Goal: Task Accomplishment & Management: Use online tool/utility

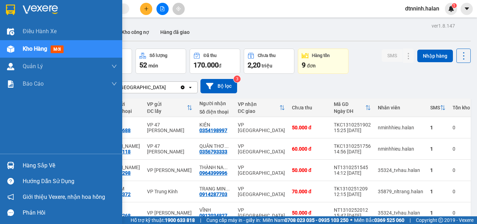
click at [27, 167] on div "Hàng sắp về" at bounding box center [70, 165] width 94 height 10
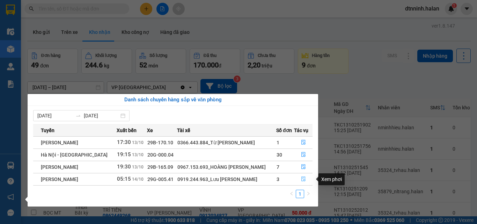
click at [304, 178] on icon "file-done" at bounding box center [303, 178] width 5 height 5
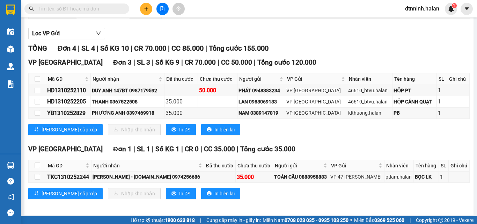
scroll to position [91, 0]
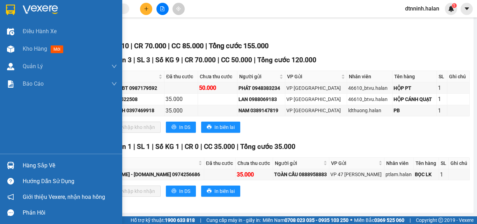
click at [19, 164] on div "Hàng sắp về" at bounding box center [61, 166] width 122 height 16
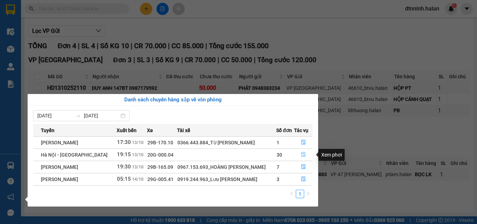
click at [304, 156] on icon "file-done" at bounding box center [303, 154] width 5 height 5
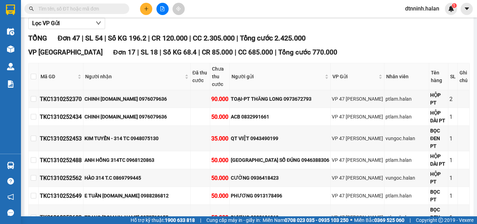
type input "[DATE]"
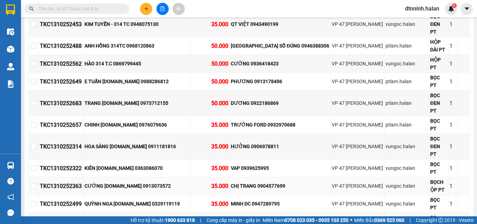
scroll to position [231, 0]
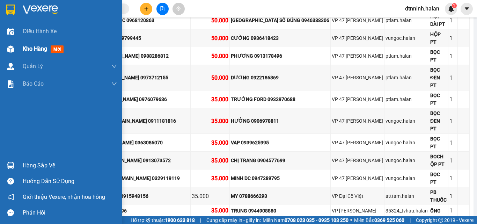
click at [23, 51] on span "Kho hàng" at bounding box center [35, 48] width 24 height 7
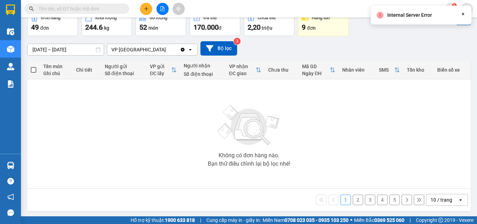
scroll to position [39, 0]
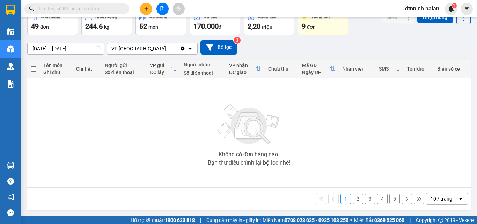
click at [115, 14] on span at bounding box center [76, 8] width 105 height 10
click at [115, 11] on input "text" at bounding box center [79, 9] width 82 height 8
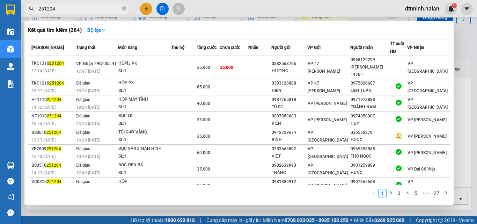
type input "251204"
click at [148, 8] on div at bounding box center [238, 112] width 477 height 224
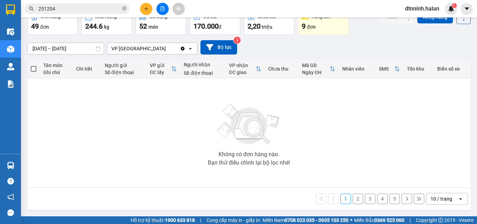
click at [144, 11] on button at bounding box center [146, 9] width 12 height 12
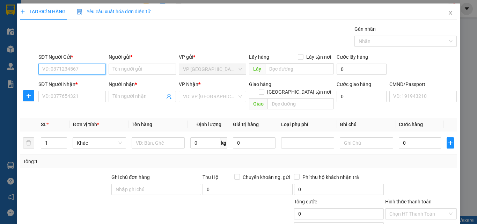
click at [54, 70] on input "SĐT Người Gửi *" at bounding box center [71, 69] width 67 height 11
type input "0968097262"
click at [77, 85] on div "0968097262 - NGỌC" at bounding box center [76, 83] width 69 height 8
type input "NGỌC"
type input "0968097262"
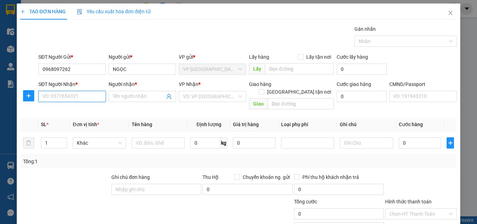
click at [78, 96] on input "SĐT Người Nhận *" at bounding box center [71, 96] width 67 height 11
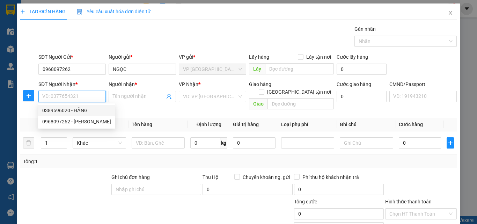
click at [72, 111] on div "0389596020 - HẰNG" at bounding box center [76, 111] width 69 height 8
type input "0389596020"
type input "HẰNG"
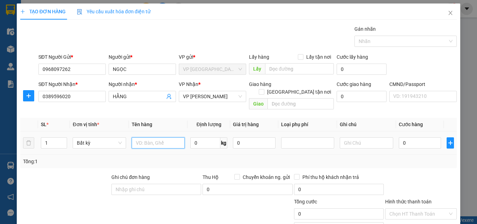
click at [151, 137] on input "text" at bounding box center [158, 142] width 53 height 11
type input "HỘP TRỨNG"
click at [196, 137] on input "0" at bounding box center [205, 142] width 30 height 11
type input "3"
click at [418, 139] on input "0" at bounding box center [420, 142] width 43 height 11
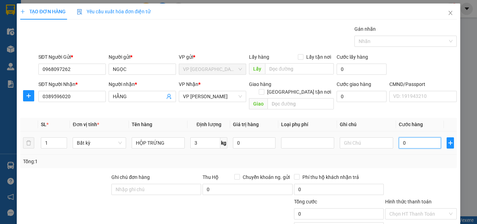
type input "50.000"
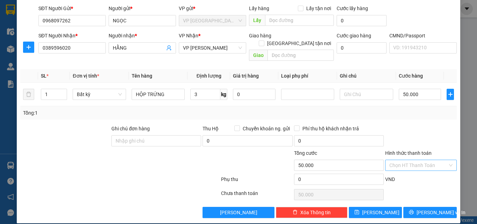
click at [403, 160] on input "Hình thức thanh toán" at bounding box center [418, 165] width 58 height 10
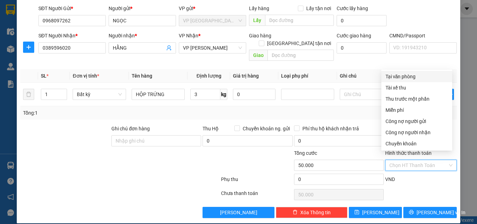
click at [395, 78] on div "Tại văn phòng" at bounding box center [417, 77] width 63 height 8
type input "0"
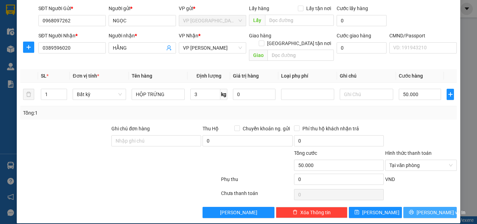
click at [423, 209] on span "[PERSON_NAME] và In" at bounding box center [441, 213] width 49 height 8
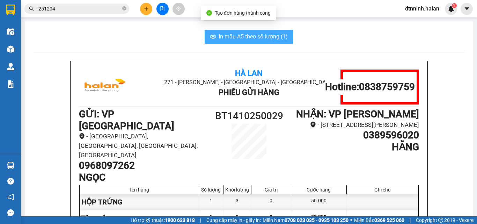
click at [228, 37] on span "In mẫu A5 theo số lượng (1)" at bounding box center [253, 36] width 69 height 9
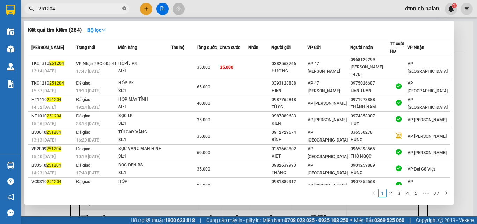
click at [125, 9] on icon "close-circle" at bounding box center [124, 8] width 4 height 4
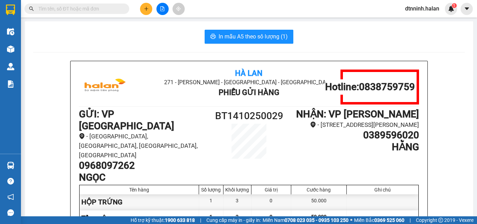
click at [100, 8] on input "text" at bounding box center [79, 9] width 82 height 8
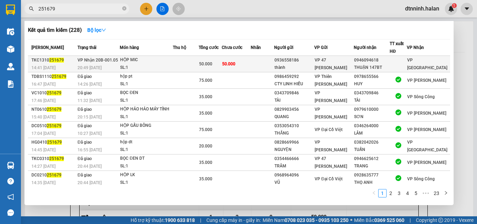
type input "251679"
click at [212, 66] on span "50.000" at bounding box center [205, 63] width 13 height 5
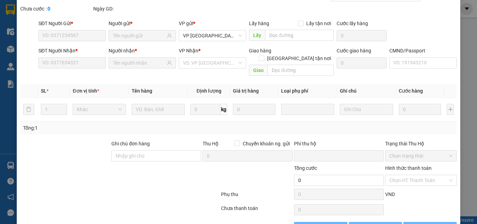
scroll to position [50, 0]
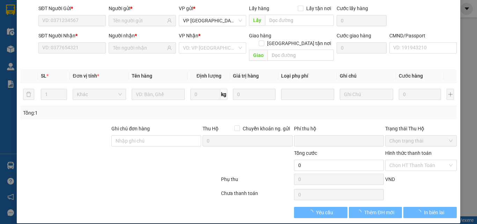
type input "0936558186"
type input "thành"
type input "0946094618"
type input "THUẬN 147BT"
type input "0"
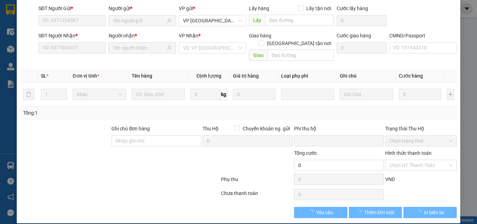
type input "50.000"
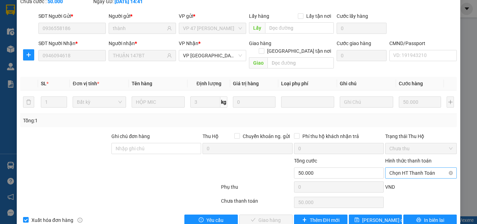
click at [401, 168] on span "Chọn HT Thanh Toán" at bounding box center [420, 173] width 63 height 10
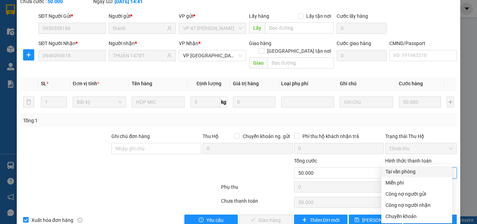
click at [409, 173] on div "Tại văn phòng" at bounding box center [417, 172] width 63 height 8
type input "0"
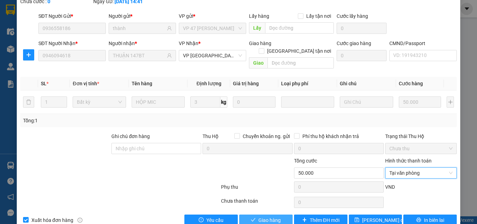
click at [273, 216] on span "Giao hàng" at bounding box center [269, 220] width 22 height 8
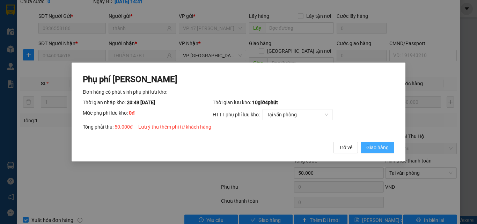
click at [366, 149] on button "Giao hàng" at bounding box center [378, 147] width 34 height 11
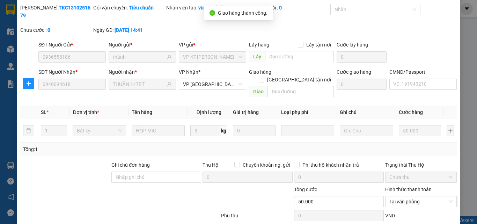
scroll to position [0, 0]
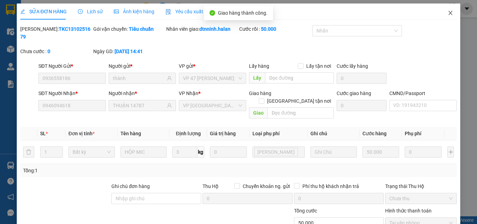
click at [449, 12] on icon "close" at bounding box center [451, 13] width 4 height 4
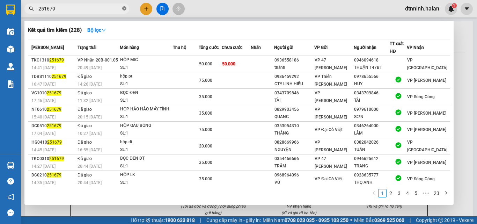
click at [124, 6] on span at bounding box center [124, 9] width 4 height 7
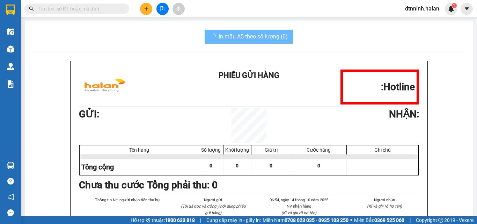
click at [110, 6] on input "text" at bounding box center [79, 9] width 82 height 8
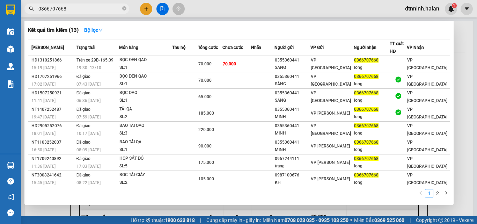
type input "0366707668"
click at [124, 8] on icon "close-circle" at bounding box center [124, 8] width 4 height 4
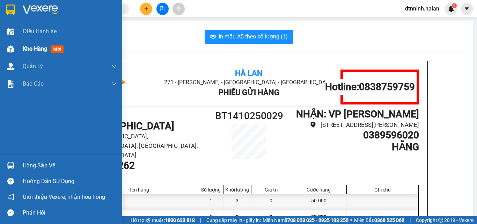
click at [31, 50] on span "Kho hàng" at bounding box center [35, 48] width 24 height 7
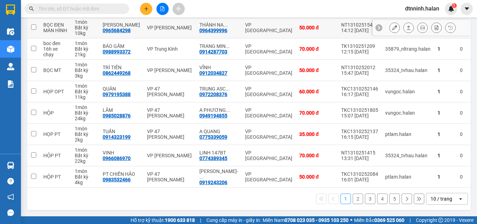
scroll to position [145, 0]
click at [353, 198] on button "2" at bounding box center [358, 198] width 10 height 10
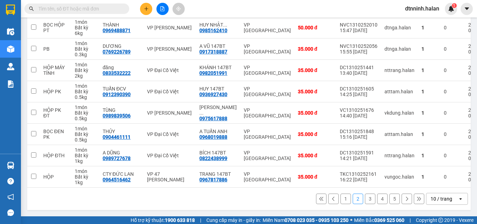
click at [365, 200] on button "3" at bounding box center [370, 198] width 10 height 10
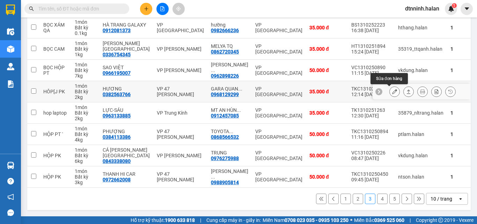
click at [392, 90] on icon at bounding box center [394, 91] width 5 height 5
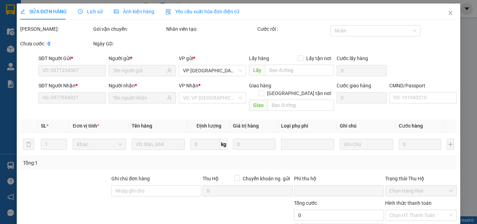
type input "0382563766"
type input "HƯƠNG"
type input "0968129299"
type input "GARA QUANG PHƯƠNG 147BT"
type input "0"
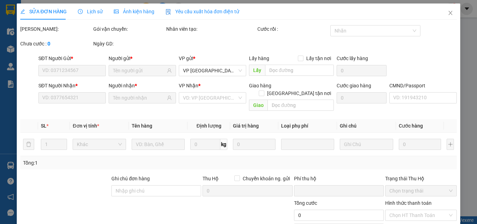
type input "35.000"
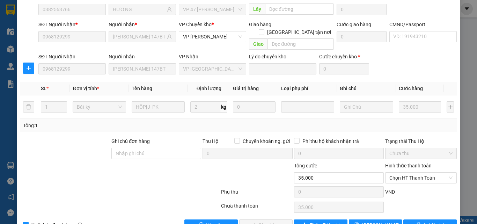
scroll to position [74, 0]
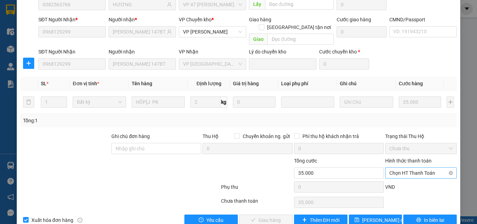
click at [412, 168] on span "Chọn HT Thanh Toán" at bounding box center [420, 173] width 63 height 10
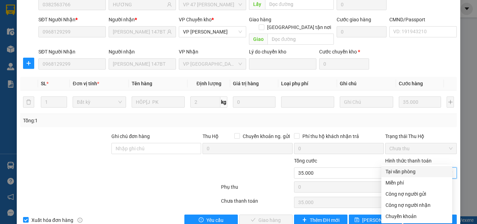
drag, startPoint x: 408, startPoint y: 167, endPoint x: 385, endPoint y: 171, distance: 23.4
click at [408, 168] on div "Tại văn phòng" at bounding box center [416, 171] width 71 height 11
type input "0"
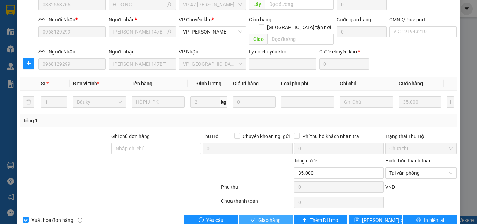
click at [267, 216] on span "Giao hàng" at bounding box center [269, 220] width 22 height 8
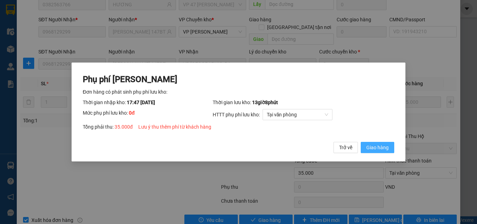
click at [376, 151] on button "Giao hàng" at bounding box center [378, 147] width 34 height 11
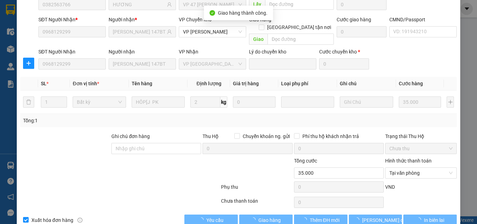
scroll to position [0, 0]
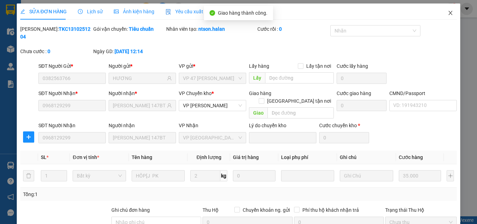
click at [448, 13] on icon "close" at bounding box center [451, 13] width 6 height 6
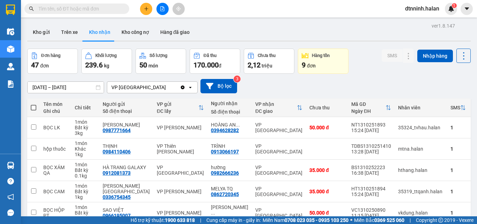
click at [116, 10] on input "text" at bounding box center [79, 9] width 82 height 8
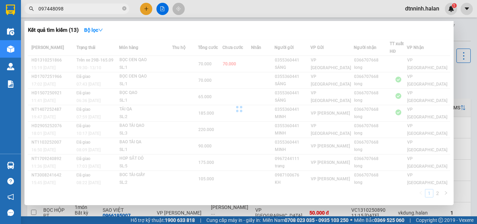
type input "0974480989"
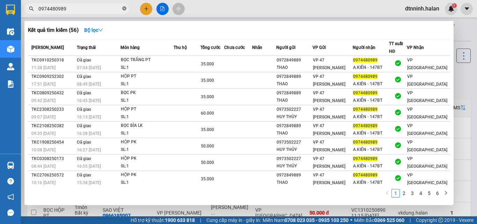
click at [123, 8] on icon "close-circle" at bounding box center [124, 8] width 4 height 4
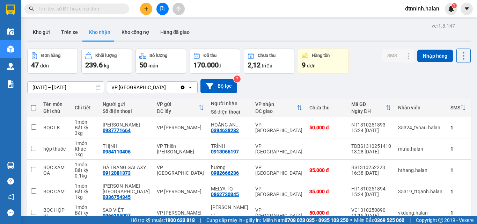
click at [104, 9] on input "text" at bounding box center [79, 9] width 82 height 8
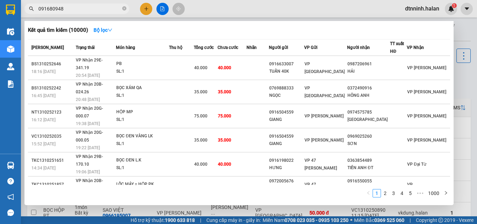
type input "0916809489"
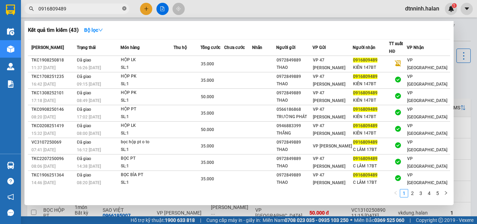
click at [125, 8] on icon "close-circle" at bounding box center [124, 8] width 4 height 4
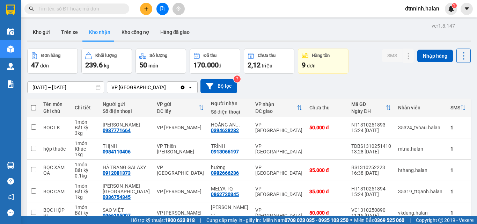
click at [104, 11] on input "text" at bounding box center [79, 9] width 82 height 8
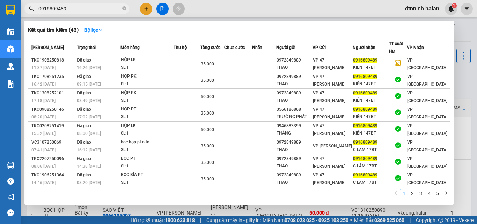
type input "0916809489"
click at [122, 10] on span "0916809489" at bounding box center [76, 8] width 105 height 10
click at [126, 9] on icon "close-circle" at bounding box center [124, 8] width 4 height 4
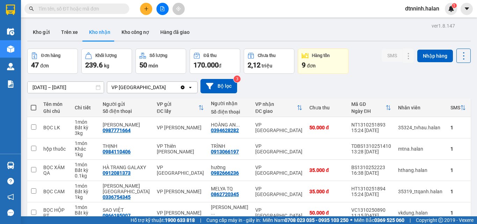
click at [92, 9] on input "text" at bounding box center [79, 9] width 82 height 8
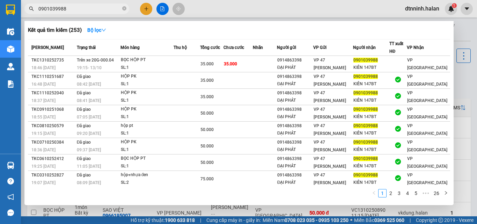
type input "0901039988"
click at [124, 9] on icon "close-circle" at bounding box center [124, 8] width 4 height 4
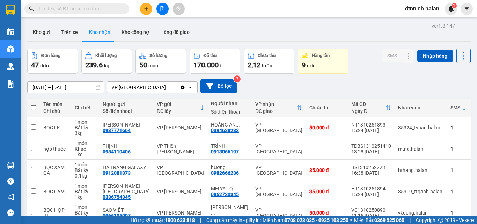
click at [95, 12] on input "text" at bounding box center [79, 9] width 82 height 8
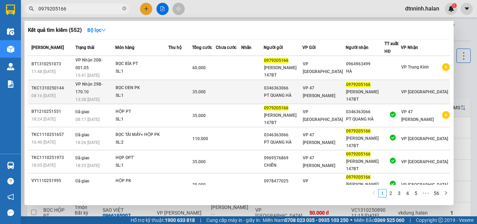
type input "0979205166"
click at [210, 88] on div "35.000" at bounding box center [203, 92] width 23 height 8
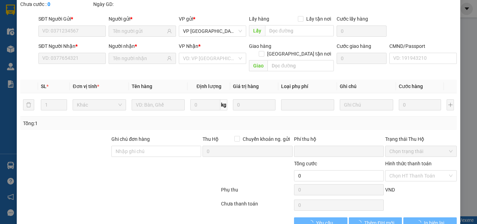
type input "0346363066"
type input "PT QUANG HÀ"
type input "0979205166"
type input "HÀ KHÁNH 147BT"
type input "0"
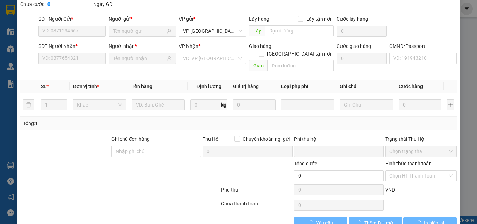
type input "35.000"
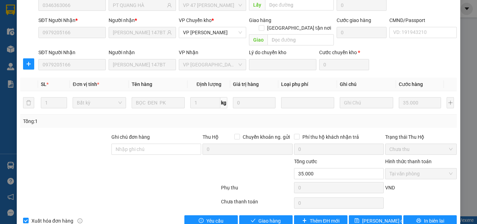
scroll to position [74, 0]
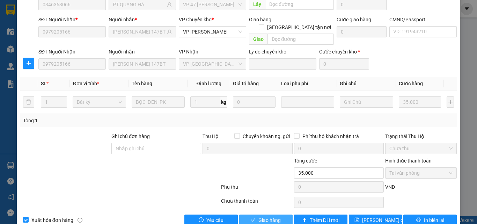
click at [274, 216] on span "Giao hàng" at bounding box center [269, 220] width 22 height 8
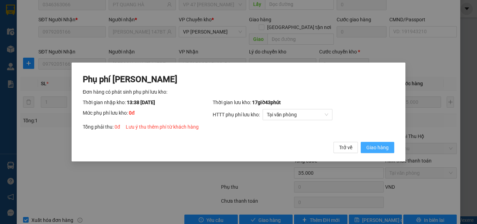
click at [375, 145] on span "Giao hàng" at bounding box center [377, 148] width 22 height 8
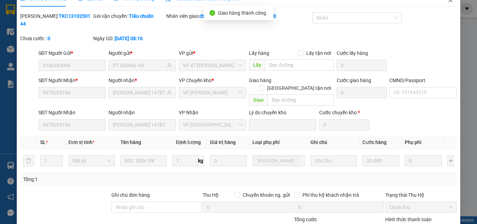
scroll to position [0, 0]
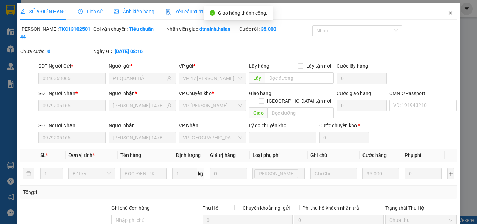
click at [449, 12] on icon "close" at bounding box center [451, 13] width 4 height 4
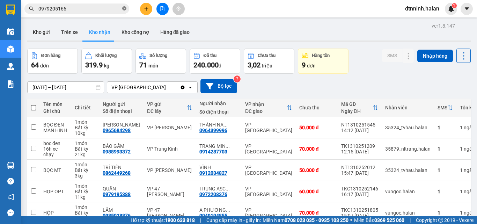
click at [124, 10] on icon "close-circle" at bounding box center [124, 8] width 4 height 4
click at [105, 8] on input "text" at bounding box center [79, 9] width 82 height 8
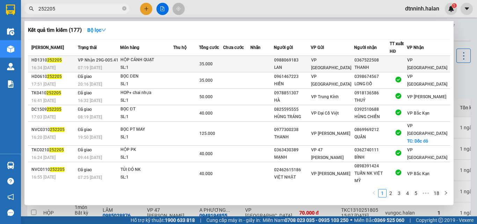
type input "252205"
click at [261, 60] on td at bounding box center [261, 64] width 23 height 16
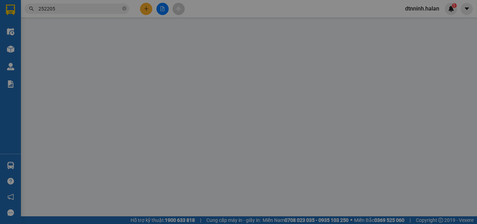
type input "0988069183"
type input "LAN"
type input "0367522508"
type input "THANH"
type input "0"
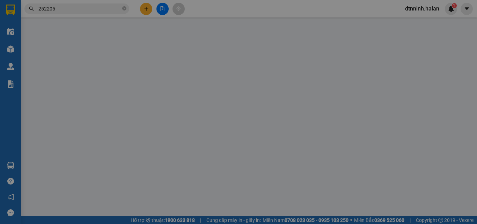
type input "35.000"
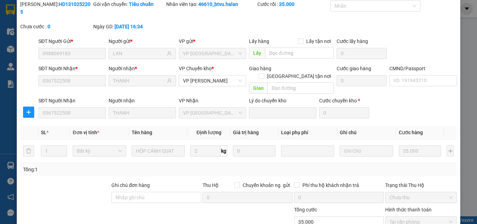
scroll to position [74, 0]
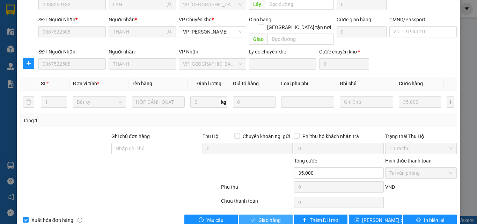
click at [258, 216] on span "Giao hàng" at bounding box center [269, 220] width 22 height 8
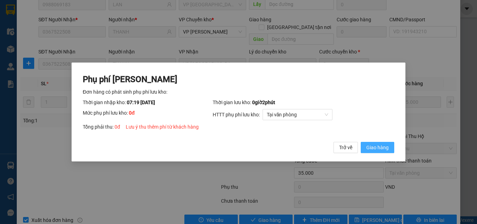
click at [383, 151] on span "Giao hàng" at bounding box center [377, 148] width 22 height 8
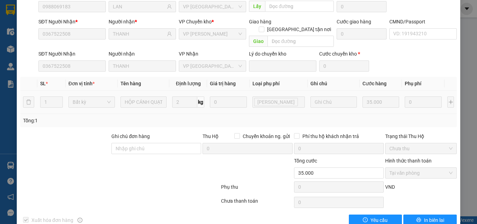
scroll to position [0, 0]
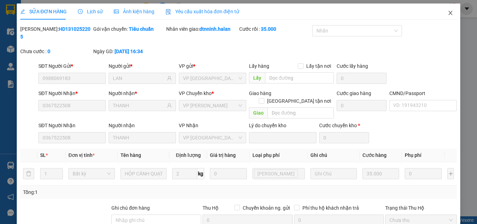
click at [449, 12] on icon "close" at bounding box center [451, 13] width 4 height 4
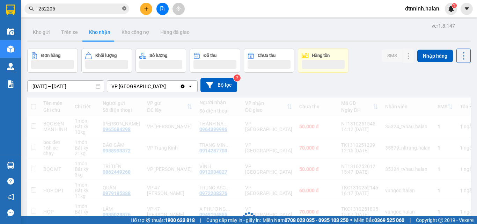
click at [125, 8] on icon "close-circle" at bounding box center [124, 8] width 4 height 4
click at [104, 8] on input "text" at bounding box center [79, 9] width 82 height 8
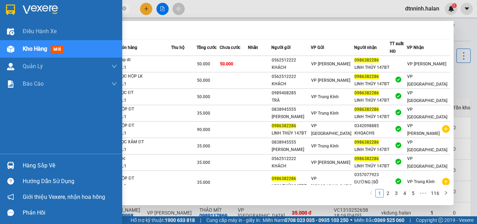
type input "0986382286"
click at [35, 166] on div "Hàng sắp về" at bounding box center [70, 165] width 94 height 10
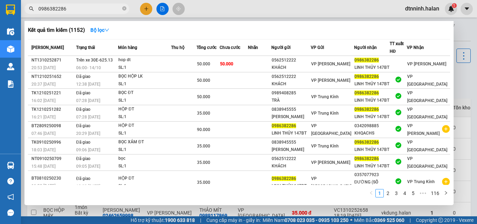
click at [352, 199] on section "Kết quả tìm kiếm ( 1152 ) Bộ lọc Mã ĐH Trạng thái Món hàng Thu hộ Tổng cước Chư…" at bounding box center [238, 112] width 477 height 224
click at [322, 4] on div at bounding box center [238, 112] width 477 height 224
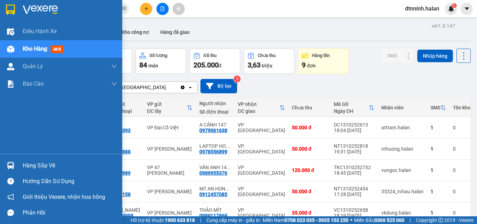
click at [18, 165] on div "Hàng sắp về" at bounding box center [61, 166] width 122 height 16
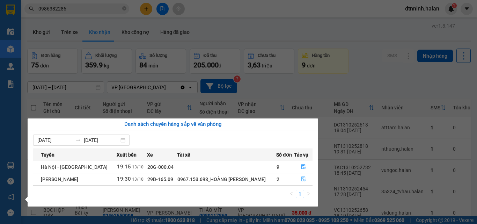
click at [304, 178] on icon "file-done" at bounding box center [303, 178] width 5 height 5
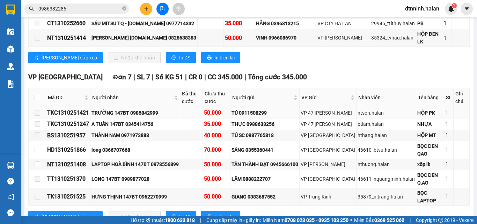
scroll to position [175, 0]
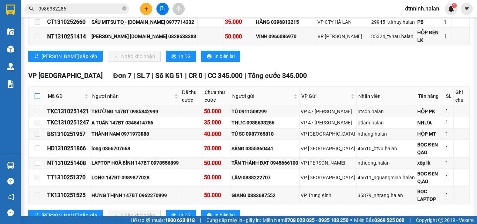
click at [38, 93] on input "checkbox" at bounding box center [38, 96] width 6 height 6
checkbox input "true"
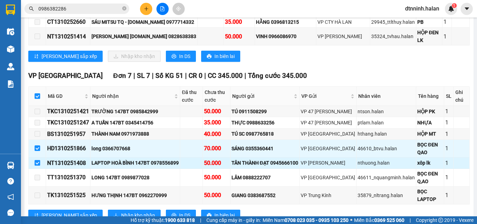
click at [37, 160] on input "checkbox" at bounding box center [38, 163] width 6 height 6
checkbox input "false"
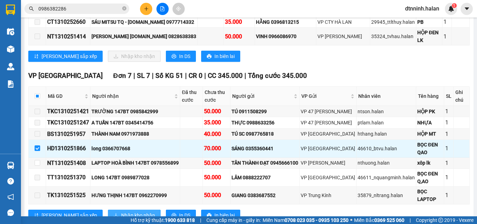
click at [108, 210] on button "Nhập kho nhận" at bounding box center [134, 215] width 53 height 11
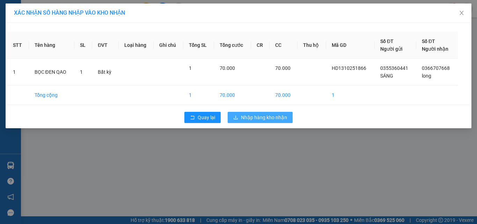
click at [255, 120] on span "Nhập hàng kho nhận" at bounding box center [264, 118] width 46 height 8
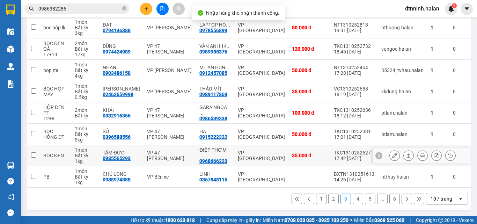
scroll to position [145, 0]
click at [319, 199] on button "1" at bounding box center [321, 198] width 10 height 10
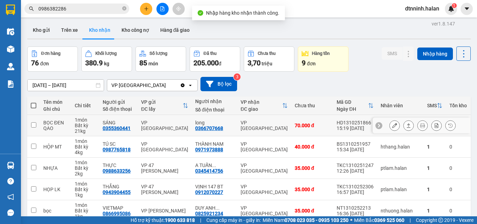
scroll to position [0, 0]
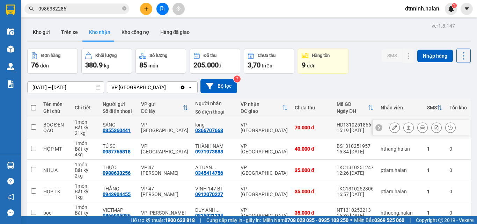
click at [392, 130] on icon at bounding box center [394, 127] width 5 height 5
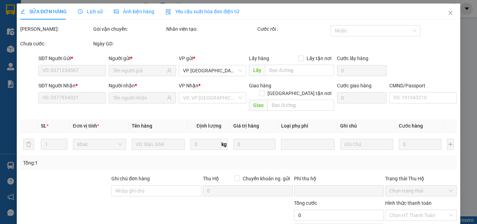
type input "0355360441"
type input "SÁNG"
type input "0366707668"
type input "long"
type input "0"
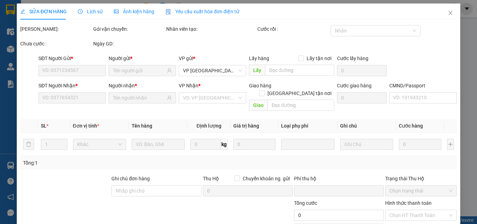
type input "70.000"
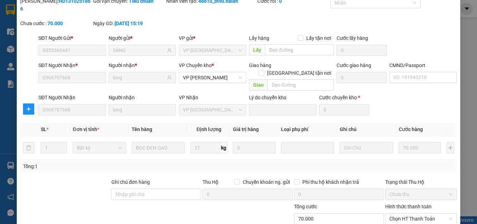
scroll to position [74, 0]
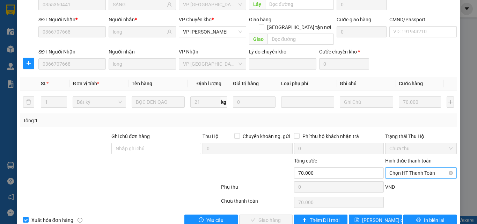
click at [398, 168] on span "Chọn HT Thanh Toán" at bounding box center [420, 173] width 63 height 10
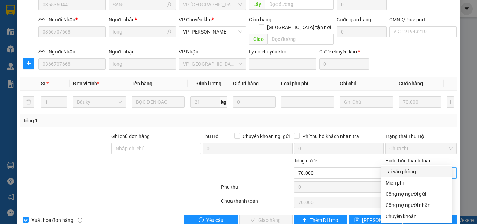
click at [398, 169] on div "Tại văn phòng" at bounding box center [417, 172] width 63 height 8
type input "0"
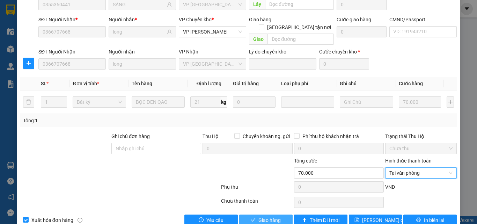
click at [270, 216] on span "Giao hàng" at bounding box center [269, 220] width 22 height 8
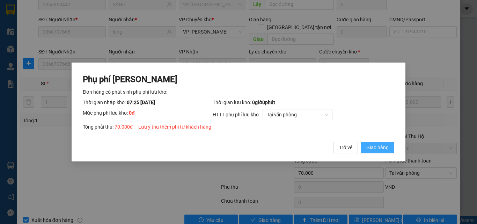
click at [380, 149] on span "Giao hàng" at bounding box center [377, 148] width 22 height 8
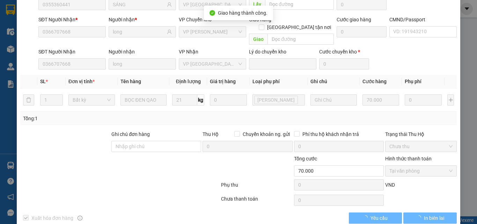
click at [427, 214] on span "In biên lai" at bounding box center [434, 218] width 20 height 8
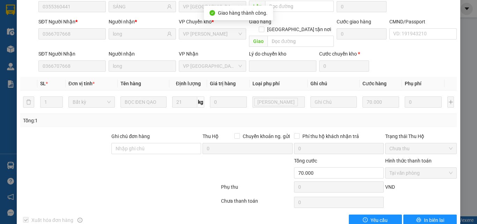
click at [427, 216] on span "In biên lai" at bounding box center [434, 220] width 20 height 8
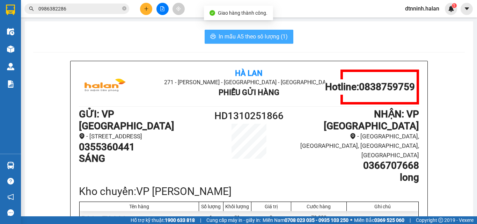
click at [238, 39] on span "In mẫu A5 theo số lượng (1)" at bounding box center [253, 36] width 69 height 9
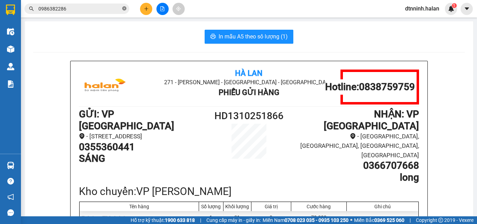
click at [124, 8] on icon "close-circle" at bounding box center [124, 8] width 4 height 4
click at [102, 8] on input "text" at bounding box center [79, 9] width 82 height 8
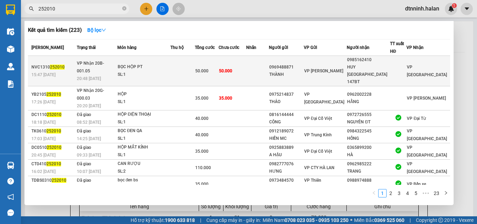
type input "252010"
click at [246, 64] on td "50.000" at bounding box center [233, 71] width 28 height 30
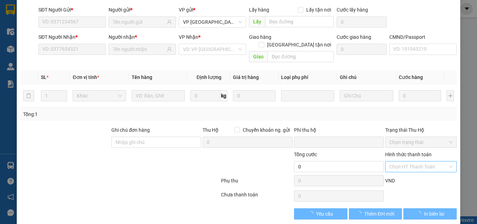
type input "0969488871"
type input "THÀNH"
type input "0985162410"
type input "HUY NHẬT TÂN 147BT"
type input "0"
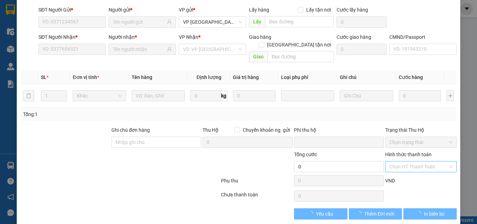
type input "50.000"
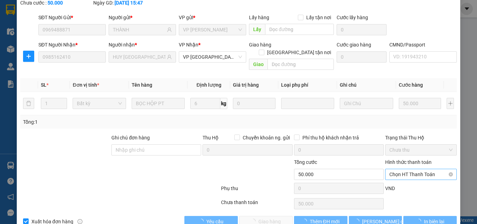
scroll to position [50, 0]
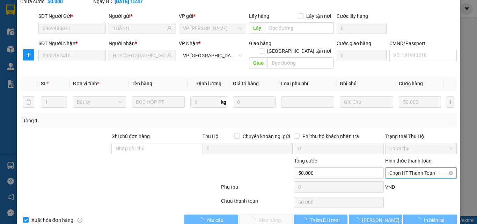
click at [397, 168] on span "Chọn HT Thanh Toán" at bounding box center [420, 173] width 63 height 10
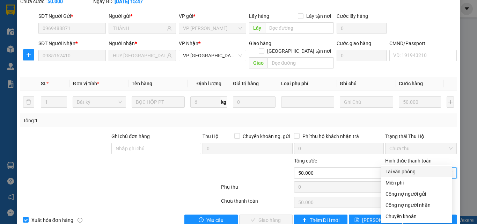
click at [398, 170] on div "Tại văn phòng" at bounding box center [417, 172] width 63 height 8
type input "0"
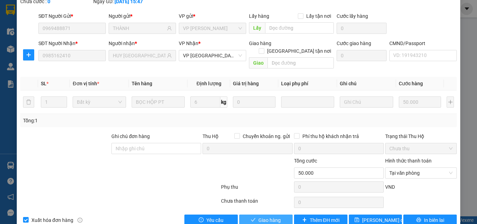
click at [274, 216] on span "Giao hàng" at bounding box center [269, 220] width 22 height 8
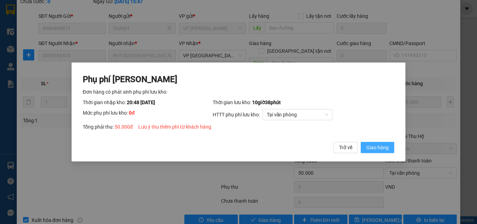
click at [386, 145] on span "Giao hàng" at bounding box center [377, 148] width 22 height 8
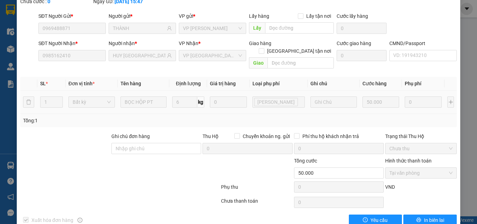
scroll to position [0, 0]
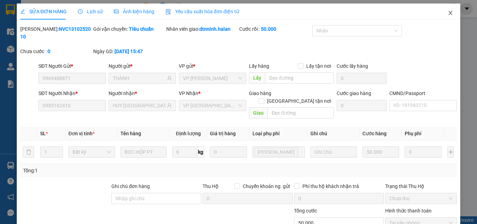
click at [444, 9] on span "Close" at bounding box center [451, 13] width 20 height 20
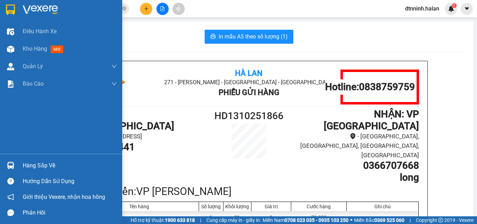
click at [20, 168] on div "Hàng sắp về" at bounding box center [61, 166] width 122 height 16
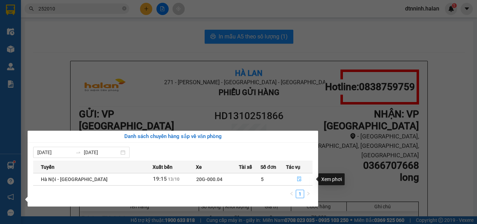
click at [297, 180] on icon "file-done" at bounding box center [299, 178] width 5 height 5
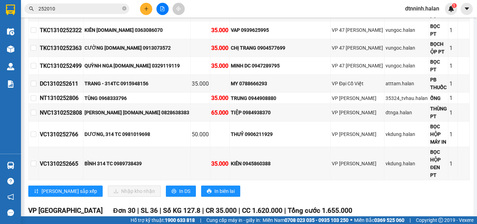
scroll to position [349, 0]
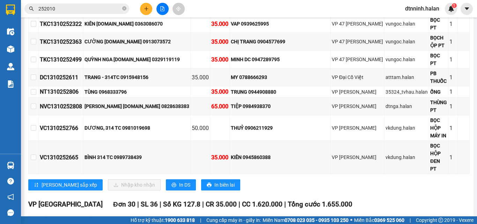
click at [38, 224] on input "checkbox" at bounding box center [38, 229] width 6 height 6
checkbox input "true"
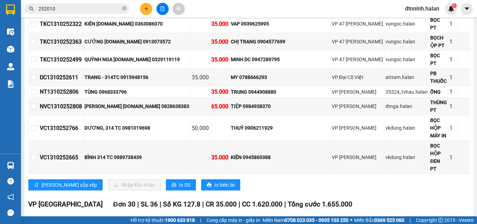
checkbox input "true"
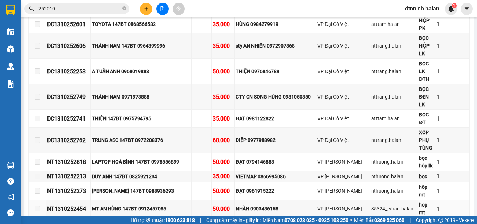
scroll to position [873, 0]
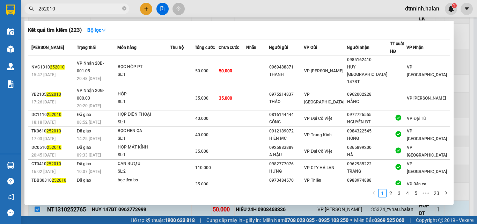
click at [126, 7] on span "252010" at bounding box center [76, 8] width 105 height 10
click at [124, 7] on icon "close-circle" at bounding box center [124, 8] width 4 height 4
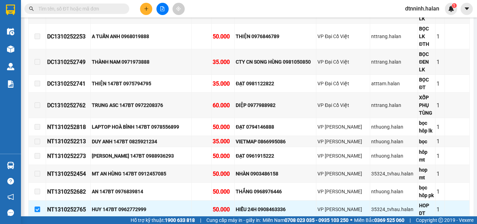
click at [77, 6] on input "text" at bounding box center [79, 9] width 82 height 8
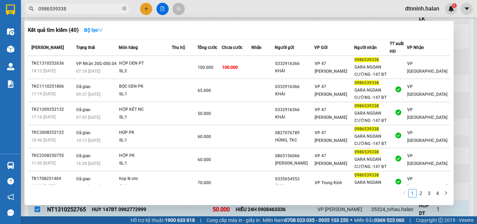
type input "0986539338"
click at [293, 5] on div at bounding box center [238, 112] width 477 height 224
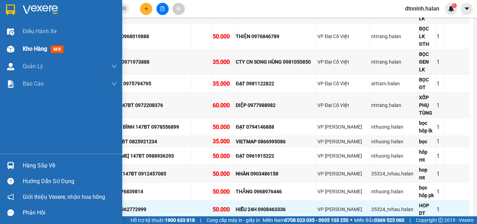
click at [20, 48] on div "Kho hàng mới" at bounding box center [61, 48] width 122 height 17
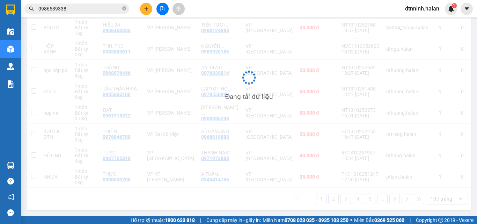
scroll to position [145, 0]
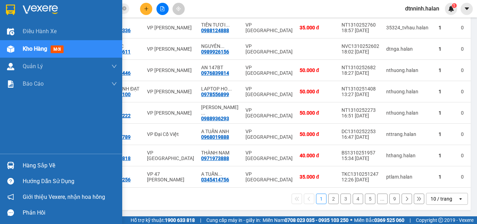
click at [20, 163] on div "Hàng sắp về" at bounding box center [61, 166] width 122 height 16
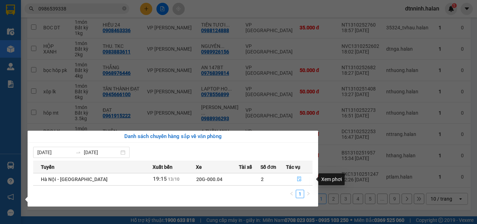
click at [297, 177] on icon "file-done" at bounding box center [299, 178] width 5 height 5
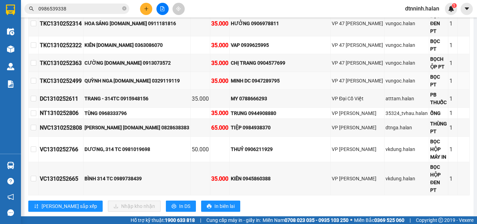
scroll to position [384, 0]
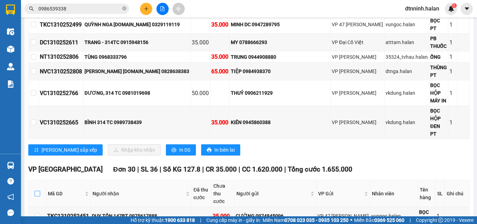
click at [39, 191] on input "checkbox" at bounding box center [38, 194] width 6 height 6
checkbox input "true"
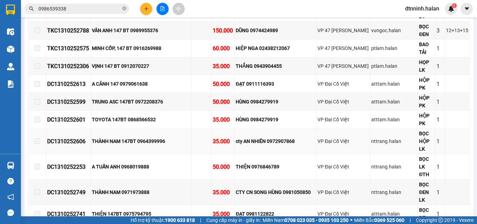
scroll to position [838, 0]
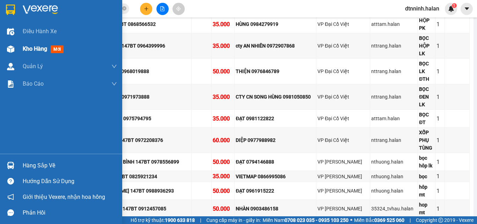
click at [19, 48] on div "Kho hàng mới" at bounding box center [61, 48] width 122 height 17
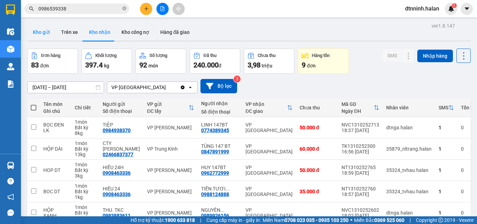
click at [38, 30] on button "Kho gửi" at bounding box center [41, 32] width 28 height 17
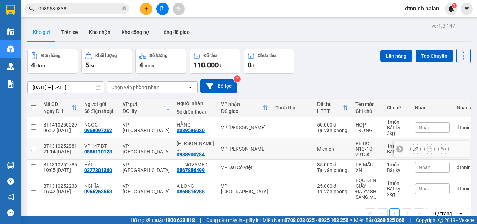
click at [218, 144] on td "VP [PERSON_NAME]" at bounding box center [245, 148] width 54 height 21
checkbox input "true"
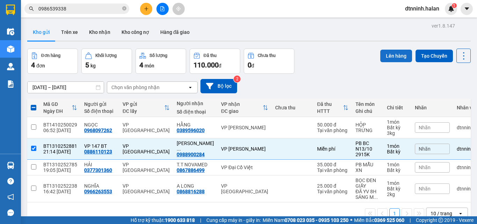
click at [402, 63] on div "Lên hàng Tạo Chuyến" at bounding box center [425, 61] width 90 height 25
click at [397, 58] on button "Lên hàng" at bounding box center [396, 56] width 32 height 13
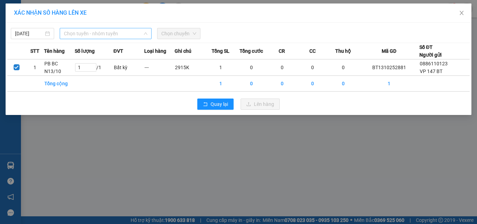
click at [88, 29] on span "Chọn tuyến - nhóm tuyến" at bounding box center [105, 33] width 83 height 10
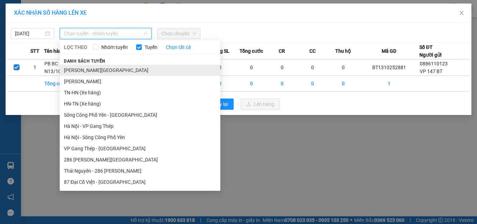
click at [99, 74] on li "[PERSON_NAME][GEOGRAPHIC_DATA]" at bounding box center [140, 70] width 161 height 11
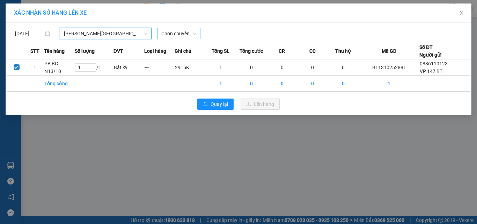
click at [187, 33] on span "Chọn chuyến" at bounding box center [178, 33] width 35 height 10
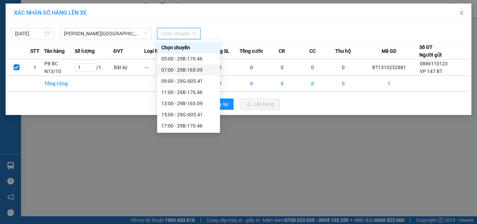
click at [188, 70] on div "07:00 - 29B-165.09" at bounding box center [188, 70] width 54 height 8
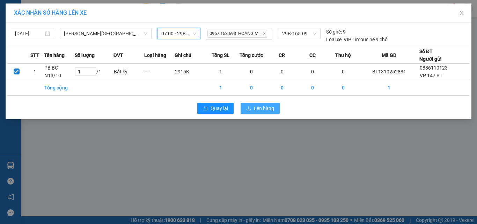
click at [267, 105] on span "Lên hàng" at bounding box center [264, 108] width 20 height 8
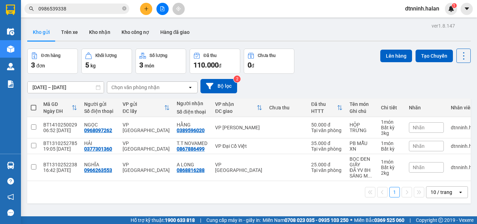
click at [31, 108] on span at bounding box center [34, 108] width 6 height 6
click at [34, 104] on input "checkbox" at bounding box center [34, 104] width 0 height 0
checkbox input "true"
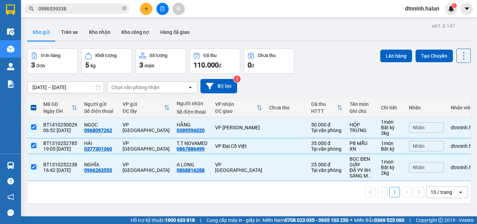
click at [382, 48] on div "ver 1.8.147 Kho gửi Trên xe Kho nhận Kho công nợ Hàng đã giao Đơn hàng 3 đơn Kh…" at bounding box center [248, 133] width 449 height 224
click at [380, 52] on button "Lên hàng" at bounding box center [396, 56] width 32 height 13
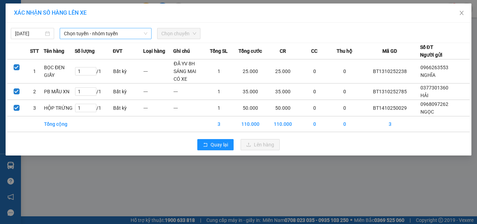
click at [108, 29] on span "Chọn tuyến - nhóm tuyến" at bounding box center [105, 33] width 83 height 10
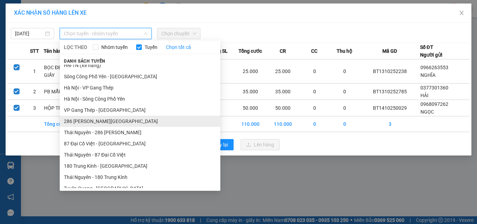
scroll to position [78, 0]
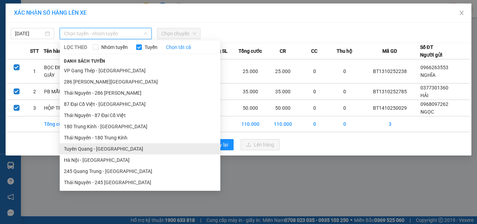
click at [105, 151] on li "Tuyên Quang - [GEOGRAPHIC_DATA]" at bounding box center [140, 148] width 161 height 11
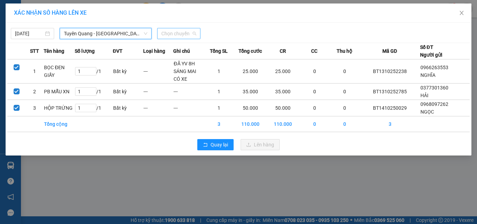
click at [182, 31] on span "Chọn chuyến" at bounding box center [178, 33] width 35 height 10
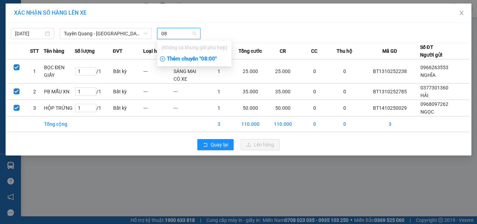
type input "08"
click at [200, 59] on div "Thêm chuyến " 08:00 "" at bounding box center [194, 59] width 74 height 12
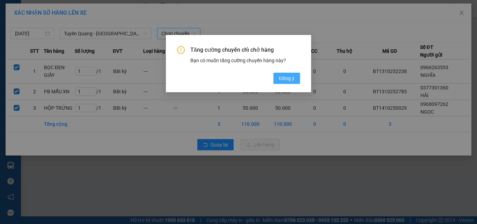
click at [284, 80] on span "Đồng ý" at bounding box center [286, 78] width 15 height 8
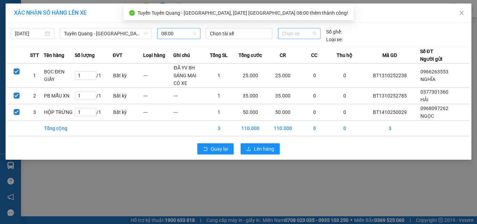
click at [306, 36] on span "Chọn xe" at bounding box center [299, 33] width 34 height 10
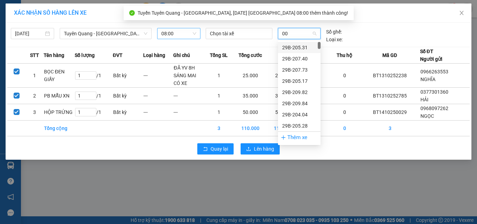
type input "004"
click at [292, 57] on div "20G-000.04" at bounding box center [299, 59] width 34 height 8
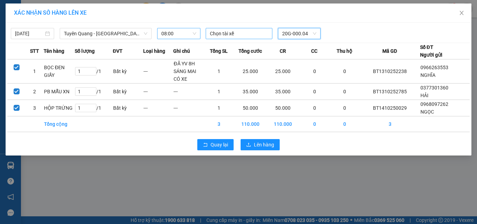
click at [250, 38] on div "Chọn tài xế" at bounding box center [239, 33] width 67 height 11
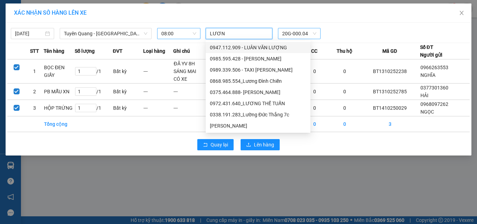
type input "LƯƠNG"
click at [238, 124] on div "[PERSON_NAME]" at bounding box center [258, 126] width 96 height 8
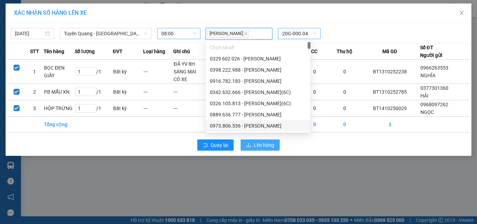
click at [255, 144] on span "Lên hàng" at bounding box center [264, 145] width 20 height 8
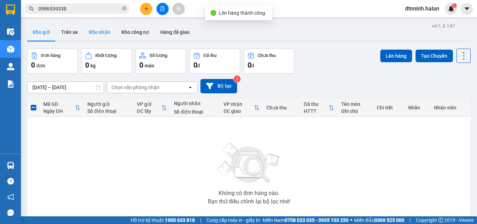
click at [94, 29] on button "Kho nhận" at bounding box center [99, 32] width 32 height 17
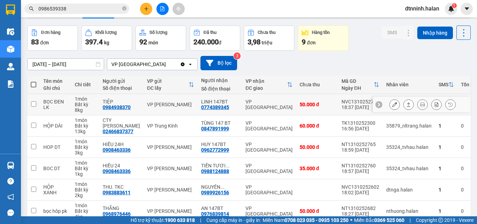
scroll to position [35, 0]
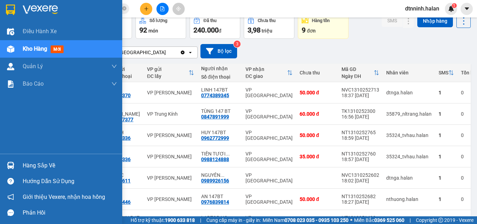
click at [38, 168] on div "Hàng sắp về" at bounding box center [70, 165] width 94 height 10
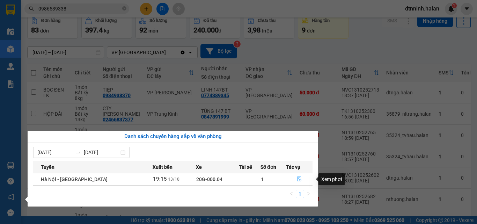
click at [294, 180] on button "button" at bounding box center [299, 179] width 26 height 11
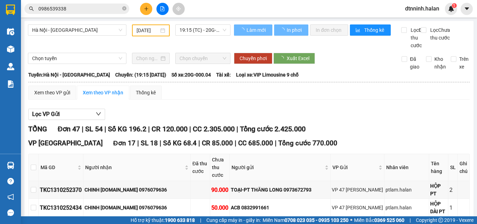
click at [368, 49] on div "Làm mới In phơi In đơn chọn Thống kê" at bounding box center [317, 36] width 167 height 25
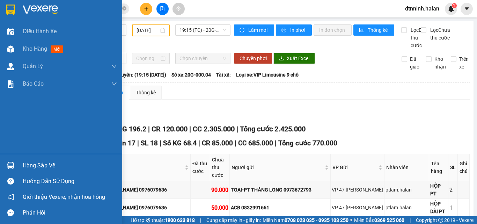
click at [24, 46] on span "Kho hàng" at bounding box center [35, 48] width 24 height 7
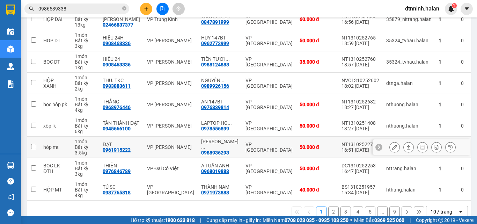
scroll to position [145, 0]
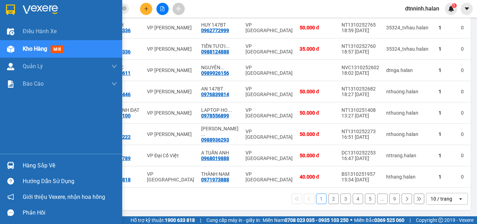
click at [31, 162] on div "Hàng sắp về" at bounding box center [70, 165] width 94 height 10
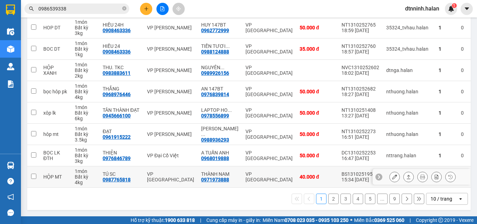
click at [393, 170] on section "Kết quả tìm kiếm ( 40 ) Bộ lọc Mã ĐH Trạng thái Món hàng Thu hộ Tổng cước Chưa …" at bounding box center [238, 112] width 477 height 224
click at [210, 200] on div "1 2 3 4 5 ... 9 10 / trang open" at bounding box center [249, 199] width 438 height 12
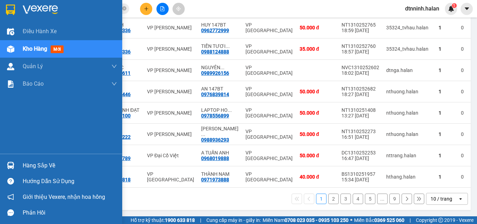
click at [27, 163] on div "Hàng sắp về" at bounding box center [70, 165] width 94 height 10
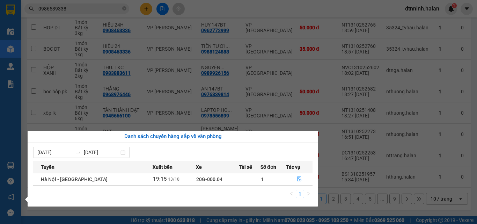
click at [237, 213] on section "Kết quả tìm kiếm ( 40 ) Bộ lọc Mã ĐH Trạng thái Món hàng Thu hộ Tổng cước Chưa …" at bounding box center [238, 112] width 477 height 224
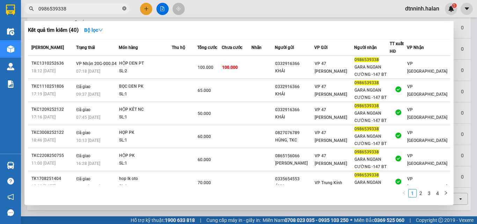
click at [123, 9] on icon "close-circle" at bounding box center [124, 8] width 4 height 4
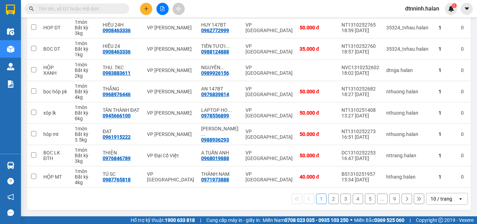
click at [82, 13] on span at bounding box center [76, 8] width 105 height 10
click at [82, 10] on input "text" at bounding box center [79, 9] width 82 height 8
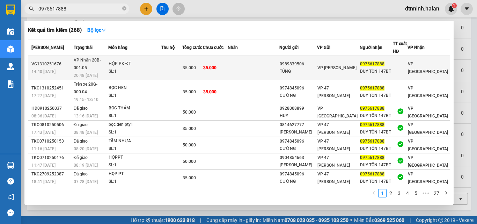
type input "0975617888"
click at [143, 62] on div "HỘP PK ĐT" at bounding box center [135, 64] width 52 height 8
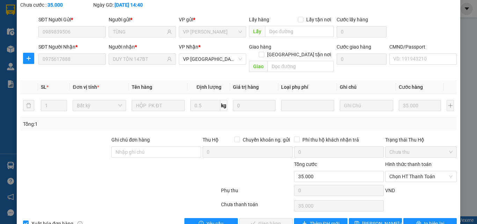
type input "0989839506"
type input "TÙNG"
type input "0975617888"
type input "DUY TÔN 147BT"
type input "0"
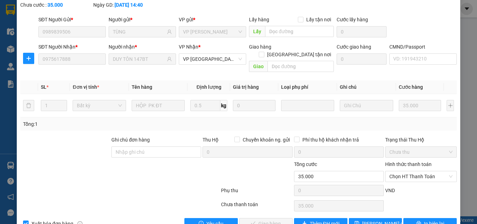
type input "35.000"
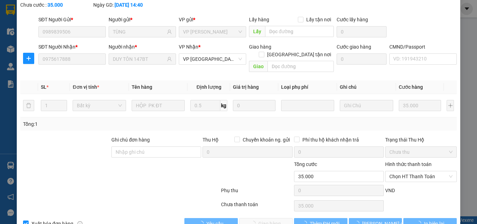
scroll to position [50, 0]
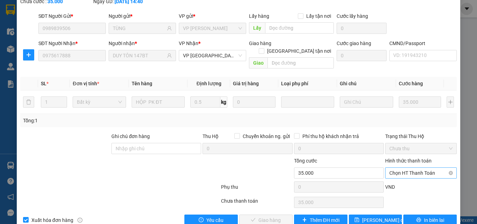
click at [399, 168] on span "Chọn HT Thanh Toán" at bounding box center [420, 173] width 63 height 10
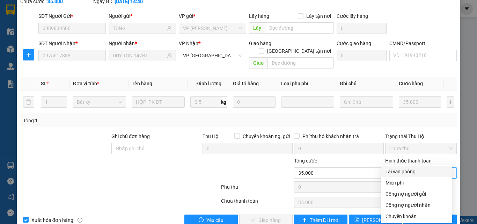
click at [400, 169] on div "Tại văn phòng" at bounding box center [417, 172] width 63 height 8
type input "0"
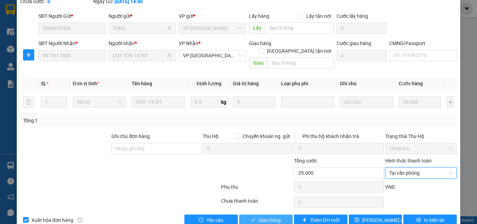
drag, startPoint x: 280, startPoint y: 202, endPoint x: 280, endPoint y: 198, distance: 3.6
click at [280, 214] on button "Giao hàng" at bounding box center [265, 219] width 53 height 11
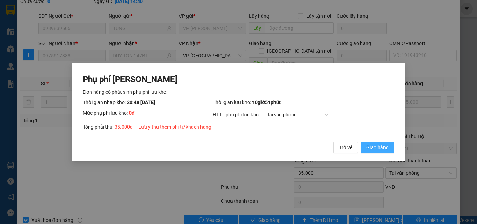
click at [386, 146] on span "Giao hàng" at bounding box center [377, 148] width 22 height 8
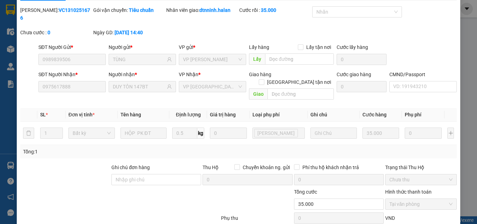
scroll to position [0, 0]
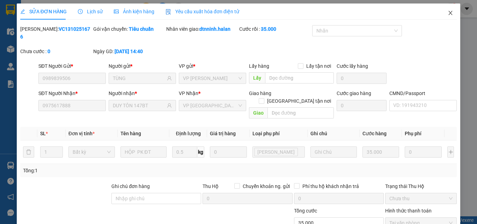
click at [449, 10] on span "Close" at bounding box center [451, 13] width 20 height 20
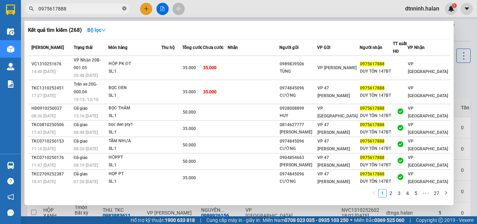
drag, startPoint x: 124, startPoint y: 8, endPoint x: 80, endPoint y: 8, distance: 44.0
click at [123, 8] on icon "close-circle" at bounding box center [124, 8] width 4 height 4
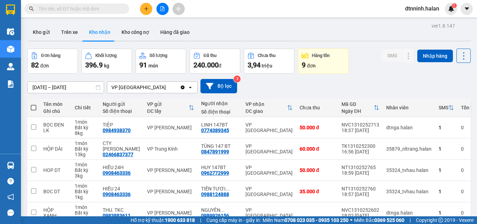
click at [80, 8] on input "text" at bounding box center [79, 9] width 82 height 8
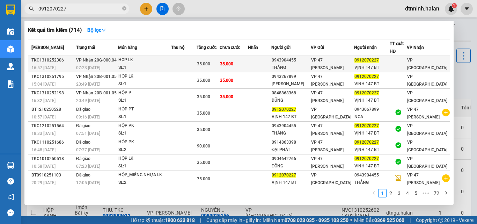
type input "0912070227"
click at [248, 63] on td "35.000" at bounding box center [234, 64] width 29 height 16
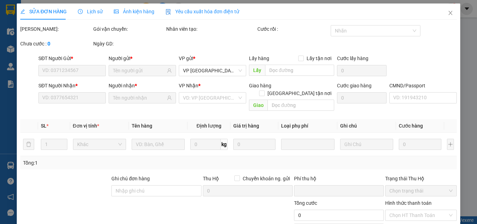
type input "0943904455"
type input "THẮNG"
type input "0912070227"
type input "VỊNH 147 BT"
type input "0"
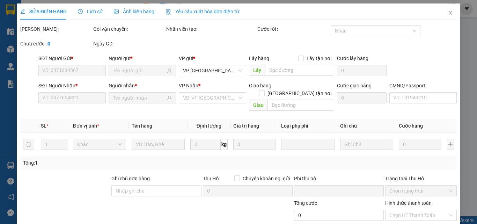
type input "35.000"
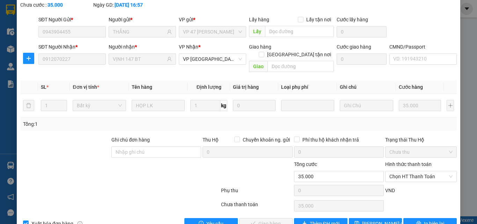
scroll to position [50, 0]
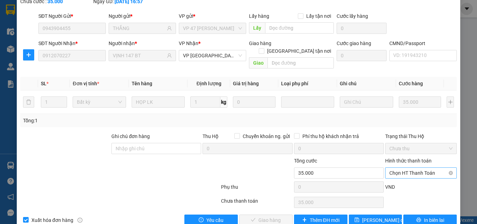
click at [408, 168] on span "Chọn HT Thanh Toán" at bounding box center [420, 173] width 63 height 10
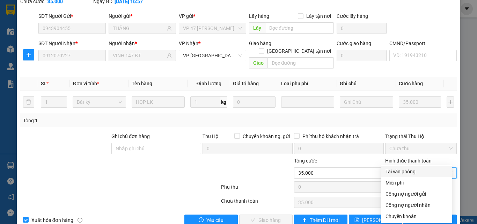
drag, startPoint x: 403, startPoint y: 174, endPoint x: 357, endPoint y: 180, distance: 46.7
click at [402, 174] on div "Tại văn phòng" at bounding box center [417, 172] width 63 height 8
type input "0"
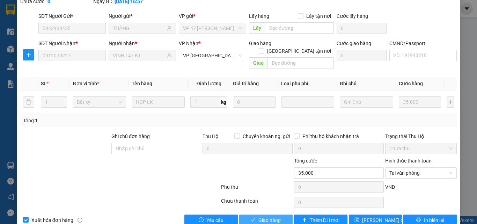
drag, startPoint x: 271, startPoint y: 200, endPoint x: 275, endPoint y: 185, distance: 16.1
click at [270, 216] on span "Giao hàng" at bounding box center [269, 220] width 22 height 8
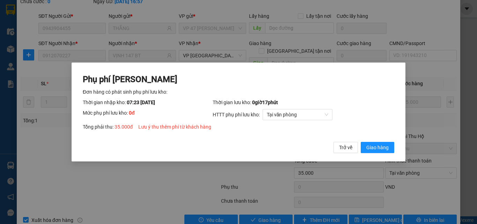
click at [359, 144] on div "Trở về Giao hàng" at bounding box center [364, 147] width 61 height 11
click at [368, 146] on span "Giao hàng" at bounding box center [377, 148] width 22 height 8
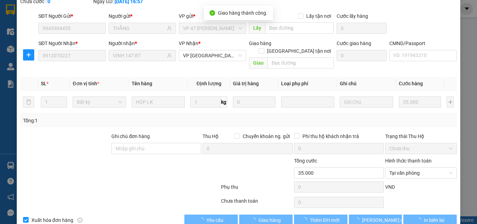
scroll to position [0, 0]
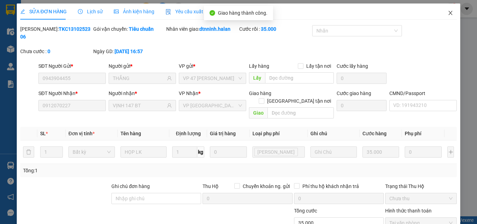
click at [448, 12] on icon "close" at bounding box center [451, 13] width 6 height 6
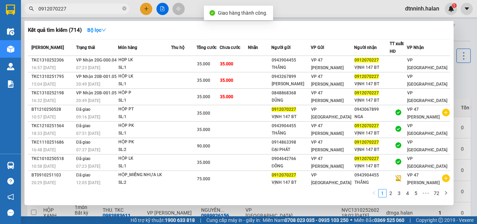
click at [89, 9] on input "0912070227" at bounding box center [79, 9] width 82 height 8
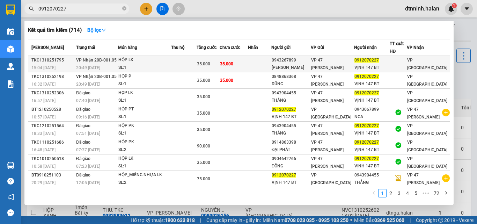
click at [233, 63] on span "35.000" at bounding box center [226, 63] width 13 height 5
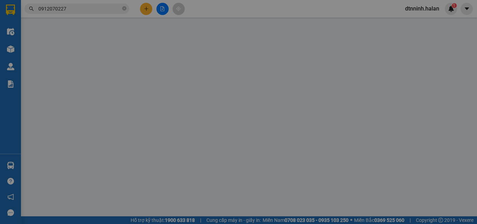
type input "0943267899"
type input "ANH HÙNG"
type input "0912070227"
type input "VỊNH 147 BT"
type input "0"
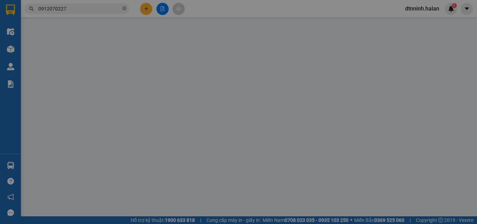
type input "35.000"
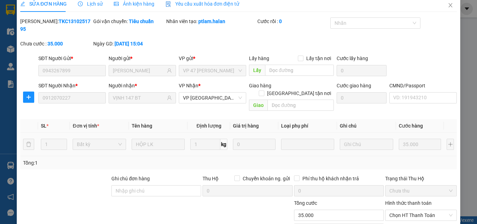
scroll to position [50, 0]
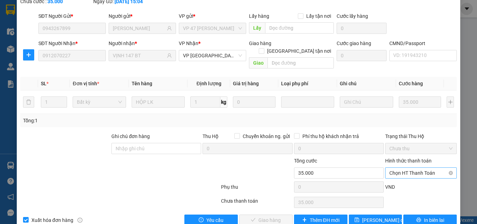
click at [404, 168] on span "Chọn HT Thanh Toán" at bounding box center [420, 173] width 63 height 10
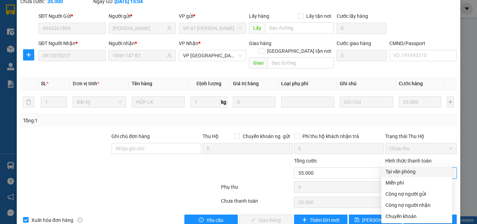
drag, startPoint x: 400, startPoint y: 173, endPoint x: 362, endPoint y: 174, distance: 38.4
click at [400, 173] on div "Tại văn phòng" at bounding box center [417, 172] width 63 height 8
type input "0"
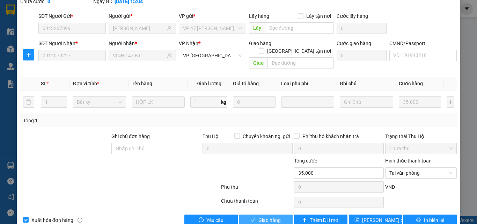
click at [275, 216] on span "Giao hàng" at bounding box center [269, 220] width 22 height 8
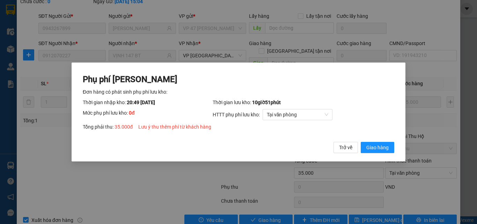
drag, startPoint x: 371, startPoint y: 148, endPoint x: 370, endPoint y: 138, distance: 10.5
click at [370, 146] on span "Giao hàng" at bounding box center [377, 148] width 22 height 8
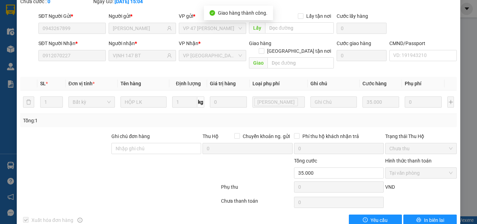
scroll to position [0, 0]
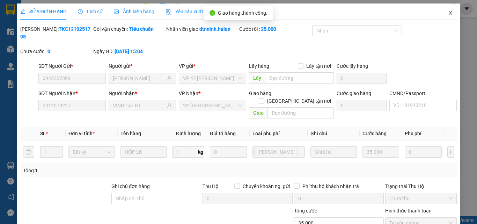
click at [448, 11] on icon "close" at bounding box center [451, 13] width 6 height 6
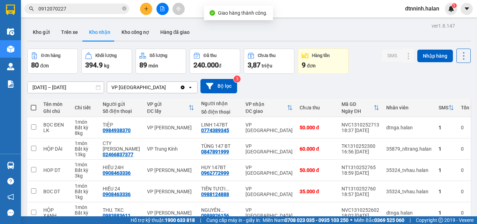
click at [84, 9] on div "Kết quả tìm kiếm ( 714 ) Bộ lọc Mã ĐH Trạng thái Món hàng Thu hộ Tổng cước Chưa…" at bounding box center [68, 9] width 136 height 12
click at [84, 9] on input "0912070227" at bounding box center [79, 9] width 82 height 8
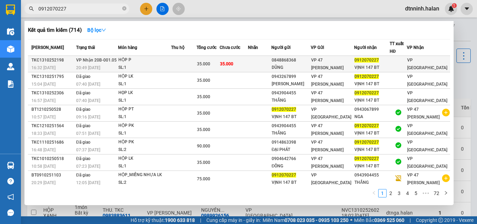
click at [210, 63] on span "35.000" at bounding box center [203, 63] width 13 height 5
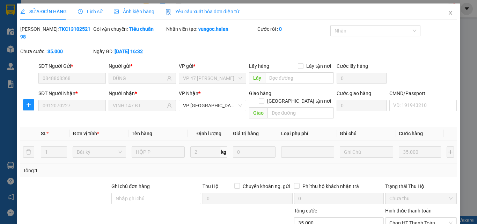
type input "0848868368"
type input "DŨNG"
type input "0912070227"
type input "VỊNH 147 BT"
type input "0"
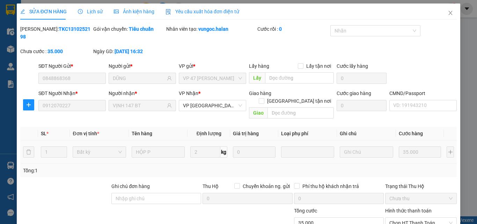
type input "35.000"
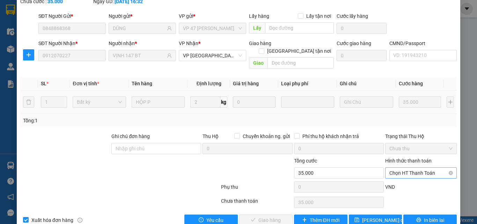
click at [395, 167] on div "Chọn HT Thanh Toán" at bounding box center [421, 172] width 72 height 11
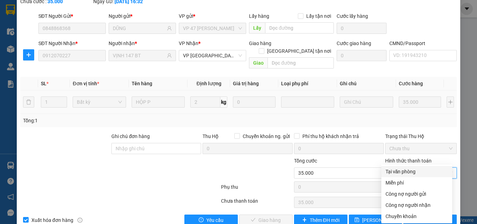
drag, startPoint x: 392, startPoint y: 171, endPoint x: 332, endPoint y: 185, distance: 61.8
click at [389, 171] on div "Tại văn phòng" at bounding box center [417, 172] width 63 height 8
type input "0"
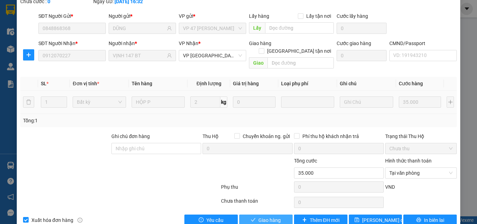
drag, startPoint x: 269, startPoint y: 207, endPoint x: 268, endPoint y: 196, distance: 10.6
click at [269, 216] on span "Giao hàng" at bounding box center [269, 220] width 22 height 8
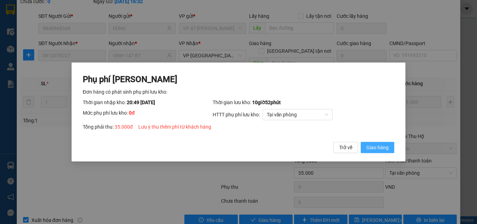
click at [375, 146] on span "Giao hàng" at bounding box center [377, 148] width 22 height 8
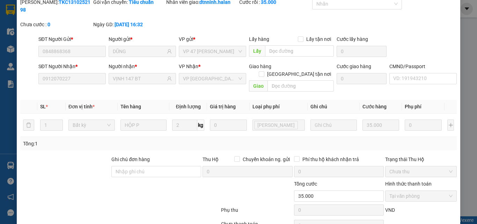
scroll to position [0, 0]
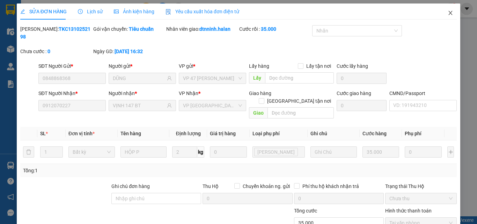
click at [448, 15] on icon "close" at bounding box center [451, 13] width 6 height 6
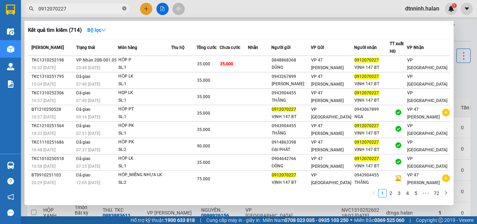
click at [124, 8] on icon "close-circle" at bounding box center [124, 8] width 4 height 4
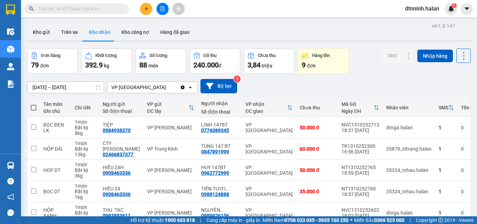
click at [105, 9] on input "text" at bounding box center [79, 9] width 82 height 8
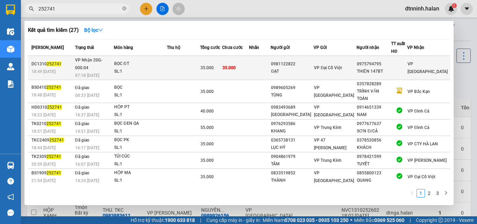
type input "252741"
click at [270, 63] on td at bounding box center [260, 68] width 22 height 24
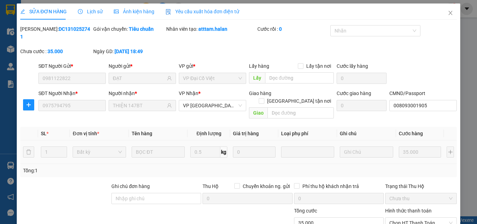
type input "0981122822"
type input "ĐẠT"
type input "0975794795"
type input "THIỆN 147BT"
type input "008093001905"
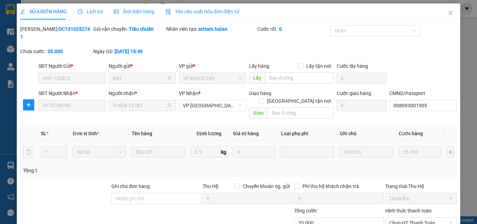
type input "0"
type input "35.000"
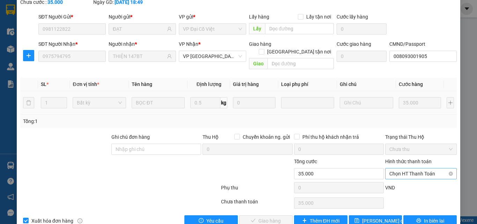
scroll to position [50, 0]
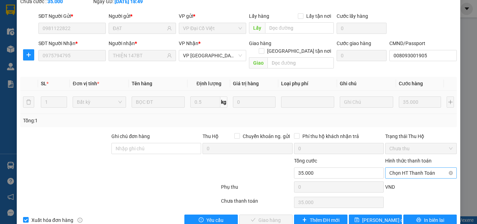
click at [412, 168] on span "Chọn HT Thanh Toán" at bounding box center [420, 173] width 63 height 10
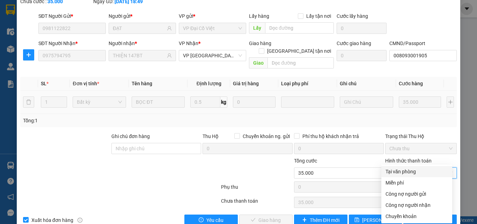
click at [415, 166] on div "Tại văn phòng Miễn phí Tại văn phòng Miễn phí Công nợ người gửi Công nợ người n…" at bounding box center [416, 194] width 71 height 59
click at [430, 171] on div "Tại văn phòng" at bounding box center [417, 172] width 63 height 8
type input "0"
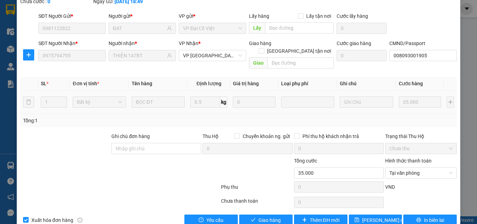
drag, startPoint x: 262, startPoint y: 196, endPoint x: 261, endPoint y: 202, distance: 6.4
click at [262, 196] on div "Total Paid Fee 0 Total UnPaid Fee 35.000 Cash Collection Total Fee Mã ĐH: DC131…" at bounding box center [238, 100] width 437 height 250
click at [261, 216] on span "Giao hàng" at bounding box center [269, 220] width 22 height 8
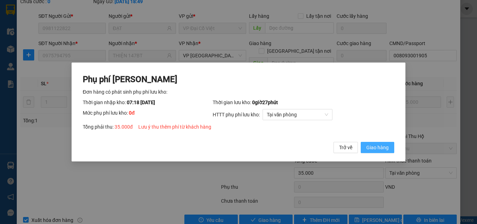
click at [377, 151] on span "Giao hàng" at bounding box center [377, 148] width 22 height 8
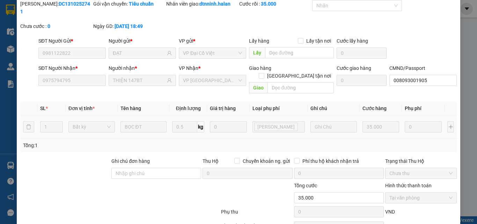
scroll to position [0, 0]
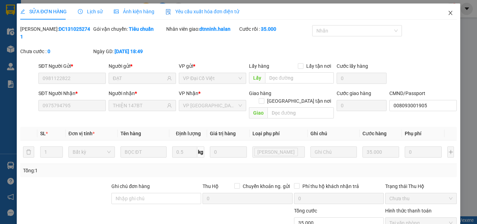
click at [448, 13] on icon "close" at bounding box center [451, 13] width 6 height 6
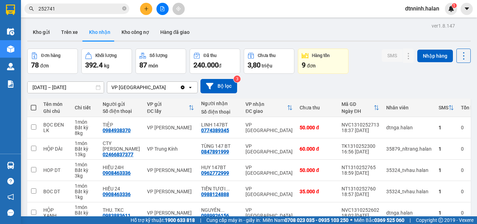
click at [142, 10] on button at bounding box center [146, 9] width 12 height 12
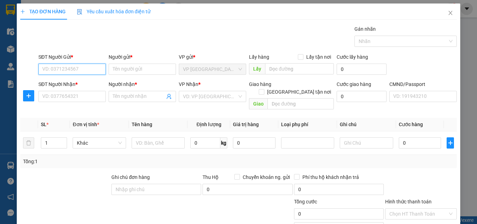
click at [91, 68] on input "SĐT Người Gửi *" at bounding box center [71, 69] width 67 height 11
drag, startPoint x: 53, startPoint y: 68, endPoint x: 80, endPoint y: 69, distance: 27.3
click at [80, 69] on input "0961827827" at bounding box center [71, 69] width 67 height 11
type input "0961184184"
click at [79, 83] on div "0961184184 - TOÀN 147BT" at bounding box center [72, 83] width 60 height 8
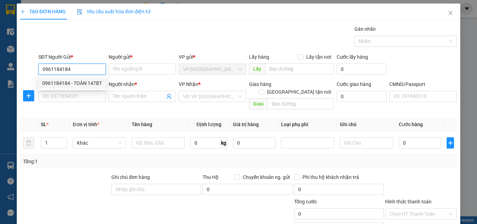
type input "TOÀN 147BT"
type input "0961184184"
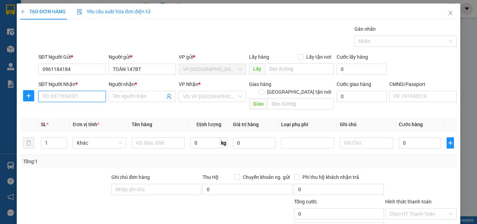
click at [78, 97] on input "SĐT Người Nhận *" at bounding box center [71, 96] width 67 height 11
click at [85, 99] on input "SĐT Người Nhận *" at bounding box center [71, 96] width 67 height 11
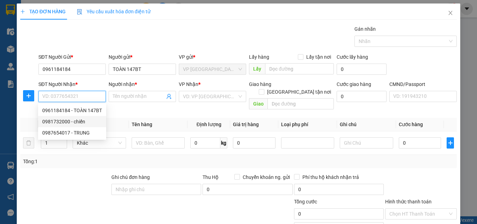
drag, startPoint x: 85, startPoint y: 99, endPoint x: 53, endPoint y: 94, distance: 32.2
paste input "0983711385"
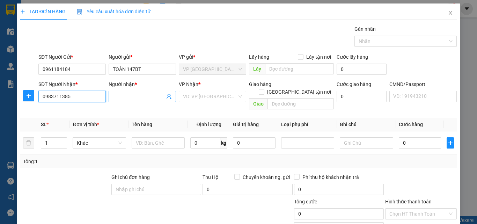
type input "0983711385"
click at [120, 99] on input "Người nhận *" at bounding box center [139, 97] width 52 height 8
drag, startPoint x: 71, startPoint y: 98, endPoint x: 43, endPoint y: 97, distance: 27.2
click at [43, 97] on input "0983711385" at bounding box center [71, 96] width 67 height 11
click at [119, 98] on input "Người nhận *" at bounding box center [139, 97] width 52 height 8
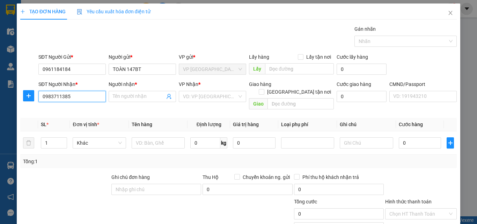
drag, startPoint x: 70, startPoint y: 97, endPoint x: 41, endPoint y: 95, distance: 29.0
click at [41, 95] on input "0983711385" at bounding box center [71, 96] width 67 height 11
click at [141, 100] on input "Người nhận *" at bounding box center [139, 97] width 52 height 8
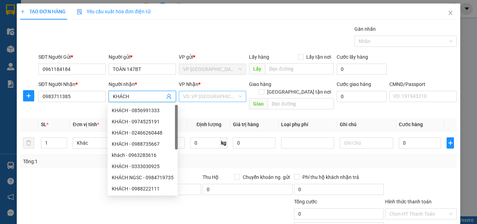
type input "KHÁCH"
click at [201, 93] on input "search" at bounding box center [210, 96] width 54 height 10
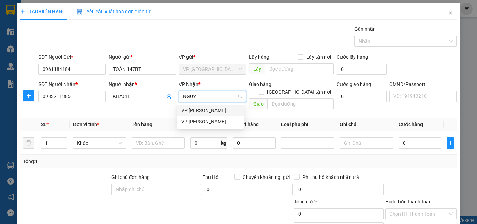
type input "NGUYE"
drag, startPoint x: 220, startPoint y: 122, endPoint x: 207, endPoint y: 125, distance: 13.7
click at [219, 122] on div "VP [PERSON_NAME]" at bounding box center [210, 122] width 58 height 8
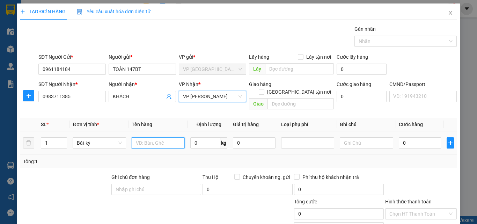
click at [161, 137] on input "text" at bounding box center [158, 142] width 53 height 11
type input "HỘP ĐT"
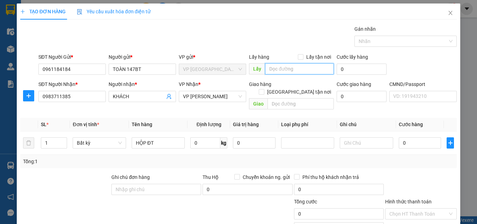
click at [301, 68] on input "text" at bounding box center [299, 68] width 69 height 11
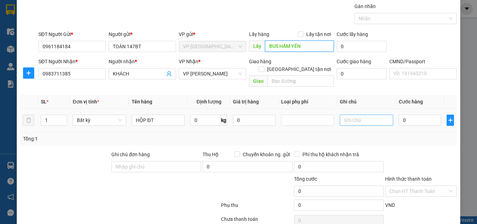
scroll to position [35, 0]
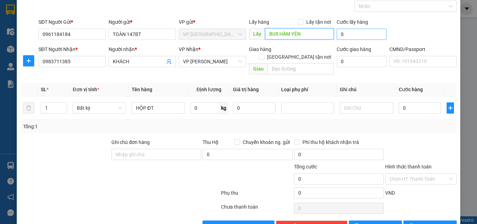
type input "BUS HÀM YÊN"
click at [356, 31] on input "0" at bounding box center [362, 34] width 50 height 11
type input "2"
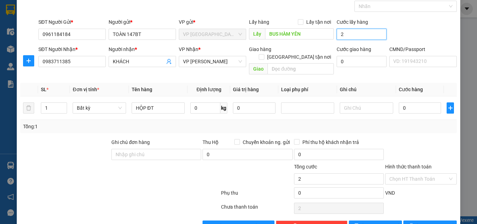
type input "20"
type input "200"
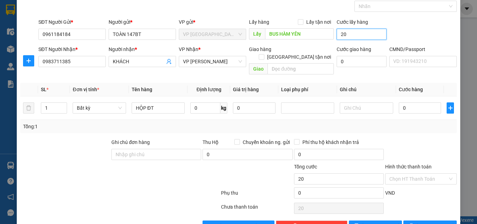
type input "200"
type input "2.000"
type input "20.000"
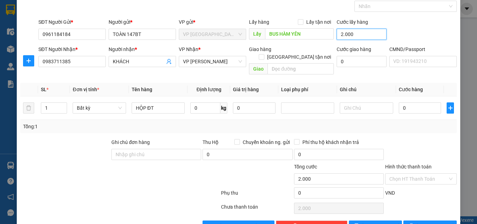
type input "20.000"
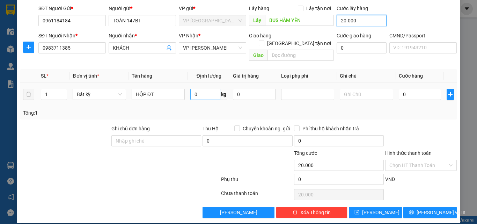
type input "20.000"
click at [198, 89] on input "0" at bounding box center [205, 94] width 30 height 11
type input "0.7"
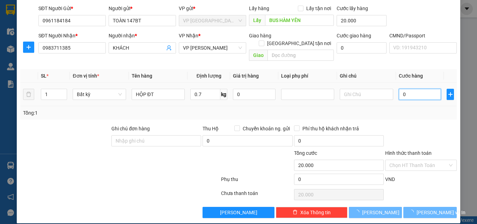
click at [406, 89] on input "0" at bounding box center [420, 94] width 43 height 11
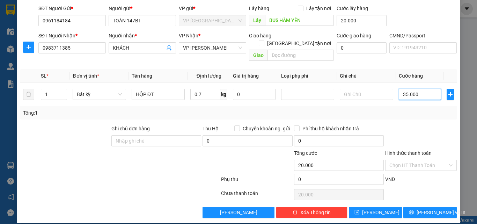
type input "35.000"
type input "55.000"
click at [422, 209] on span "Lưu và In" at bounding box center [441, 213] width 49 height 8
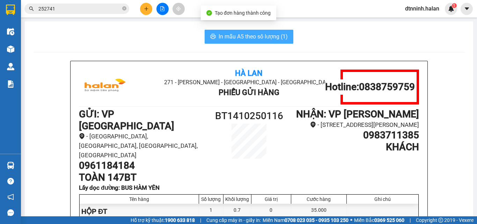
click at [260, 42] on button "In mẫu A5 theo số lượng (1)" at bounding box center [249, 37] width 89 height 14
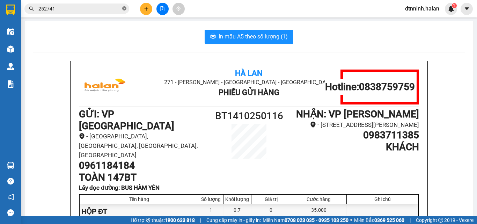
click at [123, 7] on icon "close-circle" at bounding box center [124, 8] width 4 height 4
click at [103, 8] on input "text" at bounding box center [79, 9] width 82 height 8
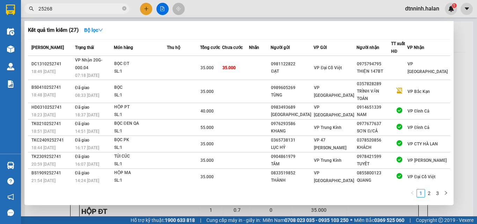
type input "252682"
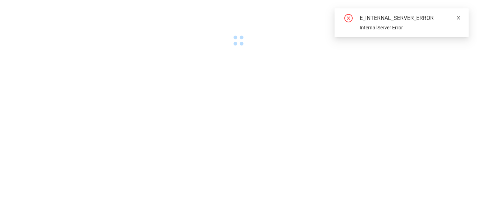
click at [459, 17] on icon "close" at bounding box center [458, 17] width 3 height 3
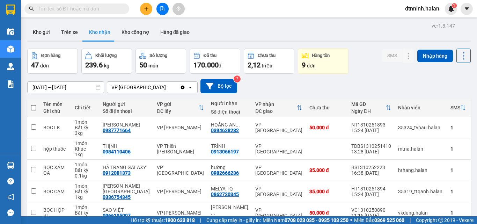
click at [119, 10] on input "text" at bounding box center [79, 9] width 82 height 8
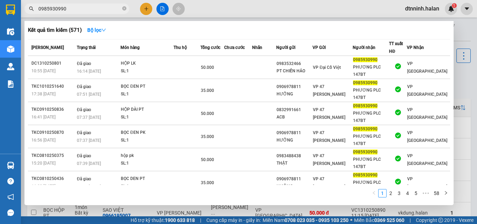
click at [104, 8] on input "0985930990" at bounding box center [79, 9] width 82 height 8
type input "0985930990"
click at [244, 10] on div at bounding box center [238, 112] width 477 height 224
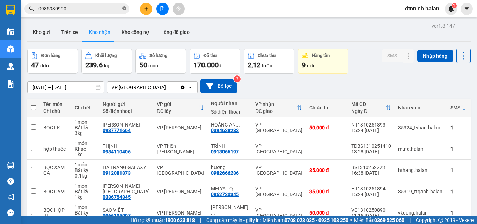
click at [125, 9] on icon "close-circle" at bounding box center [124, 8] width 4 height 4
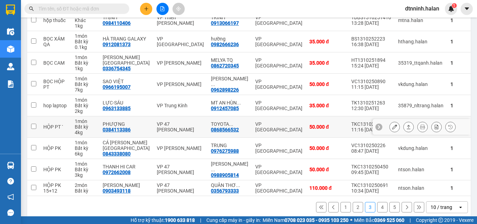
scroll to position [140, 0]
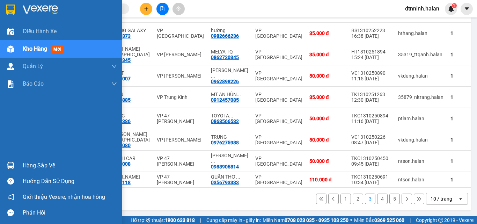
click at [29, 165] on div "Hàng sắp về" at bounding box center [70, 165] width 94 height 10
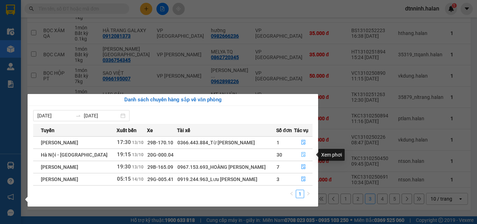
click at [300, 151] on button "button" at bounding box center [303, 154] width 18 height 11
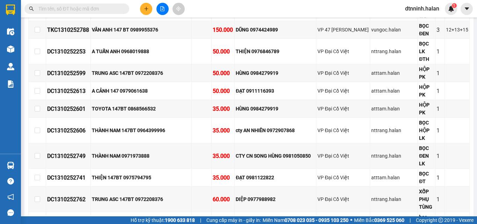
scroll to position [873, 0]
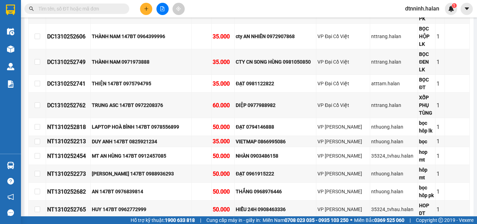
click at [83, 10] on input "text" at bounding box center [79, 9] width 82 height 8
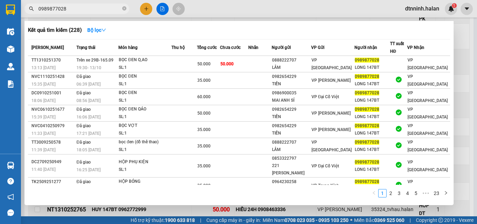
type input "0989877028"
click at [243, 10] on div at bounding box center [238, 112] width 477 height 224
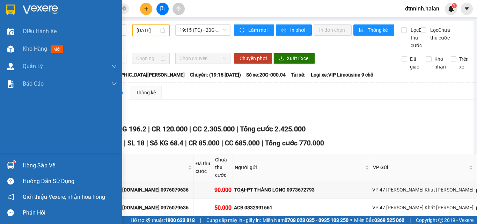
scroll to position [873, 0]
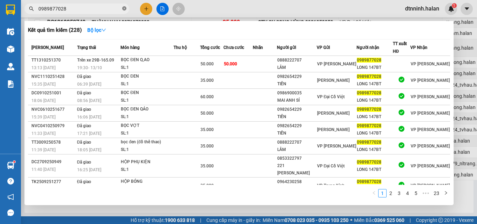
click at [125, 9] on icon "close-circle" at bounding box center [124, 8] width 4 height 4
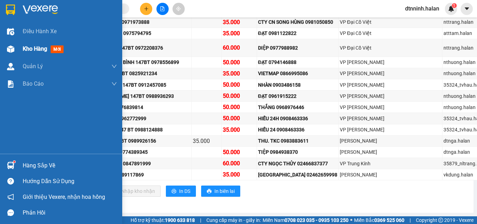
click at [18, 49] on div "Kho hàng mới" at bounding box center [61, 48] width 122 height 17
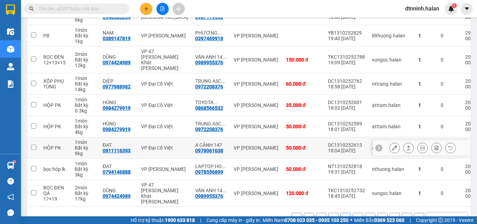
scroll to position [145, 0]
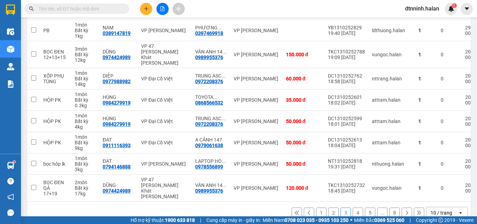
click at [319, 207] on button "1" at bounding box center [321, 212] width 10 height 10
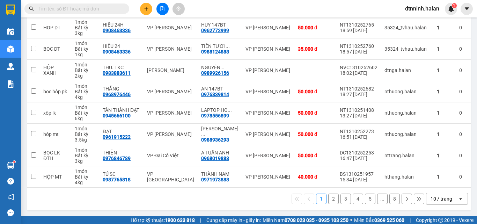
click at [330, 195] on button "2" at bounding box center [333, 198] width 10 height 10
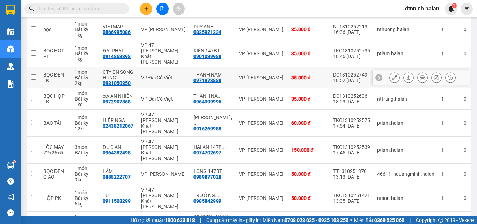
scroll to position [140, 0]
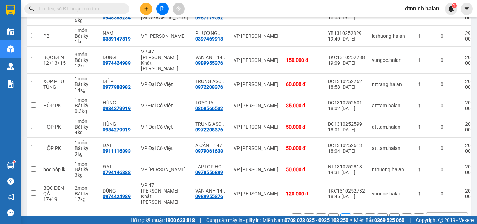
click at [353, 213] on button "4" at bounding box center [358, 218] width 10 height 10
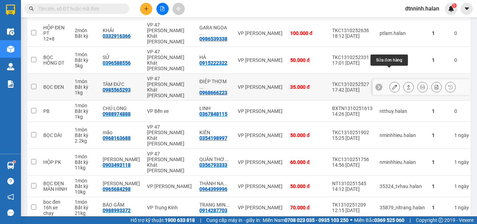
click at [390, 81] on button at bounding box center [395, 87] width 10 height 12
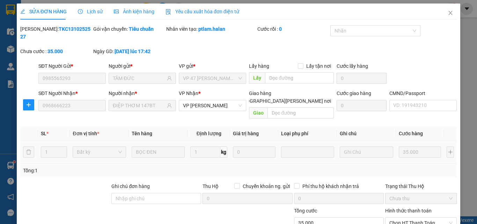
type input "0985565293"
type input "TÂM ĐỨC"
type input "0968666223"
type input "ĐIỆP THƠM 147BT"
type input "0"
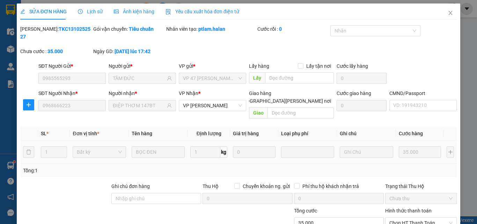
type input "35.000"
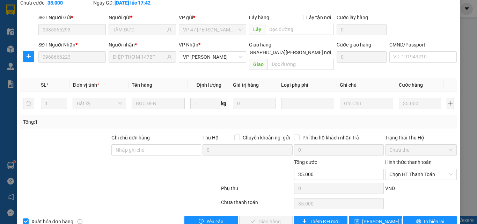
scroll to position [50, 0]
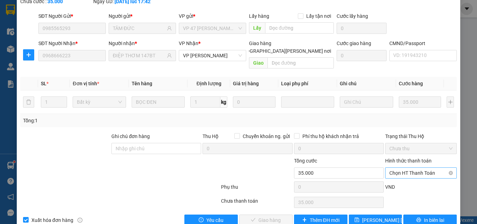
click at [404, 168] on span "Chọn HT Thanh Toán" at bounding box center [420, 173] width 63 height 10
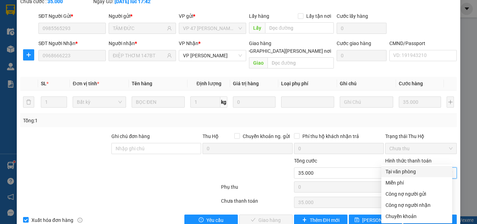
click at [404, 171] on div "Tại văn phòng" at bounding box center [417, 172] width 63 height 8
type input "0"
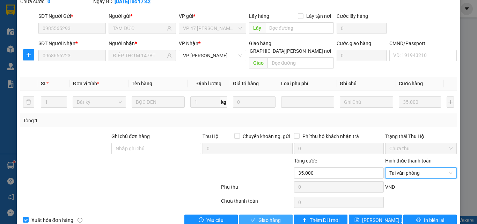
click at [268, 216] on span "Giao hàng" at bounding box center [269, 220] width 22 height 8
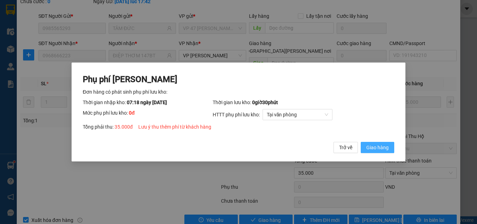
click at [374, 149] on span "Giao hàng" at bounding box center [377, 148] width 22 height 8
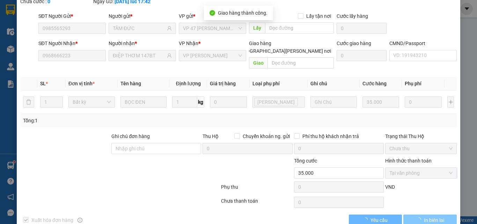
click at [426, 216] on span "In biên lai" at bounding box center [434, 220] width 20 height 8
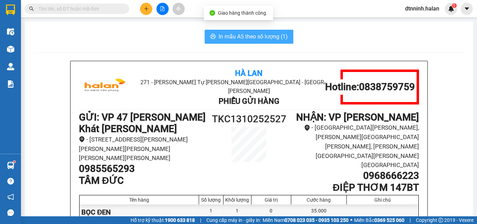
click at [243, 38] on span "In mẫu A5 theo số lượng (1)" at bounding box center [253, 36] width 69 height 9
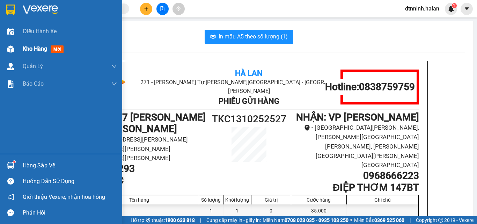
click at [22, 46] on div "Kho hàng mới" at bounding box center [61, 48] width 122 height 17
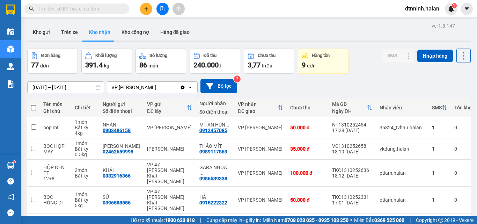
click at [397, 86] on div "16/08/2025 – 14/10/2025 Press the down arrow key to interact with the calendar …" at bounding box center [249, 86] width 444 height 14
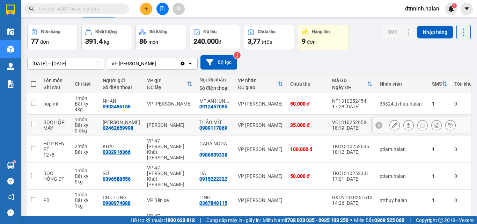
scroll to position [35, 0]
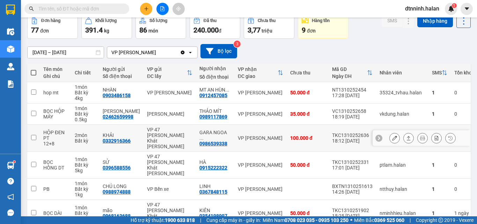
click at [390, 137] on button at bounding box center [395, 138] width 10 height 12
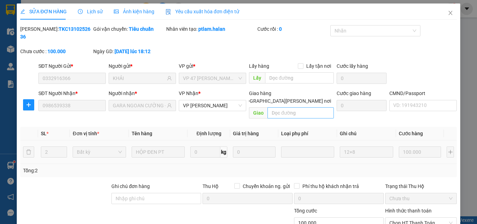
type input "0332916366"
type input "KHẢI"
type input "0986539338"
type input "GARA NGOAN CƯỜNG -147 BT"
type input "0"
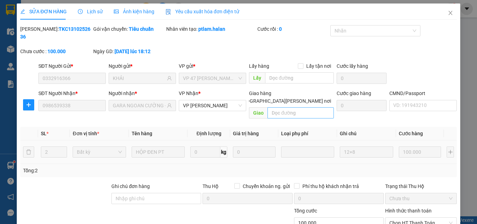
type input "100.000"
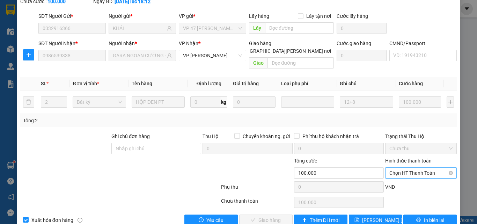
click at [397, 168] on span "Chọn HT Thanh Toán" at bounding box center [420, 173] width 63 height 10
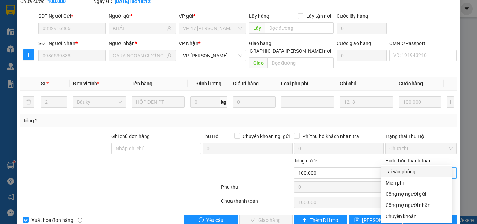
drag, startPoint x: 396, startPoint y: 173, endPoint x: 343, endPoint y: 182, distance: 54.6
click at [396, 173] on div "Tại văn phòng" at bounding box center [417, 172] width 63 height 8
type input "0"
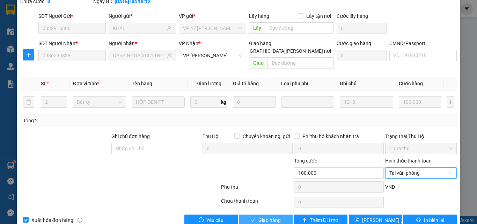
click at [272, 216] on span "Giao hàng" at bounding box center [269, 220] width 22 height 8
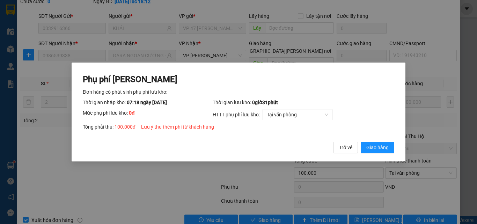
click at [377, 140] on div "Phụ phí Lưu kho Đơn hàng có phát sinh phụ phí lưu kho: Thời gian nhập kho: 07:1…" at bounding box center [239, 114] width 312 height 80
click at [377, 143] on button "Giao hàng" at bounding box center [378, 147] width 34 height 11
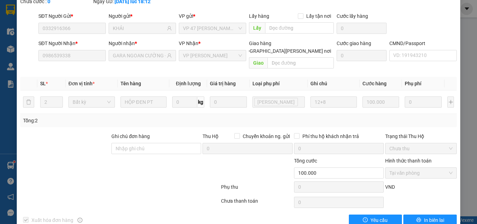
click at [439, 211] on div "SỬA ĐƠN HÀNG Lịch sử Ảnh kiện hàng Yêu cầu xuất hóa đơn điện tử Total Paid Fee …" at bounding box center [239, 92] width 444 height 277
click at [438, 214] on button "In biên lai" at bounding box center [429, 219] width 53 height 11
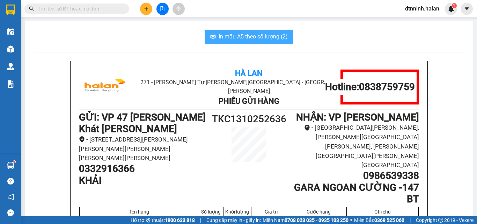
click at [266, 43] on button "In mẫu A5 theo số lượng (2)" at bounding box center [249, 37] width 89 height 14
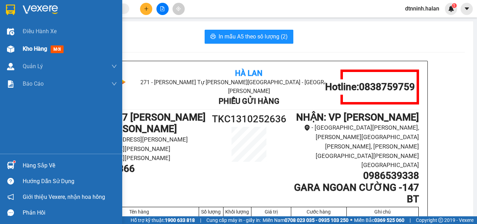
click at [22, 47] on div "Kho hàng mới" at bounding box center [61, 48] width 122 height 17
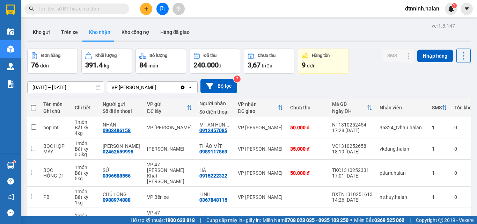
click at [382, 64] on div "SMS Nhập hàng" at bounding box center [426, 61] width 89 height 25
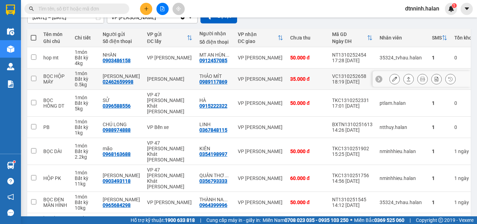
scroll to position [105, 0]
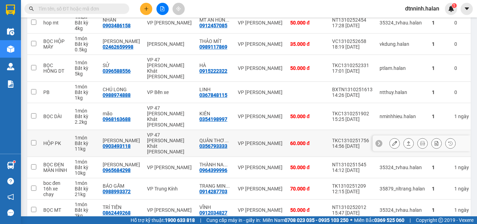
click at [392, 141] on icon at bounding box center [394, 143] width 5 height 5
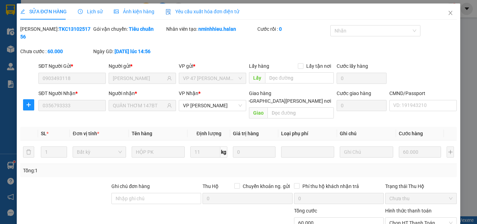
type input "0903493118"
type input "PHƯƠNG KIM"
type input "0356793333"
type input "QUÂN THƠM 147BT"
type input "0"
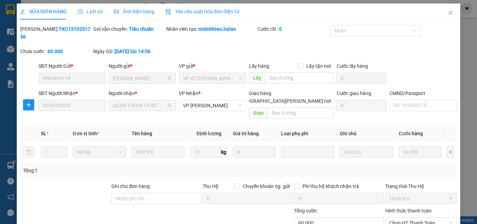
type input "60.000"
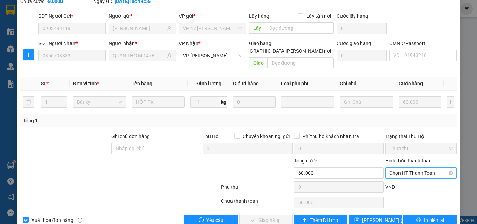
click at [406, 168] on span "Chọn HT Thanh Toán" at bounding box center [420, 173] width 63 height 10
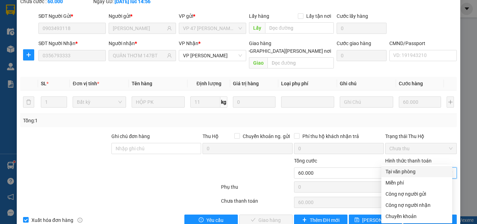
click at [401, 172] on div "Tại văn phòng" at bounding box center [417, 172] width 63 height 8
type input "0"
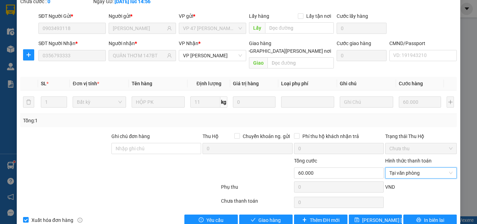
click at [279, 198] on div "Total Paid Fee 0 Total UnPaid Fee 60.000 Cash Collection Total Fee Mã ĐH: TKC13…" at bounding box center [238, 100] width 437 height 250
drag, startPoint x: 276, startPoint y: 205, endPoint x: 281, endPoint y: 198, distance: 8.0
click at [276, 216] on span "Giao hàng" at bounding box center [269, 220] width 22 height 8
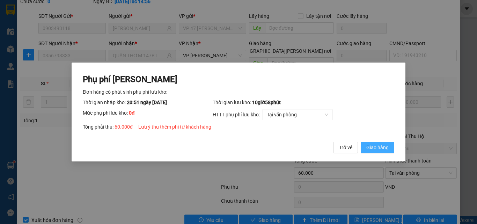
click at [385, 150] on span "Giao hàng" at bounding box center [377, 148] width 22 height 8
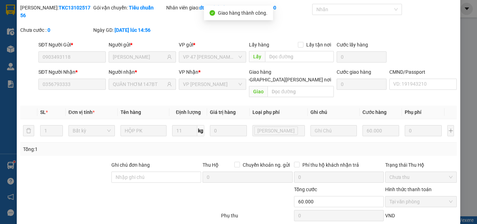
scroll to position [0, 0]
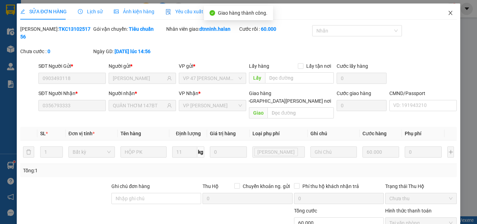
click at [448, 15] on icon "close" at bounding box center [451, 13] width 6 height 6
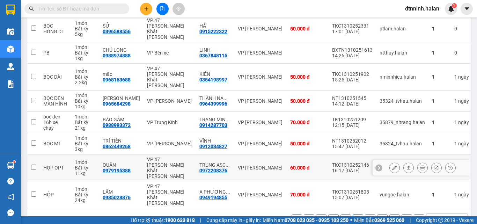
scroll to position [145, 0]
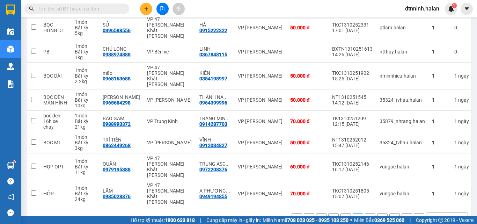
click at [365, 213] on button "5" at bounding box center [370, 218] width 10 height 10
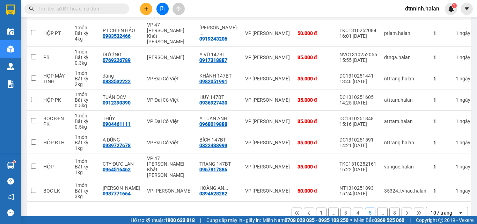
click at [404, 210] on icon at bounding box center [406, 212] width 5 height 5
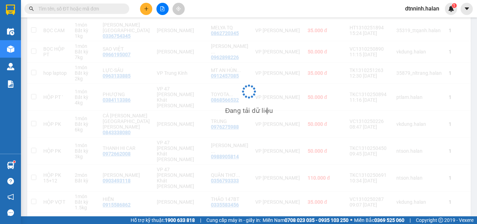
scroll to position [140, 0]
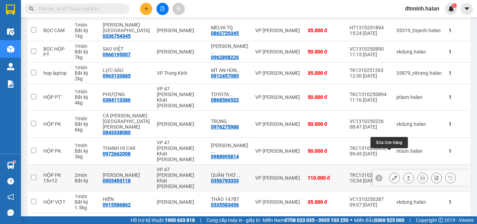
click at [392, 175] on icon at bounding box center [394, 177] width 5 height 5
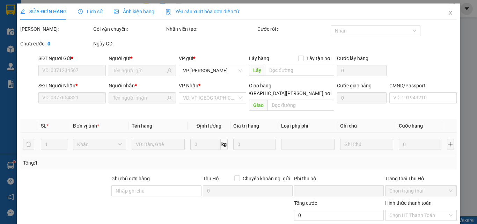
type input "0903493118"
type input "PHƯƠNG KIM"
type input "0356793333"
type input "QUÂN THƠM 147BT"
type input "0"
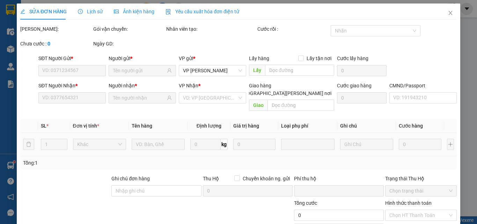
type input "110.000"
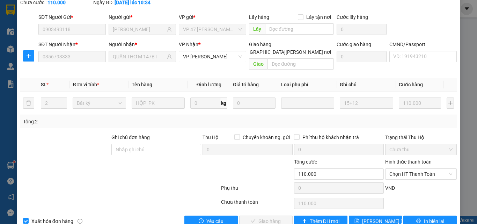
scroll to position [50, 0]
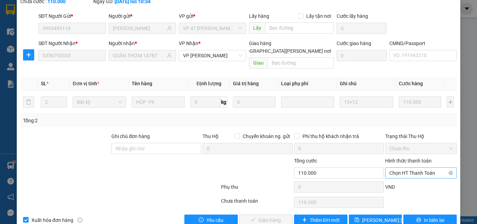
click at [394, 168] on span "Chọn HT Thanh Toán" at bounding box center [420, 173] width 63 height 10
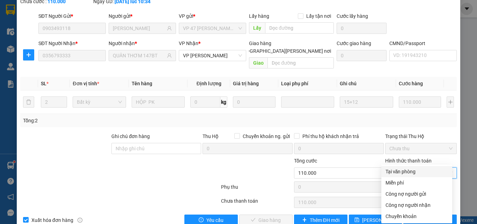
drag, startPoint x: 395, startPoint y: 166, endPoint x: 383, endPoint y: 174, distance: 14.3
click at [394, 166] on div "Tại văn phòng" at bounding box center [416, 171] width 71 height 11
type input "0"
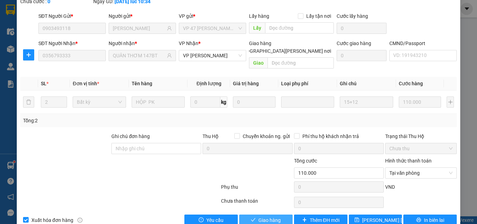
drag, startPoint x: 272, startPoint y: 204, endPoint x: 281, endPoint y: 176, distance: 28.8
click at [271, 216] on span "Giao hàng" at bounding box center [269, 220] width 22 height 8
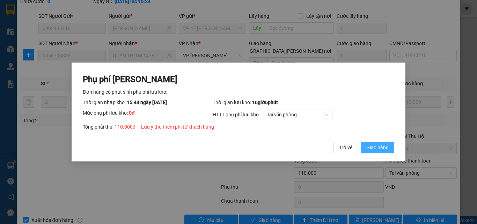
click at [388, 151] on span "Giao hàng" at bounding box center [377, 148] width 22 height 8
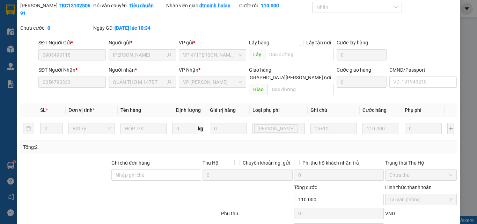
scroll to position [0, 0]
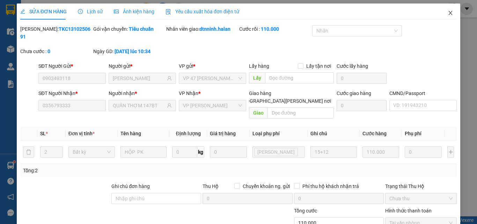
click at [449, 14] on icon "close" at bounding box center [451, 13] width 4 height 4
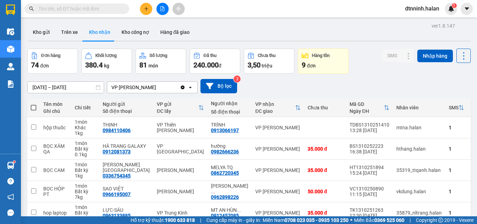
click at [109, 8] on input "text" at bounding box center [79, 9] width 82 height 8
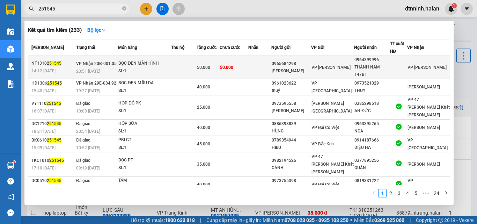
type input "251545"
click at [248, 66] on td "50.000" at bounding box center [234, 67] width 29 height 23
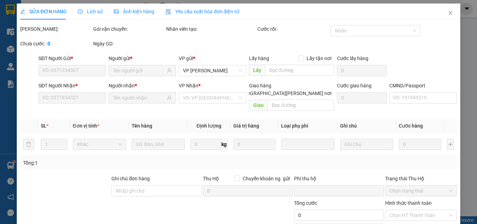
type input "0965684298"
type input "[PERSON_NAME]"
type input "0964399996"
type input "THÀNH NAM 147BT"
type input "0"
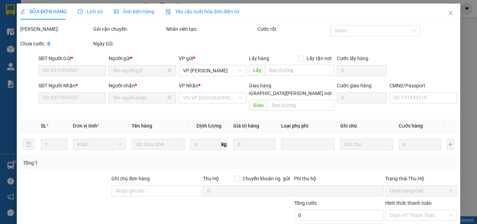
type input "50.000"
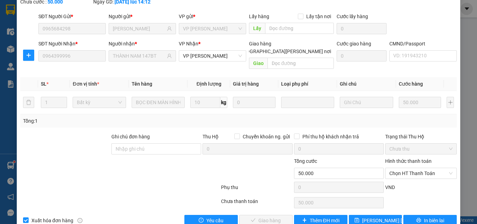
scroll to position [50, 0]
click at [443, 214] on button "In biên lai" at bounding box center [429, 219] width 53 height 11
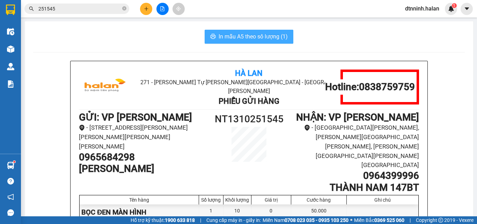
click at [256, 37] on span "In mẫu A5 theo số lượng (1)" at bounding box center [253, 36] width 69 height 9
click at [148, 8] on icon "plus" at bounding box center [146, 8] width 5 height 5
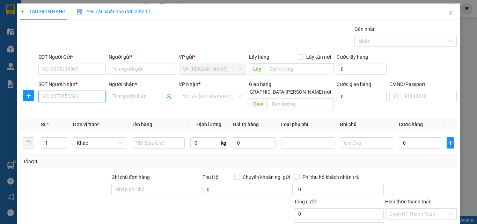
click at [47, 95] on input "SĐT Người Nhận *" at bounding box center [71, 96] width 67 height 11
type input "0983350248"
click at [81, 108] on div "0983350248 - ÁNH" at bounding box center [71, 111] width 58 height 8
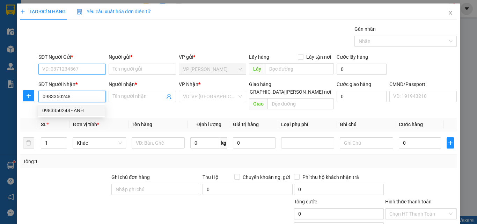
type input "ÁNH"
type input "0983350248"
click at [72, 72] on input "SĐT Người Gửi *" at bounding box center [71, 69] width 67 height 11
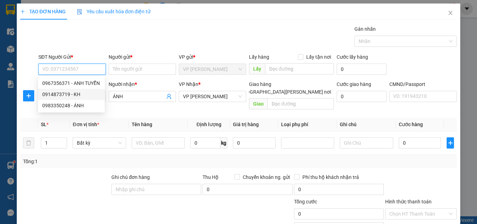
click at [77, 90] on div "0914873719 - KH" at bounding box center [71, 94] width 67 height 11
type input "0914873719"
type input "KH"
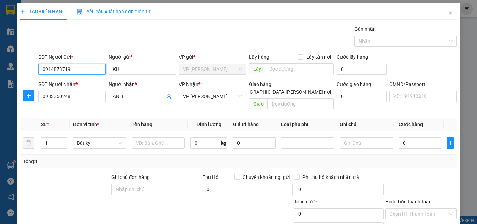
click at [76, 70] on input "0914873719" at bounding box center [71, 69] width 67 height 11
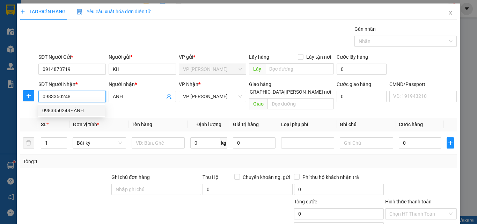
drag, startPoint x: 68, startPoint y: 100, endPoint x: 41, endPoint y: 98, distance: 27.3
click at [41, 98] on input "0983350248" at bounding box center [71, 96] width 67 height 11
click at [447, 13] on span "Close" at bounding box center [451, 13] width 20 height 20
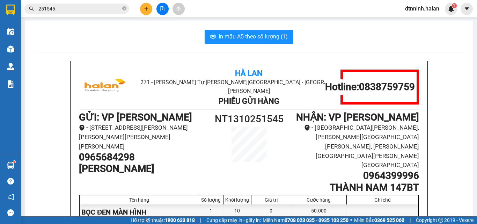
click at [146, 8] on icon "plus" at bounding box center [146, 9] width 0 height 4
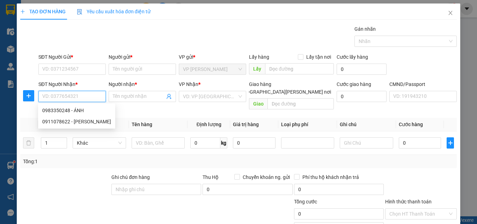
paste input "0983350248"
type input "0983350248"
click at [70, 111] on div "0983350248 - ÁNH" at bounding box center [71, 111] width 58 height 8
type input "ÁNH"
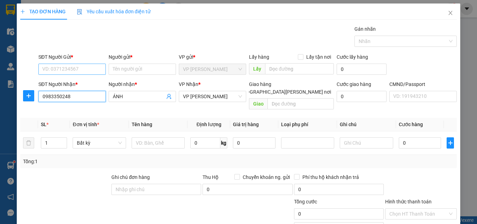
type input "0983350248"
click at [68, 71] on input "SĐT Người Gửi *" at bounding box center [71, 69] width 67 height 11
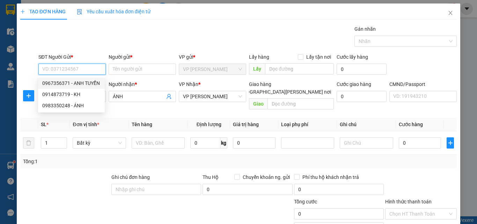
click at [74, 81] on div "0967356371 - ANH TUYỂN" at bounding box center [71, 83] width 58 height 8
type input "0967356371"
type input "ANH TUYỂN"
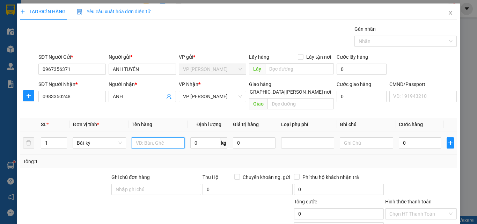
click at [159, 139] on input "text" at bounding box center [158, 142] width 53 height 11
type input "TẢI TRẮNG QUẢ HỒNG"
click at [211, 138] on input "0" at bounding box center [205, 142] width 30 height 11
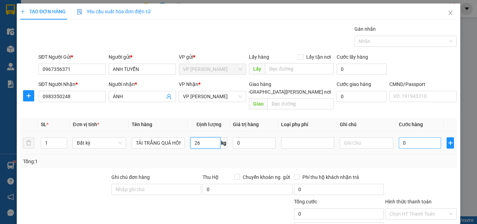
type input "26"
click at [400, 139] on input "0" at bounding box center [420, 142] width 43 height 11
type input "70.000"
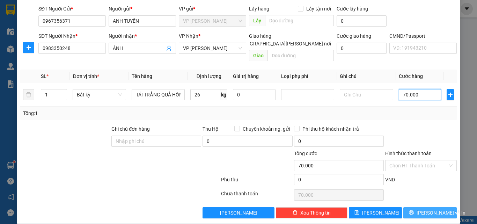
scroll to position [49, 0]
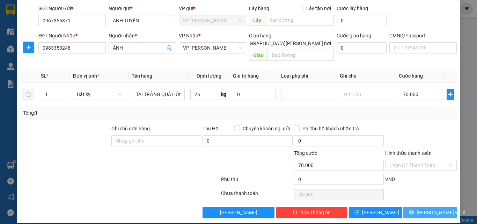
click at [417, 208] on button "[PERSON_NAME] và In" at bounding box center [429, 212] width 53 height 11
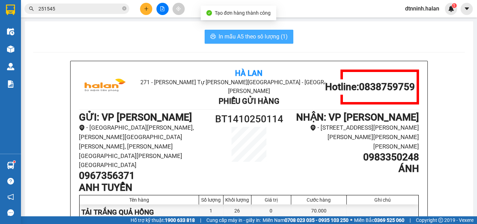
click at [252, 34] on span "In mẫu A5 theo số lượng (1)" at bounding box center [253, 36] width 69 height 9
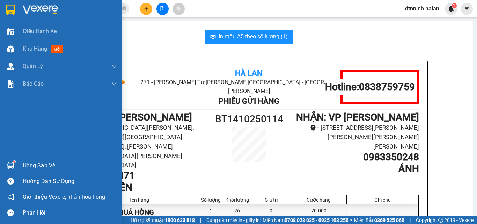
click at [35, 167] on div "Hàng sắp về" at bounding box center [70, 165] width 94 height 10
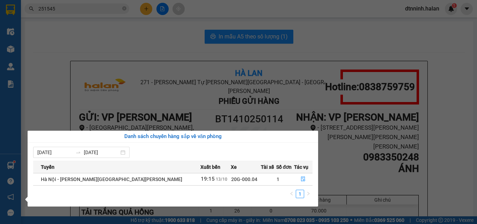
click at [75, 45] on section "Kết quả tìm kiếm ( 233 ) Bộ lọc Mã ĐH Trạng thái Món hàng Thu hộ Tổng cước Chưa…" at bounding box center [238, 112] width 477 height 224
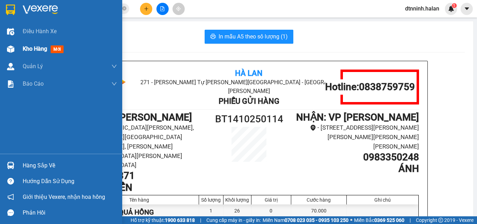
click at [18, 46] on div "Kho hàng mới" at bounding box center [61, 48] width 122 height 17
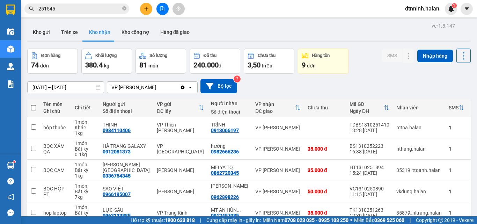
click at [146, 12] on button at bounding box center [146, 9] width 12 height 12
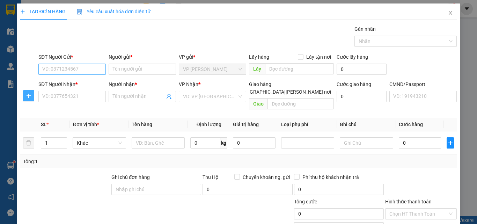
drag, startPoint x: 27, startPoint y: 93, endPoint x: 51, endPoint y: 73, distance: 31.3
click at [27, 93] on button "button" at bounding box center [28, 95] width 11 height 11
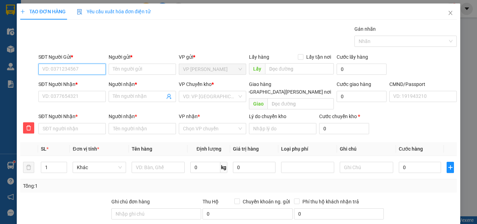
click at [51, 72] on input "SĐT Người Gửi *" at bounding box center [71, 69] width 67 height 11
type input "0367848115"
click at [77, 85] on div "0367848115 - LINH" at bounding box center [71, 83] width 58 height 8
type input "LINH"
type input "0367848115"
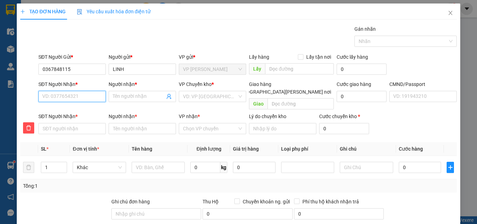
click at [80, 100] on input "SĐT Người Nhận *" at bounding box center [71, 96] width 67 height 11
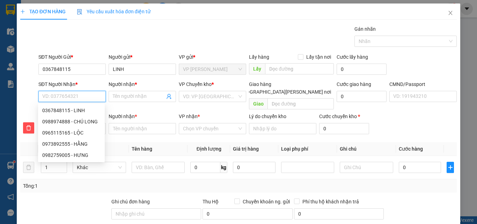
type input "0"
type input "09"
type input "097"
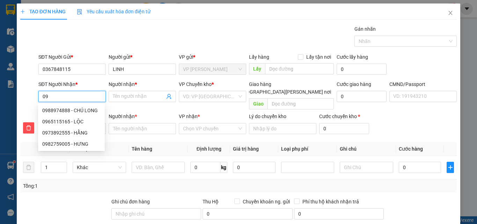
type input "097"
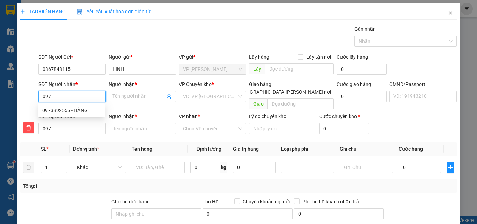
type input "0976"
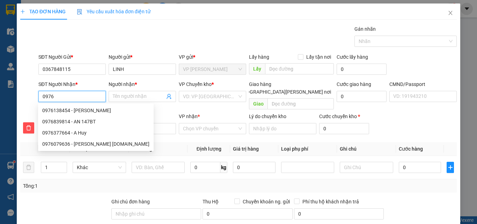
type input "09763"
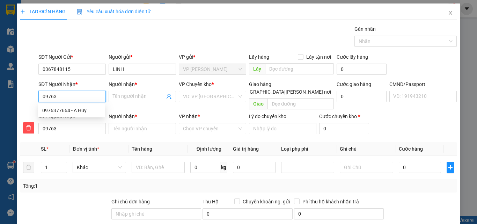
type input "097632"
type input "0976327"
type input "09763277"
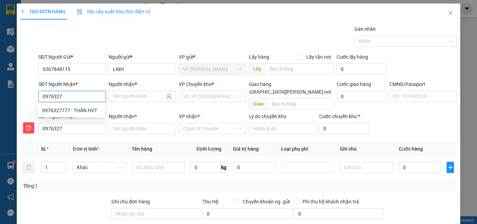
type input "09763277"
type input "097632777"
type input "0976327777"
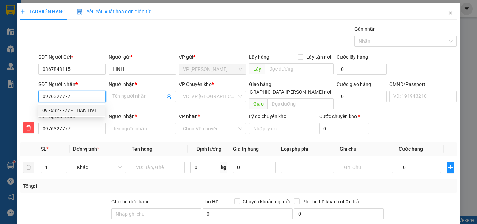
click at [79, 109] on div "0976327777 - THẤN HVT" at bounding box center [71, 111] width 58 height 8
type input "THẤN HVT"
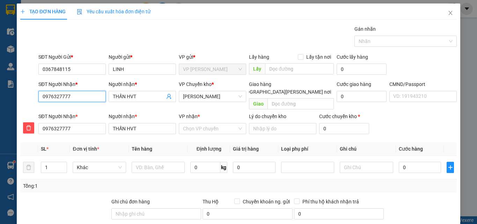
type input "0976327777"
click at [133, 74] on div "Người gửi * LINH" at bounding box center [142, 65] width 67 height 24
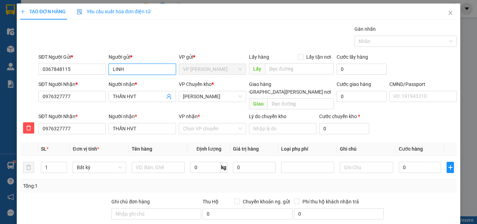
click at [133, 74] on input "LINH" at bounding box center [142, 69] width 67 height 11
type input "LINH AUTO 147BT"
click at [188, 123] on input "VP nhận *" at bounding box center [210, 128] width 54 height 10
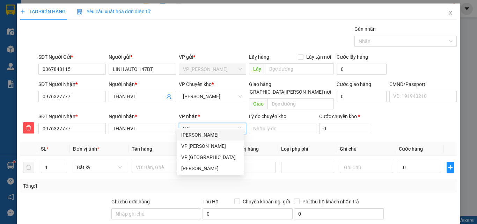
type input "HOA"
click at [190, 132] on div "VP [PERSON_NAME]" at bounding box center [210, 135] width 58 height 8
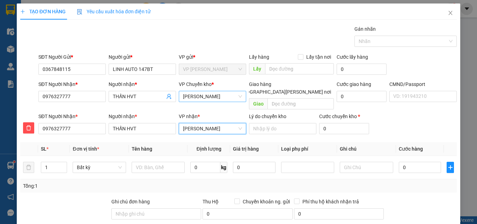
click at [197, 94] on span "VP [PERSON_NAME]" at bounding box center [212, 96] width 59 height 10
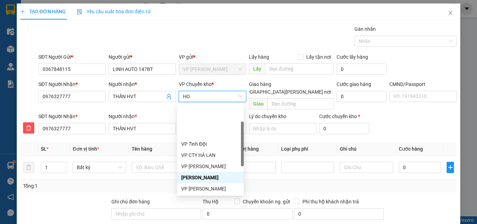
type input "HOA"
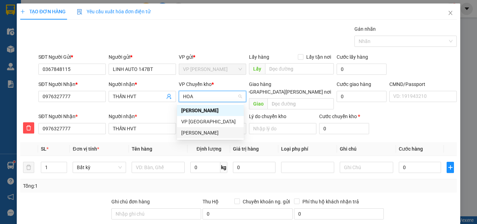
click at [202, 132] on div "VP [PERSON_NAME]" at bounding box center [210, 133] width 58 height 8
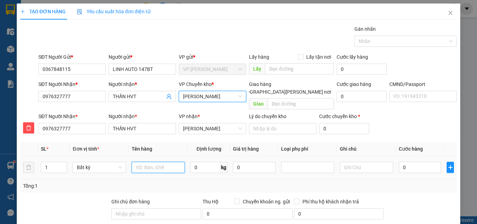
click at [158, 162] on input "text" at bounding box center [158, 167] width 53 height 11
type input "PB"
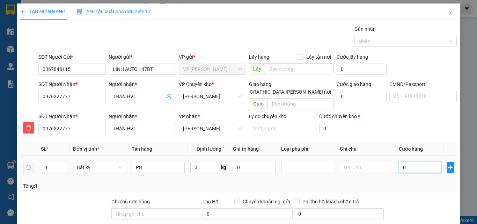
click at [420, 162] on input "0" at bounding box center [420, 167] width 43 height 11
type input "3"
type input "35"
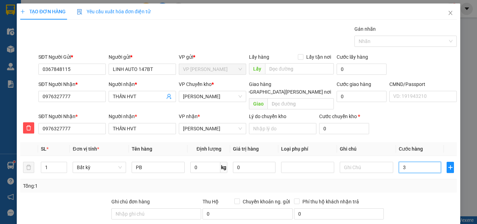
type input "35"
type input "350"
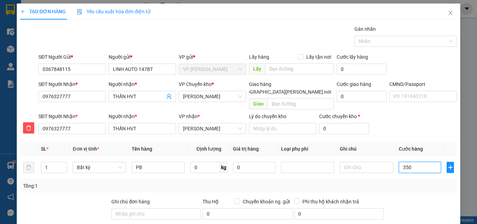
type input "3.500"
type input "35.000"
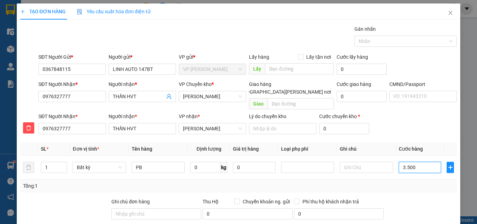
type input "35.000"
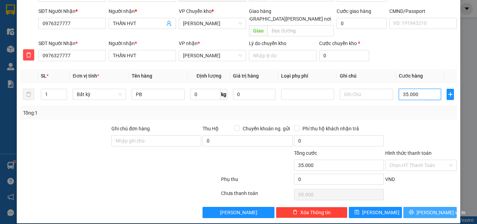
type input "35.000"
click at [420, 209] on span "[PERSON_NAME] và In" at bounding box center [441, 213] width 49 height 8
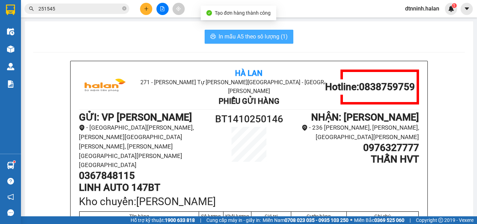
click at [250, 36] on span "In mẫu A5 theo số lượng (1)" at bounding box center [253, 36] width 69 height 9
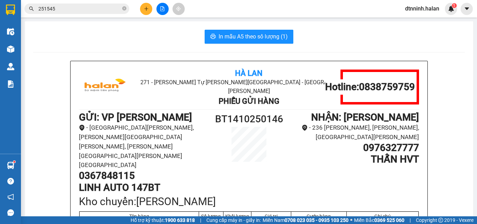
drag, startPoint x: 124, startPoint y: 8, endPoint x: 102, endPoint y: 9, distance: 21.3
click at [124, 9] on icon "close-circle" at bounding box center [124, 8] width 4 height 4
click at [92, 9] on input "text" at bounding box center [79, 9] width 82 height 8
click at [98, 9] on input "text" at bounding box center [79, 9] width 82 height 8
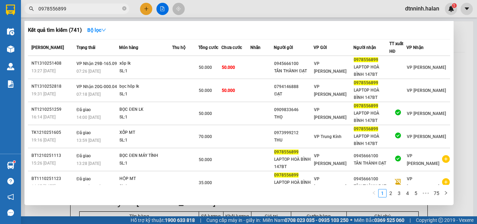
type input "0978556899"
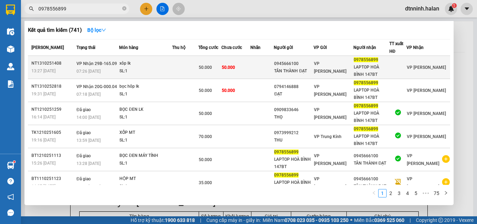
click at [241, 66] on td "50.000" at bounding box center [235, 67] width 29 height 23
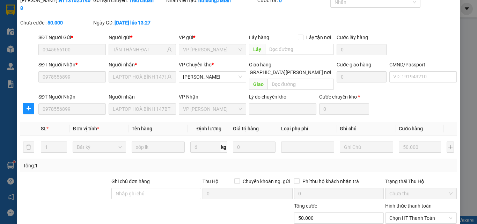
type input "0945666100"
type input "TÂN THÀNH ĐẠT"
type input "0978556899"
type input "LAPTOP HOÀ BÌNH 147BT"
type input "0"
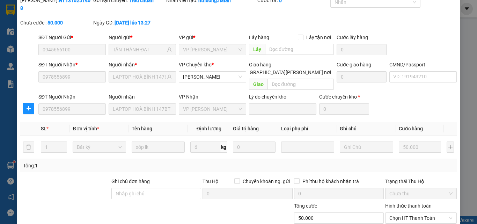
type input "50.000"
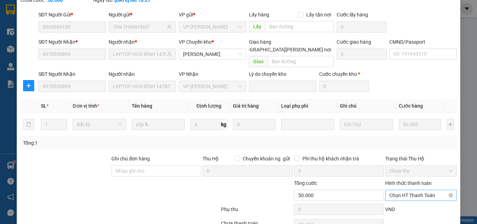
scroll to position [74, 0]
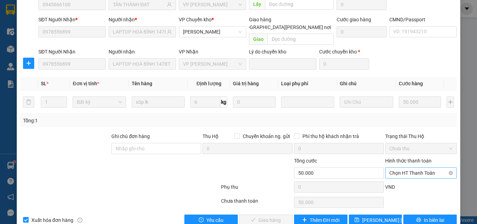
click at [409, 168] on span "Chọn HT Thanh Toán" at bounding box center [420, 173] width 63 height 10
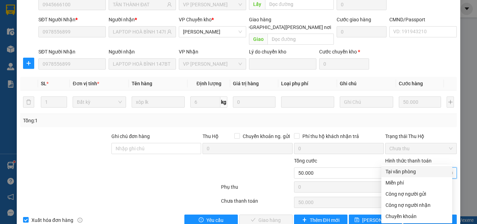
click at [409, 170] on div "Tại văn phòng" at bounding box center [417, 172] width 63 height 8
type input "0"
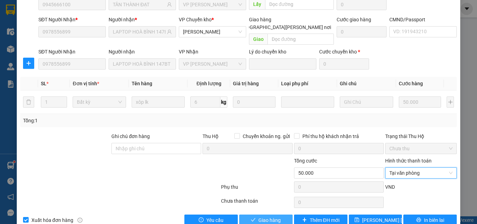
drag, startPoint x: 275, startPoint y: 206, endPoint x: 271, endPoint y: 207, distance: 3.9
click at [273, 216] on span "Giao hàng" at bounding box center [269, 220] width 22 height 8
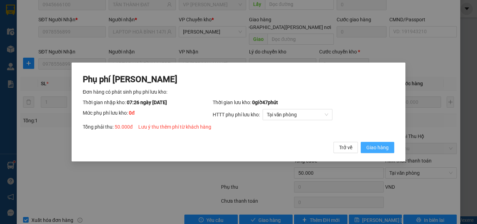
click at [385, 148] on span "Giao hàng" at bounding box center [377, 148] width 22 height 8
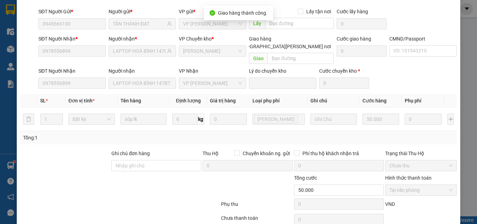
scroll to position [0, 0]
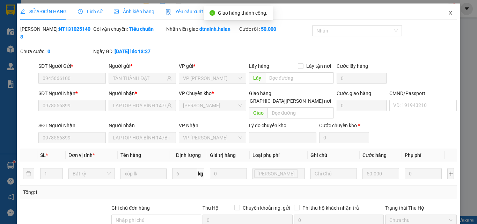
click at [448, 14] on icon "close" at bounding box center [451, 13] width 6 height 6
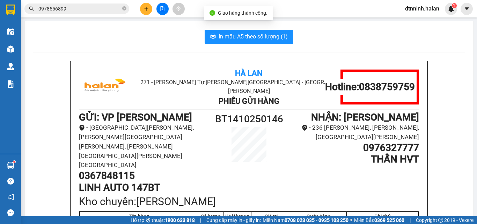
click at [96, 9] on input "0978556899" at bounding box center [79, 9] width 82 height 8
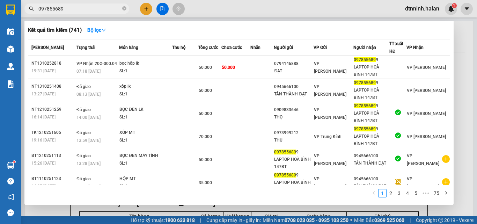
type input "097855689"
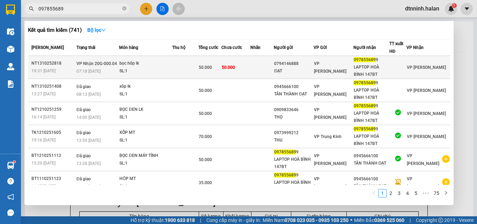
click at [243, 66] on td "50.000" at bounding box center [235, 67] width 29 height 23
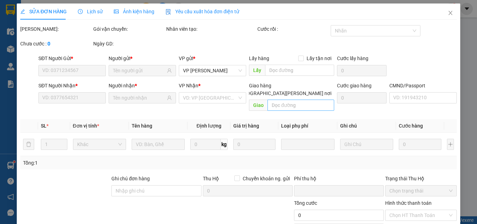
type input "0794146888"
type input "ĐẠT"
type input "0978556899"
type input "LAPTOP HOÀ BÌNH 147BT"
type input "0"
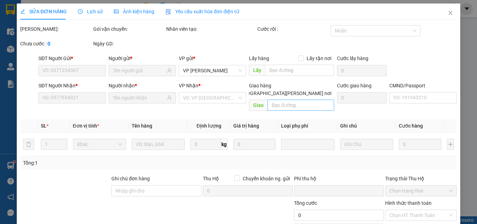
type input "50.000"
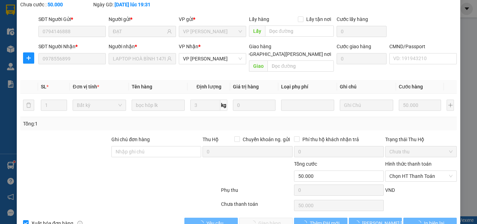
scroll to position [50, 0]
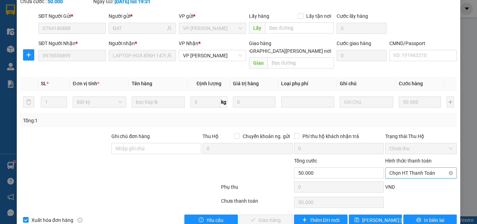
click at [389, 168] on span "Chọn HT Thanh Toán" at bounding box center [420, 173] width 63 height 10
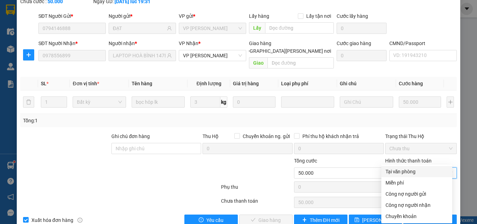
click at [394, 171] on div "Tại văn phòng" at bounding box center [417, 172] width 63 height 8
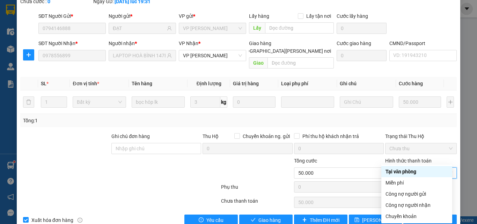
type input "0"
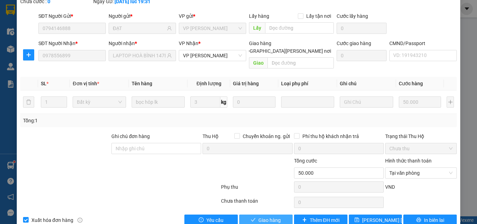
click at [268, 216] on span "Giao hàng" at bounding box center [269, 220] width 22 height 8
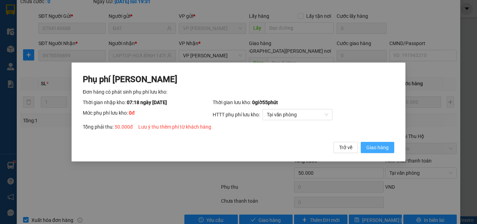
drag, startPoint x: 374, startPoint y: 152, endPoint x: 375, endPoint y: 133, distance: 19.6
click at [374, 152] on button "Giao hàng" at bounding box center [378, 147] width 34 height 11
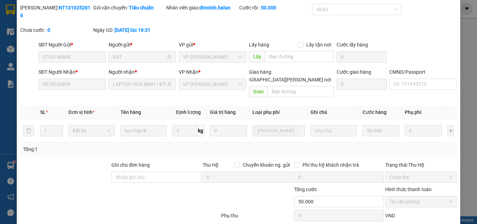
scroll to position [0, 0]
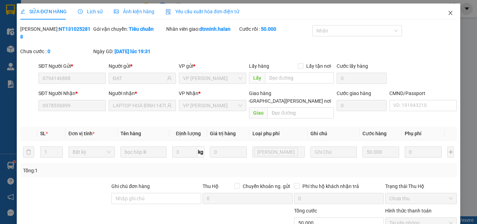
click at [449, 13] on icon "close" at bounding box center [451, 13] width 4 height 4
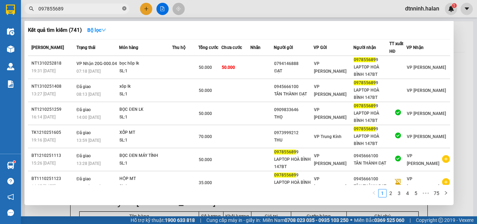
click at [125, 8] on icon "close-circle" at bounding box center [124, 8] width 4 height 4
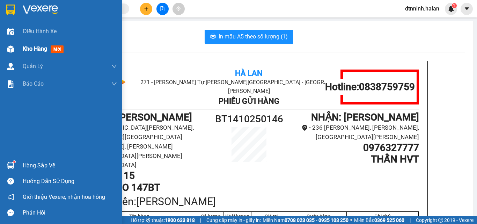
click at [30, 48] on span "Kho hàng" at bounding box center [35, 48] width 24 height 7
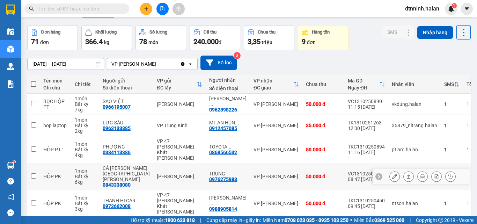
scroll to position [35, 0]
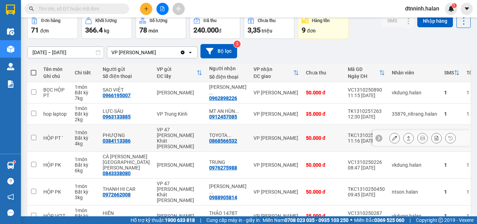
click at [392, 137] on icon at bounding box center [394, 138] width 5 height 5
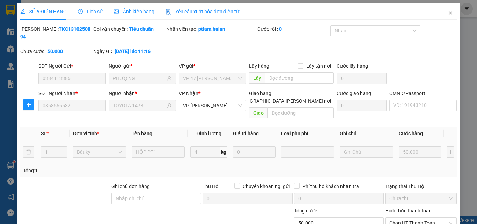
type input "0384113386"
type input "PHƯỢNG"
type input "0868566532"
type input "TOYOTA 147BT"
type input "0"
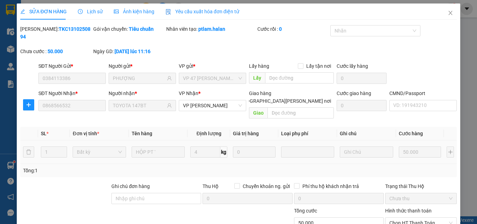
type input "50.000"
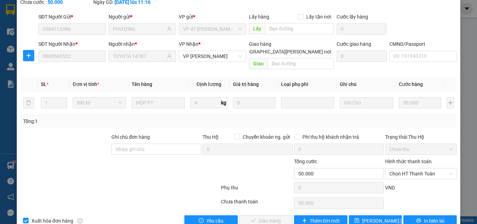
scroll to position [50, 0]
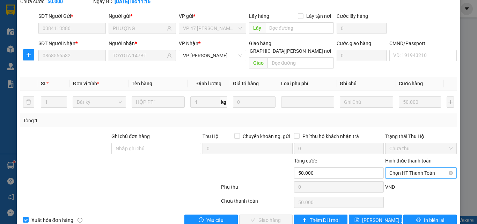
click at [401, 168] on span "Chọn HT Thanh Toán" at bounding box center [420, 173] width 63 height 10
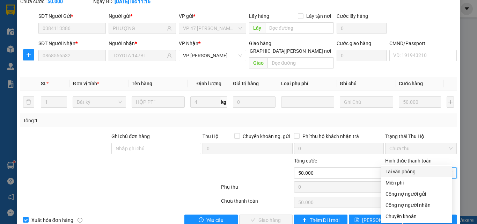
drag, startPoint x: 394, startPoint y: 168, endPoint x: 343, endPoint y: 172, distance: 51.1
click at [391, 168] on div "Tại văn phòng" at bounding box center [417, 172] width 63 height 8
type input "0"
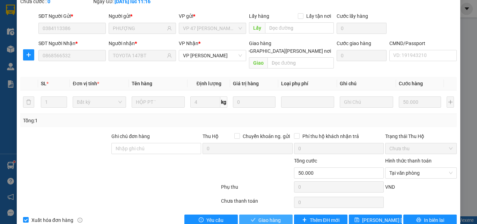
click at [273, 216] on span "Giao hàng" at bounding box center [269, 220] width 22 height 8
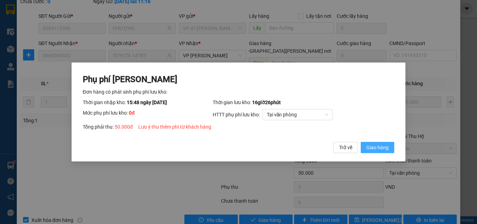
click at [380, 151] on span "Giao hàng" at bounding box center [377, 148] width 22 height 8
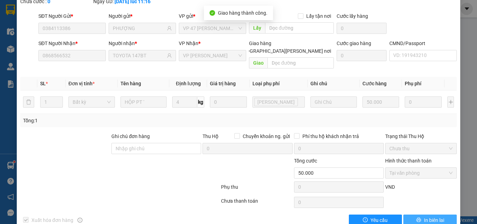
click at [418, 214] on button "In biên lai" at bounding box center [429, 219] width 53 height 11
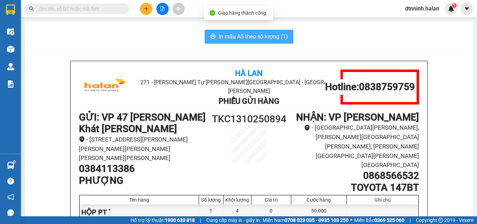
click at [266, 36] on span "In mẫu A5 theo số lượng (1)" at bounding box center [253, 36] width 69 height 9
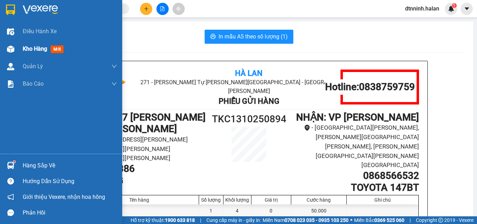
click at [29, 48] on span "Kho hàng" at bounding box center [35, 48] width 24 height 7
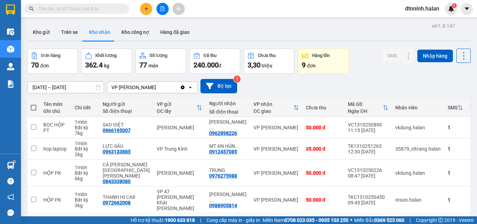
click at [361, 89] on div "16/08/2025 – 14/10/2025 Press the down arrow key to interact with the calendar …" at bounding box center [249, 86] width 444 height 14
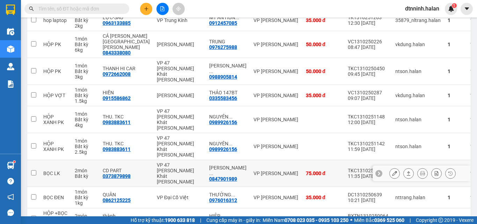
scroll to position [140, 0]
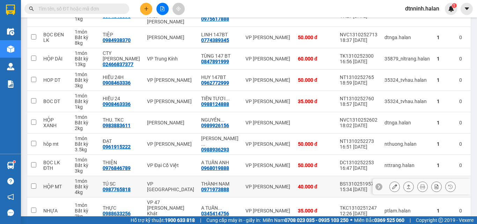
scroll to position [105, 0]
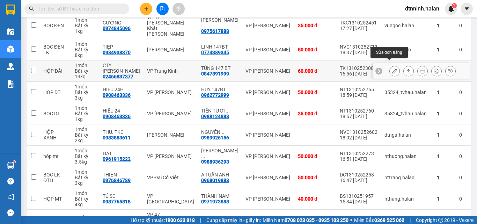
click at [390, 66] on button at bounding box center [395, 71] width 10 height 12
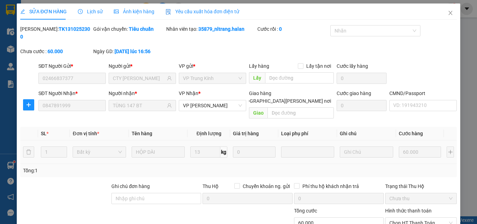
type input "02466837377"
type input "CTY [PERSON_NAME]"
type input "0847891999"
type input "TÙNG 147 BT"
type input "0"
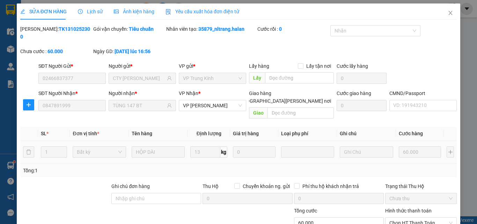
type input "60.000"
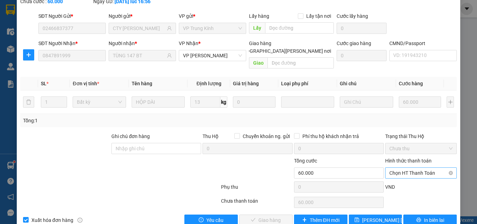
click at [404, 168] on span "Chọn HT Thanh Toán" at bounding box center [420, 173] width 63 height 10
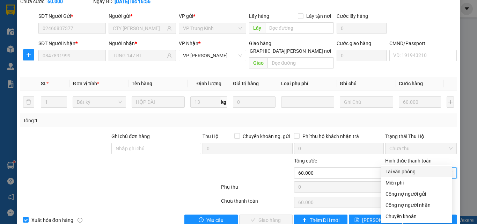
click at [404, 166] on div "Tại văn phòng" at bounding box center [416, 171] width 71 height 11
type input "0"
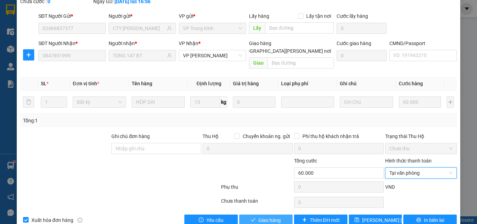
click at [274, 216] on span "Giao hàng" at bounding box center [269, 220] width 22 height 8
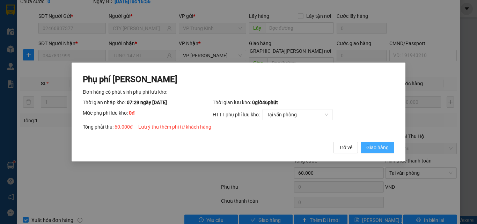
click at [375, 150] on span "Giao hàng" at bounding box center [377, 148] width 22 height 8
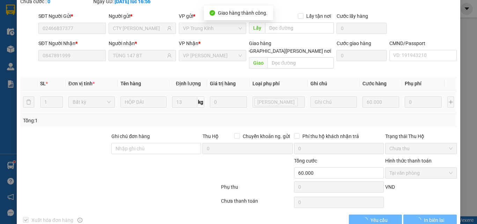
scroll to position [0, 0]
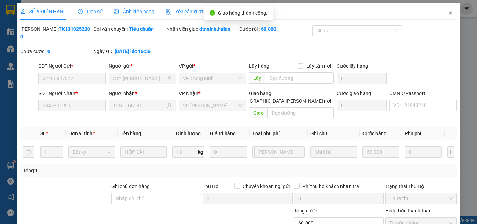
click at [448, 11] on icon "close" at bounding box center [451, 13] width 6 height 6
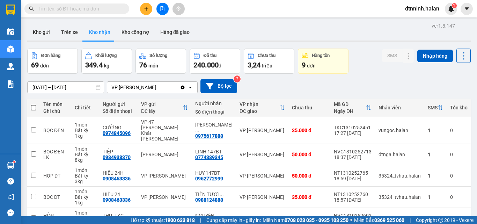
click at [107, 8] on input "text" at bounding box center [79, 9] width 82 height 8
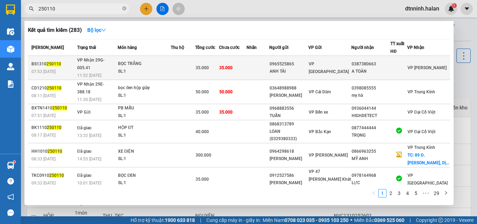
type input "250110"
click at [160, 64] on div "BỌC TRẮNG" at bounding box center [144, 64] width 52 height 8
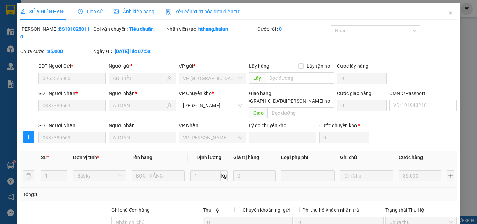
type input "0965525865"
type input "ANH TÀI"
type input "0387380663"
type input "A TOÀN"
type input "0"
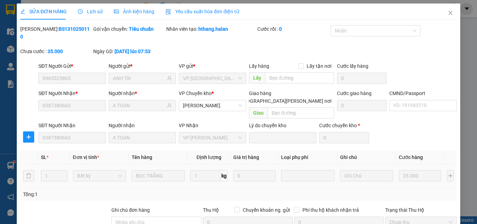
type input "35.000"
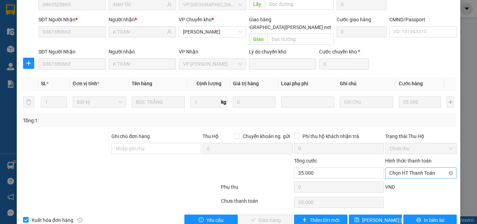
click at [395, 168] on span "Chọn HT Thanh Toán" at bounding box center [420, 173] width 63 height 10
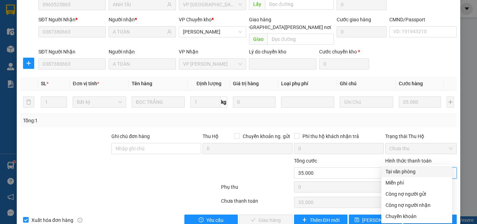
drag, startPoint x: 396, startPoint y: 170, endPoint x: 387, endPoint y: 174, distance: 9.9
click at [396, 171] on div "Tại văn phòng" at bounding box center [417, 172] width 63 height 8
type input "0"
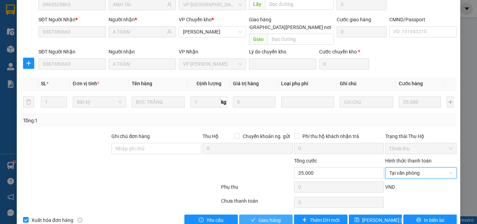
click at [268, 216] on span "Giao hàng" at bounding box center [269, 220] width 22 height 8
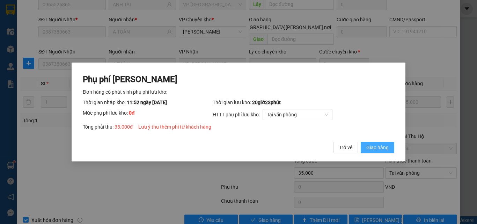
click at [376, 152] on button "Giao hàng" at bounding box center [378, 147] width 34 height 11
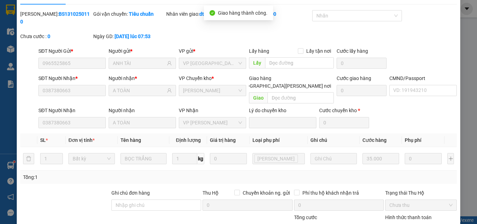
scroll to position [0, 0]
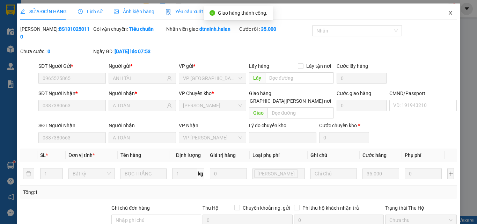
click at [448, 13] on icon "close" at bounding box center [451, 13] width 6 height 6
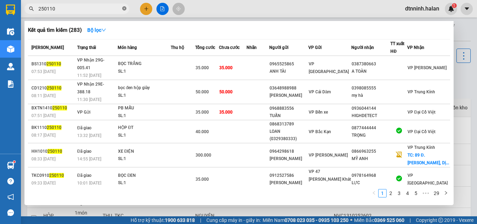
drag, startPoint x: 124, startPoint y: 8, endPoint x: 107, endPoint y: 9, distance: 17.5
click at [124, 9] on icon "close-circle" at bounding box center [124, 8] width 4 height 4
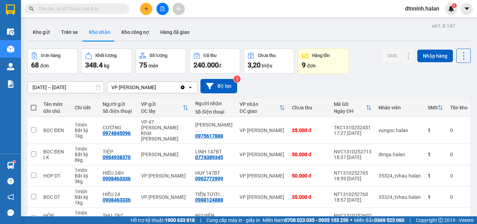
click at [107, 9] on input "text" at bounding box center [79, 9] width 82 height 8
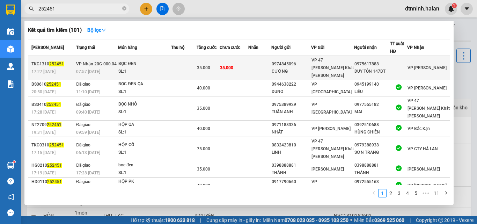
type input "252451"
click at [248, 60] on td "35.000" at bounding box center [234, 68] width 29 height 24
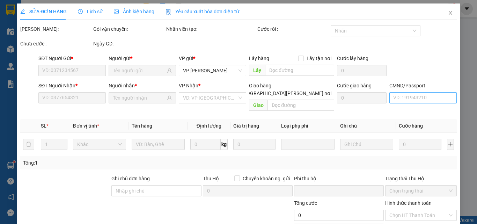
type input "0974845096"
type input "CƯỜNG"
type input "0975617888"
type input "DUY TÔN 147BT"
type input "0"
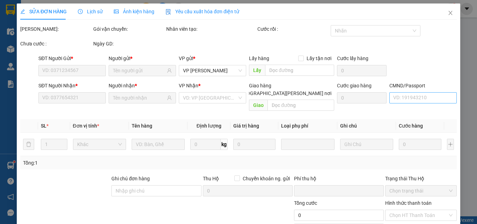
type input "35.000"
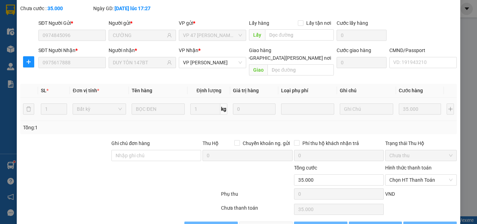
scroll to position [50, 0]
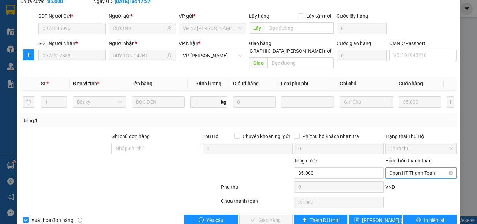
click at [412, 168] on span "Chọn HT Thanh Toán" at bounding box center [420, 173] width 63 height 10
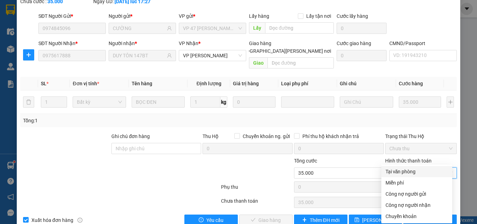
drag, startPoint x: 406, startPoint y: 171, endPoint x: 327, endPoint y: 176, distance: 78.7
click at [402, 173] on div "Tại văn phòng" at bounding box center [417, 172] width 63 height 8
type input "0"
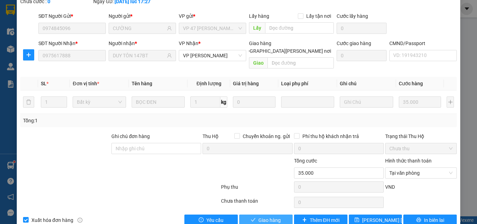
drag, startPoint x: 285, startPoint y: 204, endPoint x: 292, endPoint y: 197, distance: 9.6
click at [284, 214] on button "Giao hàng" at bounding box center [265, 219] width 53 height 11
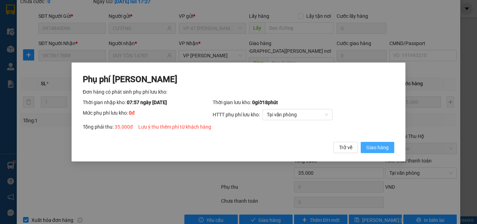
click at [378, 151] on button "Giao hàng" at bounding box center [378, 147] width 34 height 11
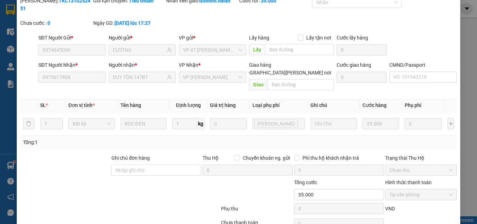
scroll to position [0, 0]
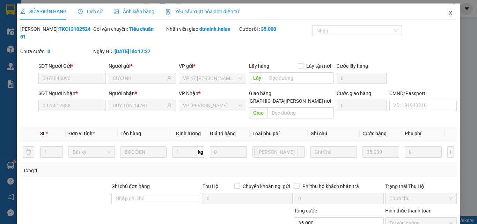
click at [448, 10] on icon "close" at bounding box center [451, 13] width 6 height 6
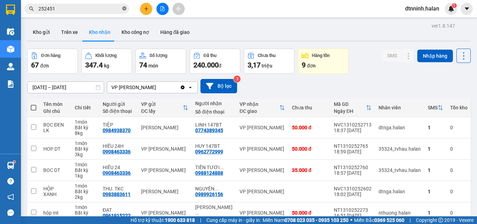
click at [125, 8] on icon "close-circle" at bounding box center [124, 8] width 4 height 4
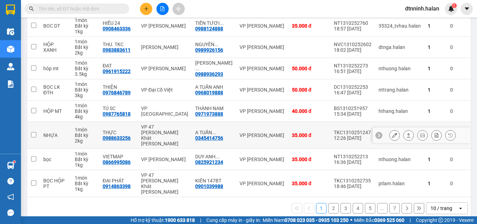
scroll to position [145, 0]
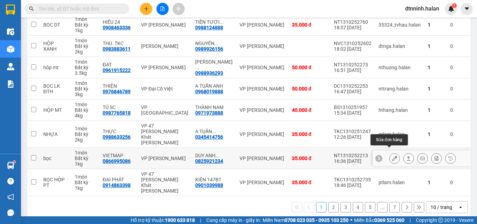
click at [392, 156] on icon at bounding box center [394, 158] width 5 height 5
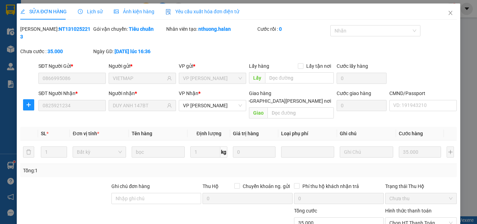
type input "0866995086"
type input "VIETMAP"
type input "0825921234"
type input "DUY ANH 147BT"
type input "0"
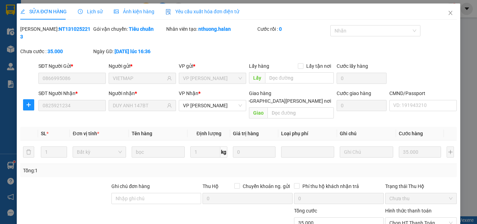
type input "35.000"
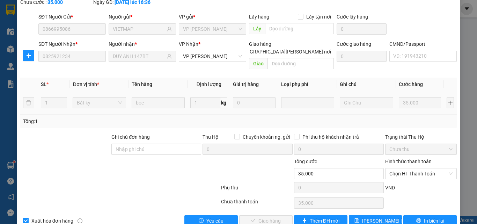
scroll to position [50, 0]
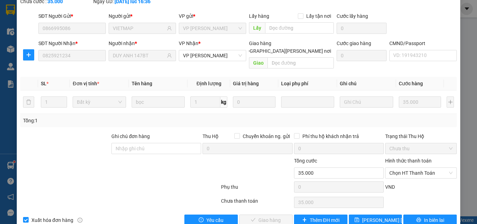
click at [414, 181] on div "Phụ thu 0 VND" at bounding box center [239, 188] width 438 height 14
click at [414, 168] on span "Chọn HT Thanh Toán" at bounding box center [420, 173] width 63 height 10
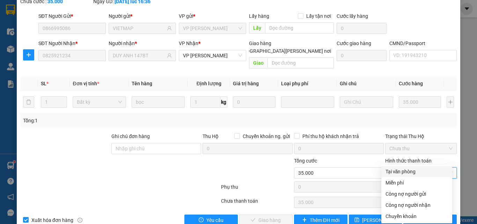
click at [403, 175] on div "Tại văn phòng" at bounding box center [417, 172] width 63 height 8
type input "0"
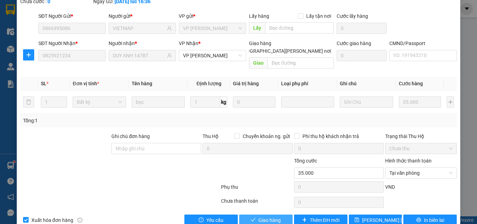
click at [266, 216] on span "Giao hàng" at bounding box center [269, 220] width 22 height 8
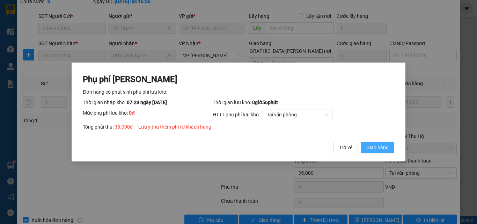
click at [378, 144] on span "Giao hàng" at bounding box center [377, 148] width 22 height 8
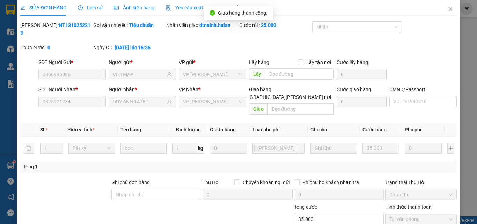
scroll to position [0, 0]
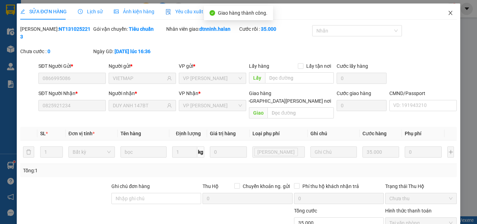
click at [448, 10] on icon "close" at bounding box center [451, 13] width 6 height 6
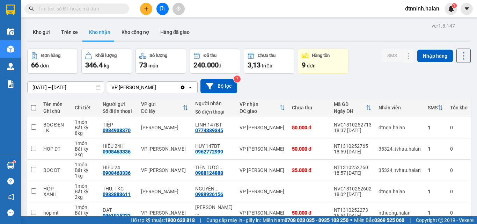
click at [97, 9] on input "text" at bounding box center [79, 9] width 82 height 8
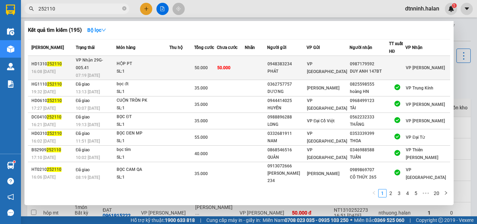
type input "252110"
click at [268, 63] on td at bounding box center [256, 68] width 23 height 24
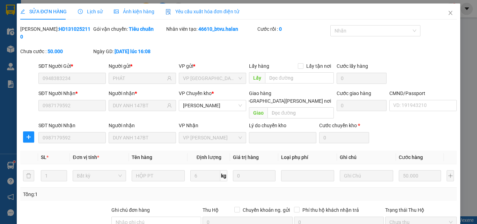
type input "0948383234"
type input "PHÁT"
type input "0987179592"
type input "DUY ANH 147BT"
type input "0"
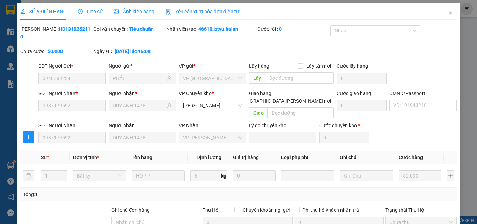
type input "50.000"
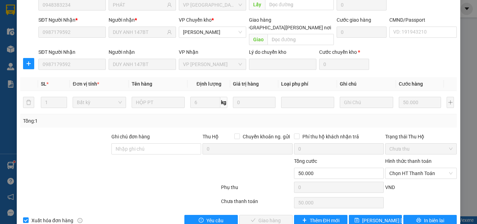
scroll to position [74, 0]
click at [399, 168] on span "Chọn HT Thanh Toán" at bounding box center [420, 173] width 63 height 10
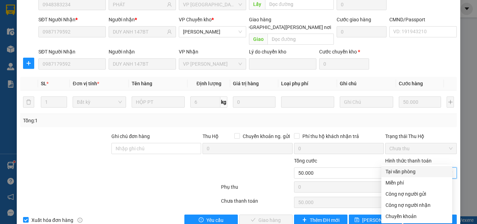
drag, startPoint x: 399, startPoint y: 170, endPoint x: 285, endPoint y: 197, distance: 116.7
click at [398, 170] on div "Tại văn phòng" at bounding box center [417, 172] width 63 height 8
type input "0"
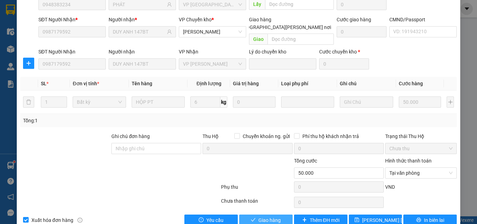
click at [250, 214] on button "Giao hàng" at bounding box center [265, 219] width 53 height 11
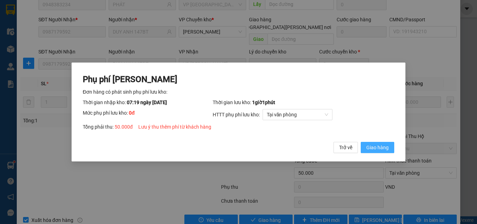
click at [375, 146] on span "Giao hàng" at bounding box center [377, 148] width 22 height 8
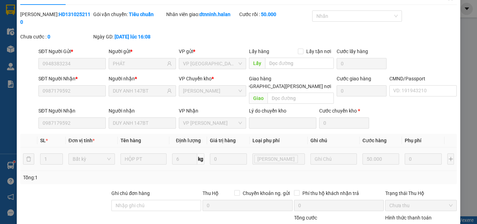
scroll to position [0, 0]
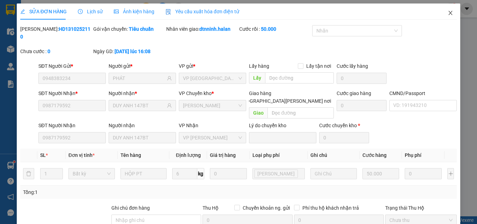
drag, startPoint x: 447, startPoint y: 10, endPoint x: 429, endPoint y: 17, distance: 19.3
click at [445, 12] on span "Close" at bounding box center [451, 13] width 20 height 20
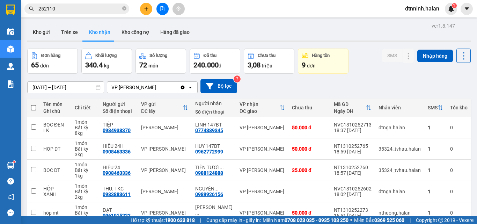
click at [127, 8] on span "252110" at bounding box center [76, 8] width 105 height 10
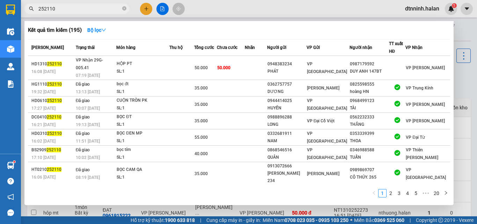
click at [96, 7] on input "252110" at bounding box center [79, 9] width 82 height 8
click at [123, 7] on icon "close-circle" at bounding box center [124, 8] width 4 height 4
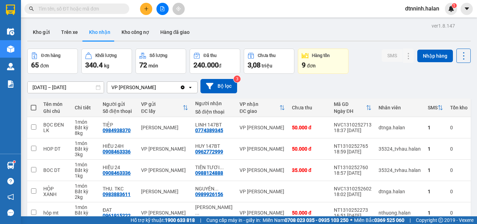
click at [97, 12] on input "text" at bounding box center [79, 9] width 82 height 8
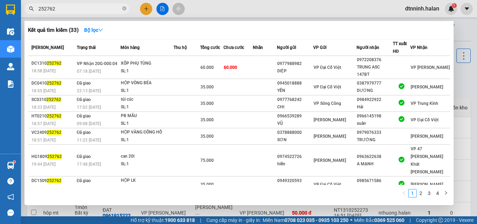
type input "252762"
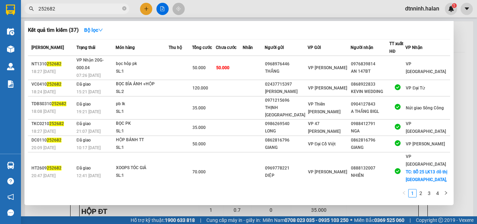
type input "252682"
click at [243, 63] on td "50.000" at bounding box center [229, 68] width 27 height 24
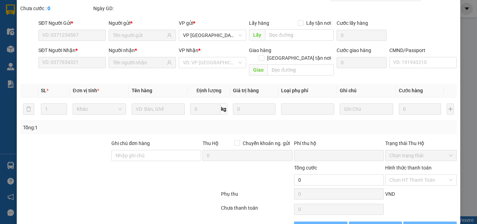
type input "0968976446"
type input "THẮNG"
type input "0976839814"
type input "AN 147BT"
type input "008193000834"
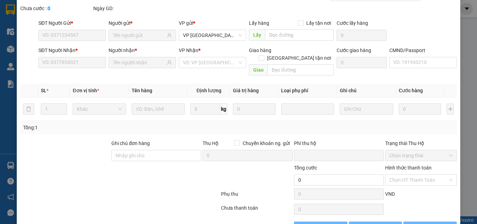
type input "0"
type input "50.000"
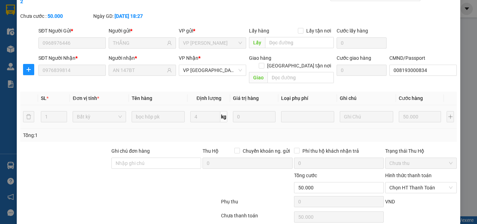
scroll to position [50, 0]
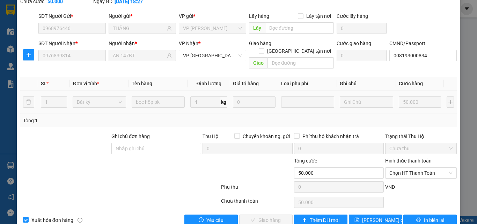
click at [407, 181] on div "Phụ thu 0 VND" at bounding box center [239, 188] width 438 height 14
click at [399, 168] on span "Chọn HT Thanh Toán" at bounding box center [420, 173] width 63 height 10
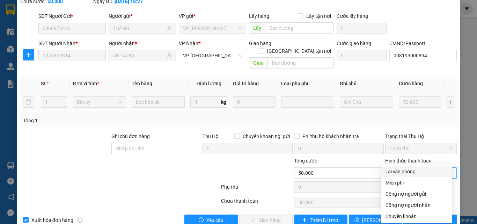
drag, startPoint x: 397, startPoint y: 171, endPoint x: 320, endPoint y: 183, distance: 78.3
click at [397, 171] on div "Tại văn phòng" at bounding box center [417, 172] width 63 height 8
type input "0"
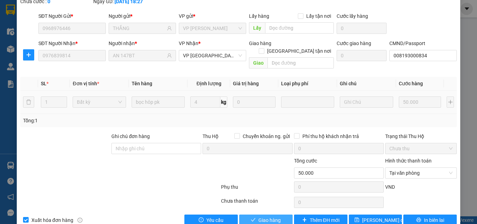
click at [276, 216] on span "Giao hàng" at bounding box center [269, 220] width 22 height 8
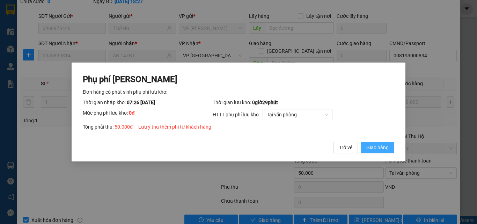
click at [380, 148] on span "Giao hàng" at bounding box center [377, 148] width 22 height 8
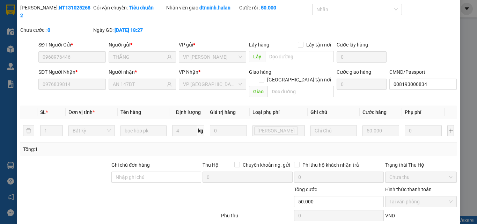
scroll to position [0, 0]
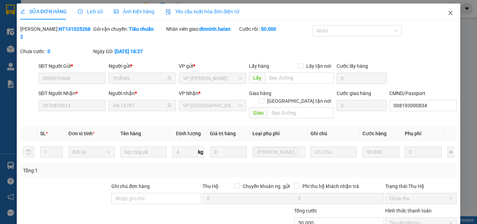
click at [449, 15] on icon "close" at bounding box center [451, 13] width 4 height 4
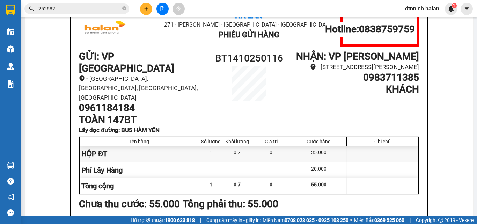
scroll to position [70, 0]
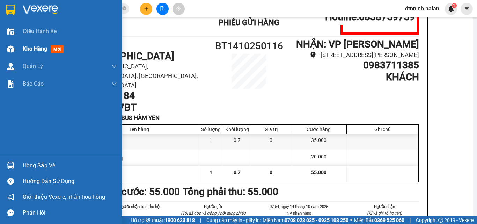
click at [29, 51] on span "Kho hàng" at bounding box center [35, 48] width 24 height 7
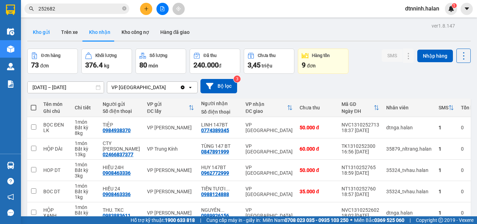
click at [41, 35] on button "Kho gửi" at bounding box center [41, 32] width 28 height 17
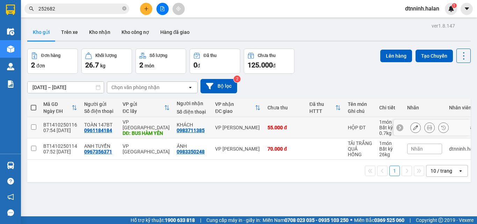
click at [123, 123] on div "VP [GEOGRAPHIC_DATA]" at bounding box center [146, 124] width 47 height 11
checkbox input "true"
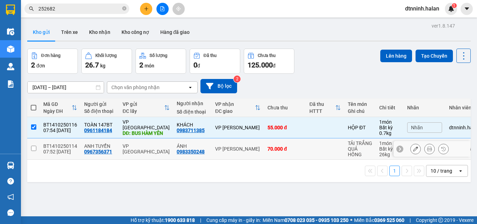
click at [123, 146] on div "VP [GEOGRAPHIC_DATA]" at bounding box center [146, 148] width 47 height 11
checkbox input "true"
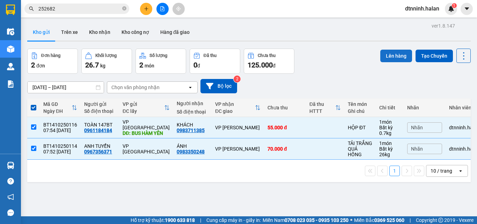
click at [390, 51] on button "Lên hàng" at bounding box center [396, 56] width 32 height 13
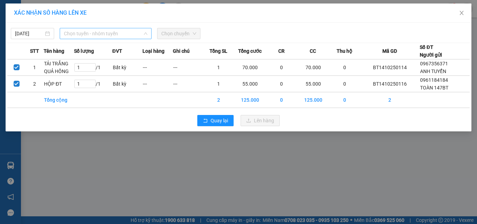
click at [117, 35] on span "Chọn tuyến - nhóm tuyến" at bounding box center [105, 33] width 83 height 10
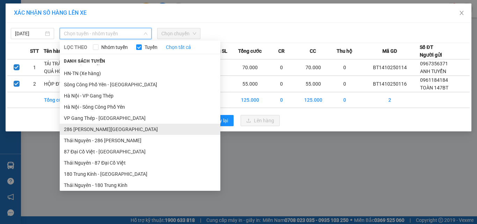
scroll to position [78, 0]
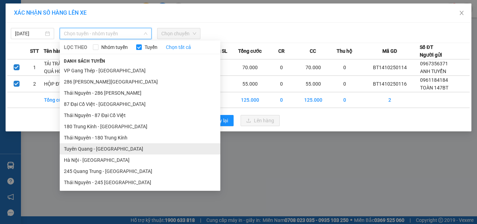
click at [98, 147] on li "Tuyên Quang - [GEOGRAPHIC_DATA]" at bounding box center [140, 148] width 161 height 11
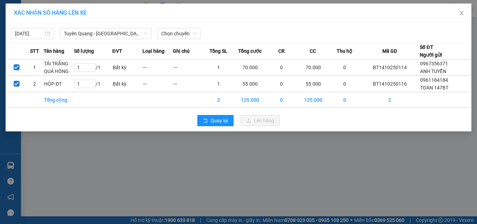
click at [183, 27] on div "[DATE] [GEOGRAPHIC_DATA] - [GEOGRAPHIC_DATA] LỌC THEO Nhóm tuyến Tuyến Chọn tất…" at bounding box center [238, 31] width 462 height 15
click at [182, 30] on span "Chọn chuyến" at bounding box center [178, 33] width 35 height 10
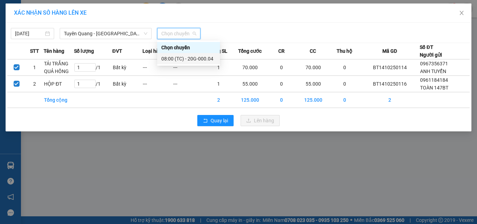
click at [184, 60] on div "08:00 (TC) - 20G-000.04" at bounding box center [188, 59] width 54 height 8
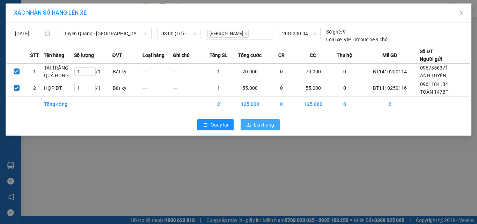
click at [268, 126] on span "Lên hàng" at bounding box center [264, 125] width 20 height 8
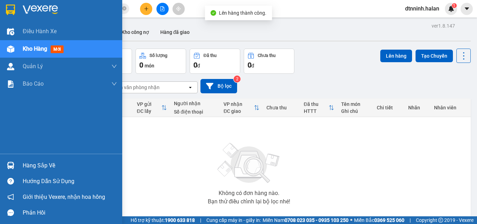
click at [51, 163] on div "Hàng sắp về" at bounding box center [70, 165] width 94 height 10
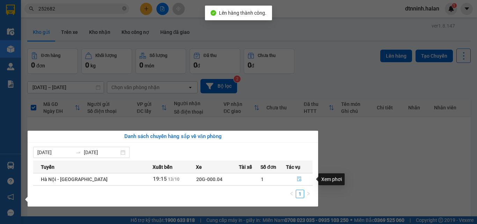
click at [293, 178] on button "button" at bounding box center [299, 179] width 26 height 11
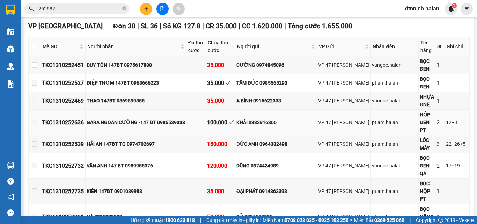
scroll to position [105, 0]
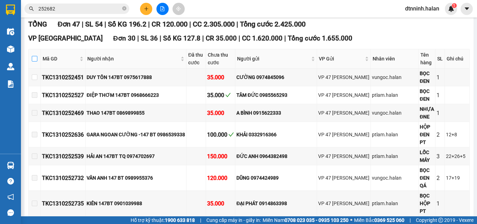
click at [33, 63] on label at bounding box center [35, 59] width 6 height 8
click at [33, 61] on input "checkbox" at bounding box center [35, 59] width 6 height 6
checkbox input "true"
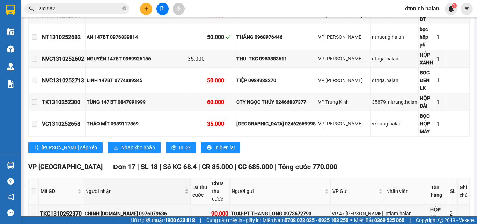
scroll to position [664, 0]
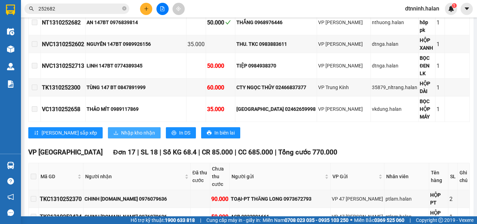
click at [121, 137] on span "Nhập kho nhận" at bounding box center [138, 133] width 34 height 8
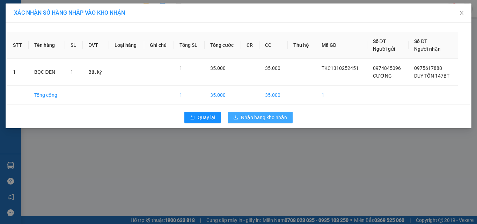
click at [263, 119] on span "Nhập hàng kho nhận" at bounding box center [264, 118] width 46 height 8
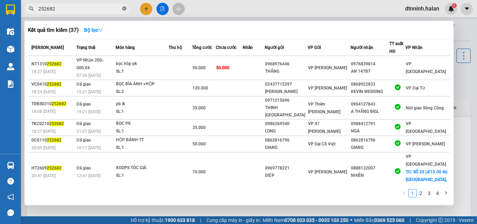
click at [124, 9] on icon "close-circle" at bounding box center [124, 8] width 4 height 4
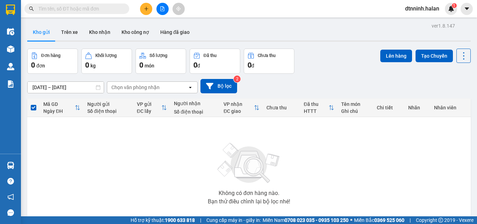
click at [74, 14] on div "Kết quả tìm kiếm ( 37 ) Bộ lọc Mã ĐH Trạng thái Món hàng Thu hộ Tổng cước Chưa …" at bounding box center [68, 9] width 136 height 12
click at [79, 9] on input "text" at bounding box center [79, 9] width 82 height 8
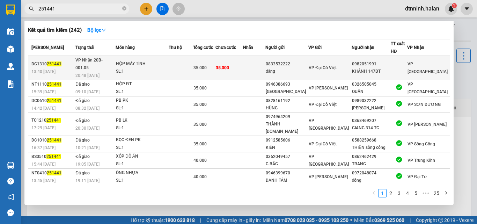
type input "251441"
click at [299, 60] on div "0833532222" at bounding box center [287, 63] width 42 height 7
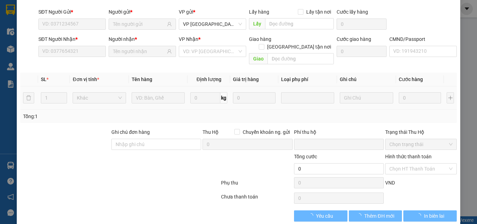
type input "0833532222"
type input "đăng"
type input "0982051991"
type input "KHÁNH 147BT"
type input "0"
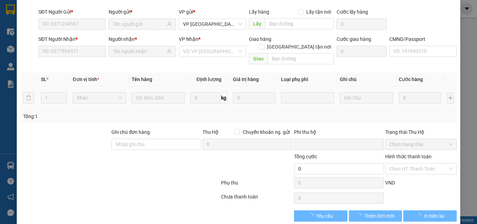
type input "35.000"
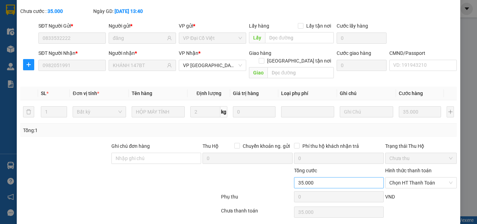
scroll to position [50, 0]
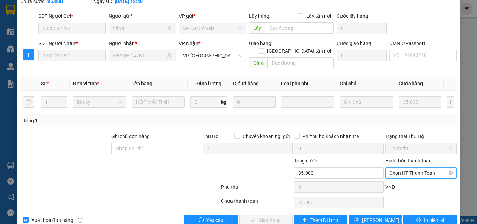
click at [409, 168] on span "Chọn HT Thanh Toán" at bounding box center [420, 173] width 63 height 10
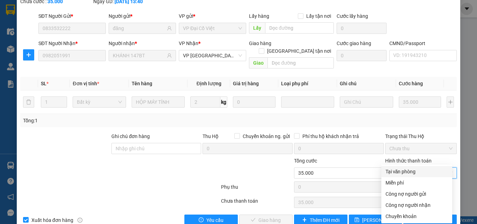
drag, startPoint x: 402, startPoint y: 173, endPoint x: 326, endPoint y: 180, distance: 76.8
click at [401, 173] on div "Tại văn phòng" at bounding box center [417, 172] width 63 height 8
type input "0"
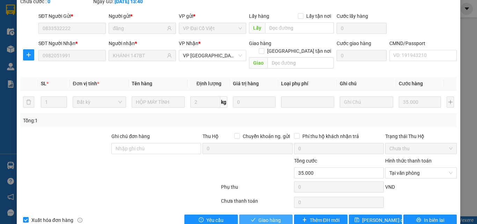
click at [284, 214] on button "Giao hàng" at bounding box center [265, 219] width 53 height 11
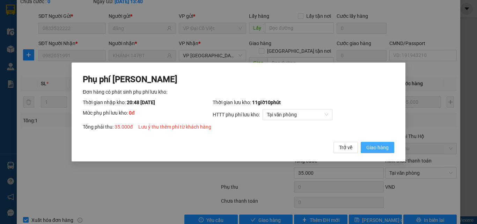
click at [381, 147] on span "Giao hàng" at bounding box center [377, 148] width 22 height 8
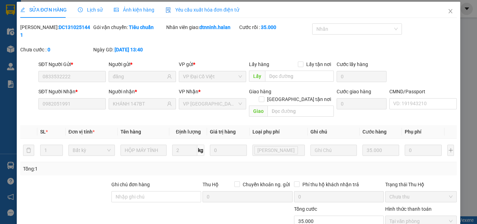
scroll to position [0, 0]
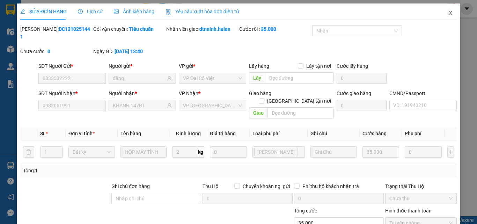
click at [448, 11] on icon "close" at bounding box center [451, 13] width 6 height 6
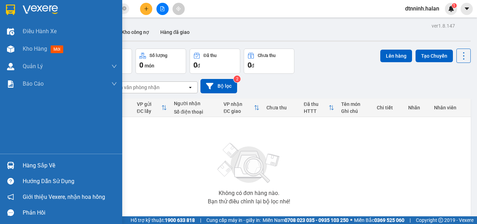
click at [29, 163] on div "Hàng sắp về" at bounding box center [70, 165] width 94 height 10
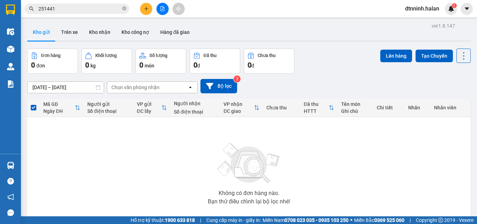
click at [330, 156] on section "Kết quả tìm kiếm ( 242 ) Bộ lọc Mã ĐH Trạng thái Món hàng Thu hộ Tổng cước Chưa…" at bounding box center [238, 112] width 477 height 224
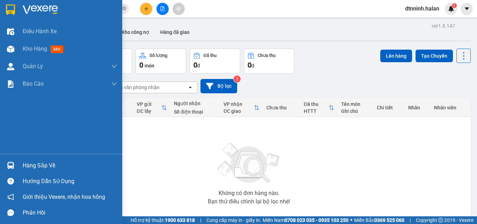
click at [37, 168] on div "Hàng sắp về" at bounding box center [70, 165] width 94 height 10
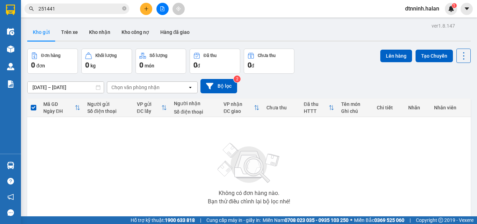
click at [340, 78] on section "Kết quả tìm kiếm ( 242 ) Bộ lọc Mã ĐH Trạng thái Món hàng Thu hộ Tổng cước Chưa…" at bounding box center [238, 112] width 477 height 224
click at [94, 36] on button "Kho nhận" at bounding box center [99, 32] width 32 height 17
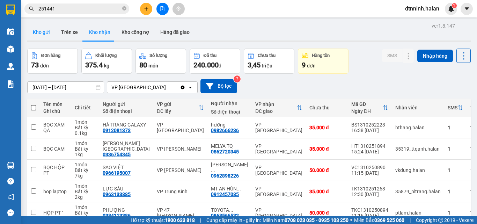
click at [37, 35] on button "Kho gửi" at bounding box center [41, 32] width 28 height 17
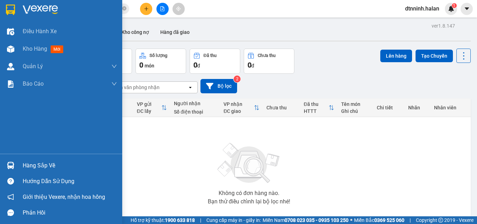
click at [22, 168] on div "Hàng sắp về" at bounding box center [61, 166] width 122 height 16
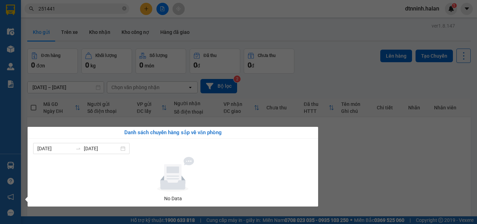
drag, startPoint x: 375, startPoint y: 190, endPoint x: 359, endPoint y: 184, distance: 17.5
click at [374, 190] on section "Kết quả tìm kiếm ( 242 ) Bộ lọc Mã ĐH Trạng thái Món hàng Thu hộ Tổng cước Chưa…" at bounding box center [238, 112] width 477 height 224
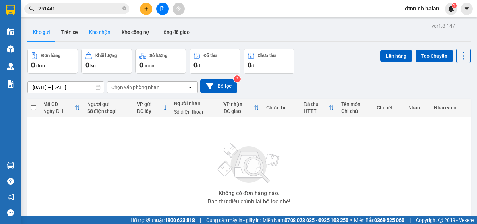
click at [105, 37] on button "Kho nhận" at bounding box center [99, 32] width 32 height 17
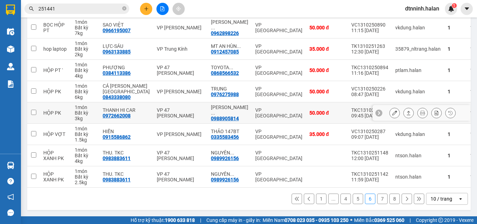
scroll to position [145, 0]
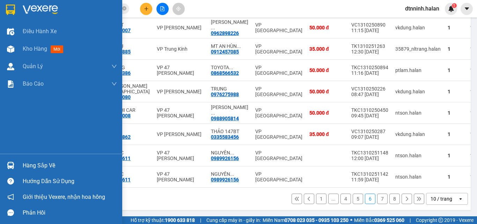
click at [42, 165] on div "Hàng sắp về" at bounding box center [70, 165] width 94 height 10
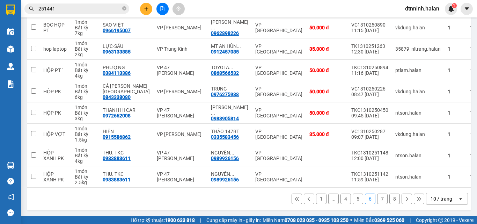
click at [326, 210] on section "Kết quả tìm kiếm ( 242 ) Bộ lọc Mã ĐH Trạng thái Món hàng Thu hộ Tổng cước Chưa…" at bounding box center [238, 112] width 477 height 224
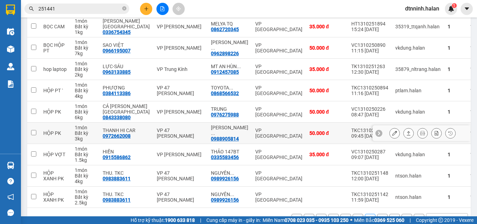
scroll to position [110, 0]
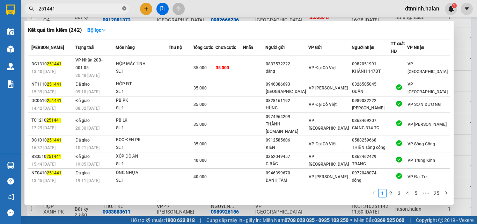
click at [123, 10] on icon "close-circle" at bounding box center [124, 8] width 4 height 4
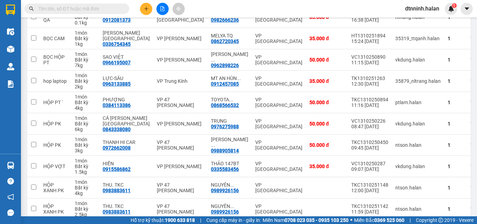
click at [90, 9] on input "text" at bounding box center [79, 9] width 82 height 8
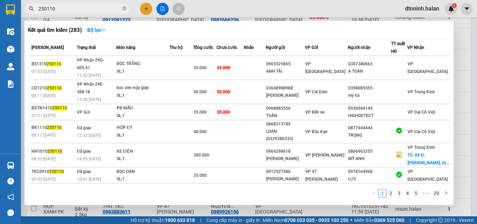
type input "250110"
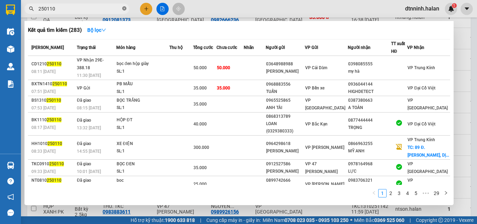
click at [124, 9] on icon "close-circle" at bounding box center [124, 8] width 4 height 4
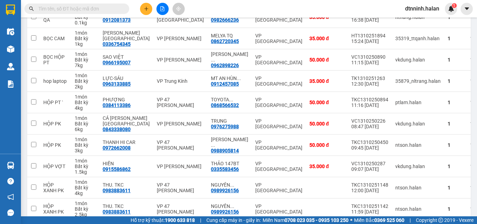
click at [95, 8] on input "text" at bounding box center [79, 9] width 82 height 8
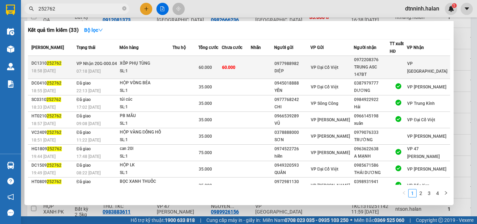
type input "252762"
click at [251, 61] on td "60.000" at bounding box center [236, 67] width 29 height 23
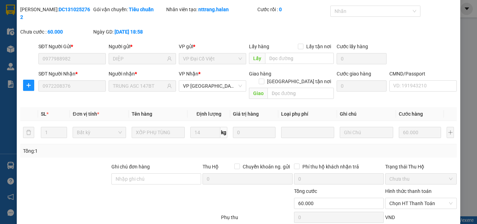
type input "0977988982"
type input "DIỆP"
type input "0972208376"
type input "TRUNG ASC 147BT"
type input "0"
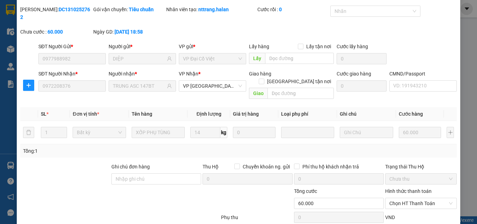
type input "60.000"
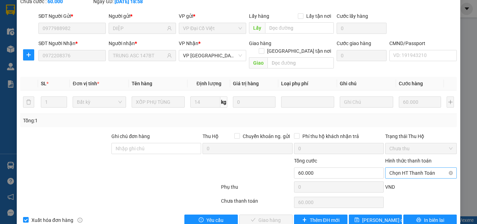
drag, startPoint x: 391, startPoint y: 159, endPoint x: 388, endPoint y: 163, distance: 5.8
click at [390, 168] on span "Chọn HT Thanh Toán" at bounding box center [420, 173] width 63 height 10
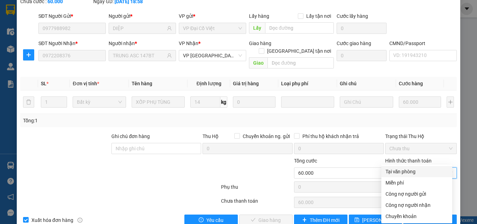
drag, startPoint x: 392, startPoint y: 166, endPoint x: 358, endPoint y: 181, distance: 37.1
click at [391, 166] on div "Tại văn phòng" at bounding box center [416, 171] width 71 height 11
type input "0"
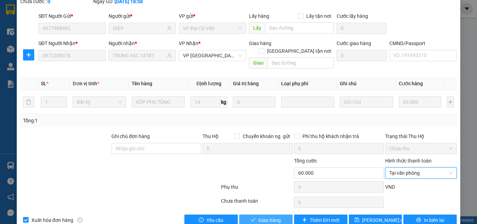
click at [264, 216] on span "Giao hàng" at bounding box center [269, 220] width 22 height 8
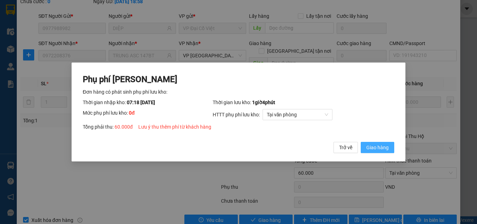
click at [381, 144] on span "Giao hàng" at bounding box center [377, 148] width 22 height 8
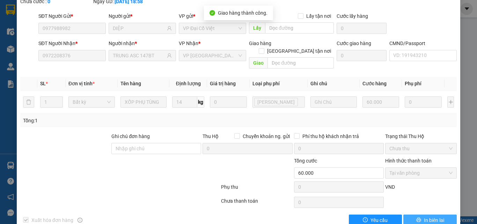
click at [432, 216] on span "In biên lai" at bounding box center [434, 220] width 20 height 8
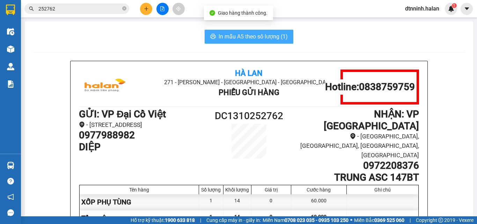
click at [241, 38] on span "In mẫu A5 theo số lượng (1)" at bounding box center [253, 36] width 69 height 9
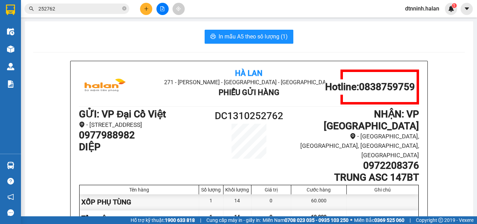
click at [122, 9] on icon "close-circle" at bounding box center [124, 8] width 4 height 4
click at [108, 8] on input "text" at bounding box center [79, 9] width 82 height 8
click at [107, 8] on input "text" at bounding box center [79, 9] width 82 height 8
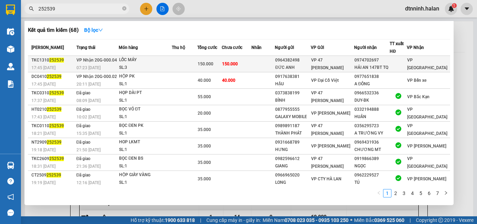
type input "252539"
click at [262, 63] on td at bounding box center [262, 64] width 23 height 16
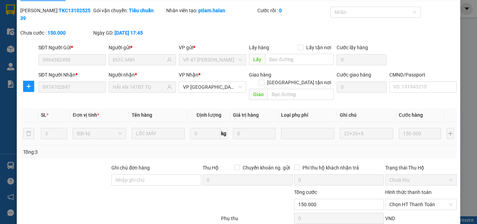
type input "0964382498"
type input "ĐỨC ANH"
type input "0974702697"
type input "HẢI AN 147BT TQ"
type input "0"
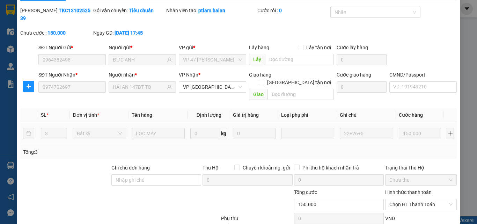
type input "150.000"
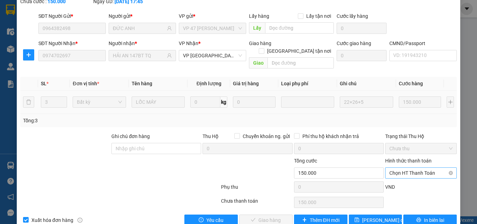
click at [404, 168] on span "Chọn HT Thanh Toán" at bounding box center [420, 173] width 63 height 10
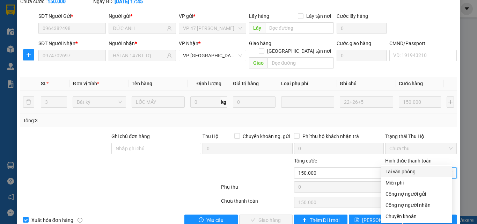
click at [403, 170] on div "Tại văn phòng" at bounding box center [417, 172] width 63 height 8
type input "0"
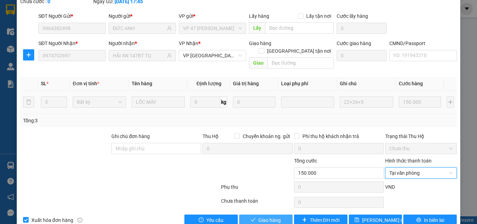
click at [277, 216] on span "Giao hàng" at bounding box center [269, 220] width 22 height 8
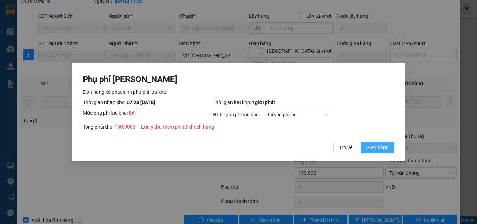
click at [382, 146] on span "Giao hàng" at bounding box center [377, 148] width 22 height 8
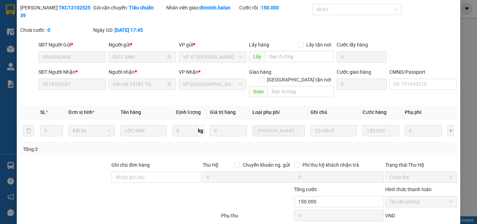
scroll to position [0, 0]
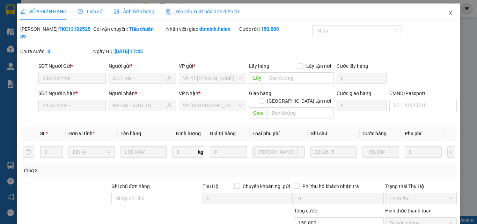
drag, startPoint x: 447, startPoint y: 12, endPoint x: 434, endPoint y: 13, distance: 13.3
click at [448, 13] on icon "close" at bounding box center [451, 13] width 6 height 6
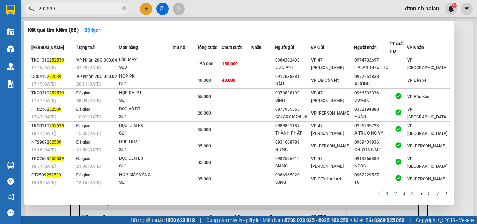
click at [127, 8] on span "252539" at bounding box center [76, 8] width 105 height 10
click at [125, 8] on icon "close-circle" at bounding box center [124, 8] width 4 height 4
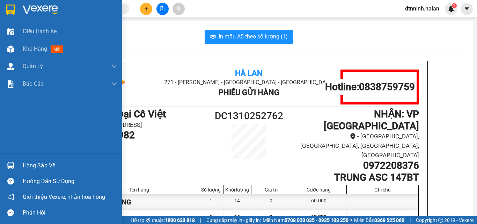
drag, startPoint x: 69, startPoint y: 11, endPoint x: 124, endPoint y: 5, distance: 55.2
click at [70, 11] on div at bounding box center [70, 10] width 94 height 10
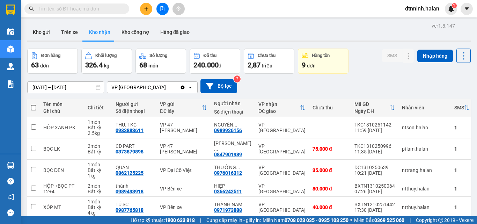
click at [87, 8] on input "text" at bounding box center [79, 9] width 82 height 8
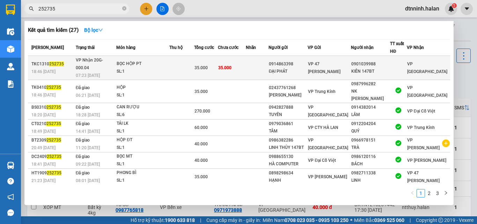
type input "252735"
click at [262, 67] on td at bounding box center [257, 68] width 23 height 24
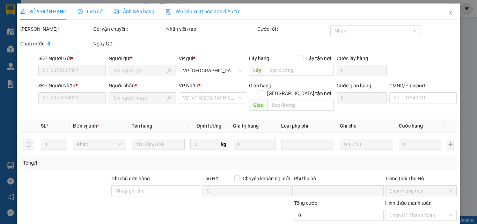
type input "0914863398"
type input "ĐẠI PHÁT"
type input "0901039988"
type input "KIÊN 147BT"
type input "0"
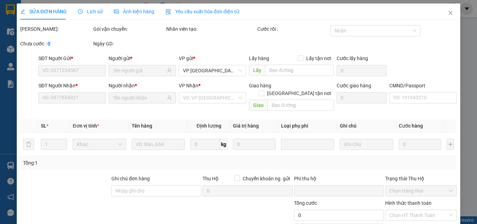
type input "35.000"
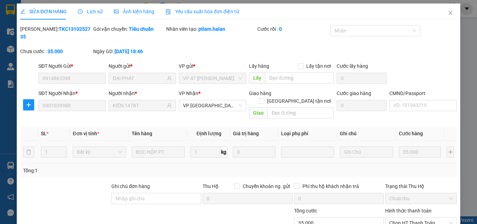
scroll to position [50, 0]
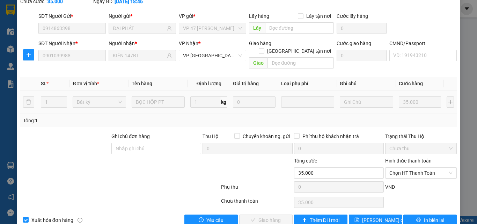
click at [405, 157] on div "Hình thức thanh toán" at bounding box center [421, 162] width 72 height 10
click at [402, 168] on span "Chọn HT Thanh Toán" at bounding box center [420, 173] width 63 height 10
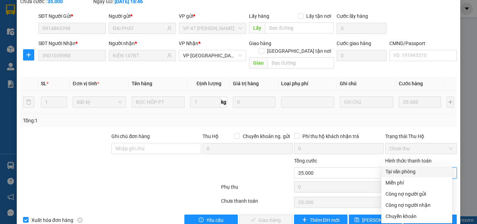
drag, startPoint x: 402, startPoint y: 173, endPoint x: 322, endPoint y: 189, distance: 81.6
click at [402, 173] on div "Tại văn phòng" at bounding box center [417, 172] width 63 height 8
type input "0"
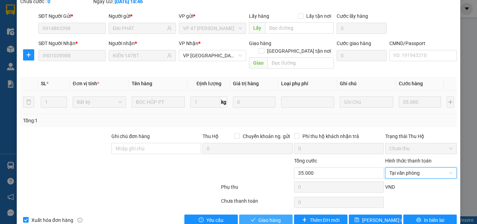
click at [270, 216] on span "Giao hàng" at bounding box center [269, 220] width 22 height 8
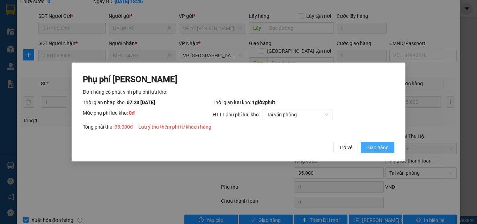
click at [380, 152] on button "Giao hàng" at bounding box center [378, 147] width 34 height 11
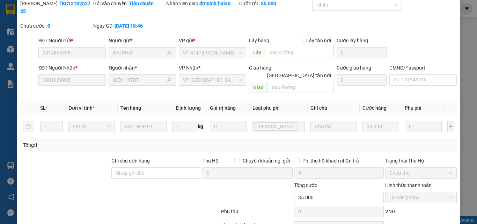
scroll to position [0, 0]
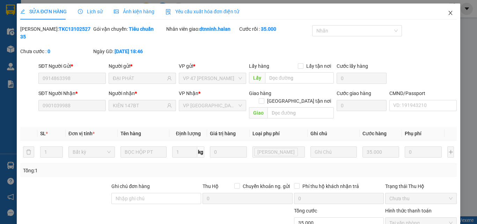
click at [448, 14] on icon "close" at bounding box center [451, 13] width 6 height 6
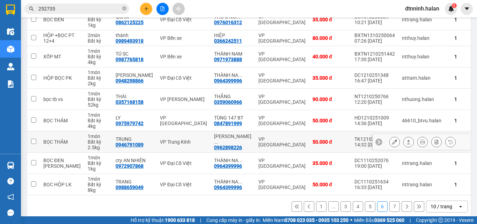
scroll to position [140, 0]
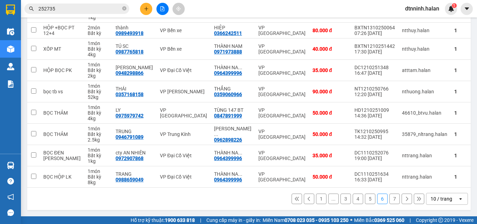
click at [316, 201] on button "1" at bounding box center [321, 198] width 10 height 10
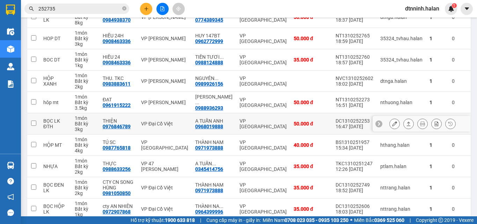
scroll to position [145, 0]
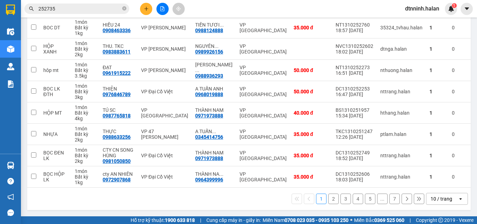
click at [330, 200] on button "2" at bounding box center [333, 198] width 10 height 10
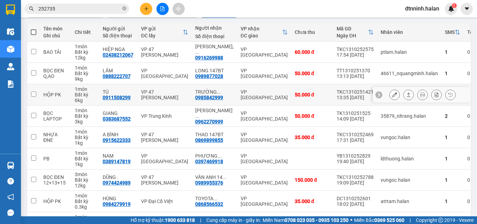
scroll to position [110, 0]
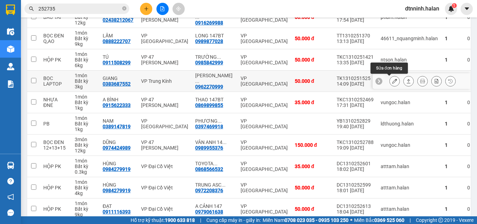
click at [392, 81] on icon at bounding box center [394, 81] width 5 height 5
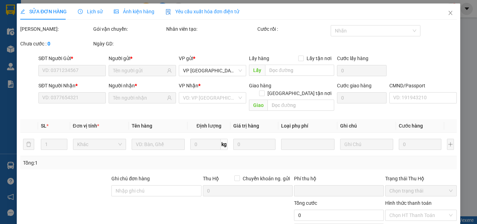
type input "0383687552"
type input "GIANG"
type input "0962270999"
type input "HƯNG THỊNH 147BT"
type input "0"
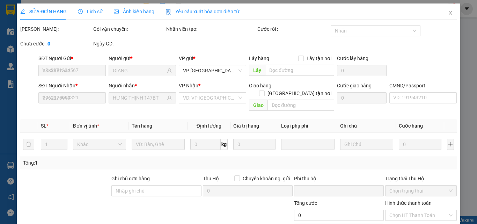
type input "50.000"
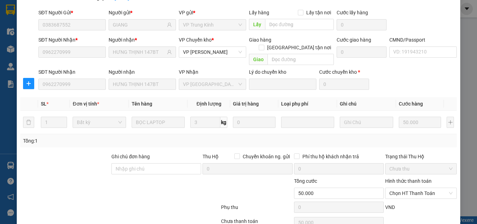
scroll to position [74, 0]
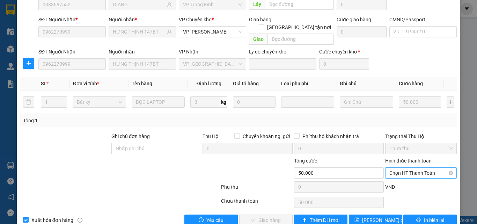
click at [395, 168] on span "Chọn HT Thanh Toán" at bounding box center [420, 173] width 63 height 10
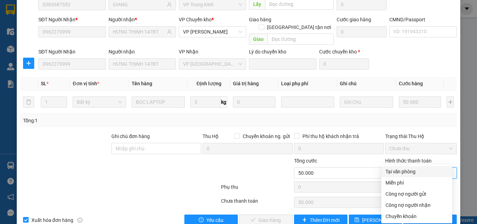
drag, startPoint x: 398, startPoint y: 171, endPoint x: 388, endPoint y: 173, distance: 10.7
click at [397, 171] on div "Tại văn phòng" at bounding box center [417, 172] width 63 height 8
type input "0"
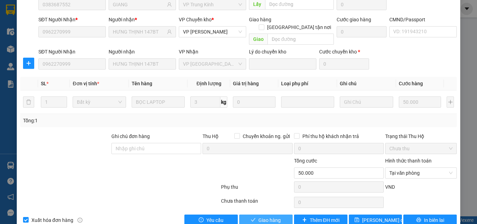
click at [267, 216] on span "Giao hàng" at bounding box center [269, 220] width 22 height 8
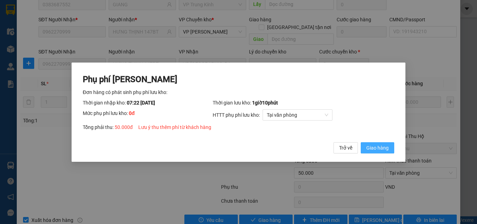
click at [388, 145] on span "Giao hàng" at bounding box center [377, 148] width 22 height 8
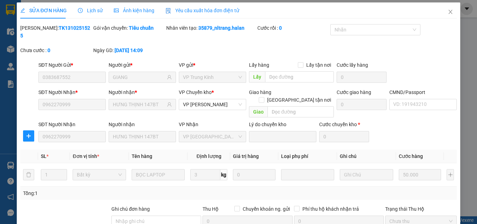
scroll to position [0, 0]
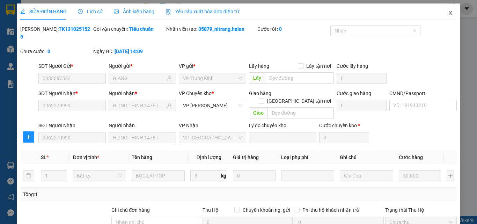
click at [448, 14] on icon "close" at bounding box center [451, 13] width 6 height 6
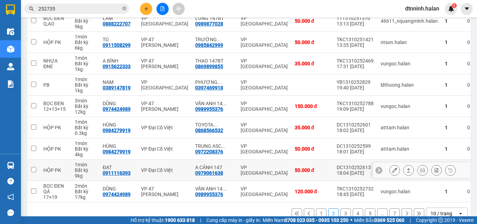
scroll to position [140, 0]
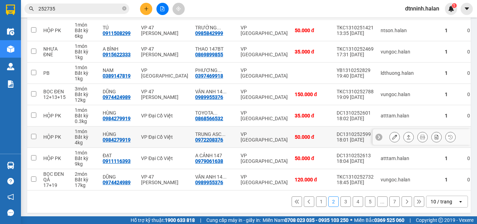
click at [392, 139] on icon at bounding box center [394, 136] width 5 height 5
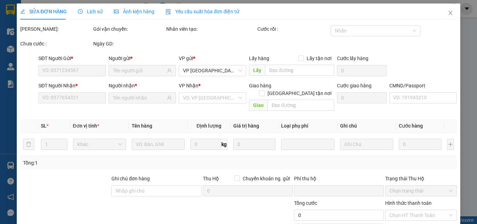
type input "0984279919"
type input "HÙNG"
type input "0972208376"
type input "TRUNG ASC 147BT"
type input "0"
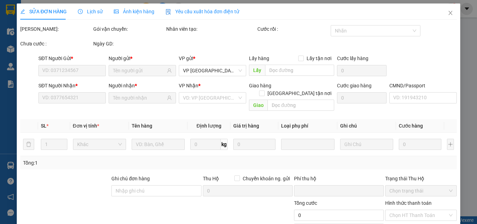
type input "50.000"
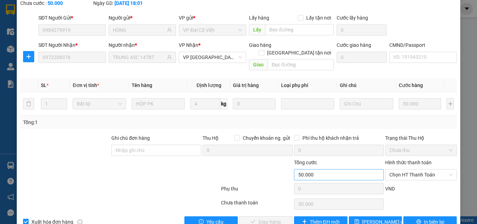
scroll to position [50, 0]
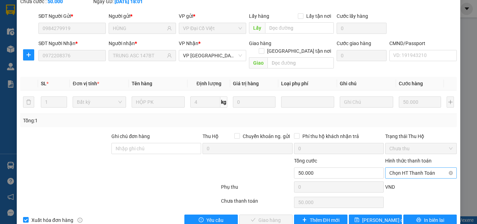
click at [393, 168] on span "Chọn HT Thanh Toán" at bounding box center [420, 173] width 63 height 10
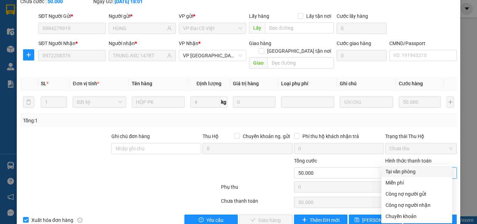
click at [395, 172] on div "Tại văn phòng" at bounding box center [417, 172] width 63 height 8
type input "0"
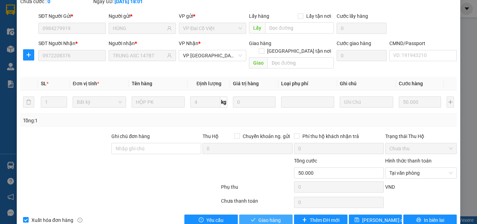
click at [271, 216] on span "Giao hàng" at bounding box center [269, 220] width 22 height 8
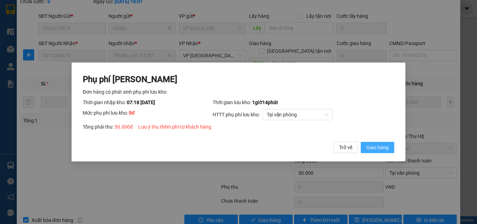
click at [371, 152] on button "Giao hàng" at bounding box center [378, 147] width 34 height 11
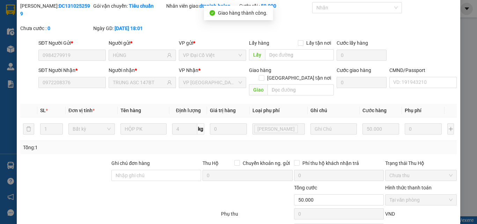
scroll to position [0, 0]
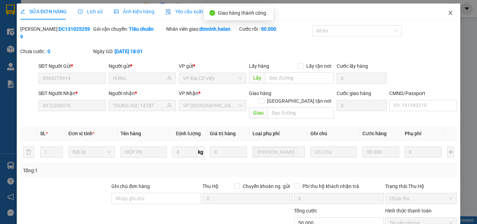
click at [448, 13] on icon "close" at bounding box center [451, 13] width 6 height 6
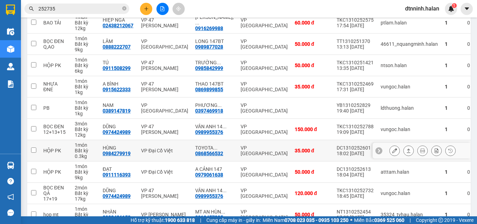
scroll to position [140, 0]
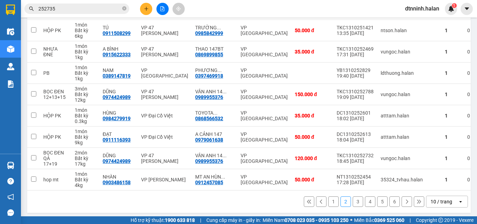
click at [353, 205] on button "3" at bounding box center [358, 201] width 10 height 10
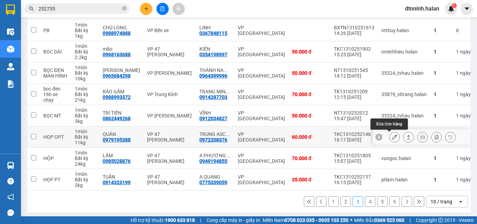
click at [392, 138] on icon at bounding box center [394, 136] width 5 height 5
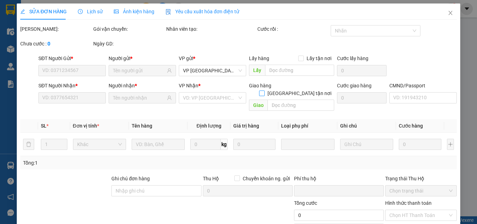
type input "0979195388"
type input "QUÂN"
type input "0972208376"
type input "TRUNG ASC 147BT"
type input "0"
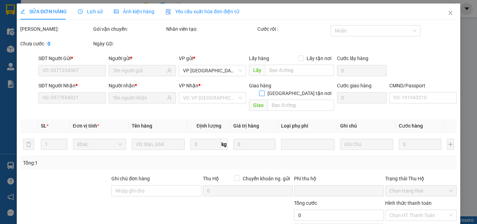
type input "60.000"
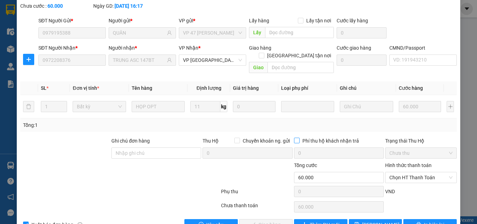
scroll to position [50, 0]
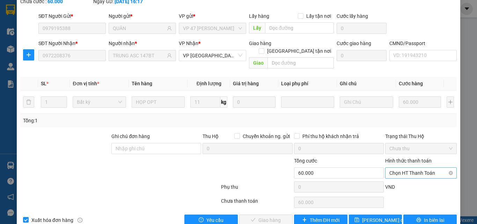
click at [395, 168] on span "Chọn HT Thanh Toán" at bounding box center [420, 173] width 63 height 10
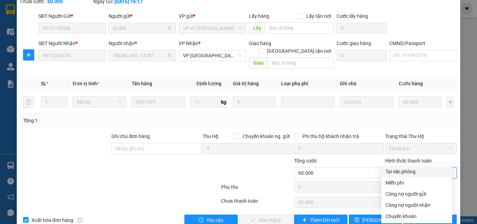
drag, startPoint x: 398, startPoint y: 170, endPoint x: 342, endPoint y: 189, distance: 58.5
click at [397, 170] on div "Tại văn phòng" at bounding box center [417, 172] width 63 height 8
type input "0"
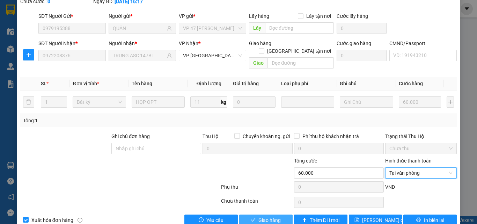
drag, startPoint x: 273, startPoint y: 204, endPoint x: 271, endPoint y: 188, distance: 15.5
click at [272, 216] on span "Giao hàng" at bounding box center [269, 220] width 22 height 8
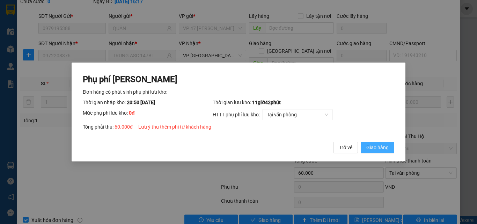
click at [381, 145] on span "Giao hàng" at bounding box center [377, 148] width 22 height 8
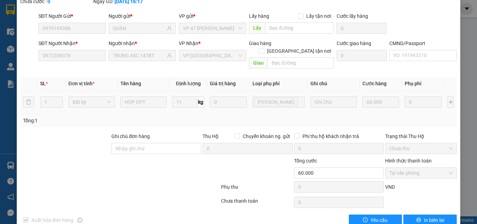
scroll to position [0, 0]
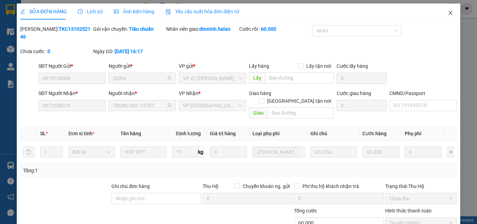
click at [448, 14] on icon "close" at bounding box center [451, 13] width 6 height 6
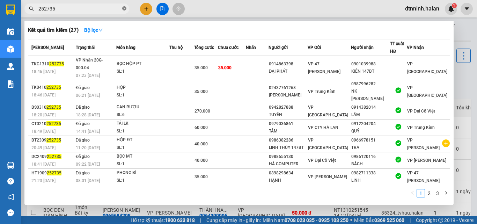
click at [125, 9] on icon "close-circle" at bounding box center [124, 8] width 4 height 4
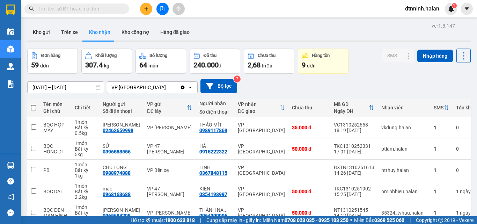
click at [108, 9] on input "text" at bounding box center [79, 9] width 82 height 8
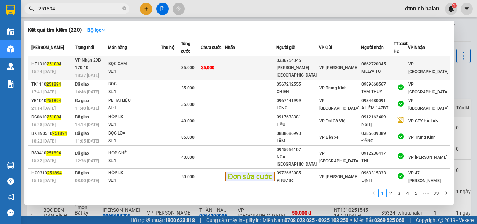
type input "251894"
click at [268, 69] on td at bounding box center [250, 68] width 51 height 24
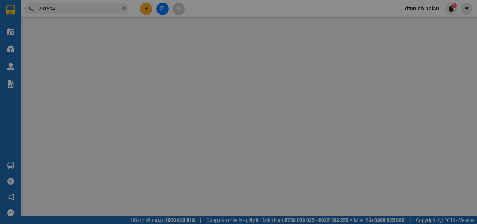
type input "0336754345"
type input "MELYA THÁI NGUYÊN"
type input "0862720345"
type input "MELYA TQ"
type input "0"
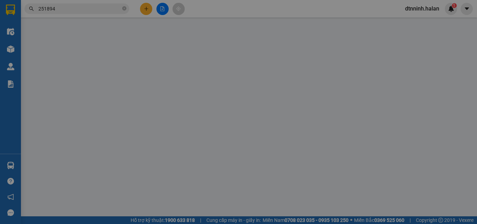
type input "35.000"
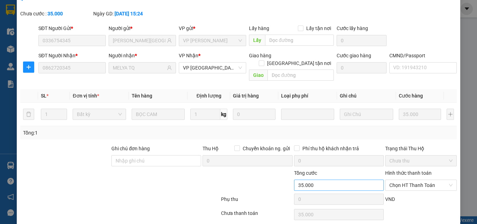
scroll to position [50, 0]
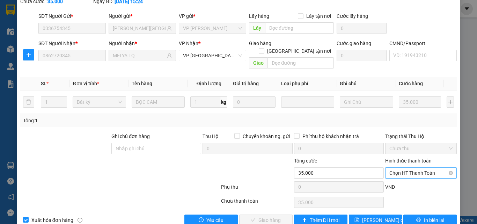
click at [389, 168] on span "Chọn HT Thanh Toán" at bounding box center [420, 173] width 63 height 10
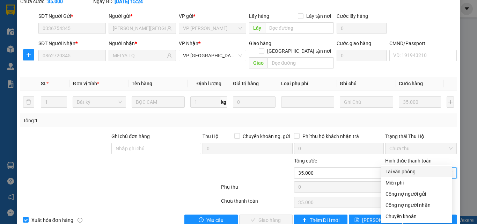
click at [388, 167] on div "Tại văn phòng" at bounding box center [416, 171] width 71 height 11
type input "0"
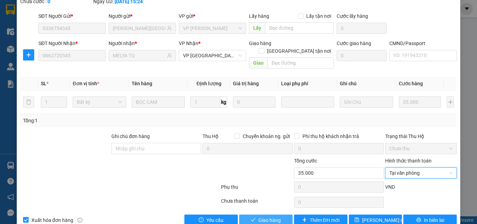
drag, startPoint x: 270, startPoint y: 210, endPoint x: 269, endPoint y: 199, distance: 10.9
click at [269, 214] on button "Giao hàng" at bounding box center [265, 219] width 53 height 11
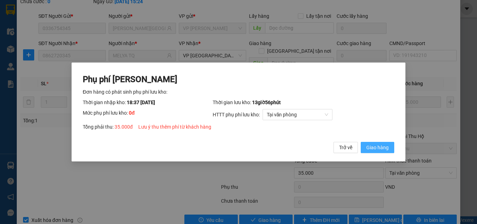
click at [371, 145] on span "Giao hàng" at bounding box center [377, 148] width 22 height 8
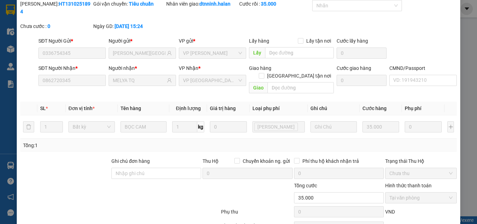
scroll to position [0, 0]
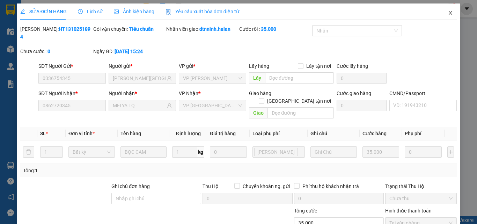
click at [448, 12] on icon "close" at bounding box center [451, 13] width 6 height 6
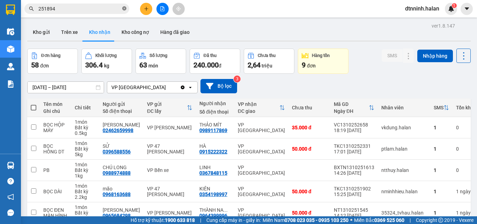
click at [125, 7] on icon "close-circle" at bounding box center [124, 8] width 4 height 4
click at [85, 7] on input "text" at bounding box center [79, 9] width 82 height 8
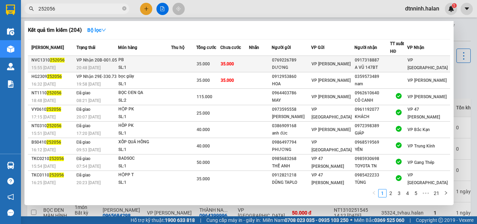
type input "252056"
click at [249, 64] on td "35.000" at bounding box center [234, 64] width 28 height 16
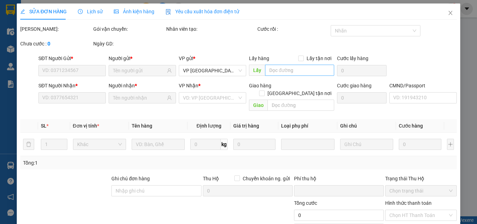
type input "0769226789"
type input "DƯƠNG"
type input "0917318887"
type input "A VŨ 147BT"
type input "0"
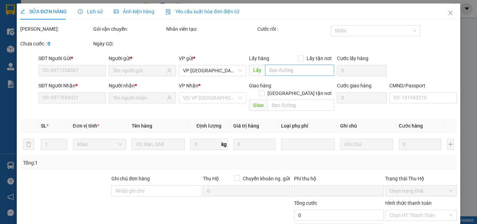
type input "35.000"
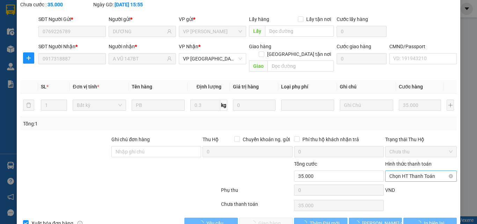
scroll to position [50, 0]
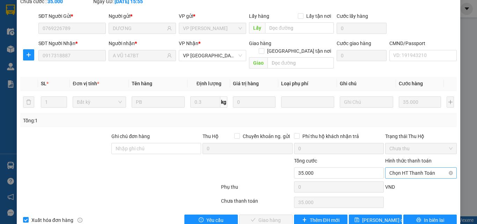
click at [396, 168] on span "Chọn HT Thanh Toán" at bounding box center [420, 173] width 63 height 10
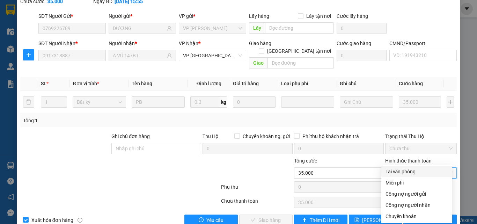
click at [394, 173] on div "Tại văn phòng" at bounding box center [417, 172] width 63 height 8
type input "0"
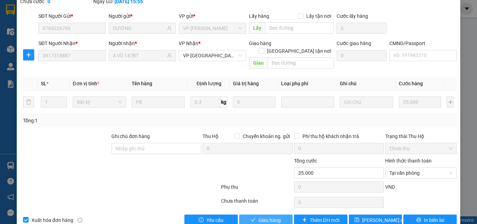
click at [263, 216] on span "Giao hàng" at bounding box center [269, 220] width 22 height 8
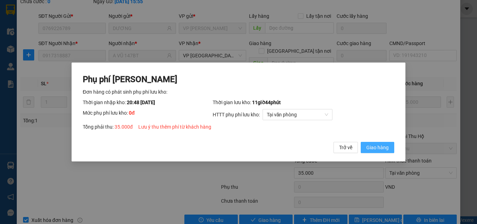
click at [377, 149] on span "Giao hàng" at bounding box center [377, 148] width 22 height 8
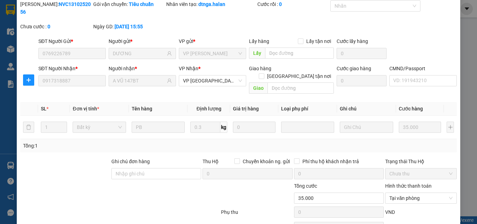
scroll to position [0, 0]
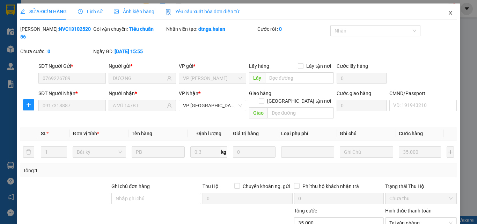
click at [449, 12] on icon "close" at bounding box center [451, 13] width 4 height 4
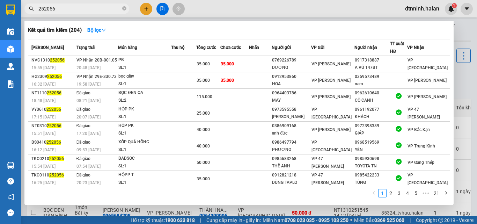
click at [92, 11] on input "252056" at bounding box center [79, 9] width 82 height 8
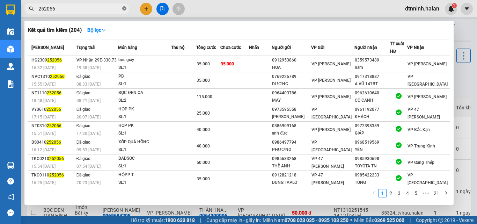
click at [124, 9] on icon "close-circle" at bounding box center [124, 8] width 4 height 4
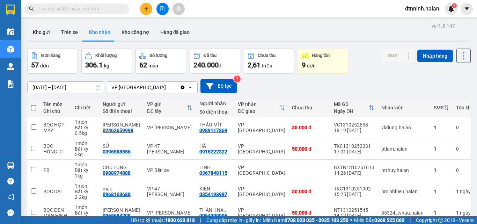
click at [96, 8] on input "text" at bounding box center [79, 9] width 82 height 8
drag, startPoint x: 60, startPoint y: 12, endPoint x: 62, endPoint y: 7, distance: 5.5
click at [60, 12] on input "text" at bounding box center [79, 9] width 82 height 8
click at [62, 6] on input "text" at bounding box center [79, 9] width 82 height 8
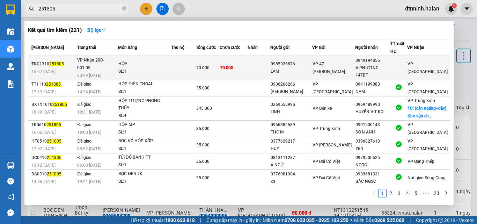
type input "251805"
click at [299, 63] on div "0985028876" at bounding box center [291, 63] width 41 height 7
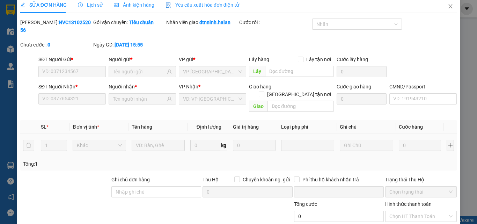
type input "0985028876"
type input "LÂM"
type input "0949194855"
type input "A PHƯƠNG 147BT"
type input "0"
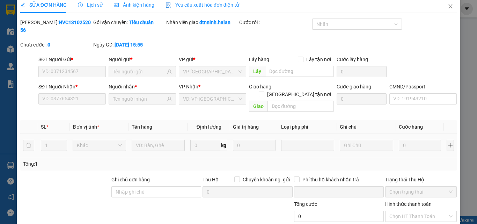
type input "70.000"
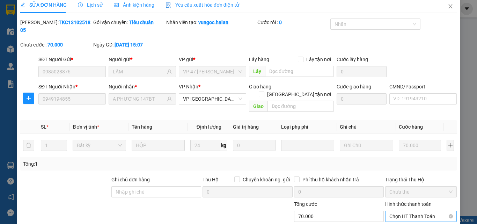
scroll to position [50, 0]
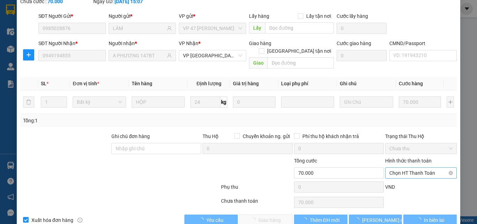
click at [413, 168] on span "Chọn HT Thanh Toán" at bounding box center [420, 173] width 63 height 10
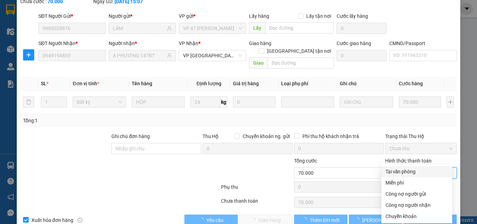
drag, startPoint x: 409, startPoint y: 171, endPoint x: 395, endPoint y: 173, distance: 13.7
click at [408, 171] on div "Tại văn phòng" at bounding box center [417, 172] width 63 height 8
type input "0"
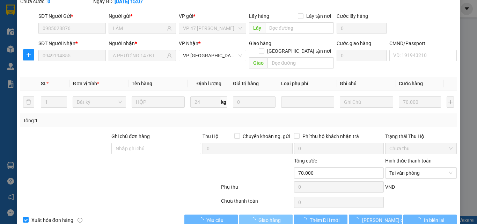
click at [261, 216] on span "Giao hàng" at bounding box center [269, 220] width 22 height 8
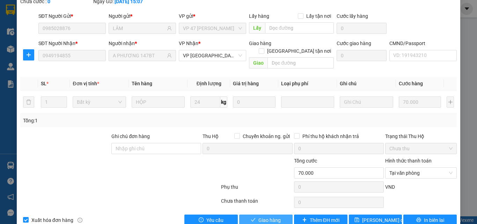
drag, startPoint x: 280, startPoint y: 206, endPoint x: 311, endPoint y: 166, distance: 50.8
click at [280, 214] on button "Giao hàng" at bounding box center [265, 219] width 53 height 11
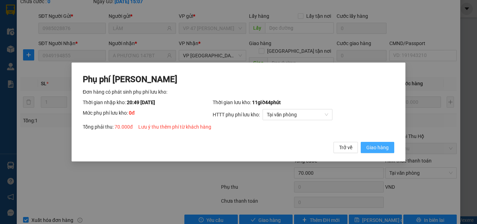
drag, startPoint x: 392, startPoint y: 151, endPoint x: 398, endPoint y: 129, distance: 22.5
click at [392, 151] on button "Giao hàng" at bounding box center [378, 147] width 34 height 11
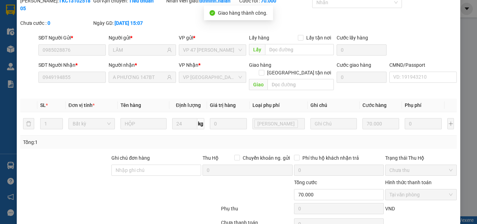
scroll to position [0, 0]
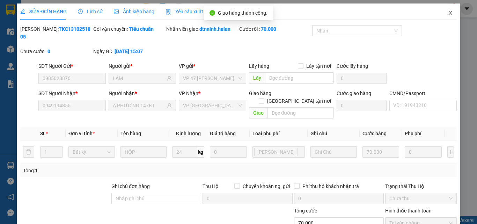
click at [449, 12] on span "Close" at bounding box center [451, 13] width 20 height 20
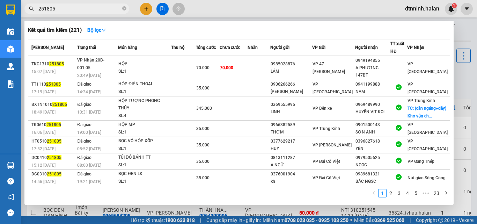
drag, startPoint x: 126, startPoint y: 6, endPoint x: 116, endPoint y: 7, distance: 9.8
click at [126, 7] on span at bounding box center [124, 9] width 4 height 7
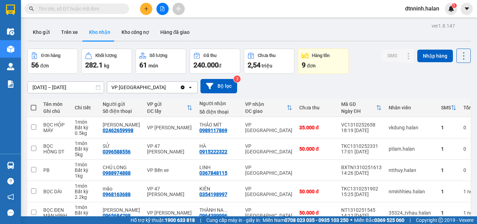
click at [94, 10] on input "text" at bounding box center [79, 9] width 82 height 8
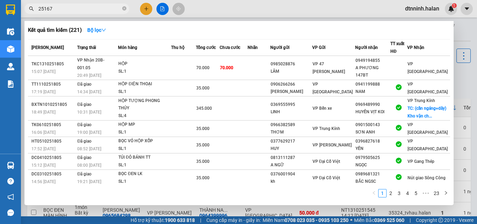
type input "251676"
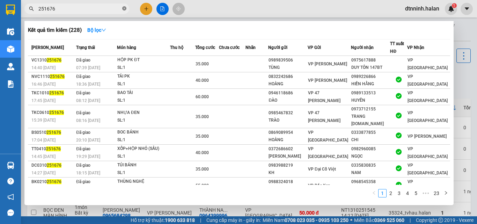
drag, startPoint x: 124, startPoint y: 7, endPoint x: 116, endPoint y: 7, distance: 8.0
click at [124, 7] on icon "close-circle" at bounding box center [124, 8] width 4 height 4
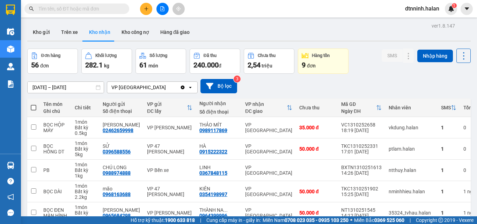
click at [96, 10] on input "text" at bounding box center [79, 9] width 82 height 8
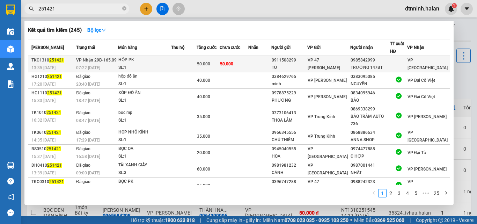
type input "251421"
click at [262, 60] on td at bounding box center [259, 64] width 23 height 16
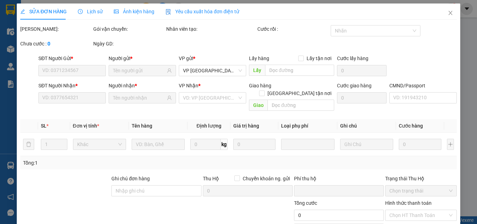
type input "0911508299"
type input "TÚ"
type input "0985842999"
type input "TRƯỜNG 147BT"
type input "0"
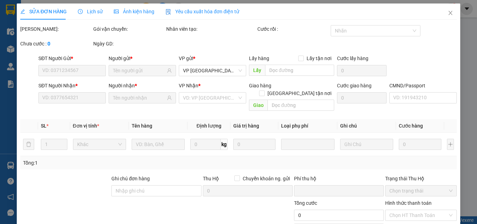
type input "50.000"
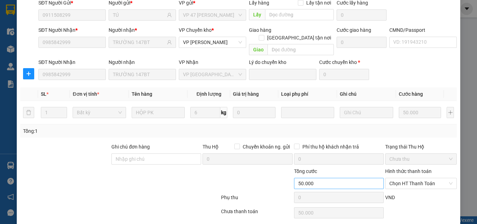
scroll to position [74, 0]
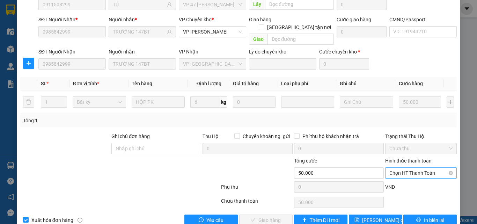
click at [404, 168] on span "Chọn HT Thanh Toán" at bounding box center [420, 173] width 63 height 10
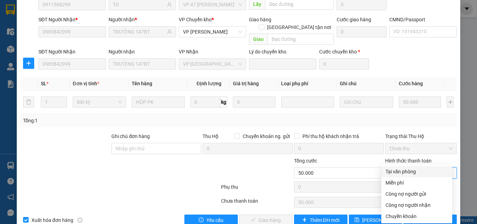
click at [403, 168] on div "Tại văn phòng" at bounding box center [417, 172] width 63 height 8
type input "0"
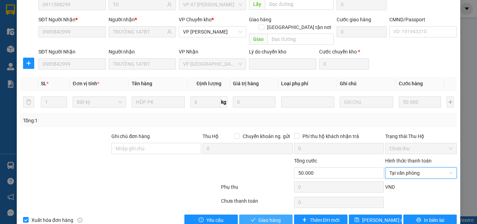
click at [255, 214] on button "Giao hàng" at bounding box center [265, 219] width 53 height 11
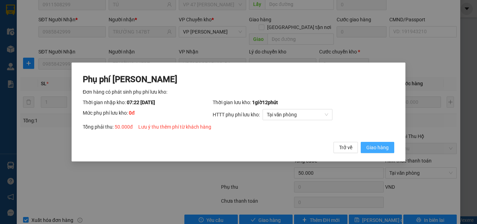
click at [387, 147] on span "Giao hàng" at bounding box center [377, 148] width 22 height 8
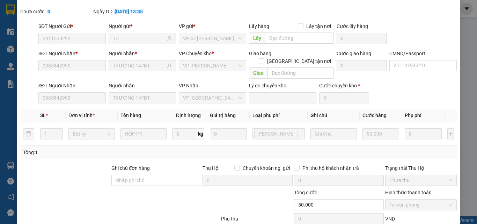
scroll to position [0, 0]
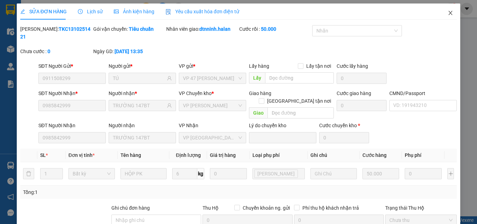
click at [448, 13] on icon "close" at bounding box center [451, 13] width 6 height 6
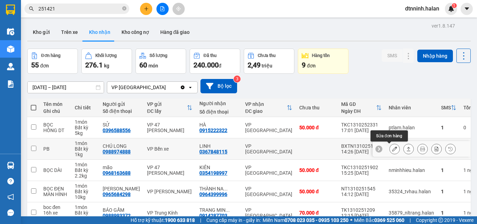
click at [390, 152] on button at bounding box center [395, 149] width 10 height 12
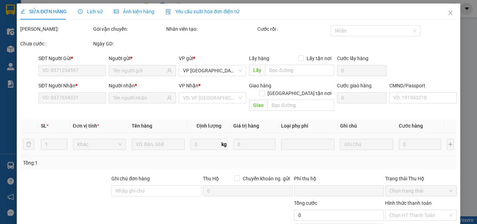
type input "0988974888"
type input "CHÚ LONG"
type input "0367848115"
type input "LINH"
type input "0"
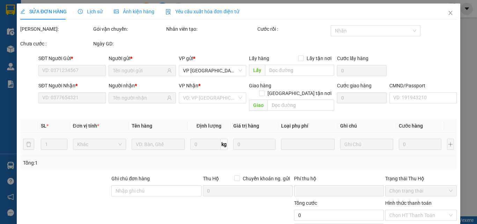
type input "35.000"
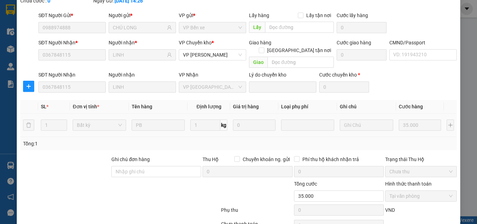
scroll to position [74, 0]
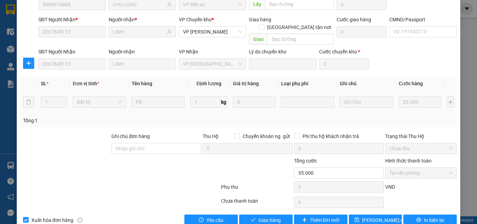
click at [270, 210] on div "SỬA ĐƠN HÀNG Lịch sử Ảnh kiện hàng Yêu cầu xuất hóa đơn điện tử Total Paid Fee …" at bounding box center [239, 80] width 444 height 301
drag, startPoint x: 264, startPoint y: 205, endPoint x: 283, endPoint y: 167, distance: 42.2
click at [264, 216] on span "Giao hàng" at bounding box center [269, 220] width 22 height 8
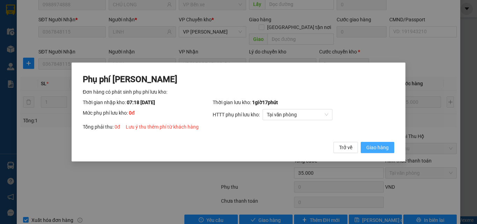
click at [382, 142] on button "Giao hàng" at bounding box center [378, 147] width 34 height 11
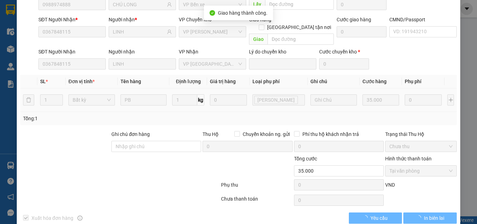
scroll to position [0, 0]
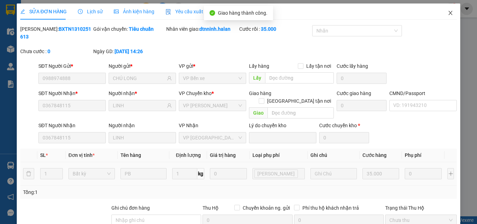
drag, startPoint x: 446, startPoint y: 17, endPoint x: 355, endPoint y: 1, distance: 93.3
click at [446, 16] on span "Close" at bounding box center [451, 13] width 20 height 20
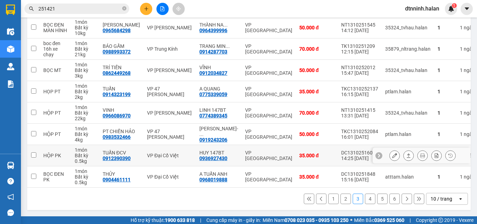
scroll to position [6, 0]
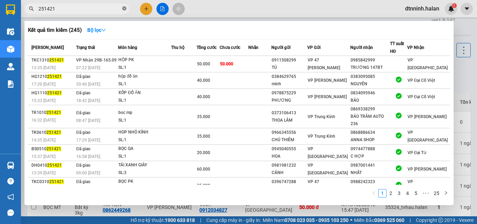
click at [124, 9] on icon "close-circle" at bounding box center [124, 8] width 4 height 4
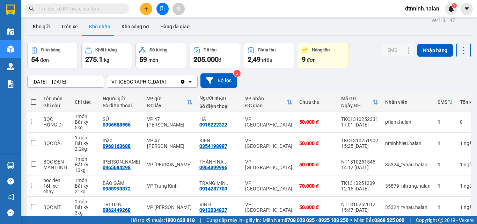
click at [94, 9] on input "text" at bounding box center [79, 9] width 82 height 8
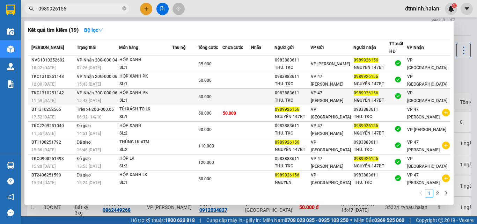
type input "0989926156"
click at [135, 94] on div "HỘP XANH PK" at bounding box center [145, 93] width 52 height 8
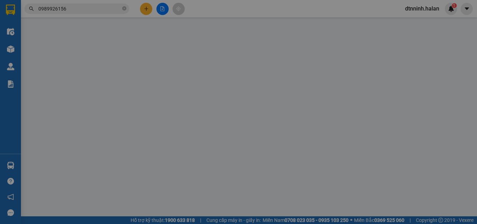
type input "0983883611"
type input "THU. TKC"
type input "0989926156"
type input "NGUYÊN 147BT"
type input "0"
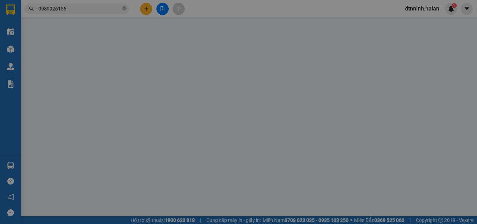
type input "50.000"
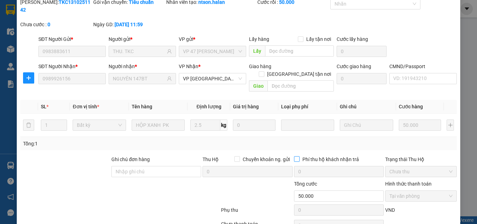
scroll to position [50, 0]
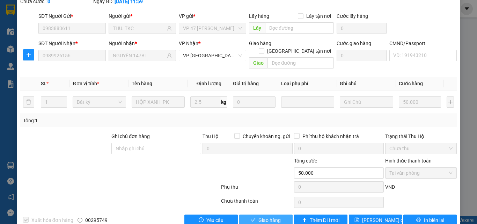
drag, startPoint x: 270, startPoint y: 203, endPoint x: 265, endPoint y: 194, distance: 10.3
click at [267, 216] on span "Giao hàng" at bounding box center [269, 220] width 22 height 8
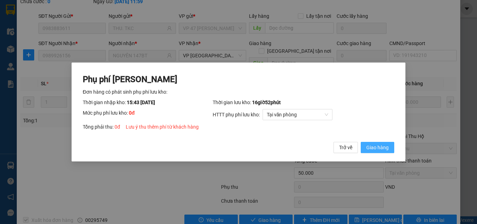
click at [370, 153] on button "Giao hàng" at bounding box center [378, 147] width 34 height 11
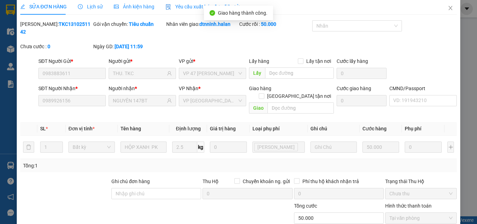
scroll to position [0, 0]
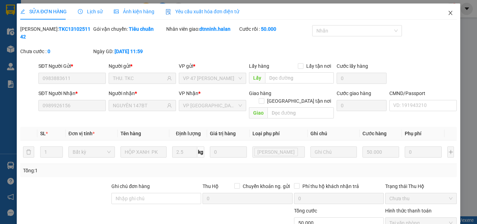
click at [448, 11] on icon "close" at bounding box center [451, 13] width 6 height 6
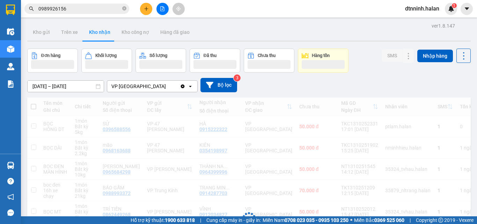
click at [93, 8] on input "0989926156" at bounding box center [79, 9] width 82 height 8
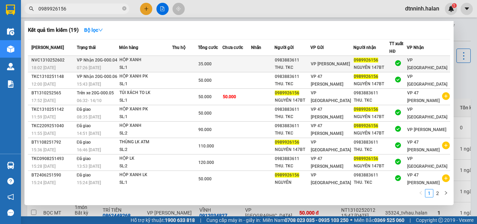
click at [172, 61] on div "HỘP XANH" at bounding box center [145, 60] width 52 height 8
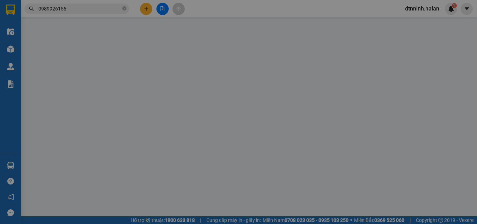
type input "0983883611"
type input "THU. TKC"
type input "0989926156"
type input "NGUYÊN 147BT"
type input "0"
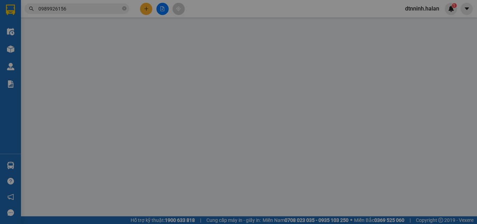
type input "35.000"
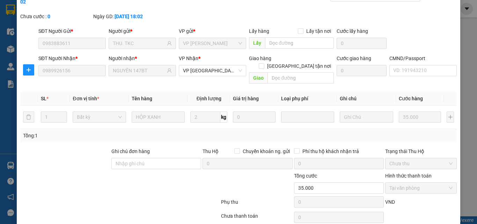
scroll to position [50, 0]
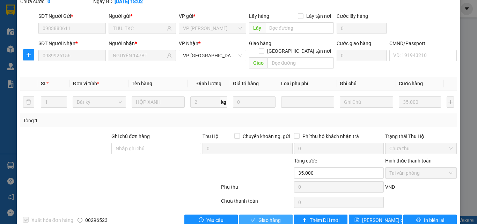
click at [258, 216] on span "Giao hàng" at bounding box center [269, 220] width 22 height 8
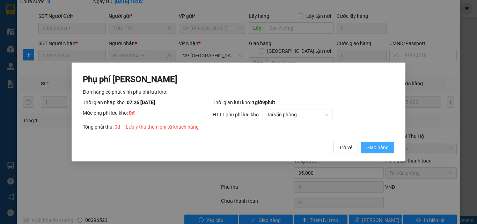
click at [373, 146] on span "Giao hàng" at bounding box center [377, 148] width 22 height 8
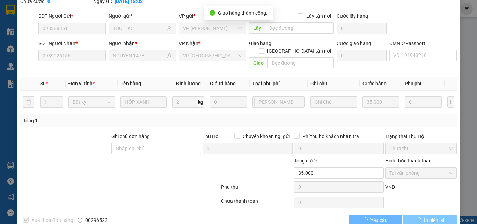
click at [424, 216] on span "In biên lai" at bounding box center [434, 220] width 20 height 8
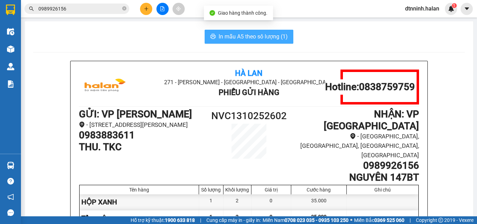
click at [256, 37] on span "In mẫu A5 theo số lượng (1)" at bounding box center [253, 36] width 69 height 9
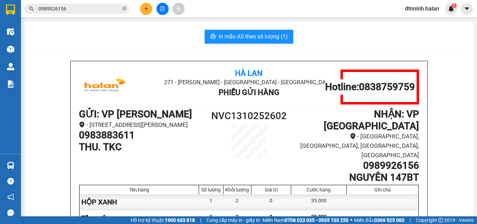
click at [86, 13] on span "0989926156" at bounding box center [76, 8] width 105 height 10
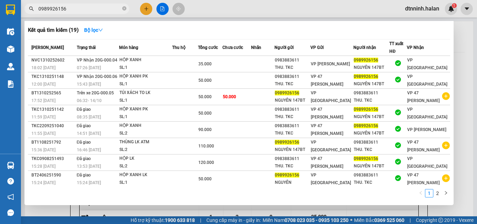
click at [86, 12] on input "0989926156" at bounding box center [79, 9] width 82 height 8
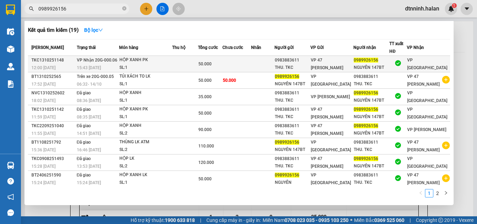
click at [245, 63] on td at bounding box center [236, 64] width 29 height 16
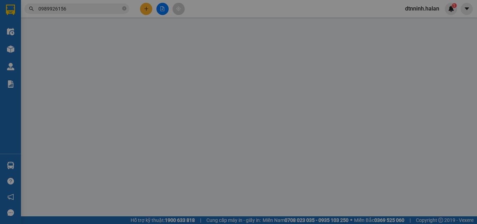
type input "0983883611"
type input "THU. TKC"
type input "0989926156"
type input "NGUYÊN 147BT"
type input "0"
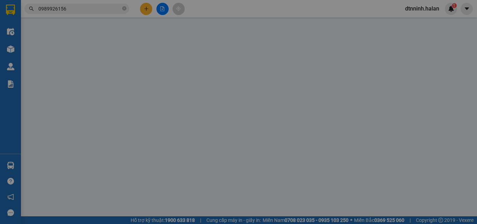
type input "50.000"
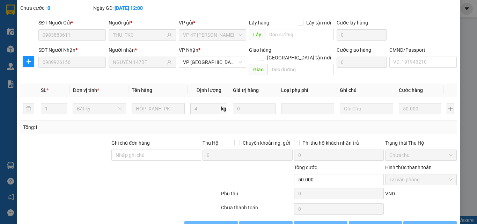
scroll to position [50, 0]
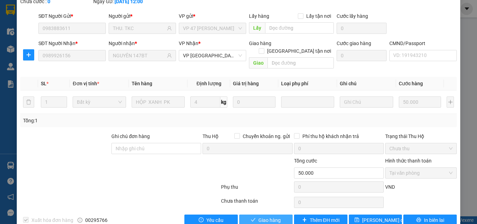
drag, startPoint x: 275, startPoint y: 210, endPoint x: 271, endPoint y: 205, distance: 5.5
click at [274, 214] on button "Giao hàng" at bounding box center [265, 219] width 53 height 11
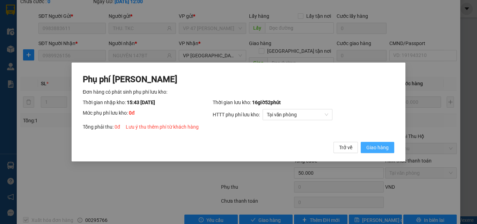
click at [368, 148] on span "Giao hàng" at bounding box center [377, 148] width 22 height 8
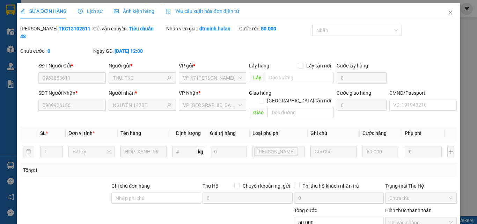
scroll to position [0, 0]
click at [442, 15] on span "Close" at bounding box center [451, 13] width 20 height 20
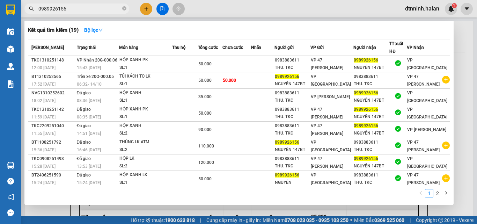
drag, startPoint x: 75, startPoint y: 9, endPoint x: 23, endPoint y: 11, distance: 51.7
click at [23, 11] on div "0989926156" at bounding box center [68, 8] width 136 height 10
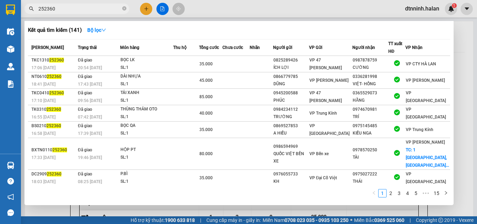
click at [59, 9] on input "252360" at bounding box center [79, 9] width 82 height 8
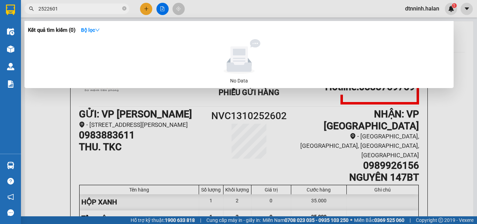
click at [49, 8] on input "2522601" at bounding box center [79, 9] width 82 height 8
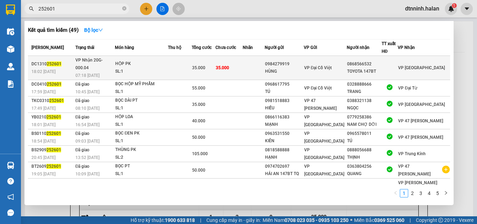
type input "252601"
click at [355, 62] on div "0868566532" at bounding box center [364, 63] width 34 height 7
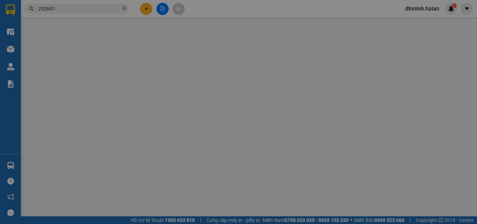
type input "0984279919"
type input "HÙNG"
type input "0868566532"
type input "TOYOTA 147BT"
type input "0"
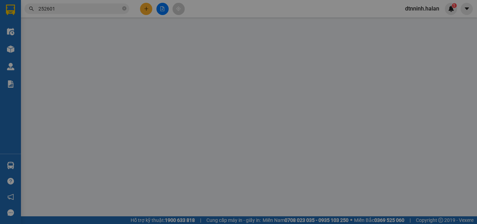
type input "35.000"
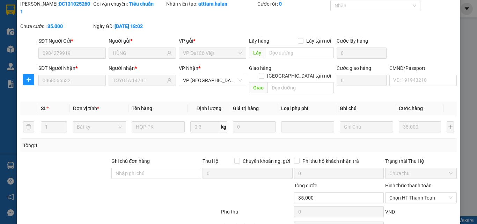
scroll to position [50, 0]
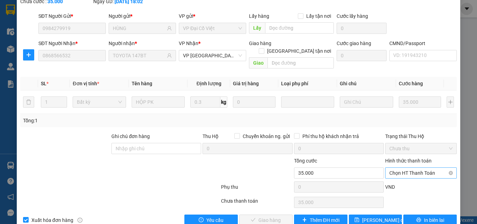
click at [404, 168] on span "Chọn HT Thanh Toán" at bounding box center [420, 173] width 63 height 10
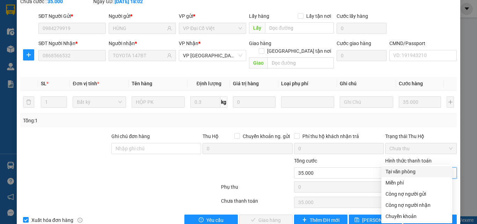
click at [397, 171] on div "Tại văn phòng" at bounding box center [417, 172] width 63 height 8
type input "0"
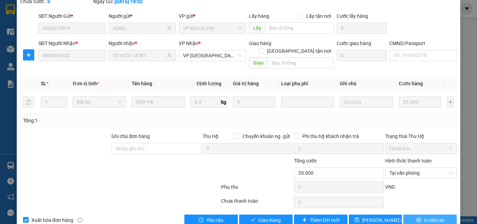
click at [424, 216] on span "In biên lai" at bounding box center [434, 220] width 20 height 8
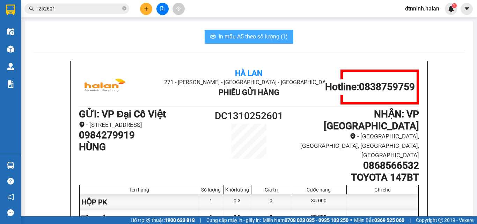
click at [248, 37] on span "In mẫu A5 theo số lượng (1)" at bounding box center [253, 36] width 69 height 9
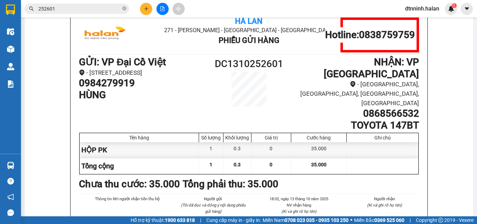
scroll to position [105, 0]
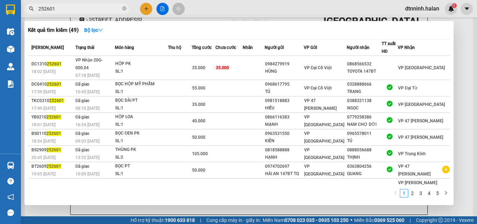
click at [80, 6] on input "252601" at bounding box center [79, 9] width 82 height 8
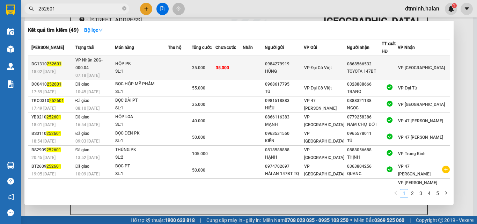
click at [332, 65] on span "VP Đại Cồ Việt" at bounding box center [318, 67] width 28 height 5
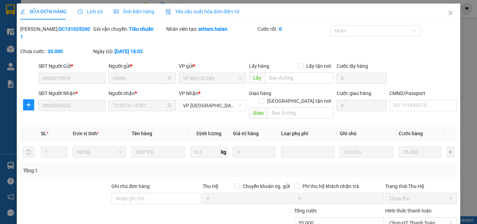
type input "0984279919"
type input "HÙNG"
type input "0868566532"
type input "TOYOTA 147BT"
type input "0"
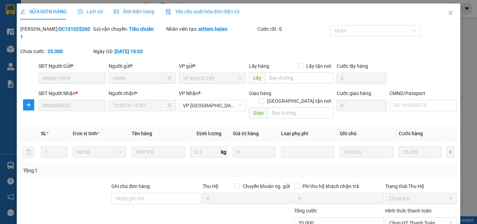
type input "35.000"
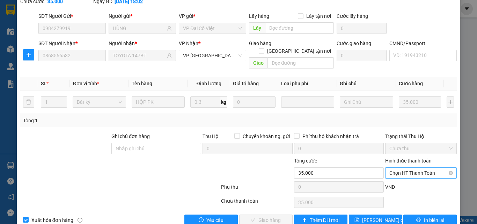
click at [398, 168] on span "Chọn HT Thanh Toán" at bounding box center [420, 173] width 63 height 10
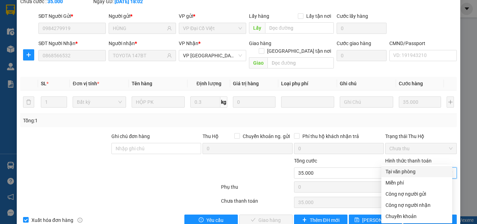
drag, startPoint x: 395, startPoint y: 170, endPoint x: 336, endPoint y: 183, distance: 60.8
click at [390, 170] on div "Tại văn phòng" at bounding box center [417, 172] width 63 height 8
type input "0"
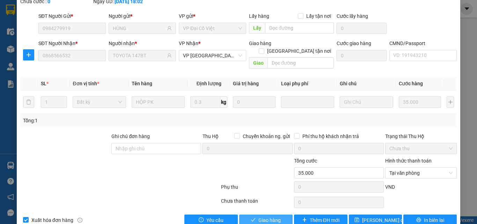
click at [275, 216] on span "Giao hàng" at bounding box center [269, 220] width 22 height 8
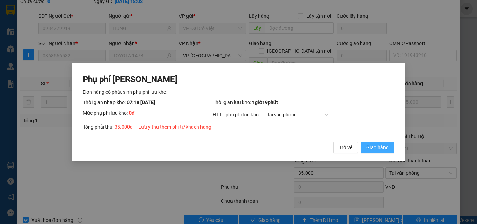
click at [382, 146] on span "Giao hàng" at bounding box center [377, 148] width 22 height 8
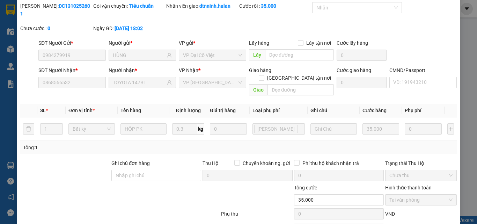
scroll to position [0, 0]
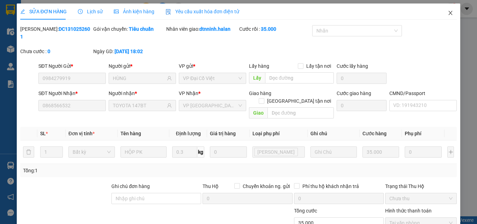
click at [448, 14] on icon "close" at bounding box center [451, 13] width 6 height 6
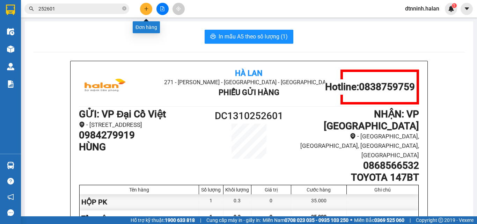
click at [146, 11] on button at bounding box center [146, 9] width 12 height 12
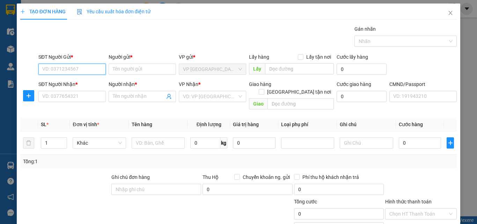
click at [68, 68] on input "SĐT Người Gửi *" at bounding box center [71, 69] width 67 height 11
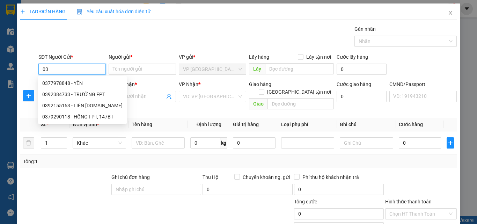
type input "0"
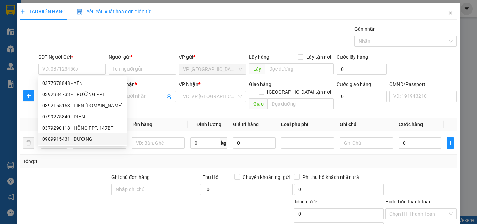
drag, startPoint x: 67, startPoint y: 173, endPoint x: 72, endPoint y: 152, distance: 20.9
click at [67, 173] on div at bounding box center [65, 185] width 91 height 24
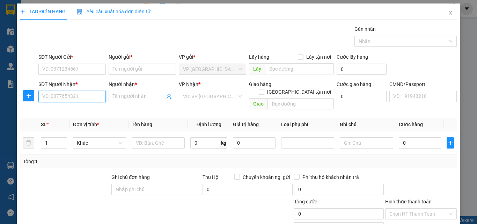
click at [55, 96] on input "SĐT Người Nhận *" at bounding box center [71, 96] width 67 height 11
type input "0377978848"
click at [62, 110] on div "0377978848 - YẾN" at bounding box center [71, 111] width 58 height 8
type input "YẾN"
type input "0377978848"
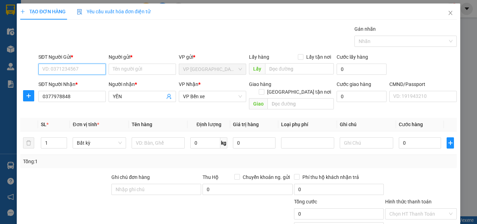
click at [53, 69] on input "SĐT Người Gửi *" at bounding box center [71, 69] width 67 height 11
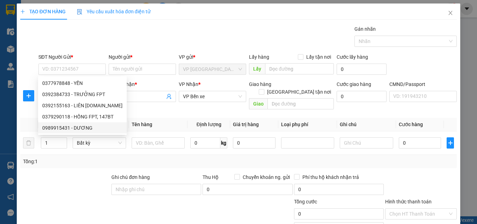
click at [68, 173] on div at bounding box center [65, 185] width 91 height 24
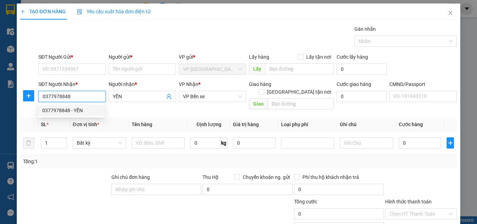
drag, startPoint x: 70, startPoint y: 97, endPoint x: 37, endPoint y: 101, distance: 32.5
click at [37, 101] on div "SĐT Người Nhận * 0377978848" at bounding box center [72, 96] width 70 height 32
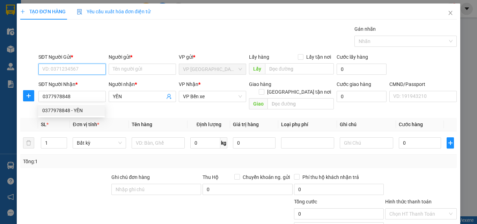
click at [65, 71] on input "SĐT Người Gửi *" at bounding box center [71, 69] width 67 height 11
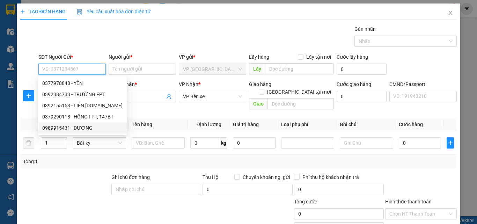
paste input "0377978848"
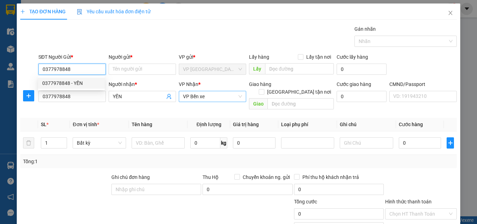
click at [201, 98] on span "VP Bến xe" at bounding box center [212, 96] width 59 height 10
type input "0377978848"
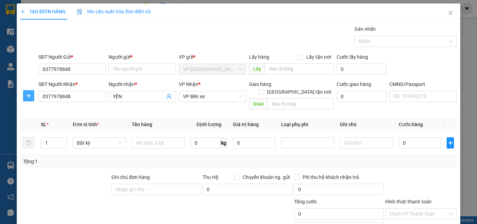
click at [26, 98] on icon "plus" at bounding box center [29, 96] width 6 height 6
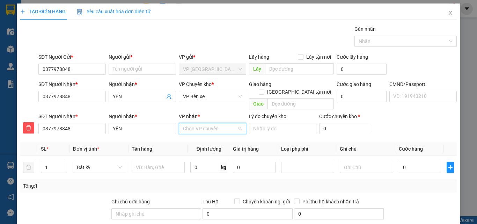
click at [194, 123] on input "VP nhận *" at bounding box center [210, 128] width 54 height 10
type input "HVT"
click at [189, 132] on div "VP [PERSON_NAME]" at bounding box center [210, 135] width 58 height 8
click at [208, 90] on div "VP Chuyển kho *" at bounding box center [212, 85] width 67 height 10
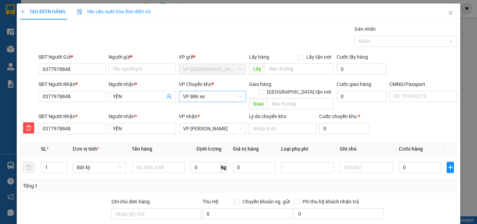
click at [206, 95] on span "VP Bến xe" at bounding box center [212, 96] width 59 height 10
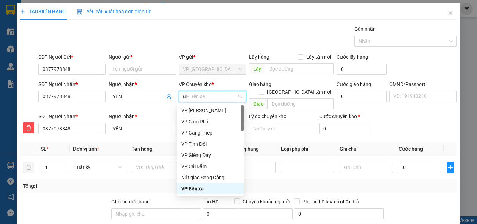
type input "HG"
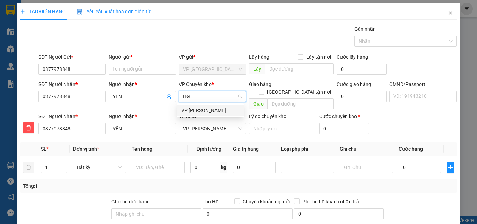
click at [200, 109] on div "VP [PERSON_NAME]" at bounding box center [210, 111] width 58 height 8
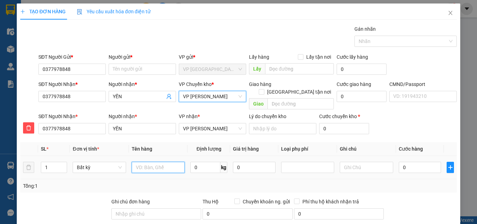
click at [136, 162] on input "text" at bounding box center [158, 167] width 53 height 11
type input "HỘP ĐỎ ĐH"
click at [399, 163] on input "0" at bounding box center [420, 167] width 43 height 11
type input "3"
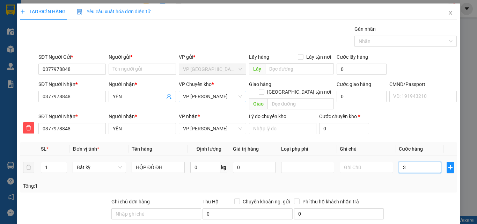
type input "3"
type input "35"
type input "350"
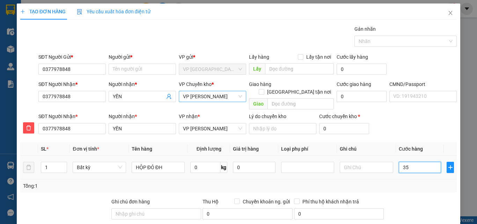
type input "350"
type input "3.500"
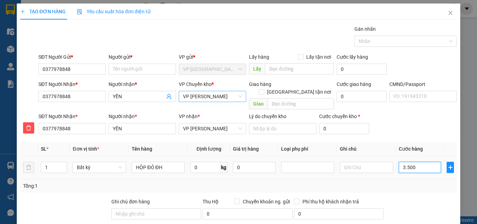
type input "35.000"
type input "350.000"
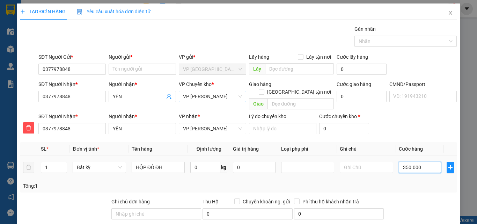
type input "350.000"
type input "35.000"
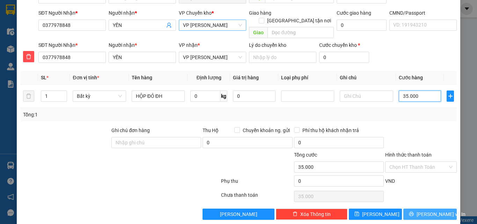
scroll to position [73, 0]
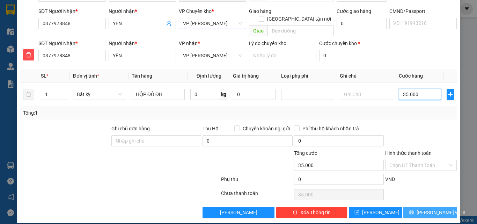
type input "35.000"
click at [428, 209] on span "Lưu và In" at bounding box center [441, 213] width 49 height 8
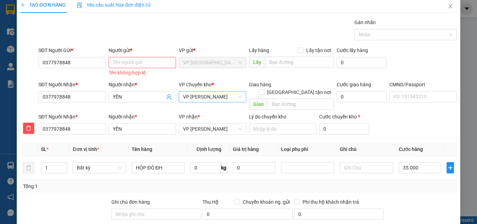
scroll to position [0, 0]
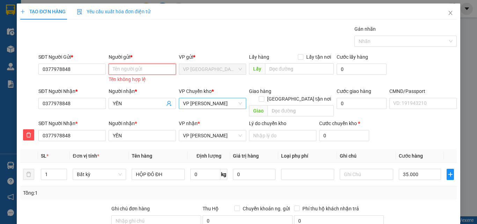
click at [126, 68] on input "Người gửi *" at bounding box center [142, 69] width 67 height 11
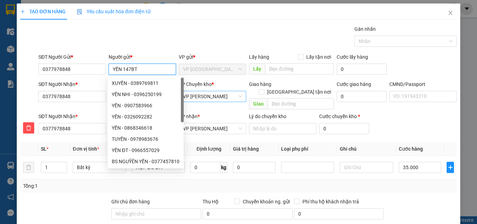
type input "YẾN 147BT"
click at [176, 40] on div "Gói vận chuyển * Tiêu chuẩn Gán nhãn Nhãn" at bounding box center [247, 37] width 421 height 24
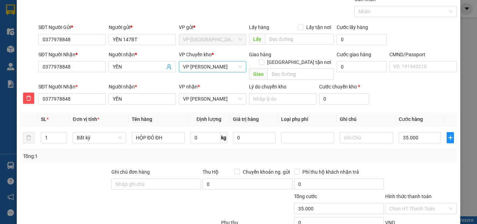
scroll to position [73, 0]
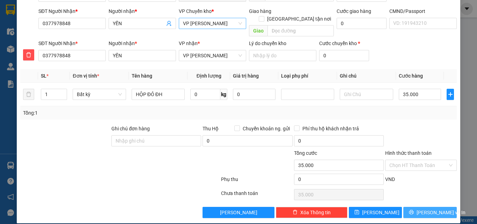
click at [414, 210] on icon "printer" at bounding box center [411, 212] width 5 height 5
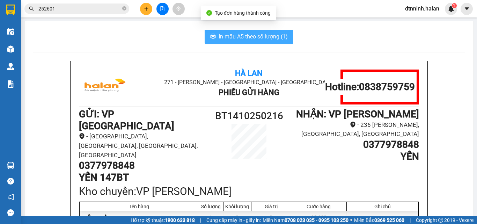
click at [235, 36] on span "In mẫu A5 theo số lượng (1)" at bounding box center [253, 36] width 69 height 9
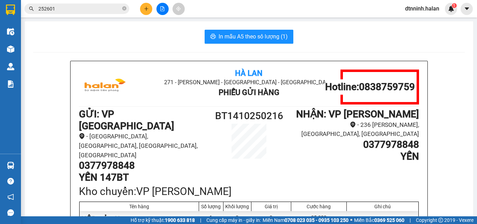
click at [146, 9] on icon "plus" at bounding box center [146, 8] width 5 height 5
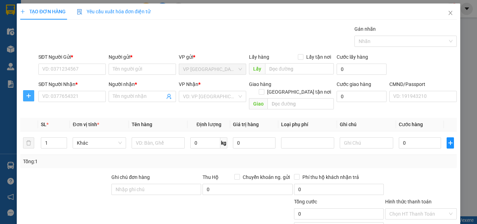
click at [38, 90] on div "SĐT Người Nhận * VD: 0377654321 Người nhận * Tên người nhận VP Nhận * VD: VP Sà…" at bounding box center [239, 96] width 438 height 32
click at [54, 70] on input "SĐT Người Gửi *" at bounding box center [71, 69] width 67 height 11
click at [66, 64] on input "SĐT Người Gửi *" at bounding box center [71, 69] width 67 height 11
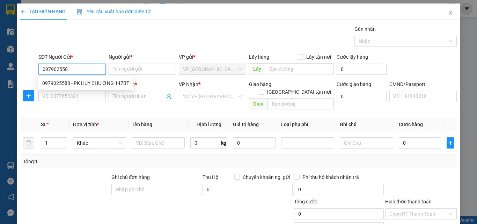
type input "0979025588"
click at [70, 84] on div "0979025588 - PK HUY CHƯƠNG 147BT" at bounding box center [85, 83] width 87 height 8
type input "PK HUY CHƯƠNG 147BT"
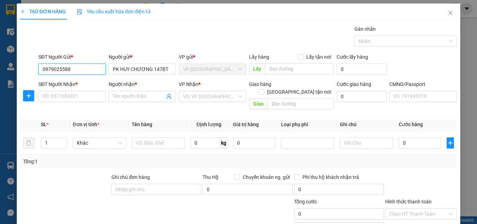
type input "0979025588"
click at [26, 95] on icon "plus" at bounding box center [29, 96] width 6 height 6
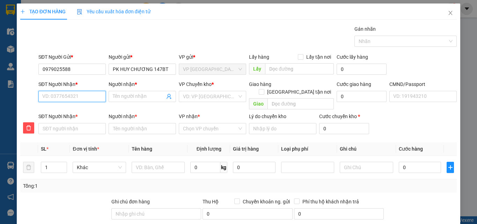
click at [67, 98] on input "SĐT Người Nhận *" at bounding box center [71, 96] width 67 height 11
click at [72, 110] on div "0961347634 - G.S" at bounding box center [71, 111] width 58 height 8
type input "0961347634"
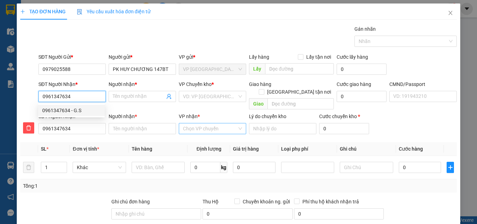
type input "G.S"
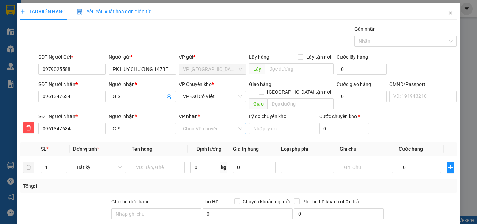
click at [197, 123] on input "VP nhận *" at bounding box center [210, 128] width 54 height 10
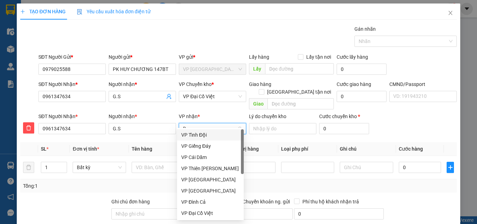
type input "D"
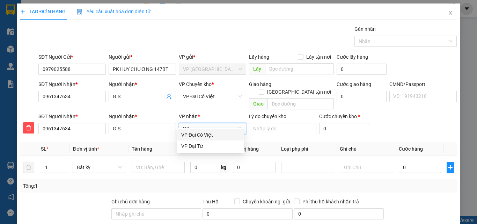
type input "ĐẠI"
click at [198, 133] on div "VP Đại Cồ Việt" at bounding box center [210, 135] width 58 height 8
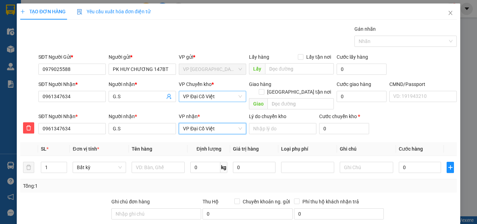
click at [204, 99] on span "VP Đại Cồ Việt" at bounding box center [212, 96] width 59 height 10
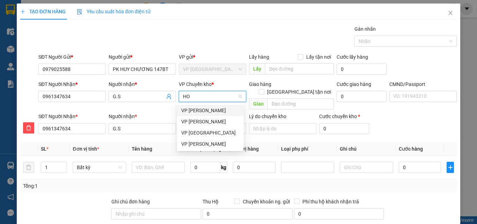
type input "HOA"
click at [204, 131] on div "VP [PERSON_NAME]" at bounding box center [210, 133] width 58 height 8
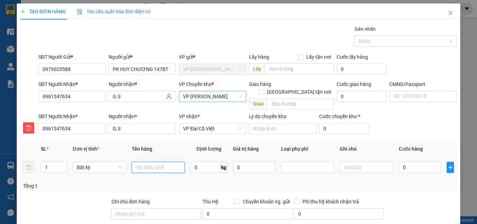
click at [153, 162] on input "text" at bounding box center [158, 167] width 53 height 11
type input "HỘP MẪU XN"
click at [192, 162] on input "0" at bounding box center [205, 167] width 30 height 11
type input "0.3"
click at [429, 162] on input "0" at bounding box center [420, 167] width 43 height 11
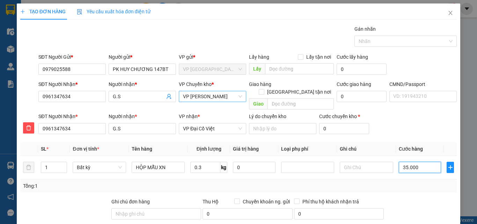
type input "35.000"
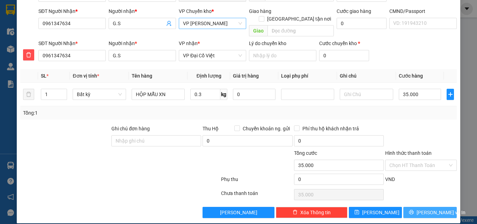
click at [416, 207] on button "Lưu và In" at bounding box center [429, 212] width 53 height 11
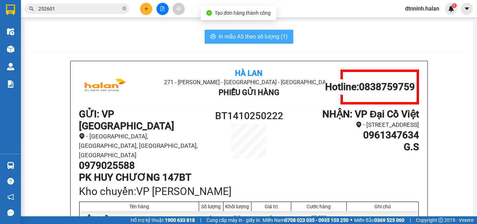
click at [213, 38] on icon "printer" at bounding box center [213, 37] width 6 height 6
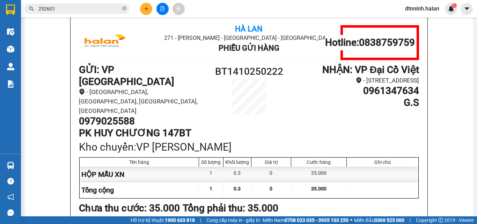
scroll to position [48, 0]
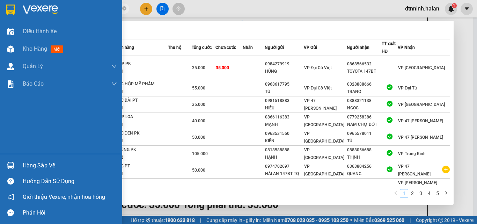
drag, startPoint x: 62, startPoint y: 10, endPoint x: 12, endPoint y: 10, distance: 50.3
click at [12, 10] on section "Kết quả tìm kiếm ( 49 ) Bộ lọc Mã ĐH Trạng thái Món hàng Thu hộ Tổng cước Chưa …" at bounding box center [238, 112] width 477 height 224
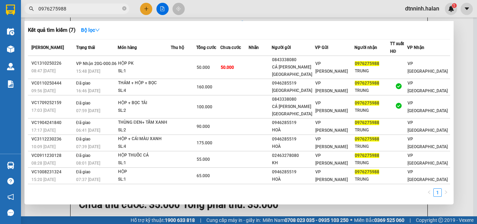
type input "0976275988"
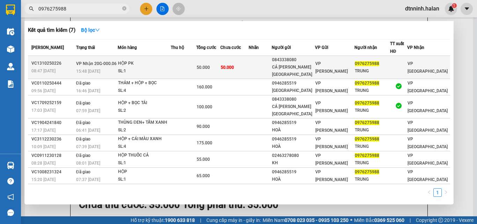
click at [234, 67] on span "50.000" at bounding box center [227, 67] width 13 height 5
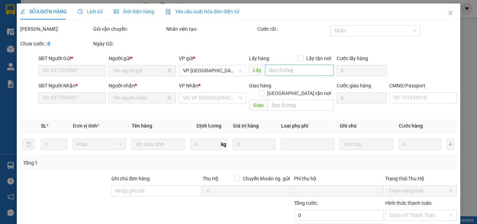
type input "0843338080"
type input "CÁ CẢNH THÁI HÒA"
type input "0976275988"
type input "TRUNG"
type input "0"
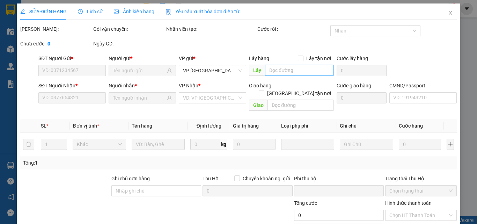
type input "50.000"
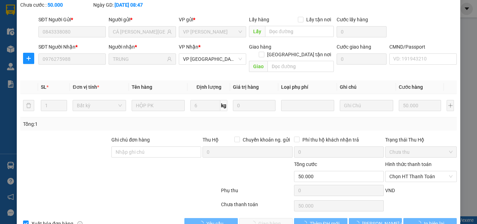
scroll to position [50, 0]
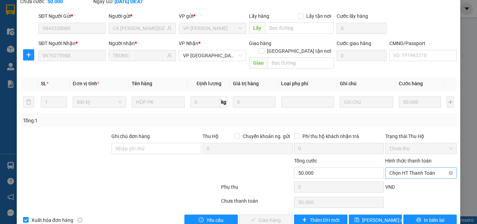
click at [397, 168] on span "Chọn HT Thanh Toán" at bounding box center [420, 173] width 63 height 10
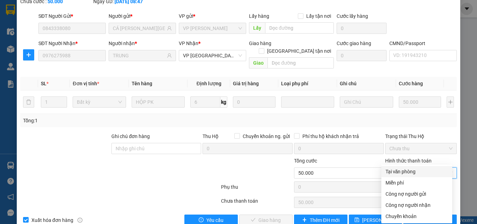
click at [389, 172] on div "Tại văn phòng" at bounding box center [417, 172] width 63 height 8
type input "0"
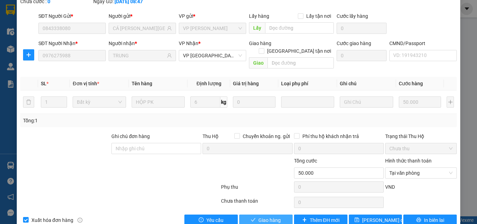
click at [257, 214] on button "Giao hàng" at bounding box center [265, 219] width 53 height 11
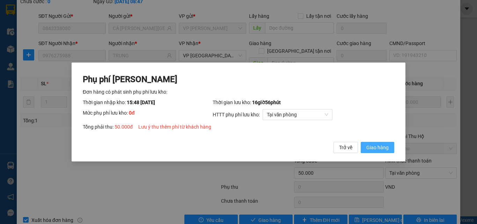
click at [378, 150] on span "Giao hàng" at bounding box center [377, 148] width 22 height 8
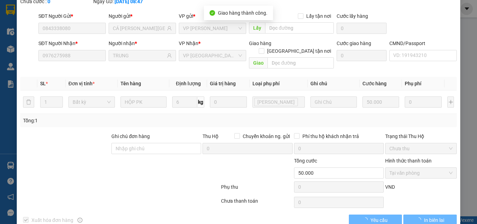
scroll to position [0, 0]
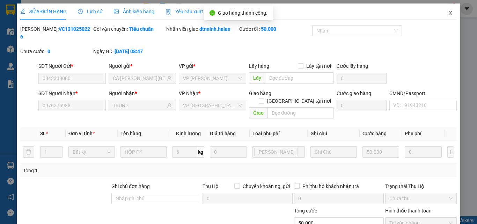
click at [444, 16] on span "Close" at bounding box center [451, 13] width 20 height 20
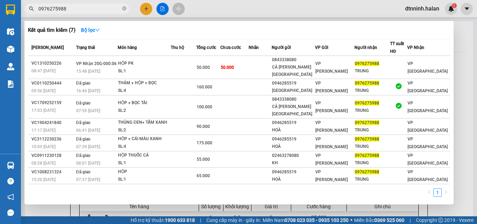
drag, startPoint x: 58, startPoint y: 8, endPoint x: 30, endPoint y: 7, distance: 28.3
click at [30, 7] on div "0976275988" at bounding box center [68, 8] width 136 height 10
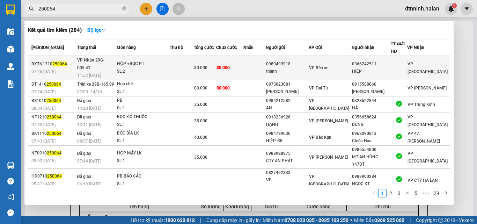
type input "250064"
click at [327, 65] on span "VP Bến xe" at bounding box center [318, 67] width 19 height 5
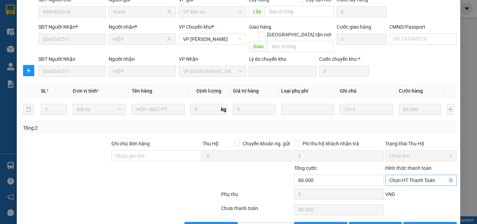
scroll to position [74, 0]
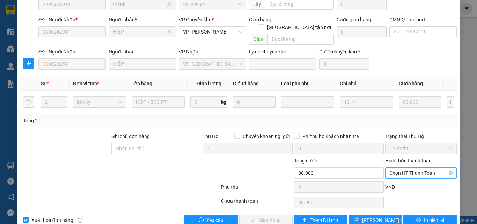
click at [403, 168] on span "Chọn HT Thanh Toán" at bounding box center [420, 173] width 63 height 10
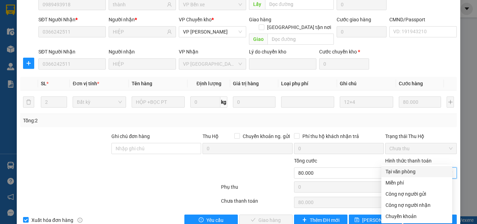
drag, startPoint x: 401, startPoint y: 170, endPoint x: 339, endPoint y: 166, distance: 61.6
click at [400, 170] on div "Tại văn phòng" at bounding box center [417, 172] width 63 height 8
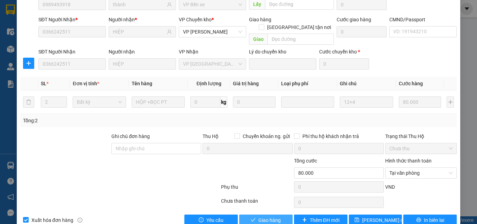
click at [272, 216] on span "Giao hàng" at bounding box center [269, 220] width 22 height 8
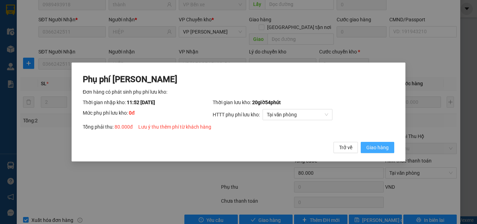
click at [372, 148] on span "Giao hàng" at bounding box center [377, 148] width 22 height 8
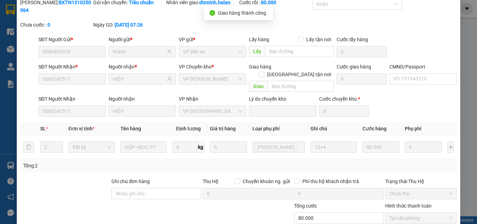
scroll to position [0, 0]
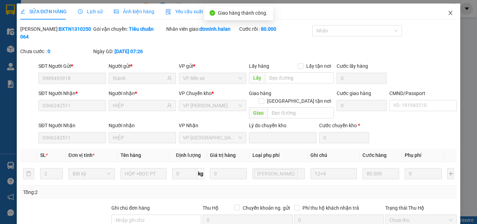
click at [448, 12] on icon "close" at bounding box center [451, 13] width 6 height 6
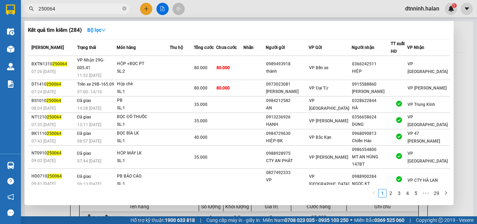
drag, startPoint x: 63, startPoint y: 10, endPoint x: 29, endPoint y: 11, distance: 33.2
click at [29, 11] on span "250064" at bounding box center [76, 8] width 105 height 10
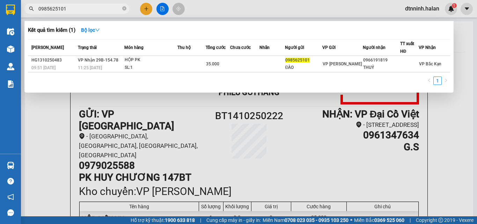
drag, startPoint x: 67, startPoint y: 8, endPoint x: 22, endPoint y: 11, distance: 45.1
click at [22, 11] on div "0985625101" at bounding box center [68, 8] width 136 height 10
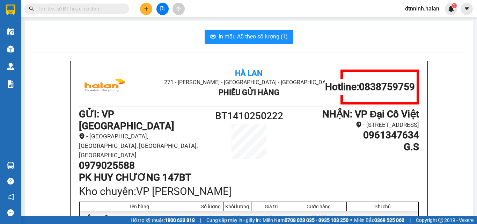
click at [55, 10] on input "text" at bounding box center [79, 9] width 82 height 8
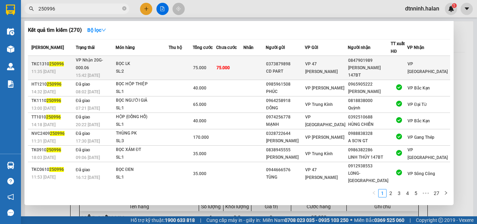
click at [348, 63] on div "VP 47 [PERSON_NAME]" at bounding box center [326, 67] width 42 height 15
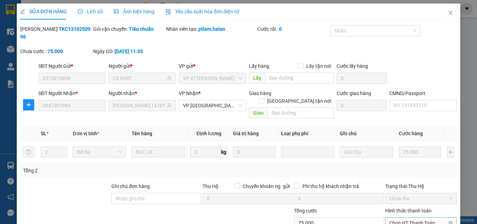
scroll to position [50, 0]
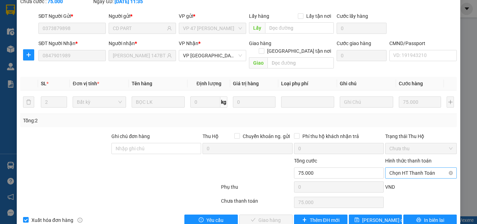
click at [399, 168] on span "Chọn HT Thanh Toán" at bounding box center [420, 173] width 63 height 10
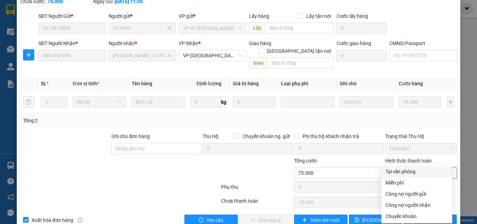
click at [392, 171] on div "Tại văn phòng" at bounding box center [417, 172] width 63 height 8
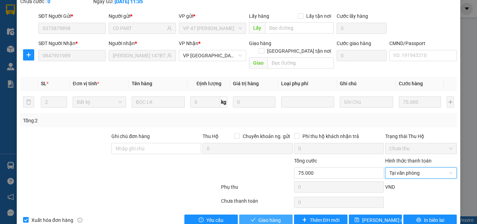
click at [265, 216] on span "Giao hàng" at bounding box center [269, 220] width 22 height 8
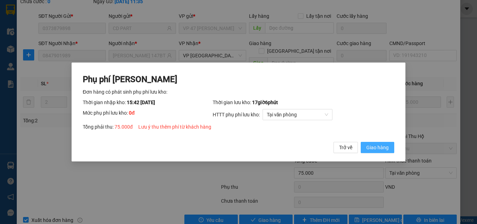
click at [369, 145] on span "Giao hàng" at bounding box center [377, 148] width 22 height 8
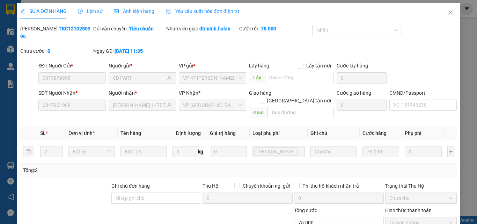
scroll to position [0, 0]
drag, startPoint x: 444, startPoint y: 13, endPoint x: 416, endPoint y: 18, distance: 28.4
click at [448, 13] on icon "close" at bounding box center [451, 13] width 6 height 6
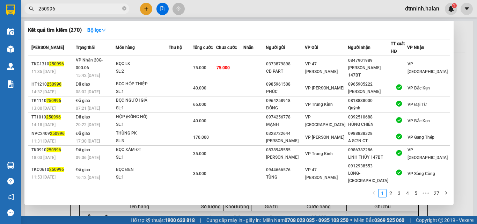
drag, startPoint x: 59, startPoint y: 10, endPoint x: 38, endPoint y: 12, distance: 21.7
click at [38, 12] on span "250996" at bounding box center [76, 8] width 105 height 10
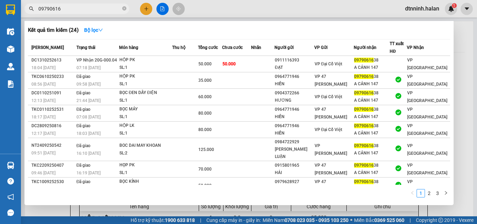
click at [144, 9] on div at bounding box center [238, 112] width 477 height 224
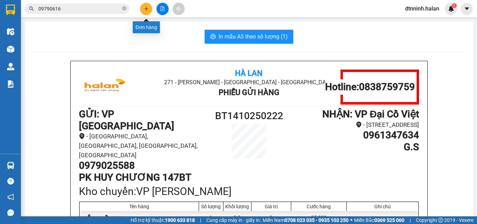
click at [144, 10] on icon "plus" at bounding box center [146, 8] width 5 height 5
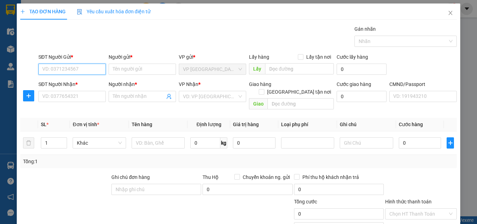
click at [60, 65] on input "SĐT Người Gửi *" at bounding box center [71, 69] width 67 height 11
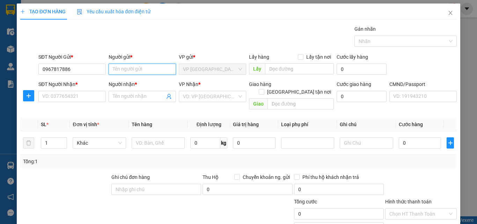
click at [127, 70] on input "Người gửi *" at bounding box center [142, 69] width 67 height 11
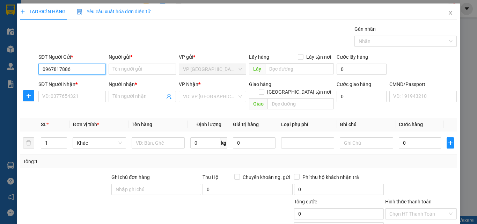
drag, startPoint x: 74, startPoint y: 70, endPoint x: 34, endPoint y: 71, distance: 39.5
click at [34, 71] on div "SĐT Người Gửi * 0967817886 0967817886 Người gửi * Tên người gửi VP gửi * VP Bìn…" at bounding box center [239, 65] width 438 height 24
click at [74, 71] on input "0967817886" at bounding box center [71, 69] width 67 height 11
drag, startPoint x: 74, startPoint y: 71, endPoint x: 42, endPoint y: 72, distance: 32.2
click at [42, 72] on input "0967817886" at bounding box center [71, 69] width 67 height 11
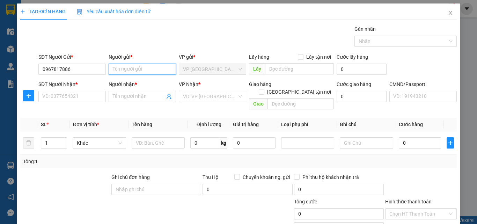
click at [127, 70] on input "Người gửi *" at bounding box center [142, 69] width 67 height 11
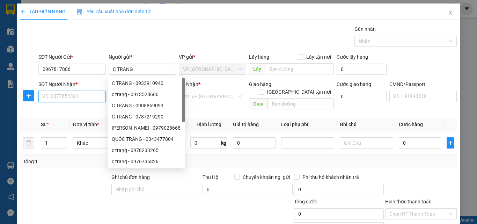
click at [61, 97] on input "SĐT Người Nhận *" at bounding box center [71, 96] width 67 height 11
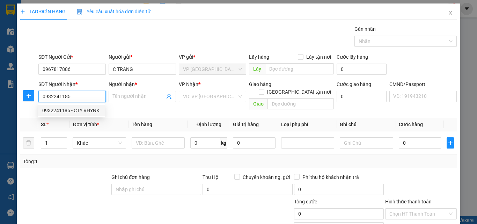
click at [68, 108] on div "0932241185 - CTY VHYNK" at bounding box center [71, 111] width 58 height 8
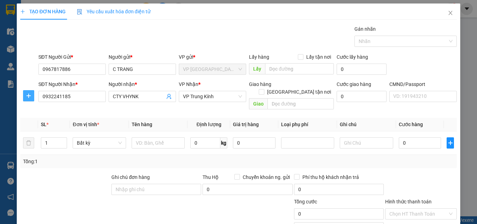
click at [28, 97] on icon "plus" at bounding box center [29, 96] width 6 height 6
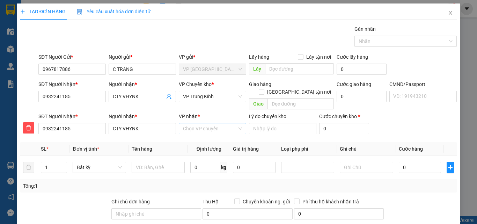
click at [191, 123] on input "VP nhận *" at bounding box center [210, 128] width 54 height 10
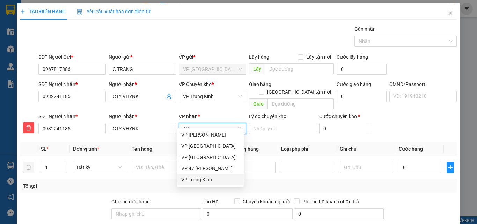
click at [190, 177] on div "VP Trung Kính" at bounding box center [210, 180] width 58 height 8
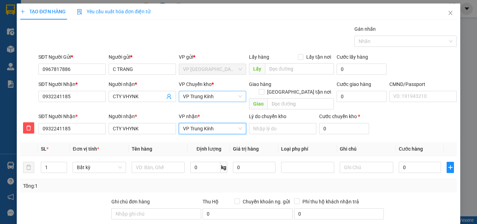
click at [203, 96] on span "VP Trung Kính" at bounding box center [212, 96] width 59 height 10
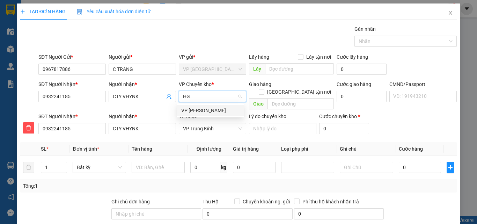
click at [198, 108] on div "VP [PERSON_NAME]" at bounding box center [210, 111] width 58 height 8
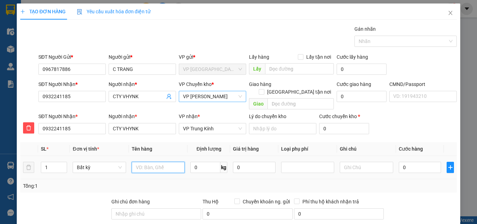
click at [143, 162] on input "text" at bounding box center [158, 167] width 53 height 11
click at [160, 162] on input "text" at bounding box center [158, 167] width 53 height 11
click at [201, 162] on input "0" at bounding box center [205, 167] width 30 height 11
click at [422, 165] on div "0" at bounding box center [420, 167] width 43 height 14
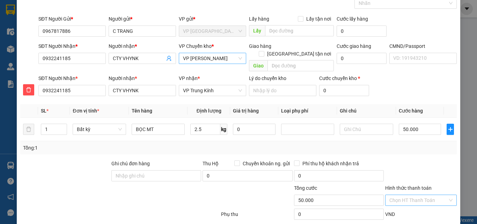
scroll to position [73, 0]
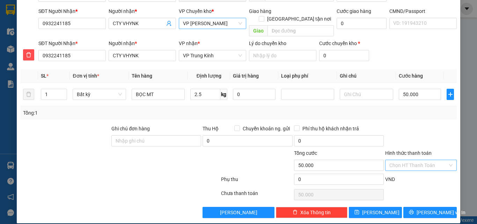
click at [405, 160] on input "Hình thức thanh toán" at bounding box center [418, 165] width 58 height 10
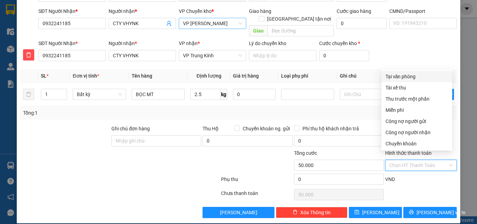
click at [410, 77] on div "Tại văn phòng" at bounding box center [417, 77] width 63 height 8
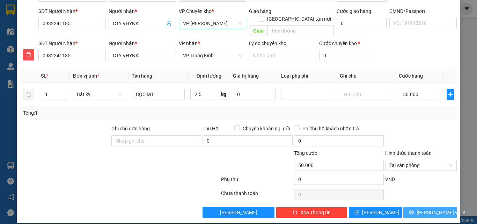
drag, startPoint x: 422, startPoint y: 203, endPoint x: 409, endPoint y: 162, distance: 42.9
click at [421, 209] on span "Lưu và In" at bounding box center [441, 213] width 49 height 8
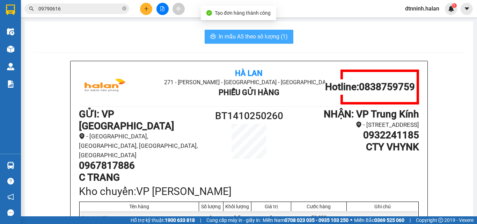
click at [245, 36] on span "In mẫu A5 theo số lượng (1)" at bounding box center [253, 36] width 69 height 9
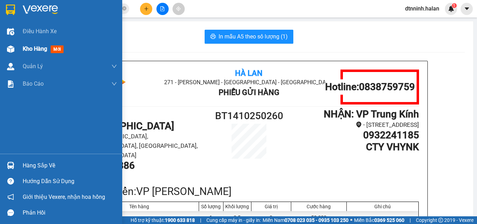
click at [50, 51] on div "Kho hàng mới" at bounding box center [45, 48] width 44 height 9
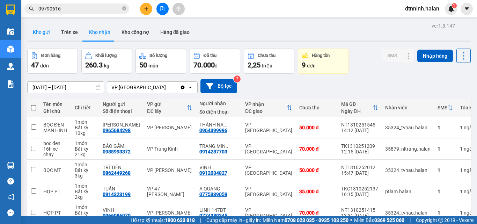
click at [43, 30] on button "Kho gửi" at bounding box center [41, 32] width 28 height 17
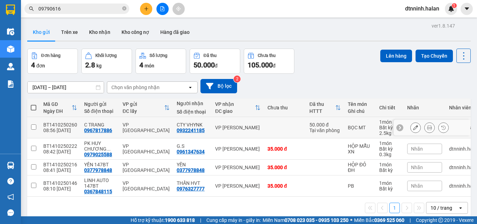
click at [32, 126] on input "checkbox" at bounding box center [33, 126] width 5 height 5
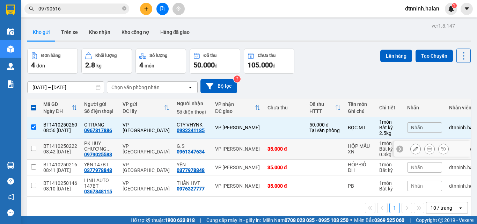
click at [32, 149] on input "checkbox" at bounding box center [33, 148] width 5 height 5
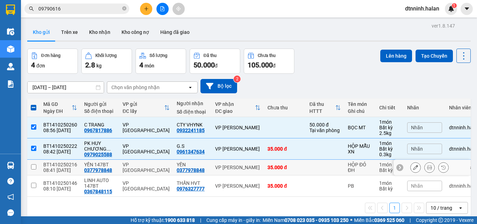
click at [35, 166] on input "checkbox" at bounding box center [33, 166] width 5 height 5
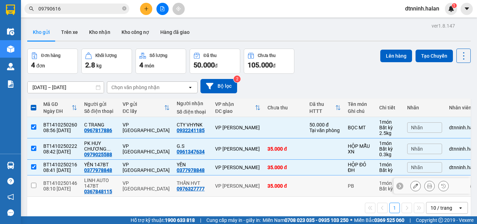
click at [34, 184] on input "checkbox" at bounding box center [33, 185] width 5 height 5
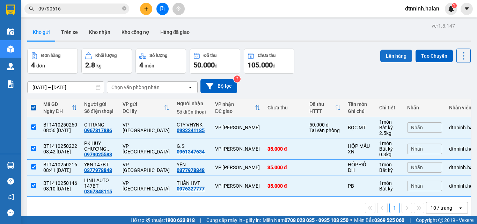
click at [387, 56] on button "Lên hàng" at bounding box center [396, 56] width 32 height 13
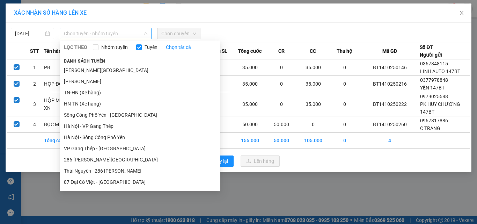
click at [113, 34] on span "Chọn tuyến - nhóm tuyến" at bounding box center [105, 33] width 83 height 10
click at [88, 71] on li "[PERSON_NAME][GEOGRAPHIC_DATA]" at bounding box center [140, 70] width 161 height 11
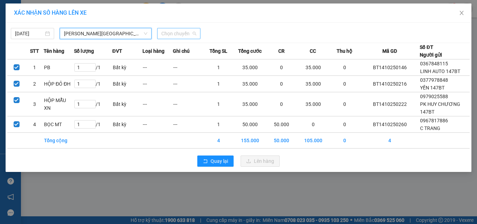
click at [165, 35] on span "Chọn chuyến" at bounding box center [178, 33] width 35 height 10
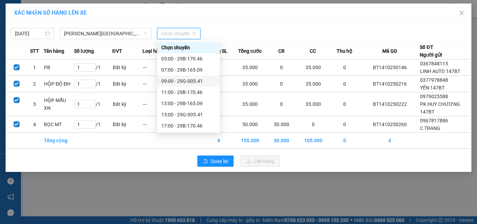
click at [187, 80] on div "09:00 - 29G-005.41" at bounding box center [188, 81] width 54 height 8
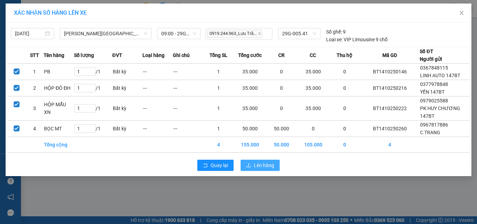
click at [262, 161] on span "Lên hàng" at bounding box center [264, 165] width 20 height 8
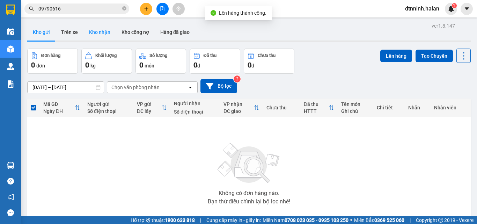
click at [105, 33] on button "Kho nhận" at bounding box center [99, 32] width 32 height 17
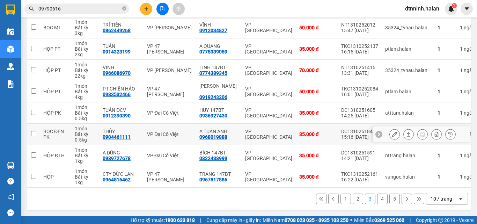
scroll to position [145, 0]
click at [79, 5] on input "09790616" at bounding box center [79, 9] width 82 height 8
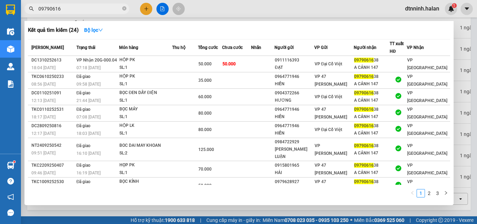
click at [148, 10] on div at bounding box center [238, 112] width 477 height 224
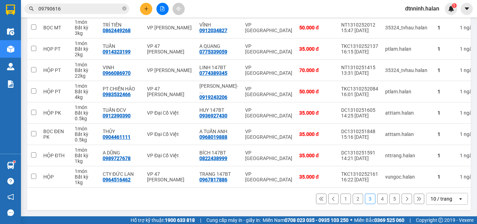
click at [92, 12] on input "09790616" at bounding box center [79, 9] width 82 height 8
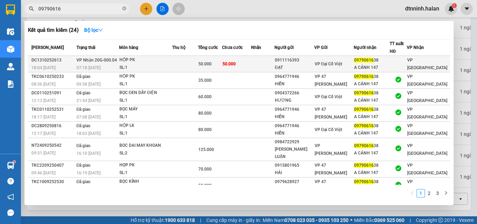
click at [264, 65] on td at bounding box center [262, 64] width 23 height 16
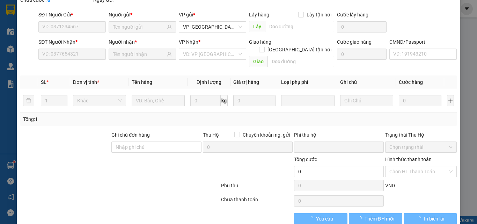
scroll to position [46, 0]
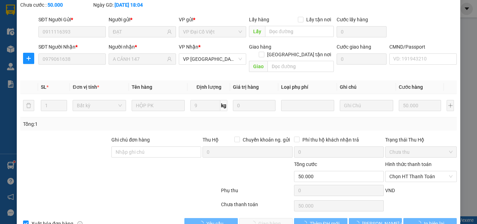
click at [402, 171] on span "Chọn HT Thanh Toán" at bounding box center [420, 176] width 63 height 10
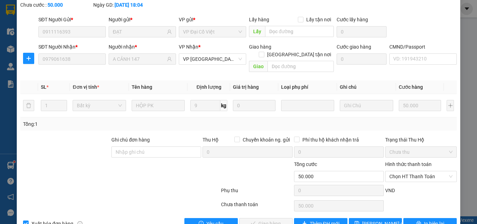
scroll to position [50, 0]
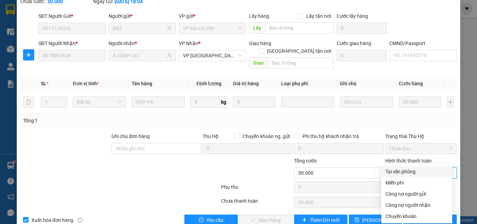
click at [413, 168] on div "Tại văn phòng" at bounding box center [417, 172] width 63 height 8
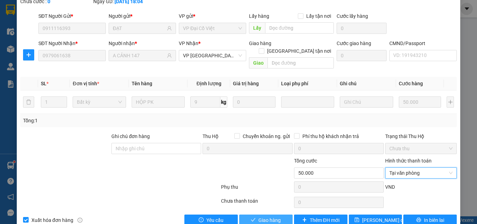
click at [272, 216] on span "Giao hàng" at bounding box center [269, 220] width 22 height 8
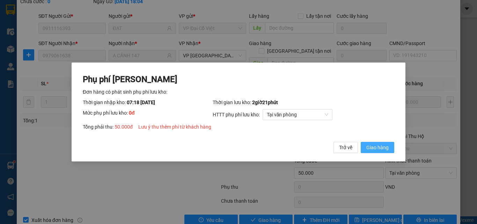
click at [386, 145] on span "Giao hàng" at bounding box center [377, 148] width 22 height 8
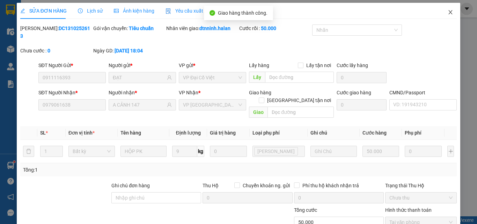
scroll to position [0, 0]
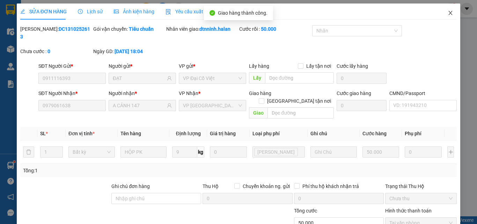
click at [448, 14] on icon "close" at bounding box center [451, 13] width 6 height 6
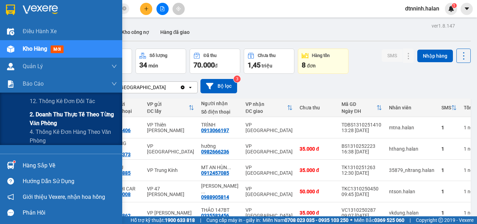
click at [49, 115] on span "2. Doanh thu thực tế theo từng văn phòng" at bounding box center [73, 118] width 87 height 17
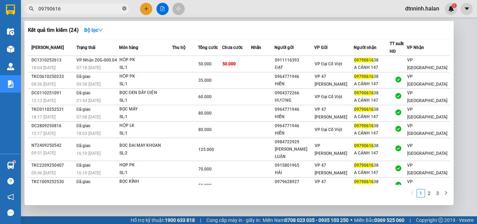
click at [125, 8] on icon "close-circle" at bounding box center [124, 8] width 4 height 4
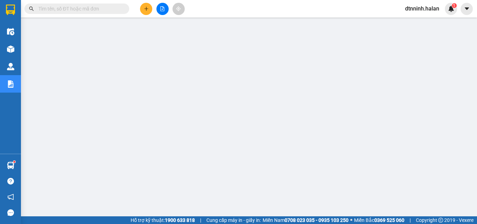
click at [111, 8] on input "text" at bounding box center [79, 9] width 82 height 8
click at [118, 7] on input "text" at bounding box center [79, 9] width 82 height 8
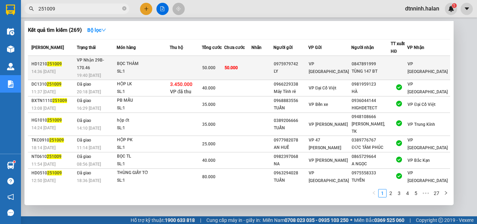
click at [269, 66] on td at bounding box center [262, 68] width 22 height 24
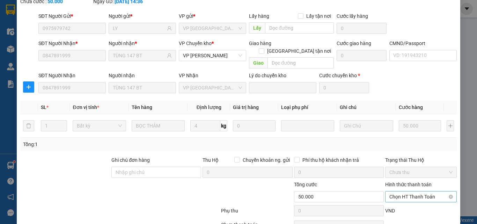
scroll to position [74, 0]
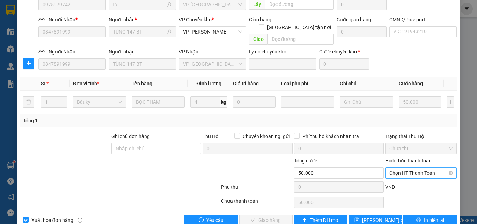
click at [409, 168] on span "Chọn HT Thanh Toán" at bounding box center [420, 173] width 63 height 10
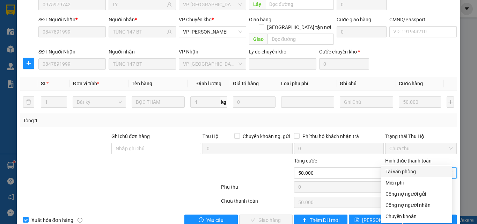
click at [407, 168] on div "Tại văn phòng" at bounding box center [417, 172] width 63 height 8
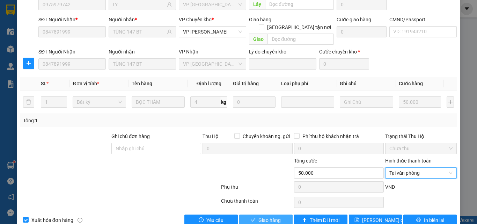
click at [280, 214] on button "Giao hàng" at bounding box center [265, 219] width 53 height 11
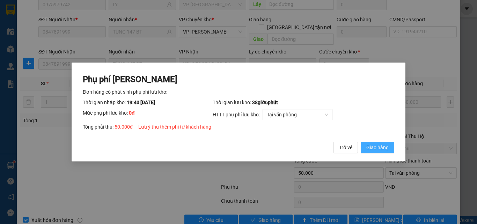
click at [381, 152] on button "Giao hàng" at bounding box center [378, 147] width 34 height 11
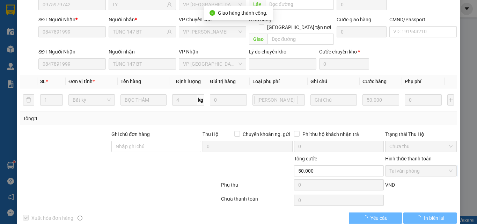
scroll to position [0, 0]
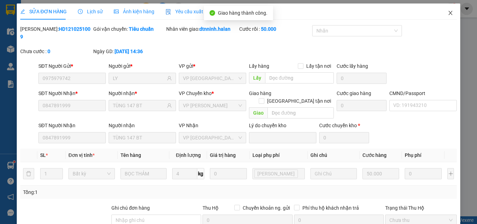
click at [448, 11] on icon "close" at bounding box center [451, 13] width 6 height 6
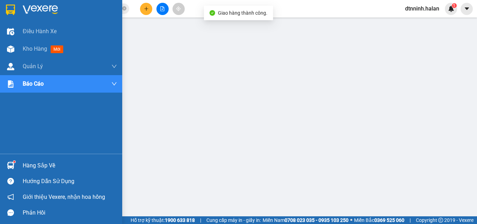
click at [32, 161] on div "Hàng sắp về" at bounding box center [70, 165] width 94 height 10
click at [34, 50] on span "Kho hàng" at bounding box center [35, 48] width 24 height 7
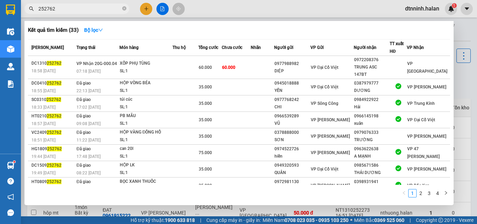
drag, startPoint x: 123, startPoint y: 9, endPoint x: 100, endPoint y: 11, distance: 23.4
click at [117, 10] on span "252762" at bounding box center [76, 8] width 105 height 10
click at [96, 11] on input "252762" at bounding box center [79, 9] width 82 height 8
click at [125, 7] on icon "close-circle" at bounding box center [124, 8] width 4 height 4
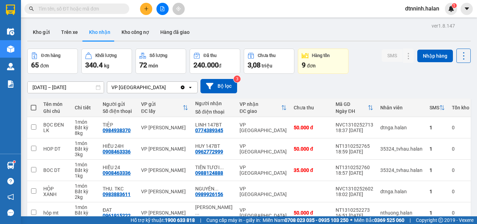
click at [99, 13] on span at bounding box center [76, 8] width 105 height 10
click at [102, 7] on input "text" at bounding box center [79, 9] width 82 height 8
click at [94, 8] on input "HẢI AN" at bounding box center [79, 9] width 82 height 8
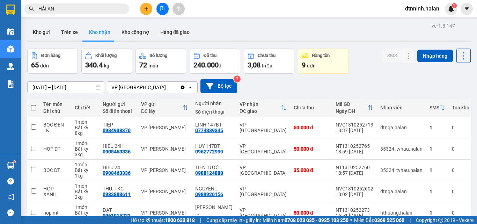
click at [94, 8] on input "HẢI AN" at bounding box center [79, 9] width 82 height 8
click at [92, 10] on input "HẢI AN" at bounding box center [79, 9] width 82 height 8
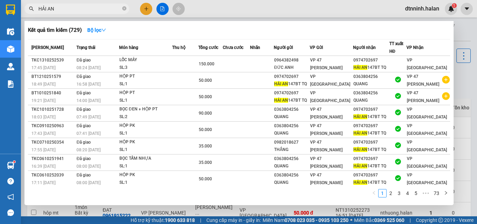
type input "HẢI AN"
click at [125, 7] on icon "close-circle" at bounding box center [124, 8] width 4 height 4
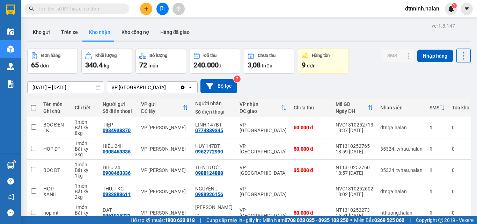
click at [97, 7] on input "text" at bounding box center [79, 9] width 82 height 8
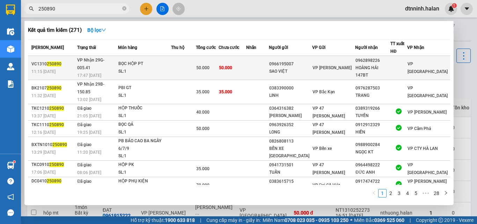
type input "250890"
click at [269, 65] on td at bounding box center [257, 68] width 23 height 24
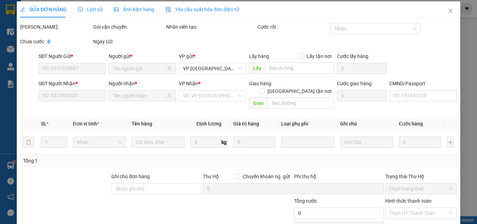
type input "0966195007"
type input "SAO VIỆT"
type input "0962898226"
type input "HOÀNG HẢI 147BT"
type input "0"
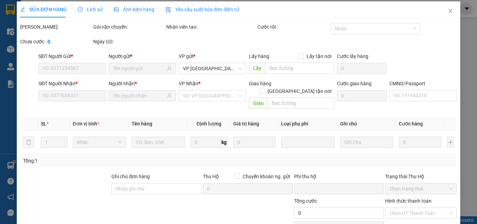
type input "50.000"
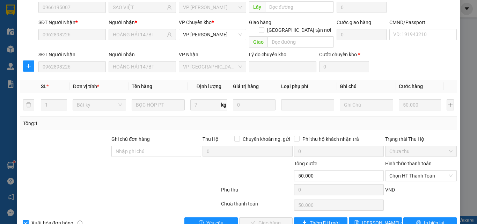
scroll to position [74, 0]
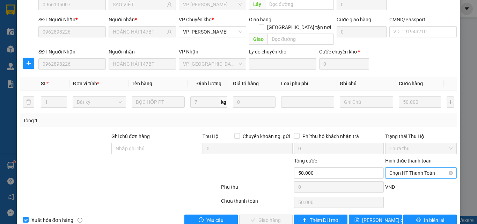
click at [394, 168] on span "Chọn HT Thanh Toán" at bounding box center [420, 173] width 63 height 10
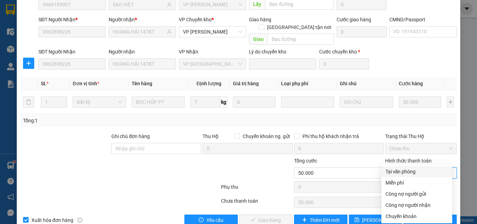
click at [395, 171] on div "Tại văn phòng" at bounding box center [417, 172] width 63 height 8
type input "0"
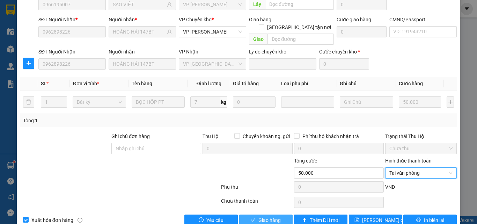
drag, startPoint x: 271, startPoint y: 207, endPoint x: 265, endPoint y: 197, distance: 11.7
click at [270, 216] on span "Giao hàng" at bounding box center [269, 220] width 22 height 8
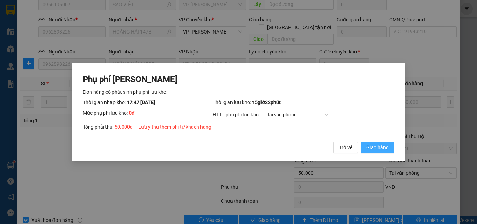
click at [379, 152] on button "Giao hàng" at bounding box center [378, 147] width 34 height 11
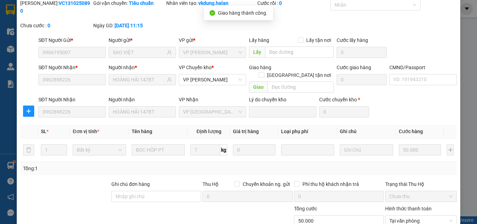
scroll to position [0, 0]
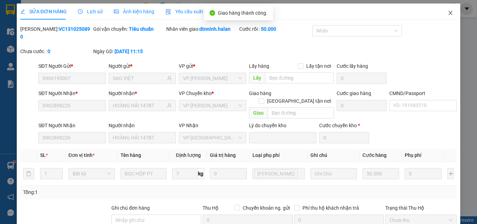
click at [448, 14] on icon "close" at bounding box center [451, 13] width 6 height 6
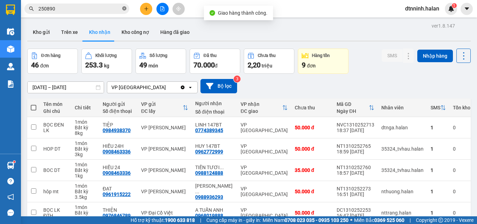
click at [125, 9] on icon "close-circle" at bounding box center [124, 8] width 4 height 4
click at [92, 8] on input "text" at bounding box center [79, 9] width 82 height 8
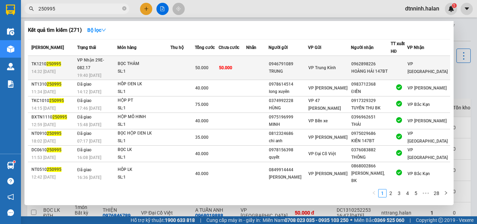
type input "250995"
click at [246, 65] on td "50.000" at bounding box center [233, 68] width 28 height 24
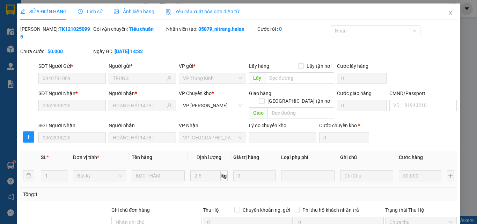
type input "0946791089"
type input "TRUNG"
type input "0962898226"
type input "HOÀNG HẢI 147BT"
type input "0"
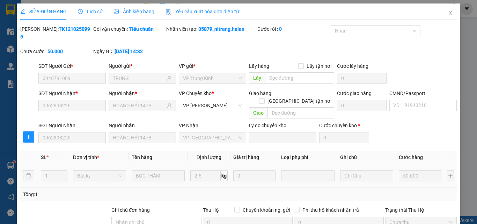
type input "50.000"
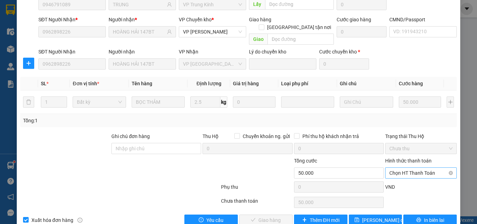
click at [401, 168] on span "Chọn HT Thanh Toán" at bounding box center [420, 173] width 63 height 10
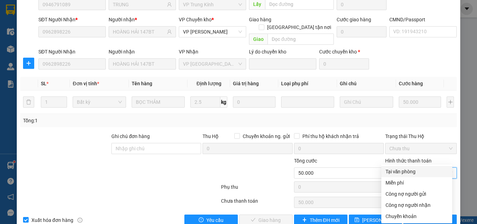
click at [401, 170] on div "Tại văn phòng" at bounding box center [417, 172] width 63 height 8
type input "0"
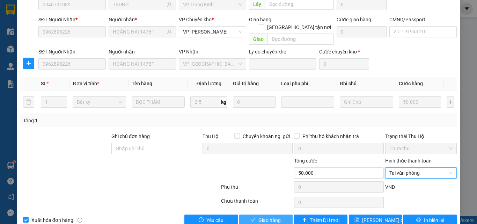
drag, startPoint x: 269, startPoint y: 203, endPoint x: 273, endPoint y: 175, distance: 28.0
click at [269, 216] on span "Giao hàng" at bounding box center [269, 220] width 22 height 8
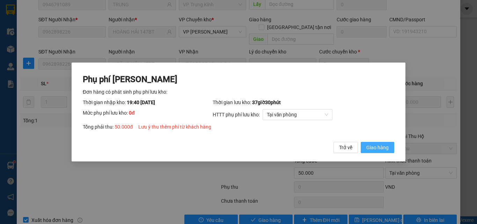
click at [380, 149] on span "Giao hàng" at bounding box center [377, 148] width 22 height 8
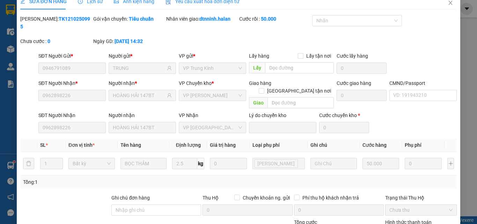
scroll to position [0, 0]
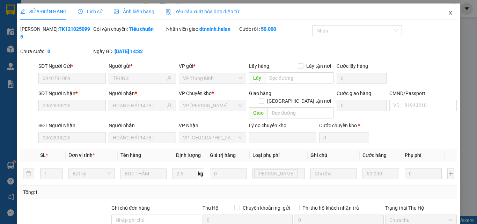
click at [448, 16] on icon "close" at bounding box center [451, 13] width 6 height 6
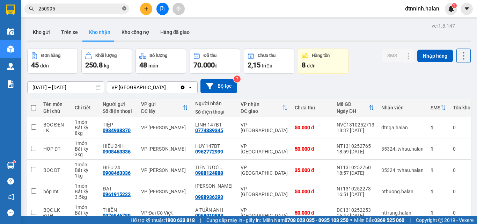
click at [125, 10] on icon "close-circle" at bounding box center [124, 8] width 4 height 4
click at [92, 7] on input "text" at bounding box center [79, 9] width 82 height 8
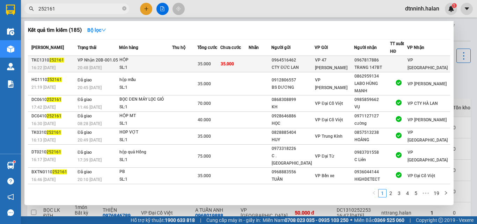
type input "252161"
click at [272, 61] on td at bounding box center [260, 64] width 23 height 16
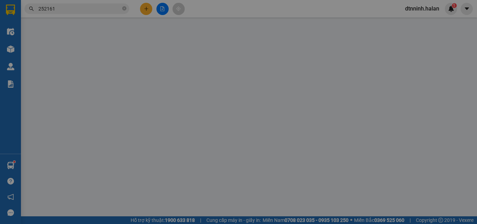
type input "0964516462"
type input "CTY ĐỨC LAN"
type input "0967817886"
type input "TRANG 147BT"
type input "0"
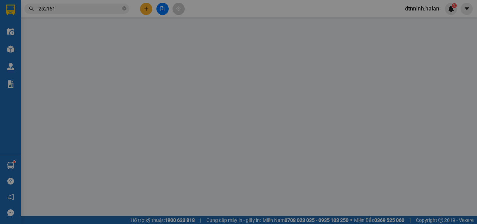
type input "35.000"
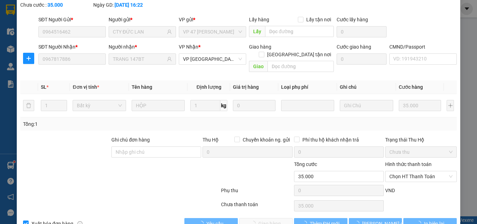
scroll to position [50, 0]
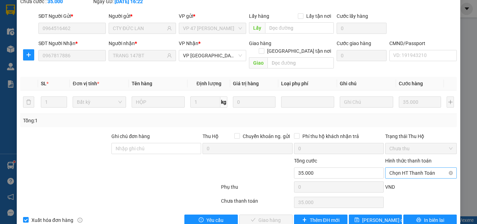
click at [398, 168] on span "Chọn HT Thanh Toán" at bounding box center [420, 173] width 63 height 10
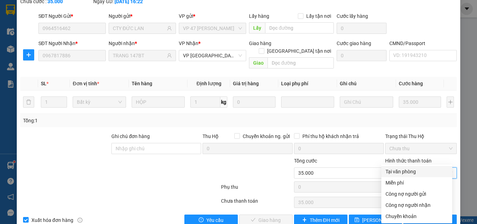
click at [396, 168] on div "Tại văn phòng" at bounding box center [417, 172] width 63 height 8
type input "0"
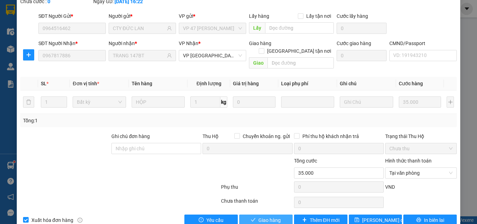
click at [266, 216] on span "Giao hàng" at bounding box center [269, 220] width 22 height 8
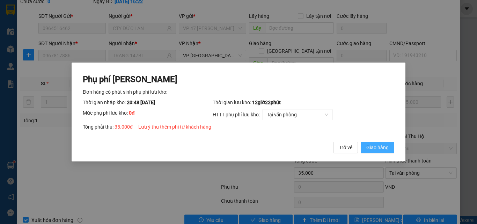
drag, startPoint x: 383, startPoint y: 147, endPoint x: 356, endPoint y: 141, distance: 27.8
click at [383, 147] on span "Giao hàng" at bounding box center [377, 148] width 22 height 8
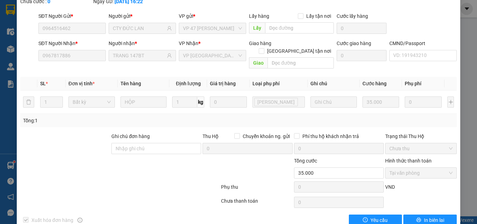
scroll to position [0, 0]
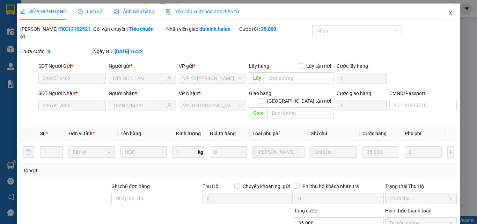
click at [449, 12] on icon "close" at bounding box center [451, 13] width 4 height 4
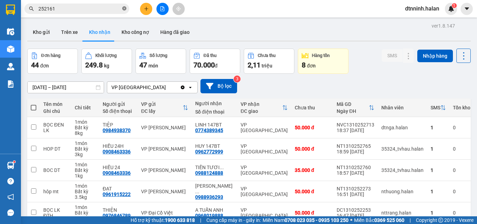
drag, startPoint x: 124, startPoint y: 9, endPoint x: 107, endPoint y: 5, distance: 17.7
click at [124, 9] on icon "close-circle" at bounding box center [124, 8] width 4 height 4
click at [105, 4] on span at bounding box center [76, 8] width 105 height 10
click at [65, 11] on input "text" at bounding box center [79, 9] width 82 height 8
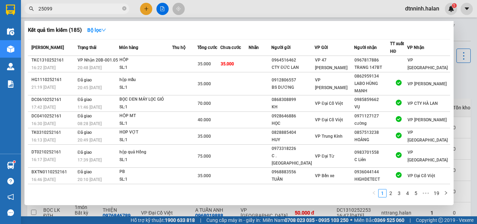
type input "250996"
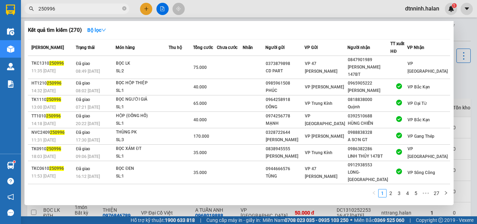
drag, startPoint x: 124, startPoint y: 9, endPoint x: 88, endPoint y: 8, distance: 36.7
click at [123, 9] on icon "close-circle" at bounding box center [124, 8] width 4 height 4
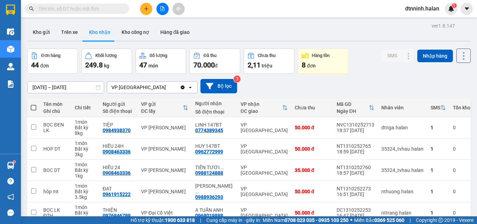
click at [88, 8] on input "text" at bounding box center [79, 9] width 82 height 8
click at [86, 9] on input "text" at bounding box center [79, 9] width 82 height 8
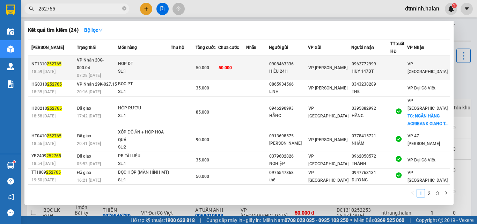
type input "252765"
click at [265, 61] on td at bounding box center [257, 68] width 23 height 24
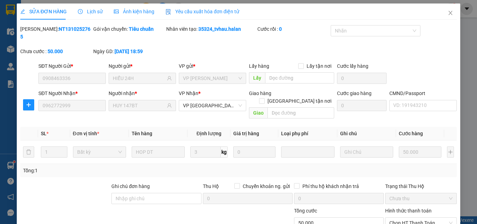
type input "0908463336"
type input "HIẾU 24H"
type input "0962772999"
type input "HUY 147BT"
type input "0"
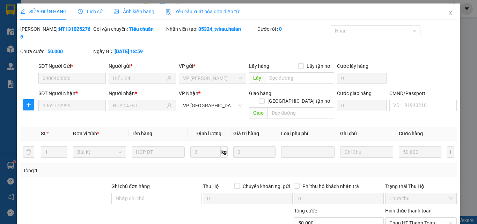
type input "50.000"
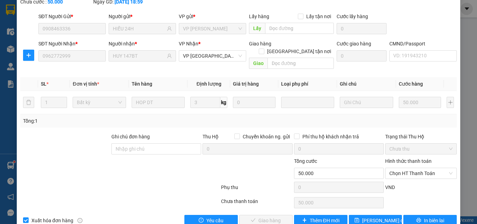
scroll to position [50, 0]
click at [397, 168] on span "Chọn HT Thanh Toán" at bounding box center [420, 173] width 63 height 10
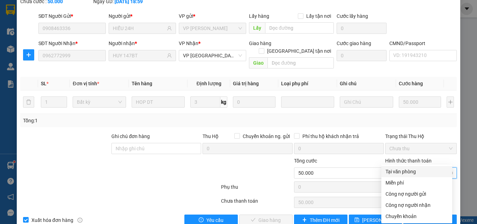
click at [396, 169] on div "Tại văn phòng" at bounding box center [417, 172] width 63 height 8
type input "0"
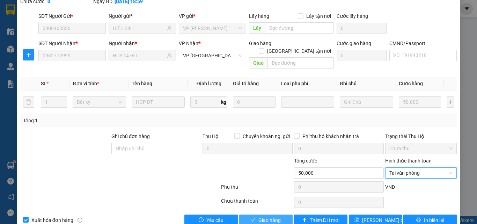
drag, startPoint x: 261, startPoint y: 205, endPoint x: 260, endPoint y: 199, distance: 6.1
click at [261, 216] on span "Giao hàng" at bounding box center [269, 220] width 22 height 8
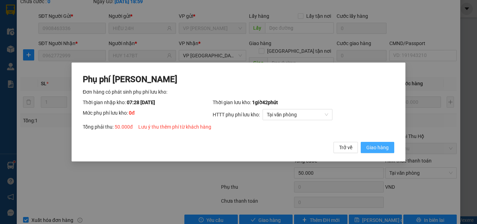
click at [387, 147] on span "Giao hàng" at bounding box center [377, 148] width 22 height 8
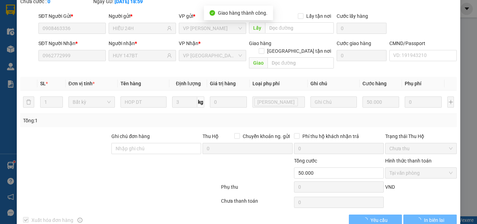
scroll to position [0, 0]
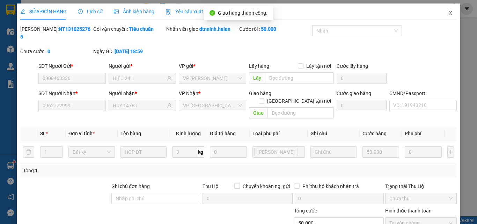
click at [448, 13] on icon "close" at bounding box center [451, 13] width 6 height 6
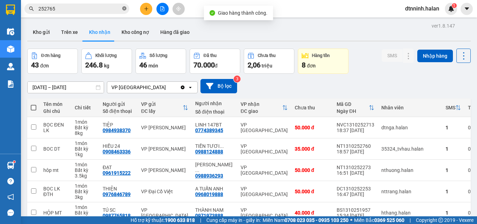
click at [126, 7] on icon "close-circle" at bounding box center [124, 8] width 4 height 4
click at [95, 9] on input "text" at bounding box center [79, 9] width 82 height 8
click at [98, 12] on input "text" at bounding box center [79, 9] width 82 height 8
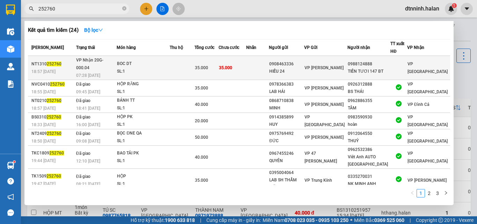
type input "252760"
click at [179, 63] on td at bounding box center [182, 68] width 25 height 24
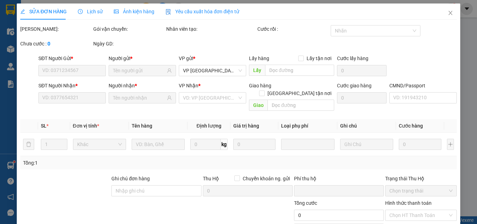
type input "0908463336"
type input "HIẾU 24"
type input "0988124888"
type input "TIẾN TƯƠI 147 BT"
type input "008086005952"
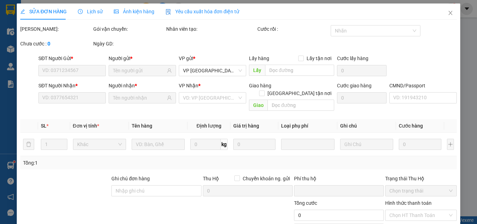
type input "0"
type input "35.000"
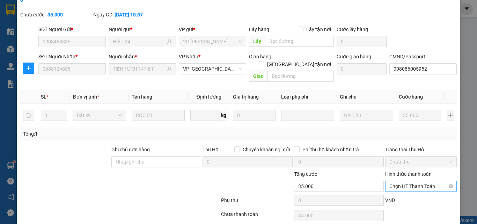
scroll to position [50, 0]
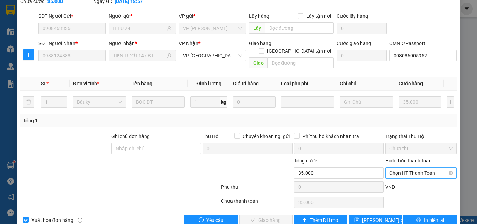
click at [409, 168] on span "Chọn HT Thanh Toán" at bounding box center [420, 173] width 63 height 10
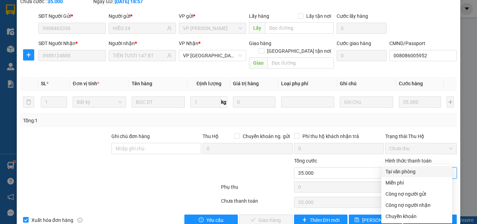
drag, startPoint x: 403, startPoint y: 169, endPoint x: 312, endPoint y: 193, distance: 93.9
click at [400, 172] on div "Tại văn phòng" at bounding box center [417, 172] width 63 height 8
type input "0"
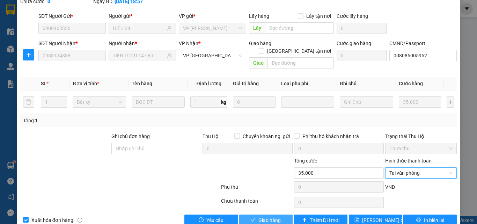
click at [243, 214] on button "Giao hàng" at bounding box center [265, 219] width 53 height 11
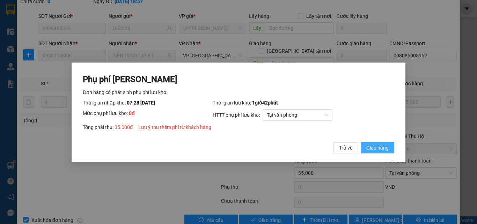
drag, startPoint x: 375, startPoint y: 146, endPoint x: 364, endPoint y: 145, distance: 10.9
click at [375, 146] on span "Giao hàng" at bounding box center [377, 148] width 22 height 8
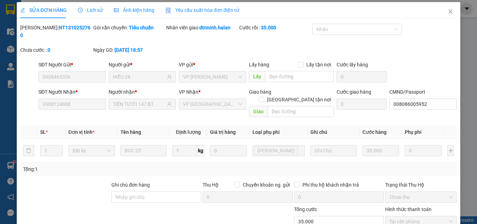
scroll to position [0, 0]
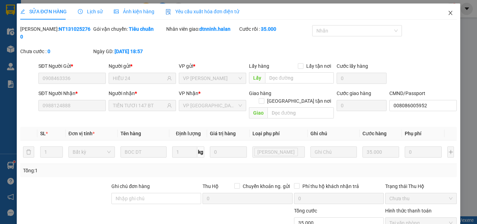
click at [444, 7] on span "Close" at bounding box center [451, 13] width 20 height 20
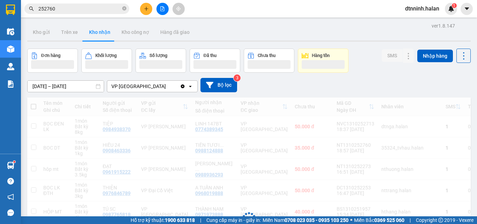
click at [126, 7] on span "252760" at bounding box center [76, 8] width 105 height 10
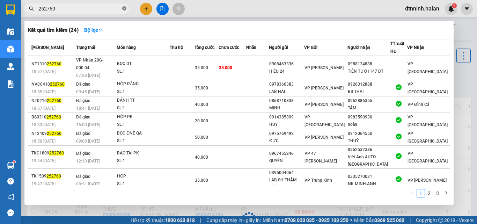
click at [125, 7] on icon "close-circle" at bounding box center [124, 8] width 4 height 4
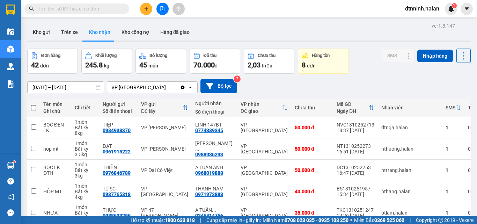
click at [107, 7] on input "text" at bounding box center [79, 9] width 82 height 8
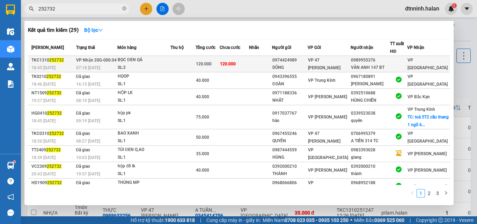
type input "252732"
click at [272, 63] on td at bounding box center [260, 64] width 23 height 16
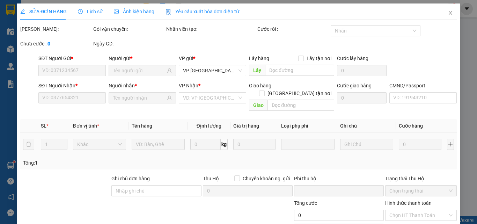
type input "0974424989"
type input "DŨNG"
type input "0989955376"
type input "VÂN ANH 147 BT"
type input "0"
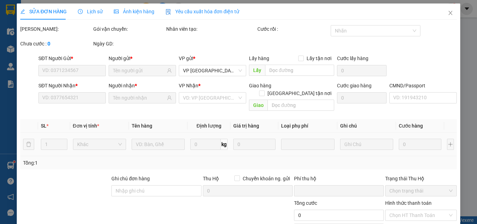
type input "120.000"
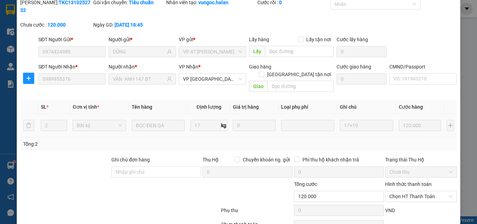
scroll to position [50, 0]
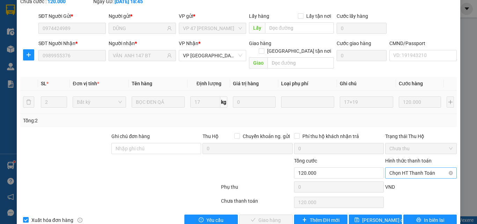
click at [405, 168] on span "Chọn HT Thanh Toán" at bounding box center [420, 173] width 63 height 10
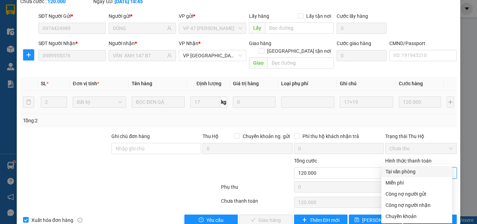
click at [403, 169] on div "Tại văn phòng" at bounding box center [417, 172] width 63 height 8
type input "0"
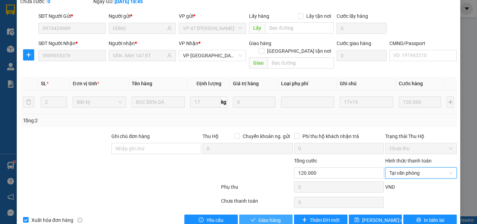
drag, startPoint x: 278, startPoint y: 202, endPoint x: 279, endPoint y: 186, distance: 16.4
click at [278, 214] on button "Giao hàng" at bounding box center [265, 219] width 53 height 11
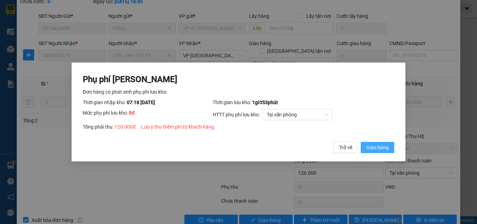
click at [387, 152] on button "Giao hàng" at bounding box center [378, 147] width 34 height 11
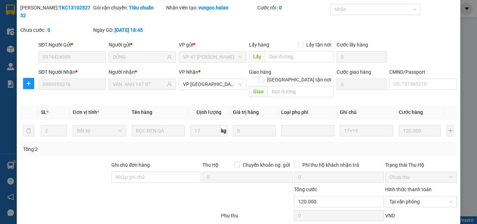
scroll to position [0, 0]
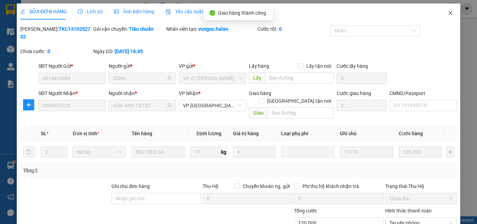
click at [442, 12] on span "Close" at bounding box center [451, 13] width 20 height 20
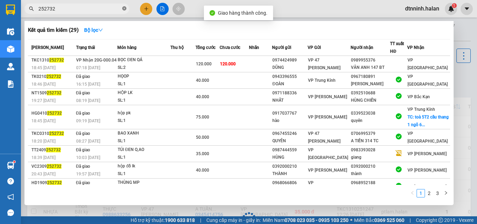
click at [125, 10] on icon "close-circle" at bounding box center [124, 8] width 4 height 4
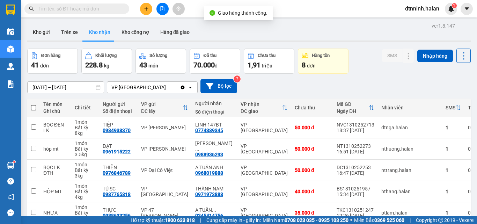
click at [92, 12] on input "text" at bounding box center [79, 9] width 82 height 8
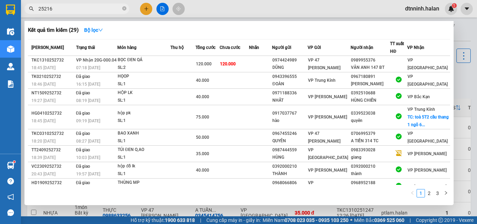
type input "252161"
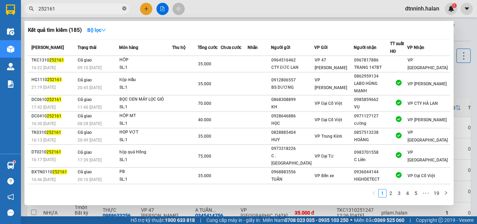
click at [125, 8] on icon "close-circle" at bounding box center [124, 8] width 4 height 4
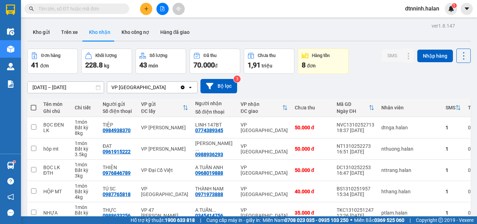
click at [100, 8] on input "text" at bounding box center [79, 9] width 82 height 8
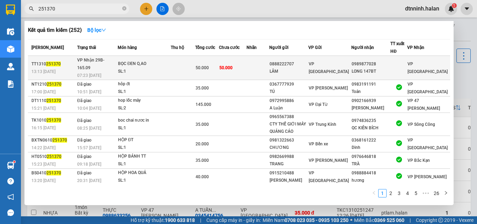
type input "251370"
click at [308, 64] on div "0888222707" at bounding box center [289, 63] width 38 height 7
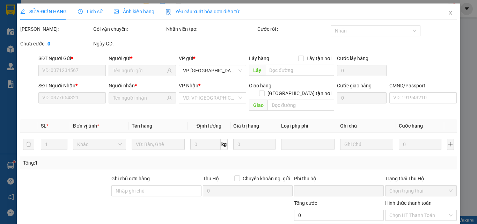
type input "0888222707"
type input "LÂM"
type input "0989877028"
type input "LONG 147BT"
type input "0"
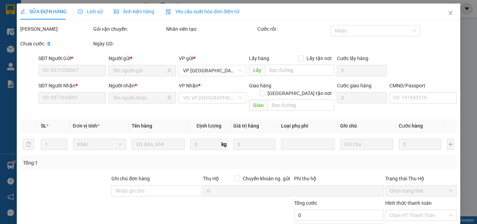
type input "50.000"
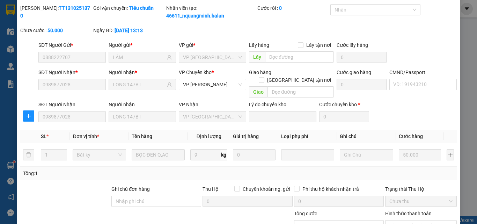
scroll to position [81, 0]
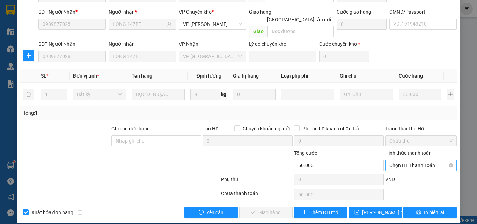
click at [414, 160] on span "Chọn HT Thanh Toán" at bounding box center [420, 165] width 63 height 10
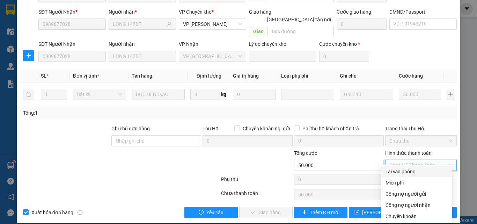
click at [411, 171] on div "Tại văn phòng" at bounding box center [417, 172] width 63 height 8
type input "0"
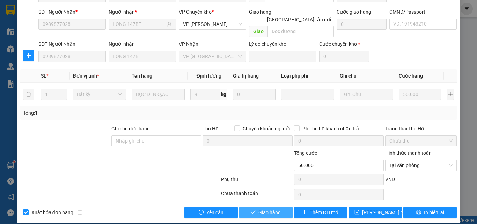
click at [272, 209] on span "Giao hàng" at bounding box center [269, 213] width 22 height 8
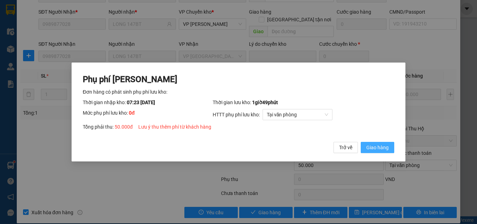
click at [379, 149] on span "Giao hàng" at bounding box center [377, 148] width 22 height 8
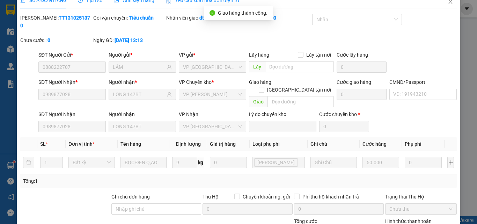
scroll to position [0, 0]
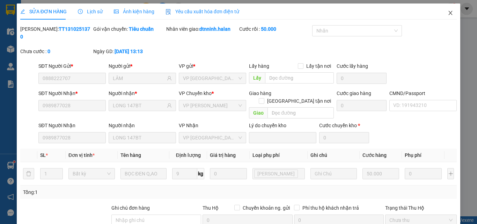
click at [448, 13] on icon "close" at bounding box center [451, 13] width 6 height 6
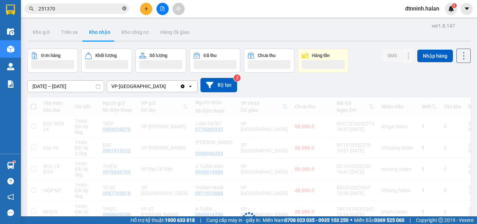
drag, startPoint x: 125, startPoint y: 8, endPoint x: 121, endPoint y: 8, distance: 4.2
click at [125, 8] on icon "close-circle" at bounding box center [124, 8] width 4 height 4
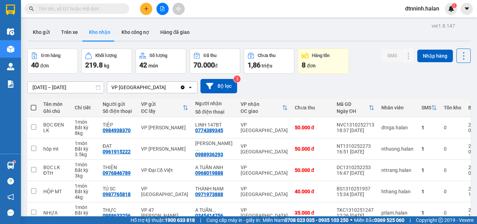
click at [112, 8] on input "text" at bounding box center [79, 9] width 82 height 8
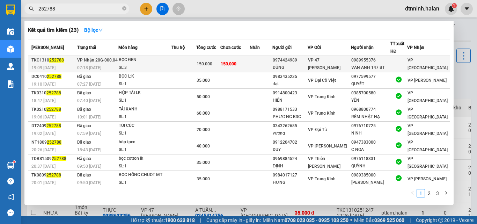
type input "252788"
click at [250, 60] on td "150.000" at bounding box center [234, 64] width 29 height 16
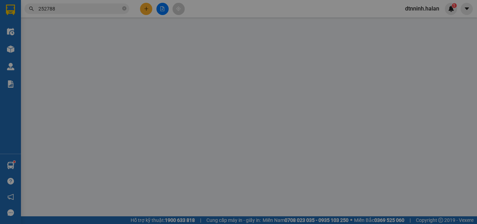
type input "0974424989"
type input "DŨNG"
type input "0989955376"
type input "VÂN ANH 147 BT"
type input "0"
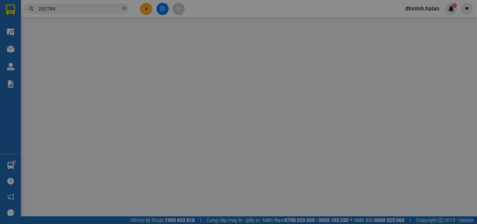
type input "150.000"
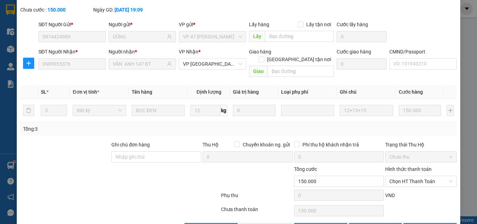
scroll to position [50, 0]
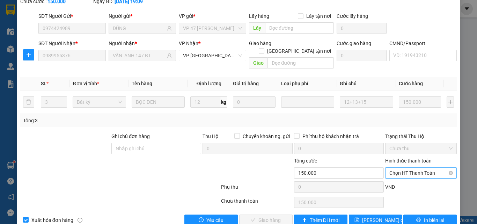
click at [396, 168] on span "Chọn HT Thanh Toán" at bounding box center [420, 173] width 63 height 10
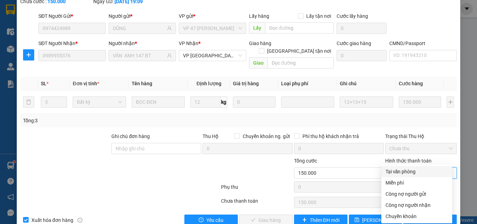
drag, startPoint x: 407, startPoint y: 170, endPoint x: 363, endPoint y: 184, distance: 45.7
click at [407, 170] on div "Tại văn phòng" at bounding box center [417, 172] width 63 height 8
type input "0"
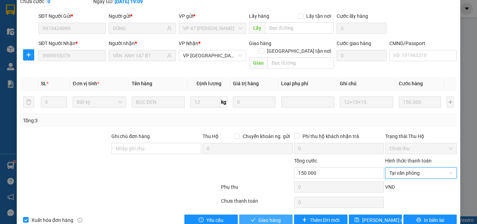
drag, startPoint x: 250, startPoint y: 211, endPoint x: 250, endPoint y: 206, distance: 5.6
click at [249, 211] on div "SỬA ĐƠN HÀNG Lịch sử Ảnh kiện hàng Yêu cầu xuất hóa đơn điện tử Total Paid Fee …" at bounding box center [239, 92] width 444 height 277
click at [251, 217] on icon "check" at bounding box center [253, 219] width 5 height 5
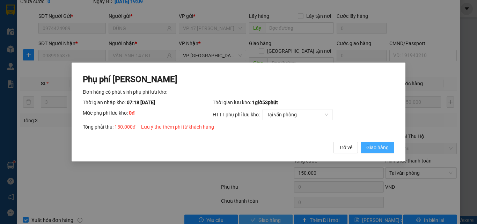
click at [382, 145] on span "Giao hàng" at bounding box center [377, 148] width 22 height 8
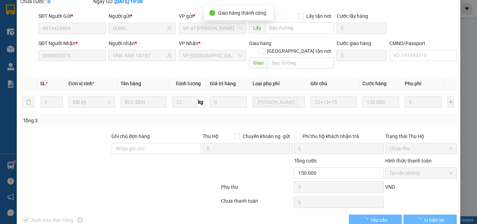
scroll to position [0, 0]
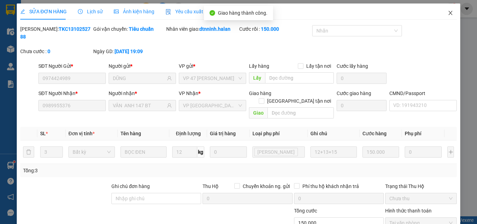
click at [449, 14] on icon "close" at bounding box center [451, 13] width 4 height 4
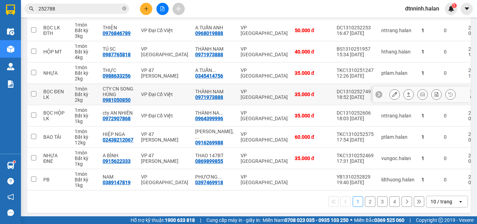
scroll to position [145, 0]
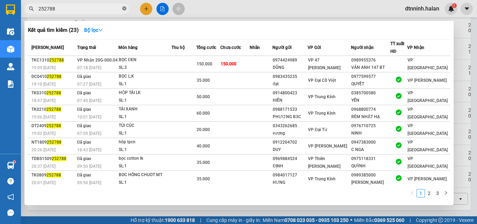
click at [126, 7] on icon "close-circle" at bounding box center [124, 8] width 4 height 4
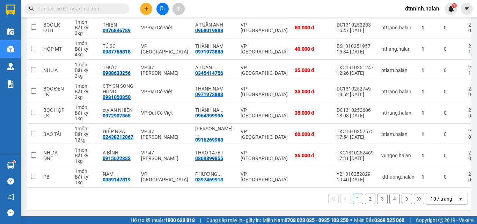
click at [86, 7] on input "text" at bounding box center [79, 9] width 82 height 8
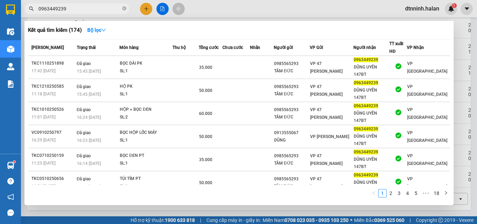
type input "0963449239"
click at [147, 6] on div at bounding box center [238, 112] width 477 height 224
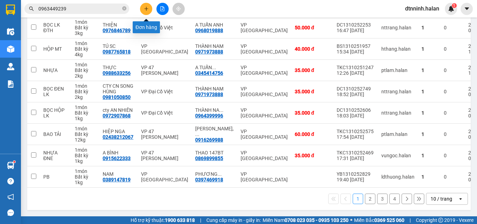
click at [147, 6] on button at bounding box center [146, 9] width 12 height 12
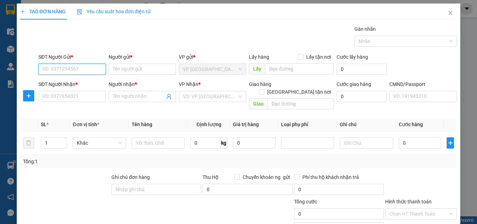
click at [50, 67] on input "SĐT Người Gửi *" at bounding box center [71, 69] width 67 height 11
type input "0774389345"
click at [92, 83] on div "0774389345 - LINH 147BT" at bounding box center [71, 83] width 58 height 8
type input "LINH 147BT"
checkbox input "true"
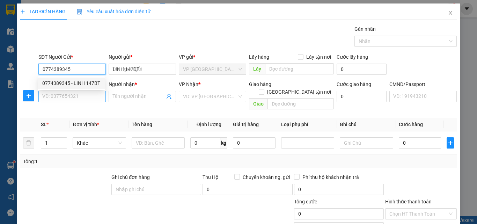
type input "0774389345"
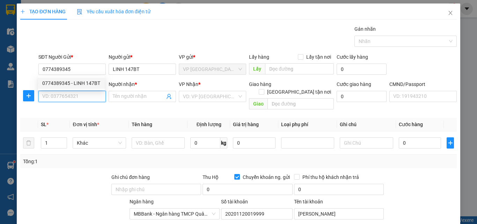
click at [92, 95] on input "SĐT Người Nhận *" at bounding box center [71, 96] width 67 height 11
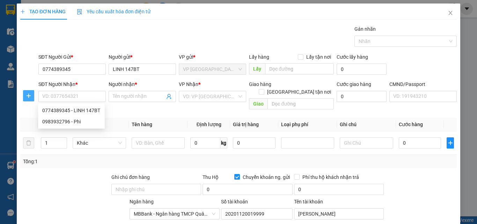
click at [29, 97] on icon "plus" at bounding box center [29, 96] width 6 height 6
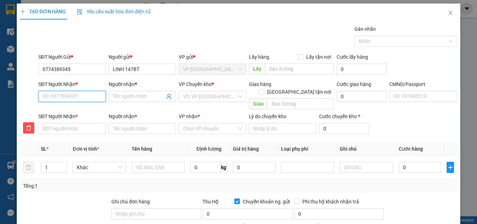
click at [60, 94] on input "SĐT Người Nhận *" at bounding box center [71, 96] width 67 height 11
type input "0"
type input "09"
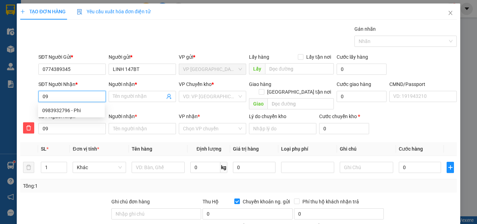
type input "098"
type input "0983"
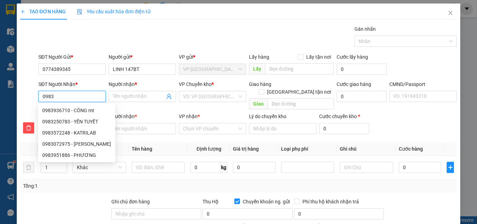
type input "09839"
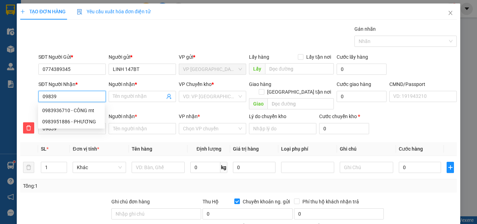
type input "098393"
type input "0983932"
type input "09839327"
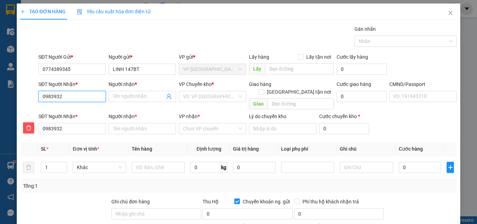
type input "09839327"
type input "098393279"
type input "0983932796"
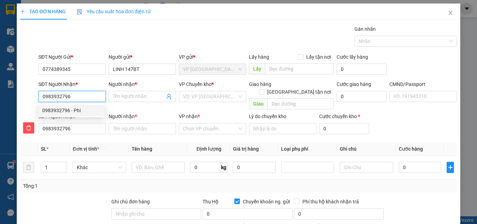
click at [61, 107] on div "0983932796 - Phi" at bounding box center [71, 111] width 58 height 8
type input "Phi"
checkbox input "false"
type input "Phi"
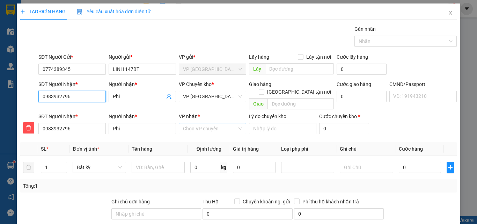
type input "0983932796"
click at [204, 123] on input "VP nhận *" at bounding box center [210, 128] width 54 height 10
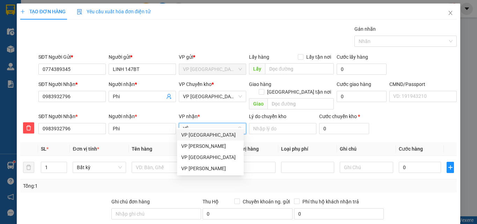
type input "YÊN"
click at [203, 136] on div "VP [GEOGRAPHIC_DATA]" at bounding box center [210, 135] width 58 height 8
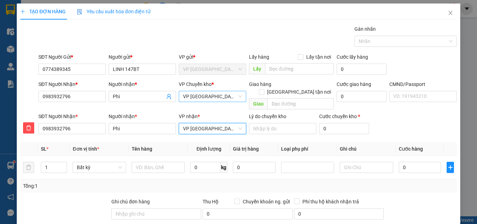
click at [190, 91] on span "VP [GEOGRAPHIC_DATA]" at bounding box center [212, 96] width 59 height 10
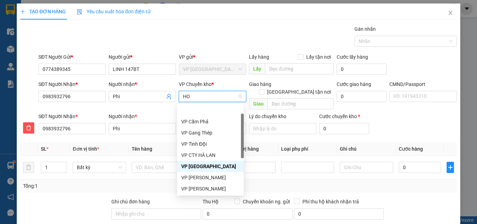
type input "HOA"
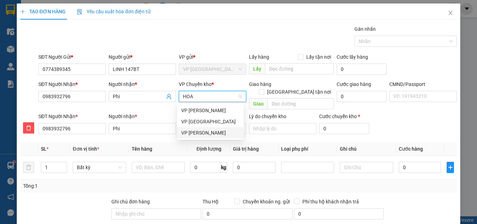
click at [208, 129] on div "VP [PERSON_NAME]" at bounding box center [210, 133] width 58 height 8
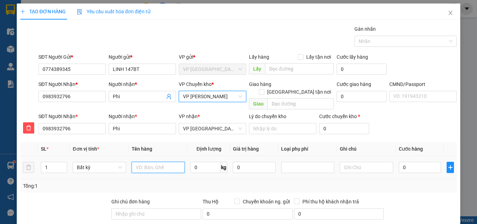
click at [171, 163] on input "text" at bounding box center [158, 167] width 53 height 11
type input "HỘP BÓNG"
click at [200, 162] on input "0" at bounding box center [205, 167] width 30 height 11
type input "2"
click at [412, 162] on input "0" at bounding box center [420, 167] width 43 height 11
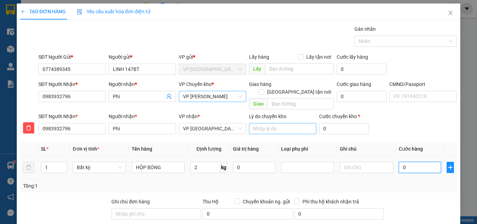
type input "35.000"
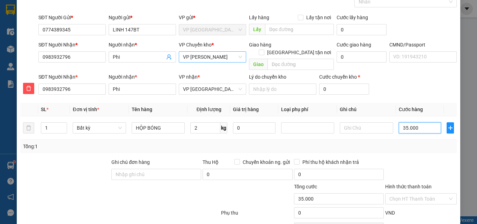
scroll to position [73, 0]
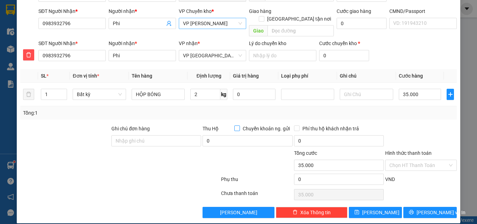
click at [236, 125] on span at bounding box center [237, 128] width 6 height 6
click at [236, 125] on input "Chuyển khoản ng. gửi" at bounding box center [236, 127] width 5 height 5
checkbox input "true"
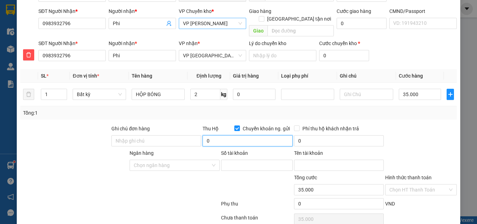
click at [224, 135] on input "0" at bounding box center [248, 140] width 90 height 11
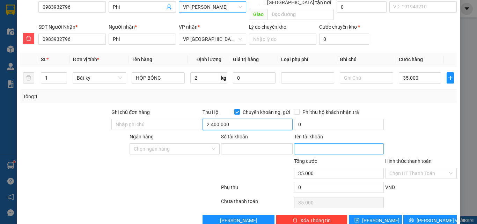
scroll to position [97, 0]
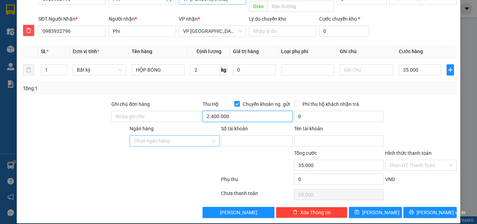
type input "2.400.000"
type input "40.000"
click at [186, 136] on input "Ngân hàng" at bounding box center [172, 141] width 76 height 10
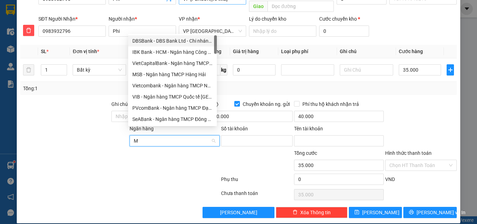
type input "MB"
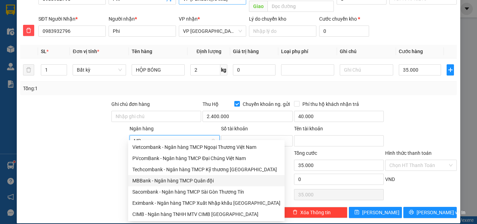
click at [190, 180] on div "MBBank - Ngân hàng TMCP Quân đội" at bounding box center [206, 181] width 148 height 8
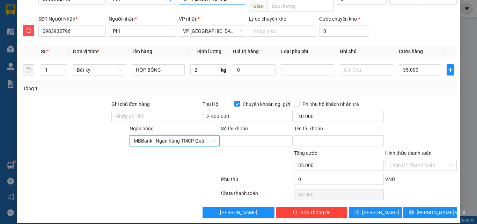
click at [253, 140] on div "Số tài khoản" at bounding box center [257, 137] width 72 height 24
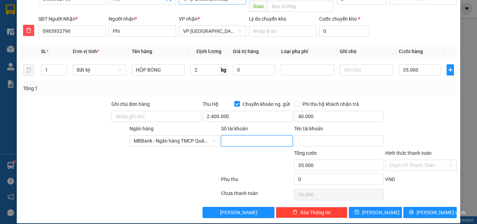
click at [253, 135] on input "Số tài khoản" at bounding box center [257, 140] width 72 height 11
type input "20201120019999"
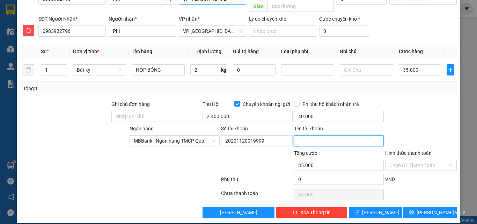
click at [313, 135] on input "Tên tài khoản" at bounding box center [339, 140] width 90 height 11
type input "NGUYỄN VĂN LINH"
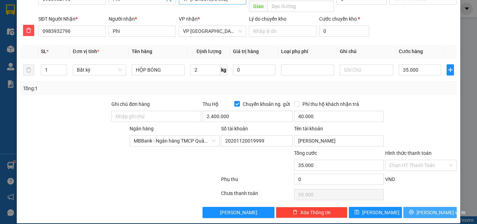
click at [434, 209] on span "[PERSON_NAME] và In" at bounding box center [441, 213] width 49 height 8
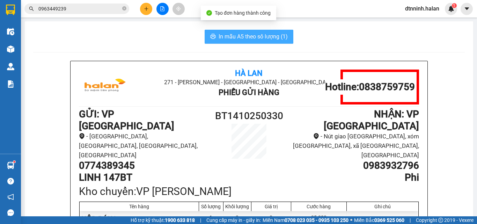
click at [223, 33] on span "In mẫu A5 theo số lượng (1)" at bounding box center [253, 36] width 69 height 9
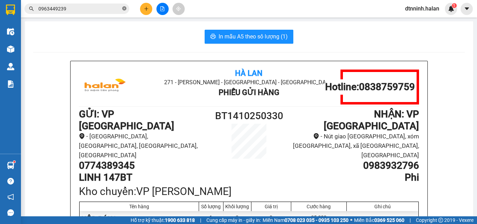
click at [123, 9] on icon "close-circle" at bounding box center [124, 8] width 4 height 4
click at [83, 9] on input "text" at bounding box center [79, 9] width 82 height 8
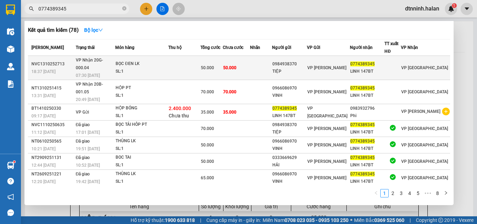
type input "0774389345"
click at [250, 60] on td "50.000" at bounding box center [236, 68] width 27 height 24
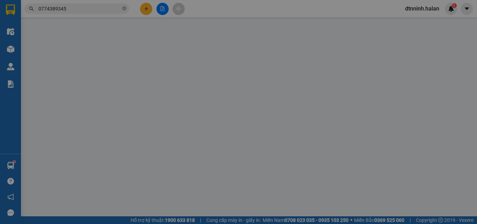
type input "0984938370"
type input "TIỆP"
type input "0774389345"
type input "LINH 147BT"
type input "0"
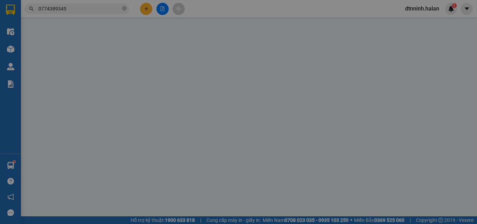
type input "50.000"
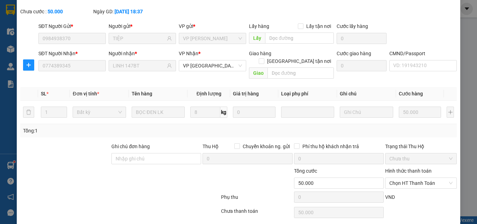
scroll to position [50, 0]
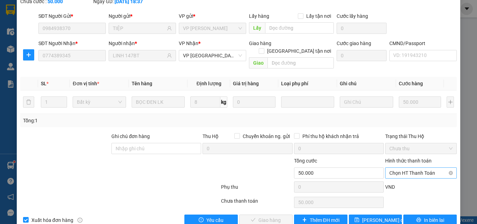
click at [401, 168] on span "Chọn HT Thanh Toán" at bounding box center [420, 173] width 63 height 10
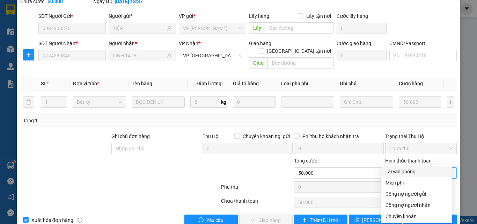
click at [401, 173] on div "Tại văn phòng" at bounding box center [417, 172] width 63 height 8
type input "0"
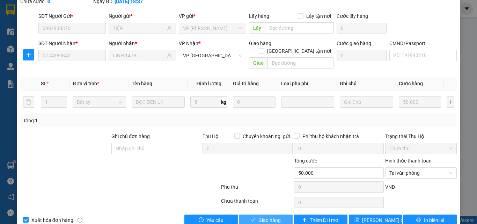
click at [279, 214] on button "Giao hàng" at bounding box center [265, 219] width 53 height 11
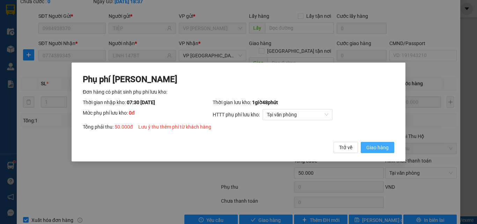
drag, startPoint x: 390, startPoint y: 147, endPoint x: 394, endPoint y: 131, distance: 16.2
click at [390, 147] on button "Giao hàng" at bounding box center [378, 147] width 34 height 11
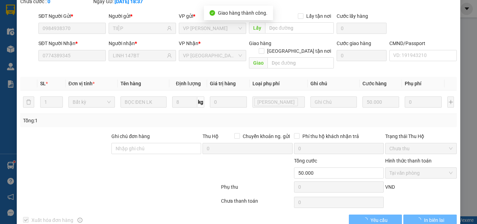
scroll to position [0, 0]
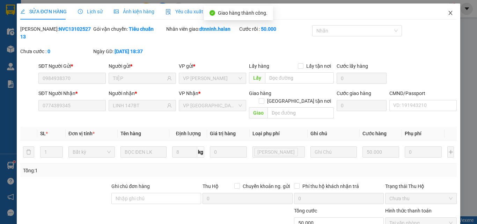
click at [448, 14] on icon "close" at bounding box center [451, 13] width 6 height 6
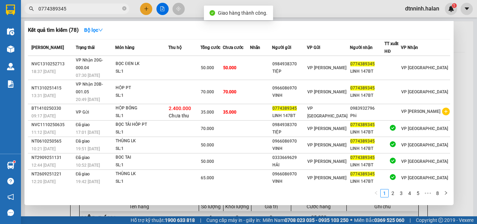
click at [81, 6] on input "0774389345" at bounding box center [79, 9] width 82 height 8
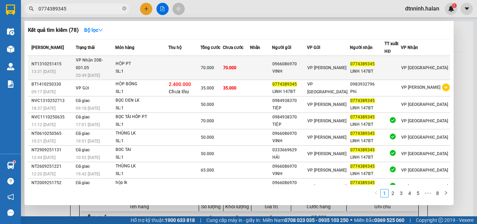
click at [235, 65] on span "70.000" at bounding box center [229, 67] width 13 height 5
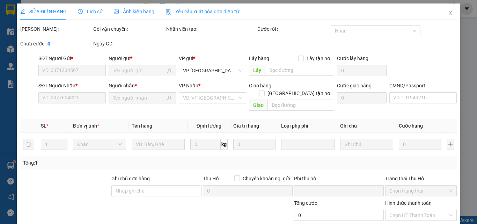
type input "0966086970"
type input "VINH"
type input "0774389345"
type input "LINH 147BT"
type input "0"
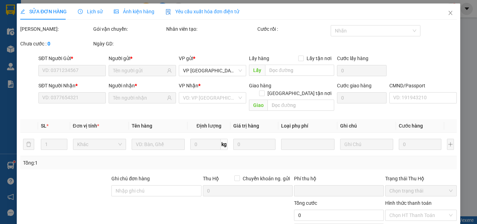
type input "70.000"
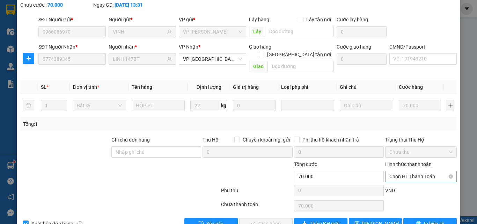
scroll to position [50, 0]
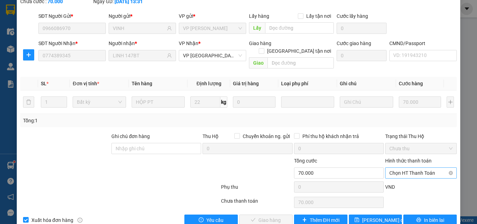
click at [400, 168] on span "Chọn HT Thanh Toán" at bounding box center [420, 173] width 63 height 10
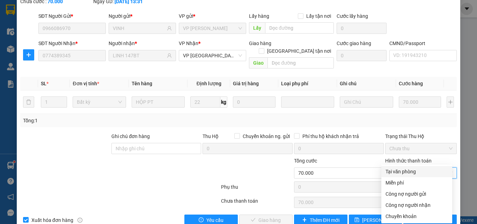
click at [403, 173] on div "Tại văn phòng" at bounding box center [417, 172] width 63 height 8
type input "0"
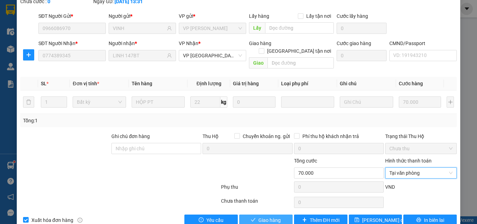
click at [268, 216] on span "Giao hàng" at bounding box center [269, 220] width 22 height 8
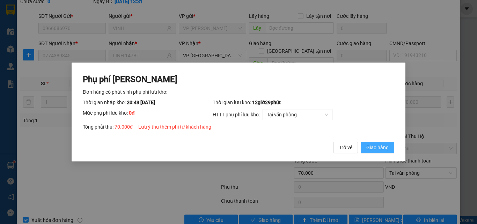
click at [369, 146] on span "Giao hàng" at bounding box center [377, 148] width 22 height 8
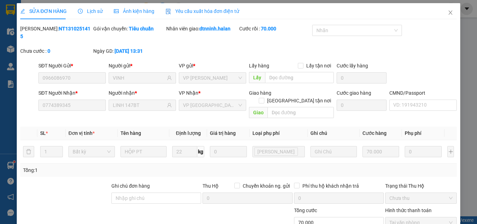
scroll to position [0, 0]
click at [446, 10] on span "Close" at bounding box center [451, 13] width 20 height 20
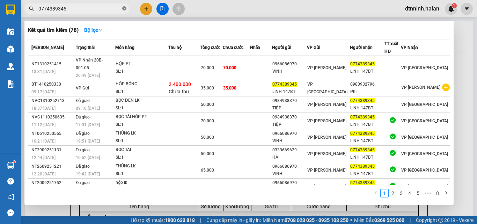
click at [126, 10] on icon "close-circle" at bounding box center [124, 8] width 4 height 4
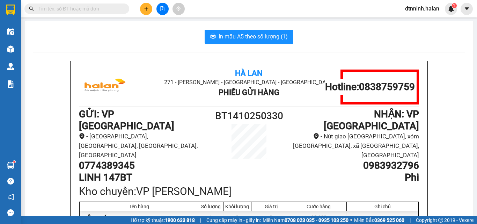
click at [91, 9] on input "text" at bounding box center [79, 9] width 82 height 8
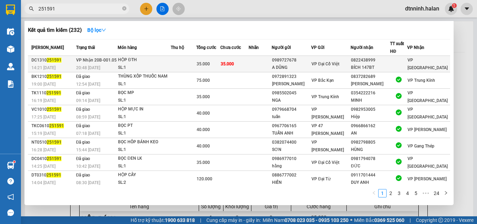
type input "251591"
click at [272, 63] on td at bounding box center [260, 64] width 23 height 16
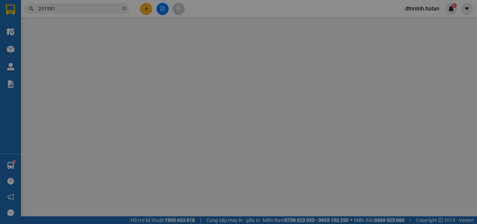
type input "0989727678"
type input "A DŨNG"
type input "0822438999"
type input "BÍCH 147BT"
type input "0"
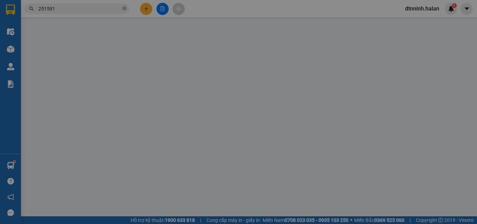
type input "35.000"
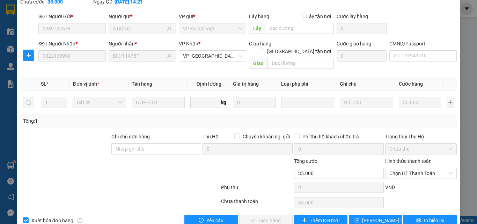
scroll to position [50, 0]
drag, startPoint x: 404, startPoint y: 167, endPoint x: 406, endPoint y: 156, distance: 11.0
click at [404, 165] on form "Ghi chú đơn hàng Thu Hộ Chuyển khoản ng. gửi 0 Phí thu hộ khách nhận trả 0 Trạn…" at bounding box center [238, 163] width 437 height 63
click at [407, 168] on span "Chọn HT Thanh Toán" at bounding box center [420, 173] width 63 height 10
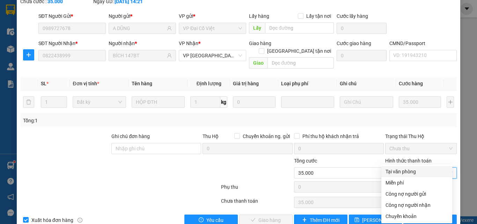
drag, startPoint x: 407, startPoint y: 168, endPoint x: 393, endPoint y: 173, distance: 15.0
click at [406, 168] on div "Tại văn phòng" at bounding box center [417, 172] width 63 height 8
type input "0"
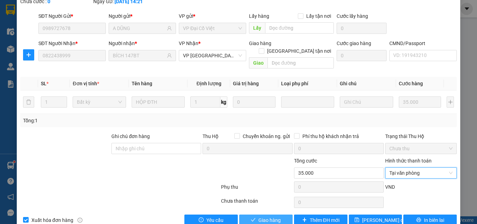
drag, startPoint x: 267, startPoint y: 209, endPoint x: 267, endPoint y: 203, distance: 5.6
click at [267, 214] on button "Giao hàng" at bounding box center [265, 219] width 53 height 11
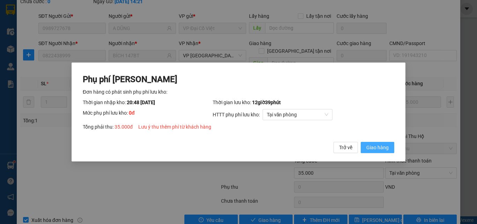
click at [362, 143] on button "Giao hàng" at bounding box center [378, 147] width 34 height 11
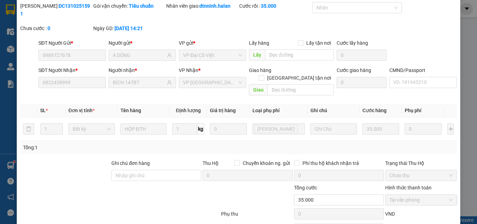
scroll to position [0, 0]
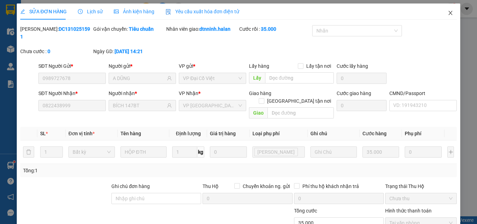
click at [448, 12] on icon "close" at bounding box center [451, 13] width 6 height 6
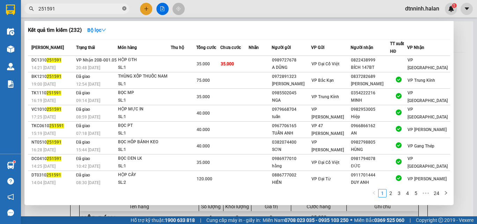
click at [122, 9] on icon "close-circle" at bounding box center [124, 8] width 4 height 4
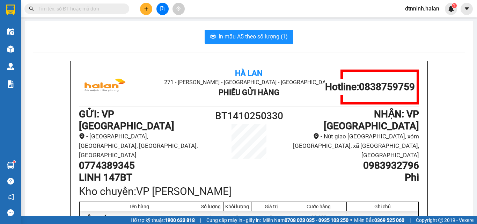
click at [107, 10] on input "text" at bounding box center [79, 9] width 82 height 8
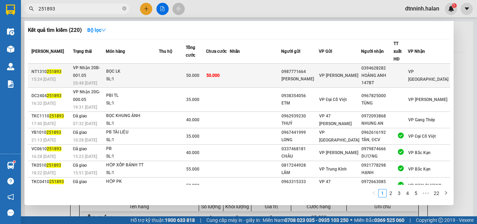
type input "251893"
click at [252, 65] on td at bounding box center [255, 76] width 51 height 24
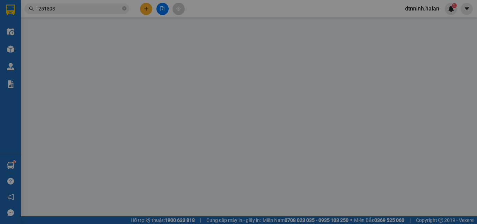
type input "0987771664"
type input "HOÀNG MINH"
type input "0394628282"
type input "HOÀNG ANH 147BT"
type input "0"
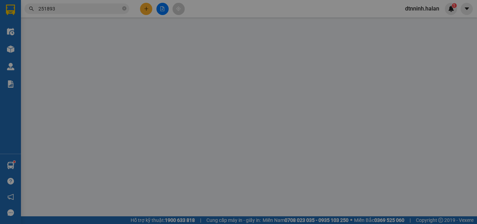
type input "50.000"
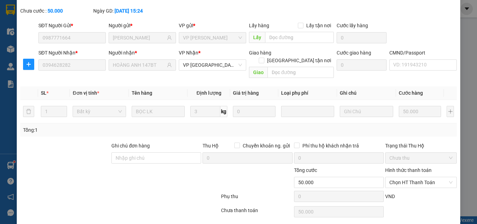
scroll to position [50, 0]
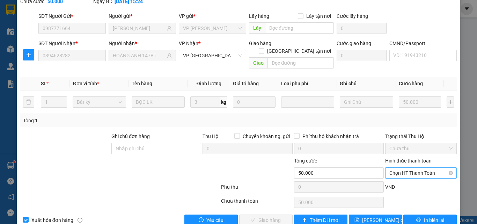
click at [390, 168] on span "Chọn HT Thanh Toán" at bounding box center [420, 173] width 63 height 10
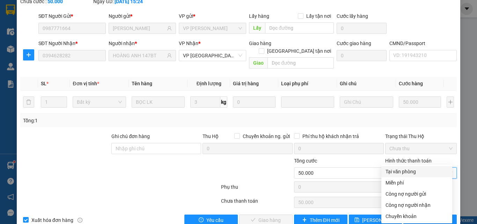
drag, startPoint x: 392, startPoint y: 169, endPoint x: 382, endPoint y: 171, distance: 10.0
click at [390, 169] on div "Tại văn phòng" at bounding box center [417, 172] width 63 height 8
type input "0"
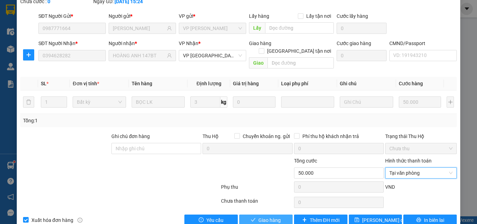
drag, startPoint x: 279, startPoint y: 201, endPoint x: 278, endPoint y: 197, distance: 4.0
click at [279, 214] on button "Giao hàng" at bounding box center [265, 219] width 53 height 11
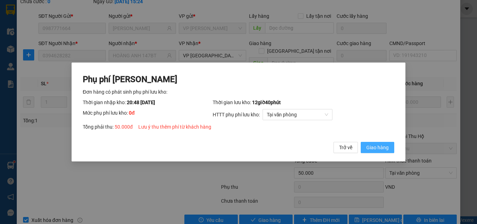
click at [373, 144] on span "Giao hàng" at bounding box center [377, 148] width 22 height 8
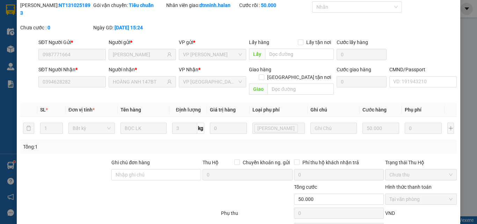
scroll to position [0, 0]
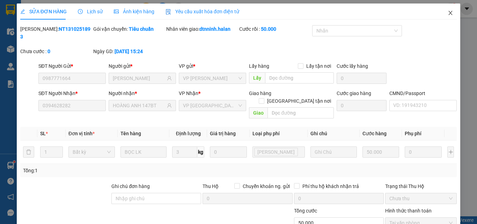
click at [448, 14] on icon "close" at bounding box center [451, 13] width 6 height 6
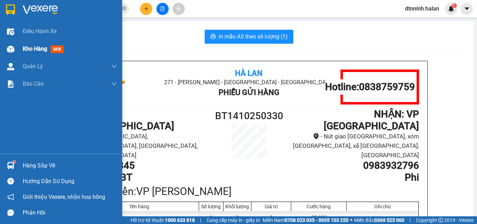
click at [19, 53] on div "Kho hàng mới" at bounding box center [61, 48] width 122 height 17
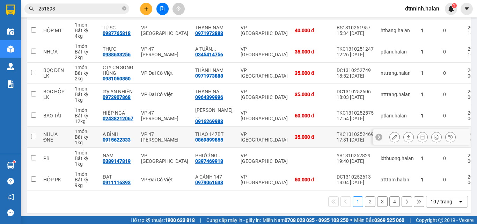
scroll to position [145, 0]
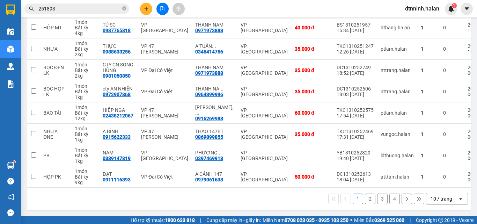
click at [365, 198] on button "2" at bounding box center [370, 198] width 10 height 10
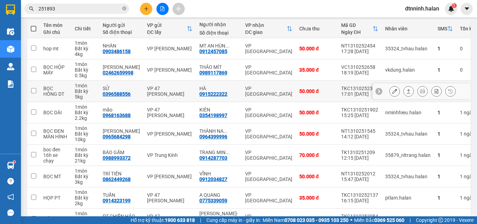
scroll to position [41, 0]
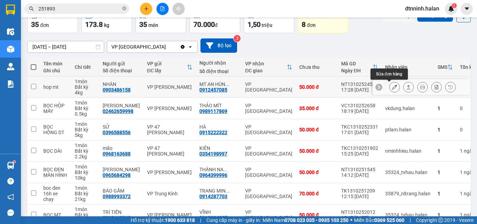
click at [392, 88] on icon at bounding box center [394, 87] width 5 height 5
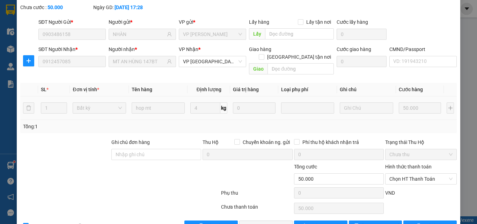
type input "0903486158"
type input "NHÀN"
type input "0912457085"
type input "MT AN HÙNG 147BT"
type input "0"
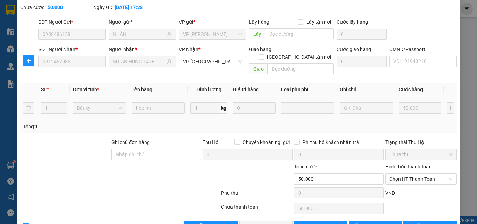
type input "50.000"
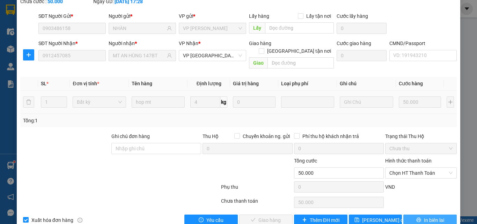
click at [417, 214] on button "In biên lai" at bounding box center [429, 219] width 53 height 11
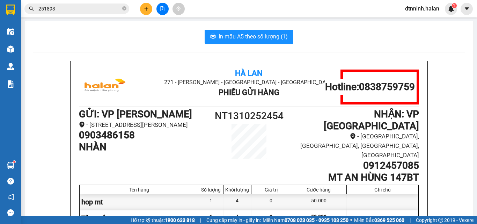
click at [266, 44] on div "In mẫu A5 theo số lượng (1) Hà Lan 271 - Dương Tự Minh - Phường Tân Long - Thái…" at bounding box center [249, 183] width 448 height 324
click at [265, 40] on span "In mẫu A5 theo số lượng (1)" at bounding box center [253, 36] width 69 height 9
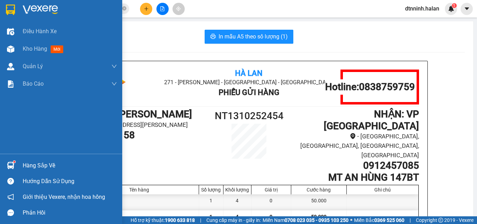
click at [15, 162] on sup at bounding box center [14, 162] width 2 height 2
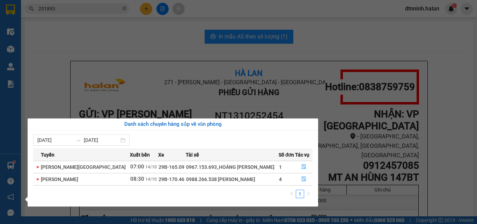
click at [348, 47] on section "Kết quả tìm kiếm ( 220 ) Bộ lọc Mã ĐH Trạng thái Món hàng Thu hộ Tổng cước Chưa…" at bounding box center [238, 112] width 477 height 224
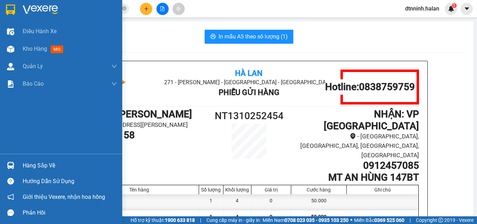
click at [35, 166] on div "Hàng sắp về" at bounding box center [70, 165] width 94 height 10
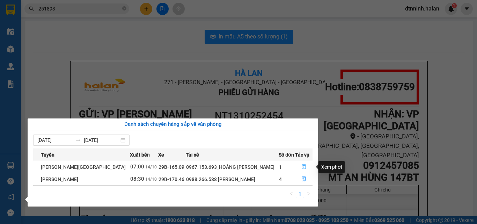
click at [301, 165] on icon "file-done" at bounding box center [303, 166] width 5 height 5
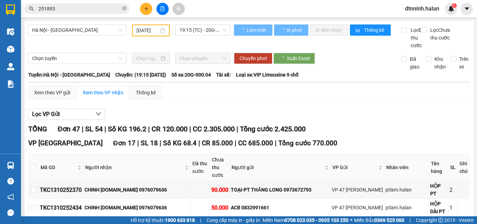
type input "[DATE]"
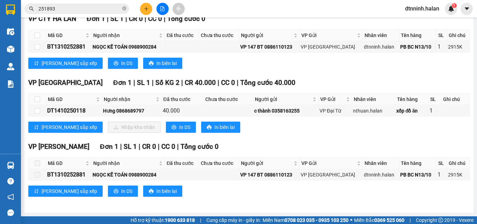
scroll to position [97, 0]
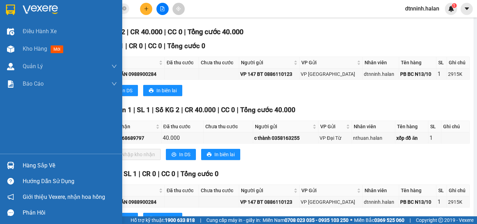
click at [24, 167] on div "Hàng sắp về" at bounding box center [70, 165] width 94 height 10
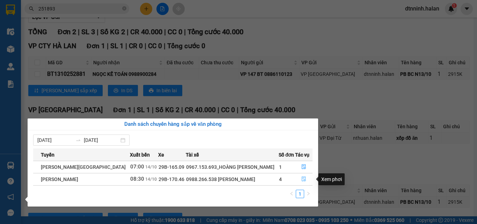
click at [302, 179] on icon "file-done" at bounding box center [303, 178] width 5 height 5
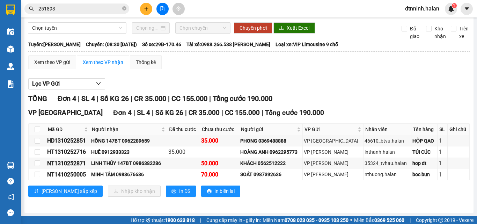
scroll to position [38, 0]
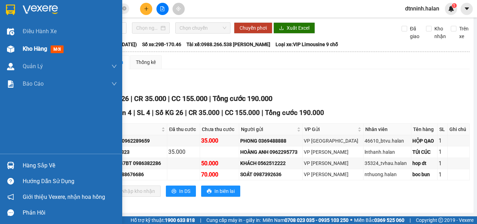
click at [34, 48] on span "Kho hàng" at bounding box center [35, 48] width 24 height 7
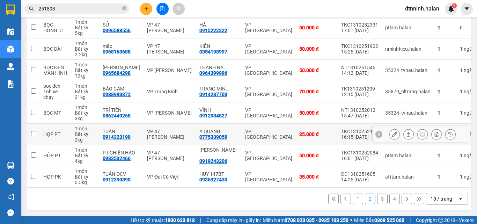
scroll to position [145, 0]
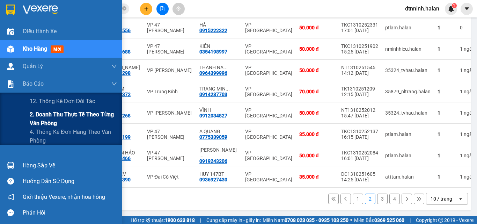
click at [28, 115] on div "2. Doanh thu thực tế theo từng văn phòng" at bounding box center [61, 118] width 122 height 17
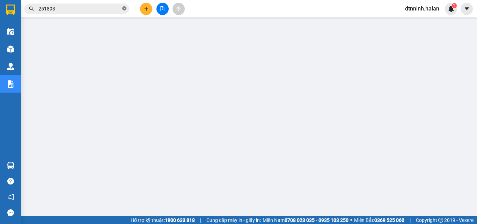
click at [124, 8] on icon "close-circle" at bounding box center [124, 8] width 4 height 4
click at [102, 8] on input "text" at bounding box center [79, 9] width 82 height 8
click at [146, 11] on button at bounding box center [146, 9] width 12 height 12
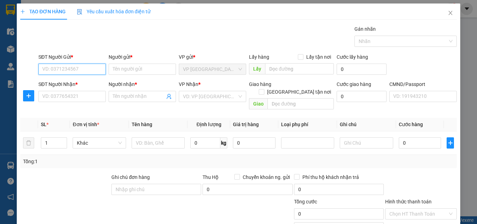
click at [64, 68] on input "SĐT Người Gửi *" at bounding box center [71, 69] width 67 height 11
type input "0389128258"
click at [96, 81] on div "0389128258 - CƯỜNG 147BT" at bounding box center [75, 83] width 66 height 8
type input "CƯỜNG 147BT"
type input "0389128258"
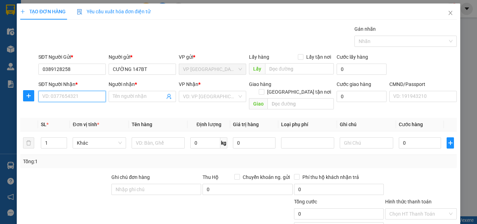
click at [57, 96] on input "SĐT Người Nhận *" at bounding box center [71, 96] width 67 height 11
type input "0983462333"
click at [61, 110] on div "0983462333 - QUỲNH" at bounding box center [71, 111] width 58 height 8
type input "QUỲNH"
type input "0983462333"
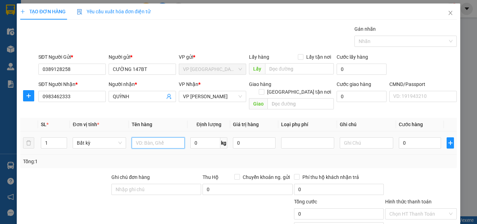
click at [142, 137] on input "text" at bounding box center [158, 142] width 53 height 11
type input "PHONG BÌ"
click at [405, 137] on input "0" at bounding box center [420, 142] width 43 height 11
type input "3"
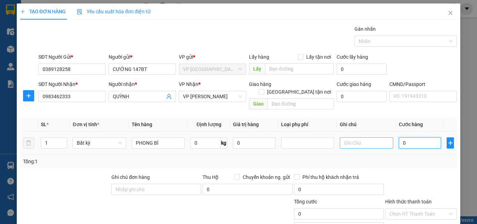
type input "3"
type input "35"
type input "350"
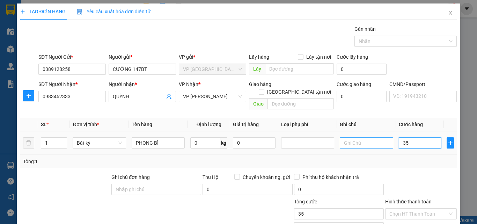
type input "350"
type input "3.500"
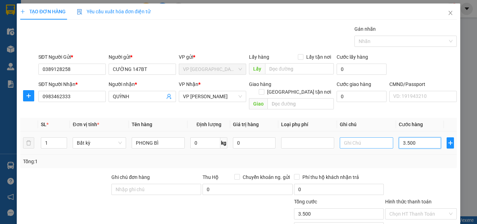
type input "35.000"
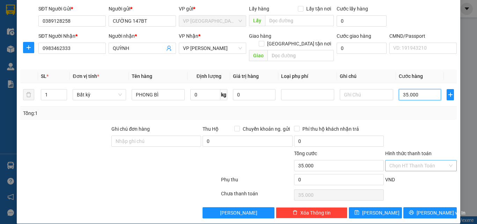
scroll to position [49, 0]
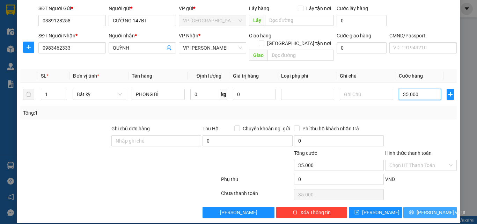
type input "35.000"
click at [420, 209] on span "Lưu và In" at bounding box center [441, 213] width 49 height 8
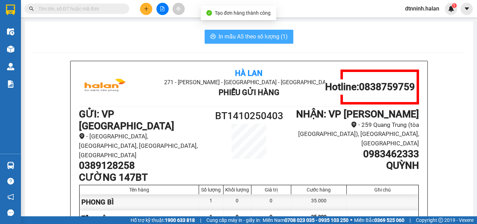
click at [248, 36] on span "In mẫu A5 theo số lượng (1)" at bounding box center [253, 36] width 69 height 9
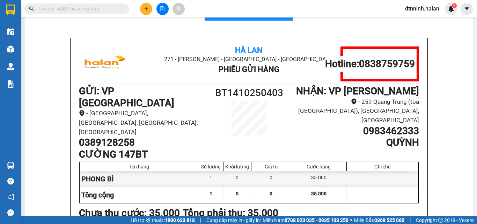
scroll to position [35, 0]
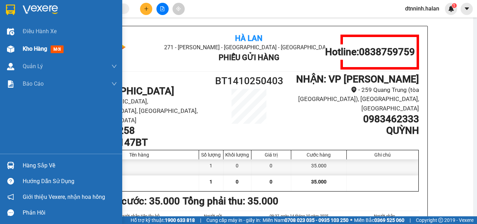
click at [20, 40] on div "Kho hàng mới" at bounding box center [61, 48] width 122 height 17
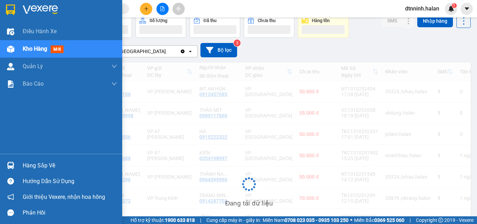
click at [8, 45] on img at bounding box center [10, 48] width 7 height 7
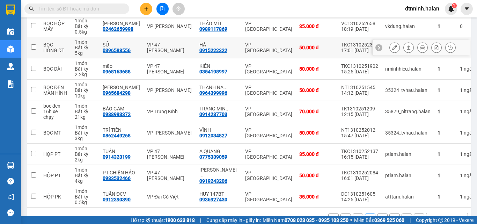
scroll to position [140, 0]
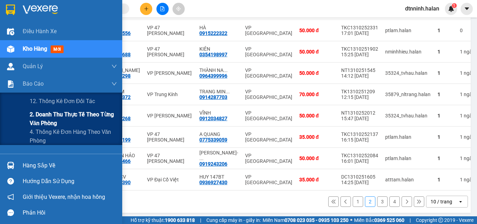
click at [42, 118] on span "2. Doanh thu thực tế theo từng văn phòng" at bounding box center [73, 118] width 87 height 17
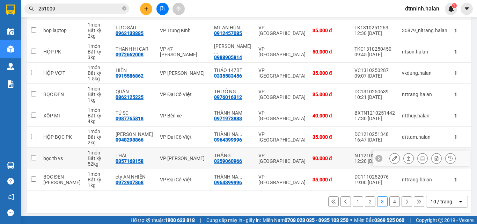
scroll to position [145, 0]
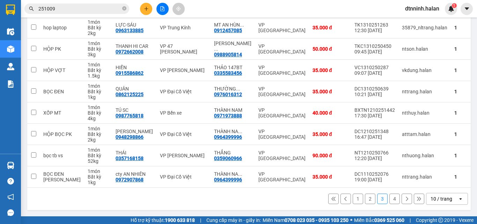
click at [389, 200] on button "4" at bounding box center [394, 198] width 10 height 10
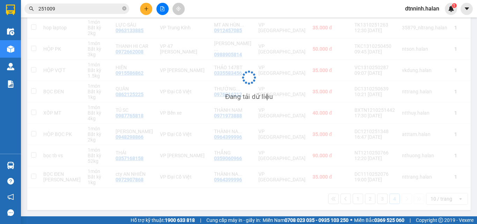
scroll to position [32, 0]
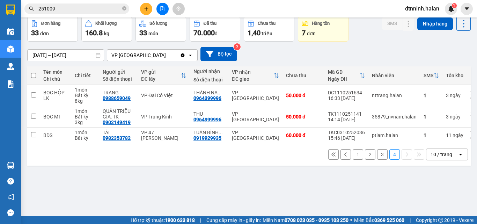
click at [377, 159] on button "3" at bounding box center [382, 154] width 10 height 10
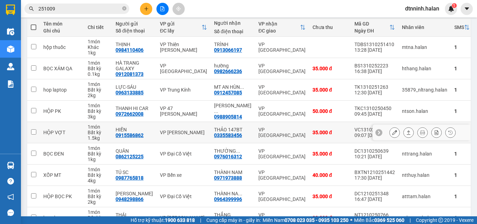
scroll to position [145, 0]
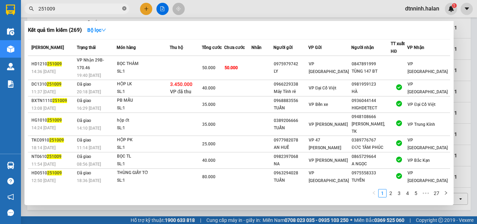
click at [125, 9] on icon "close-circle" at bounding box center [124, 8] width 4 height 4
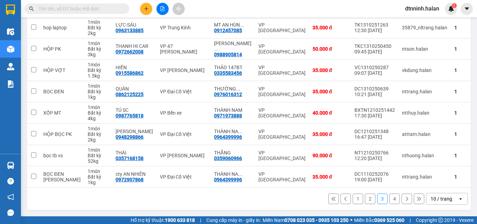
click at [70, 9] on input "text" at bounding box center [79, 9] width 82 height 8
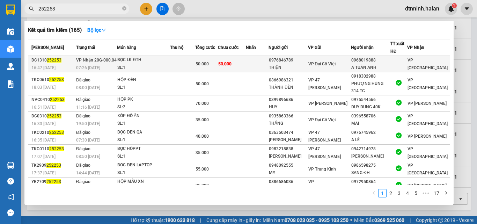
type input "252253"
click at [329, 62] on span "VP Đại Cồ Việt" at bounding box center [322, 63] width 28 height 5
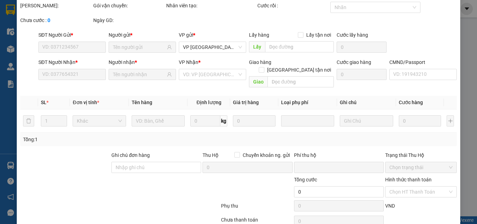
scroll to position [50, 0]
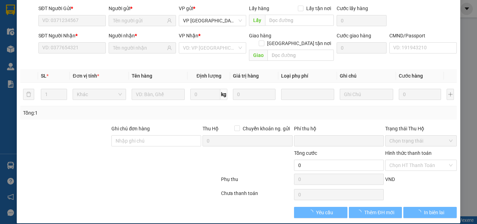
type input "0976846789"
type input "THIỆN"
type input "0968019888"
type input "A TUẤN ANH"
type input "0"
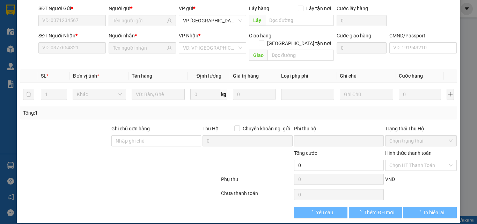
type input "50.000"
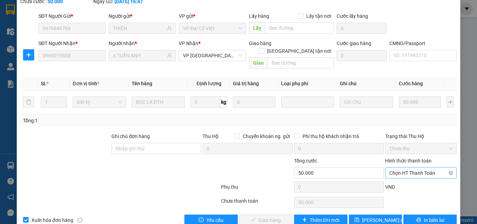
click at [410, 168] on span "Chọn HT Thanh Toán" at bounding box center [420, 173] width 63 height 10
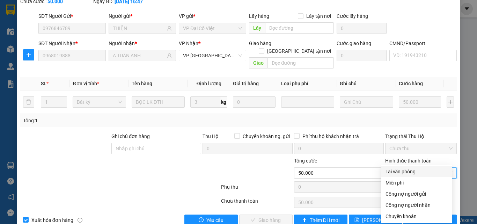
click at [392, 171] on div "Tại văn phòng" at bounding box center [417, 172] width 63 height 8
type input "0"
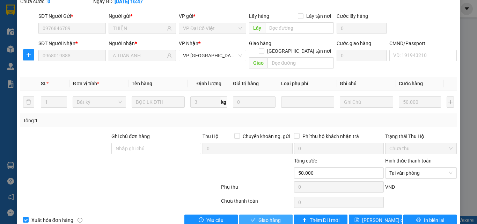
click at [260, 216] on span "Giao hàng" at bounding box center [269, 220] width 22 height 8
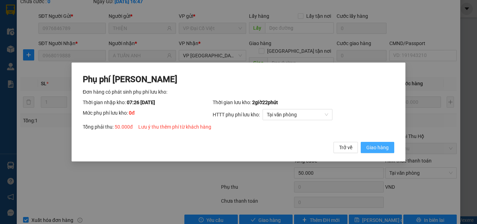
click at [381, 144] on span "Giao hàng" at bounding box center [377, 148] width 22 height 8
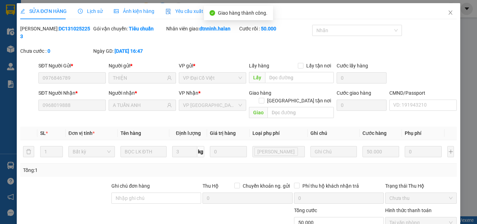
scroll to position [0, 0]
click at [448, 14] on icon "close" at bounding box center [451, 13] width 6 height 6
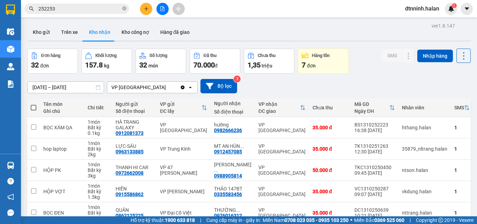
click at [121, 7] on span "252253" at bounding box center [76, 8] width 105 height 10
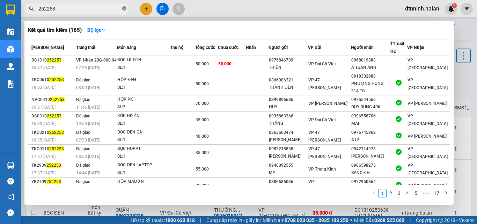
click at [123, 8] on icon "close-circle" at bounding box center [124, 8] width 4 height 4
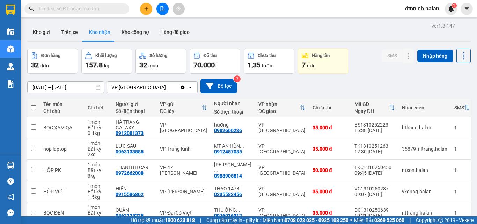
click at [102, 8] on input "text" at bounding box center [79, 9] width 82 height 8
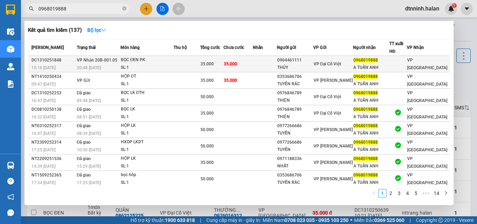
type input "0968019888"
click at [266, 64] on td at bounding box center [265, 64] width 24 height 16
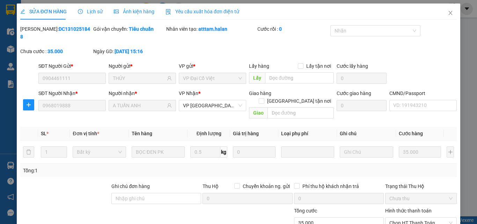
type input "0904461111"
type input "THỦY"
type input "0968019888"
type input "A TUẤN ANH"
type input "0"
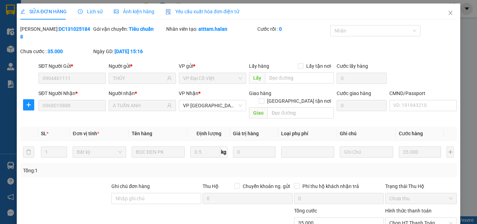
type input "35.000"
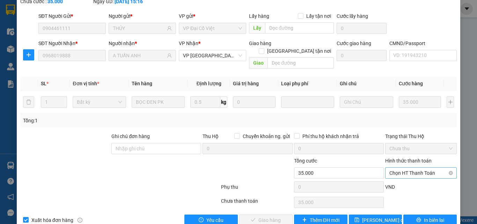
click at [395, 168] on span "Chọn HT Thanh Toán" at bounding box center [420, 173] width 63 height 10
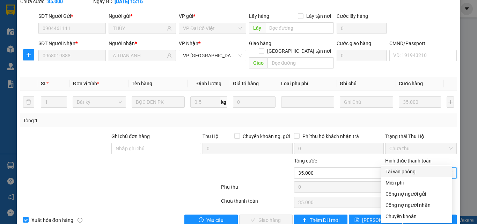
click at [401, 167] on div "Tại văn phòng" at bounding box center [416, 171] width 71 height 11
type input "0"
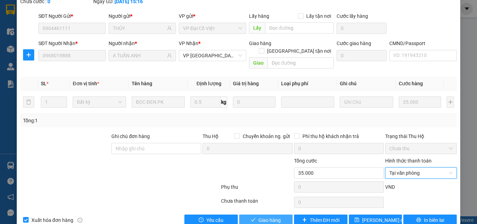
click at [258, 214] on button "Giao hàng" at bounding box center [265, 219] width 53 height 11
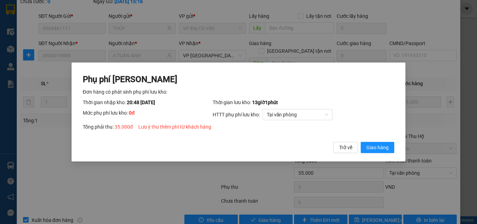
click at [397, 148] on div "Phụ phí [PERSON_NAME] hàng có phát sinh phụ phí lưu kho: Thời gian nhập kho: 20…" at bounding box center [239, 112] width 334 height 99
click at [393, 148] on button "Giao hàng" at bounding box center [378, 147] width 34 height 11
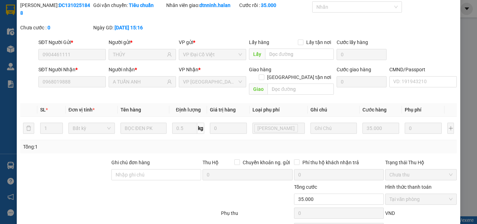
scroll to position [0, 0]
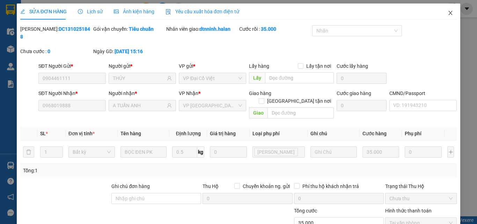
click at [448, 13] on icon "close" at bounding box center [451, 13] width 6 height 6
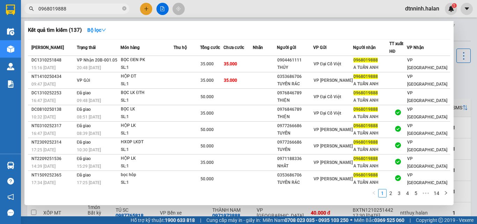
drag, startPoint x: 67, startPoint y: 9, endPoint x: 28, endPoint y: 10, distance: 39.1
click at [28, 10] on span "0968019888" at bounding box center [76, 8] width 105 height 10
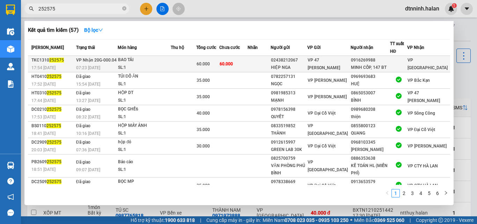
type input "252575"
click at [307, 66] on div "HIỆP NGA" at bounding box center [289, 67] width 36 height 7
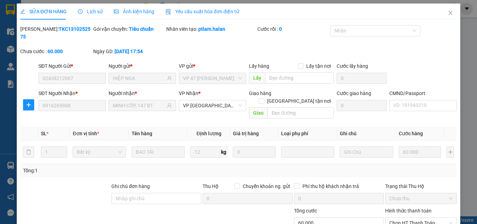
type input "02438212067"
type input "HIỆP NGA"
type input "0916269988"
type input "MINH CỐP, 147 BT"
type input "0"
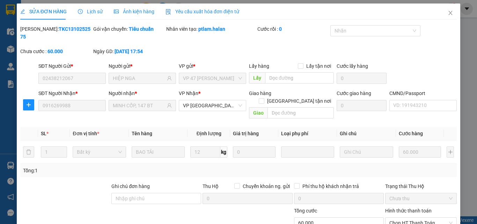
type input "60.000"
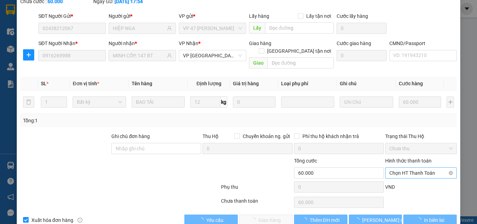
click at [390, 168] on span "Chọn HT Thanh Toán" at bounding box center [420, 173] width 63 height 10
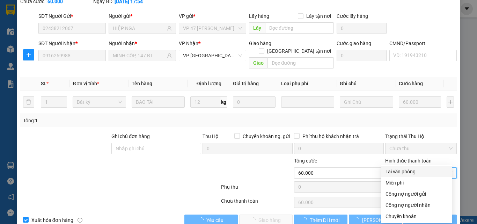
click at [388, 169] on div "Tại văn phòng" at bounding box center [417, 172] width 63 height 8
type input "0"
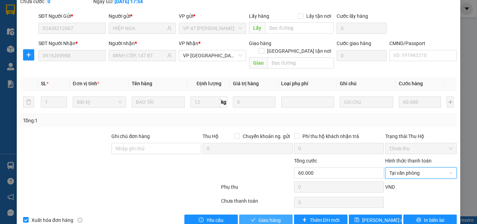
click at [269, 216] on span "Giao hàng" at bounding box center [269, 220] width 22 height 8
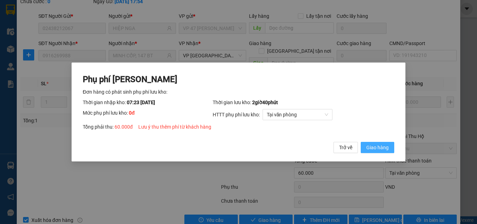
click at [374, 144] on span "Giao hàng" at bounding box center [377, 148] width 22 height 8
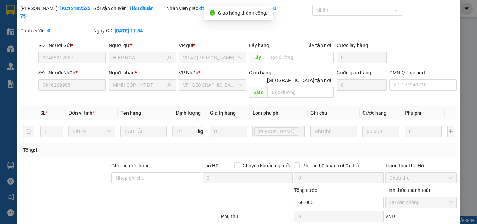
scroll to position [0, 0]
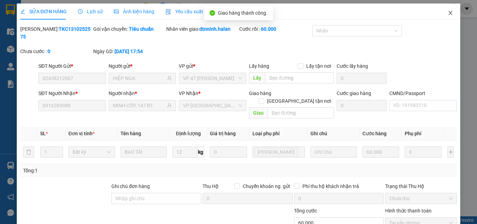
click at [444, 16] on span "Close" at bounding box center [451, 13] width 20 height 20
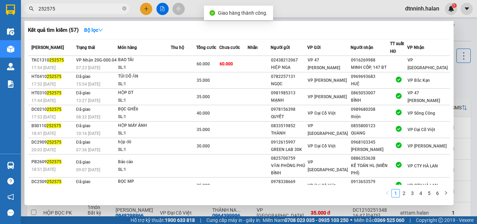
drag, startPoint x: 57, startPoint y: 8, endPoint x: 17, endPoint y: 11, distance: 39.6
click at [17, 11] on section "Kết quả tìm kiếm ( 57 ) Bộ lọc Mã ĐH Trạng thái Món hàng Thu hộ Tổng cước Chưa …" at bounding box center [238, 112] width 477 height 224
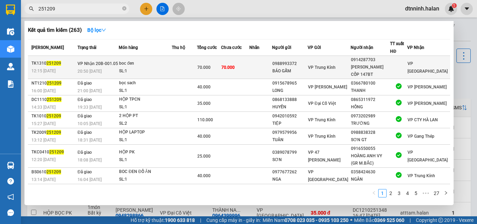
type input "251209"
click at [387, 66] on div "[PERSON_NAME] CỐP 147BT" at bounding box center [370, 71] width 39 height 15
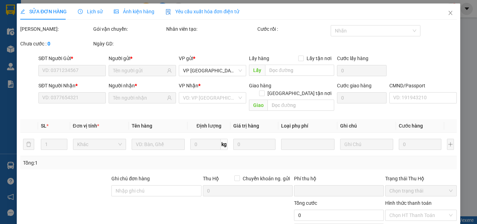
type input "0988993372"
type input "BÁO GẤM"
type input "0914287703"
type input "[PERSON_NAME] CỐP 147BT"
type input "008189009810"
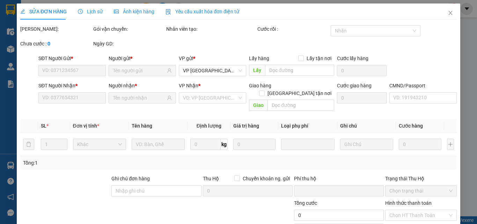
type input "0"
type input "70.000"
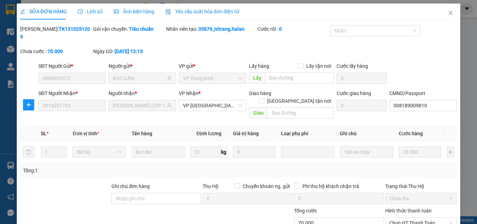
scroll to position [50, 0]
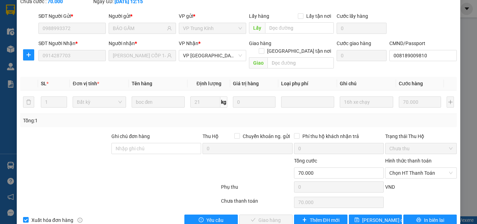
drag, startPoint x: 402, startPoint y: 155, endPoint x: 399, endPoint y: 164, distance: 9.4
click at [402, 168] on span "Chọn HT Thanh Toán" at bounding box center [420, 173] width 63 height 10
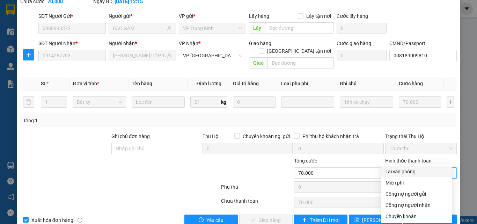
drag, startPoint x: 392, startPoint y: 171, endPoint x: 351, endPoint y: 188, distance: 43.7
click at [391, 171] on div "Tại văn phòng" at bounding box center [417, 172] width 63 height 8
type input "0"
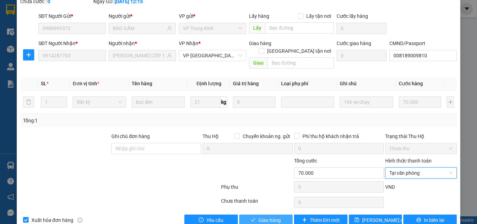
click at [255, 214] on button "Giao hàng" at bounding box center [265, 219] width 53 height 11
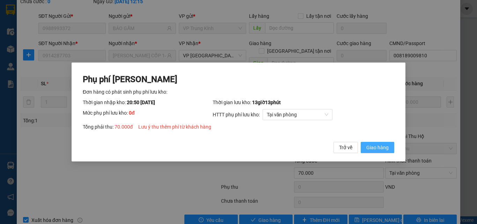
click at [374, 151] on span "Giao hàng" at bounding box center [377, 148] width 22 height 8
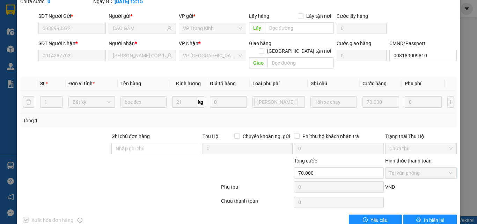
scroll to position [0, 0]
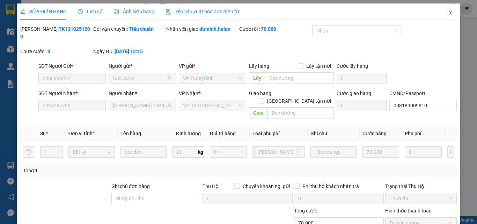
click at [448, 14] on icon "close" at bounding box center [451, 13] width 6 height 6
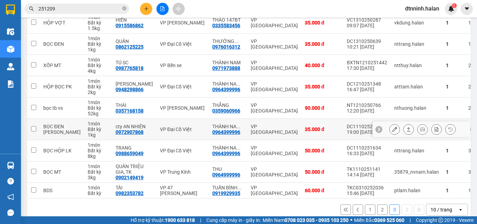
scroll to position [118, 0]
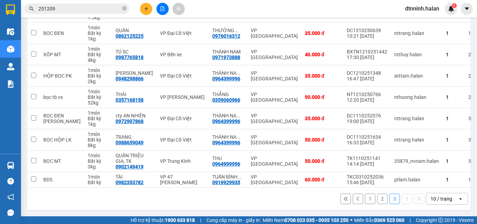
click at [365, 197] on button "1" at bounding box center [370, 198] width 10 height 10
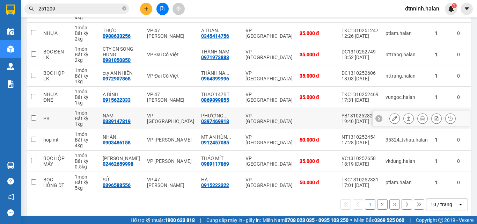
scroll to position [140, 0]
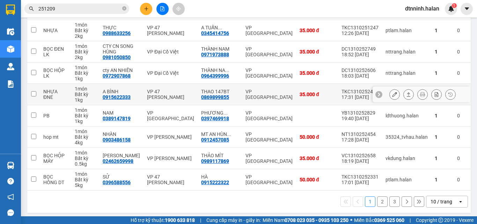
click at [313, 96] on div "35.000 đ" at bounding box center [317, 95] width 35 height 6
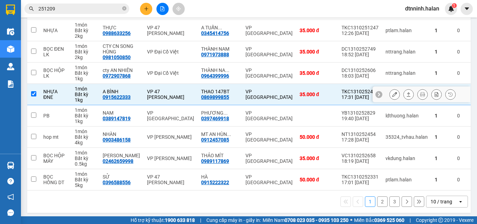
click at [310, 95] on div "35.000 đ" at bounding box center [317, 95] width 35 height 6
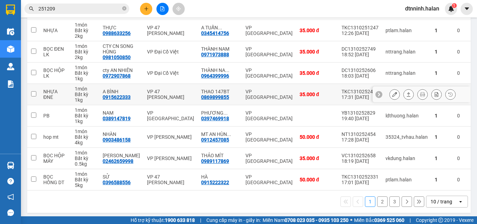
click at [300, 96] on div "35.000 đ" at bounding box center [317, 95] width 35 height 6
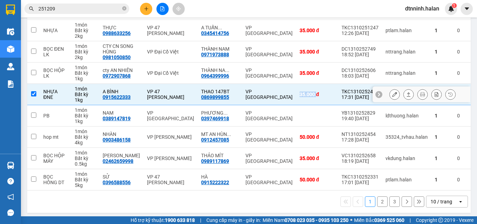
click at [300, 96] on div "35.000 đ" at bounding box center [317, 95] width 35 height 6
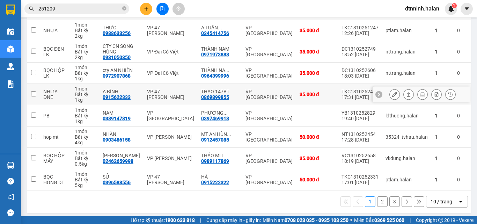
click at [315, 95] on div "35.000 đ" at bounding box center [317, 95] width 35 height 6
checkbox input "true"
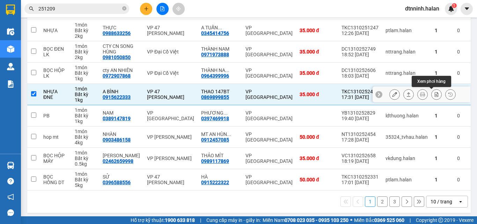
click at [434, 94] on icon at bounding box center [436, 94] width 5 height 5
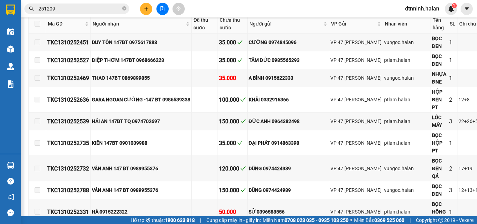
click at [85, 11] on input "251209" at bounding box center [79, 9] width 82 height 8
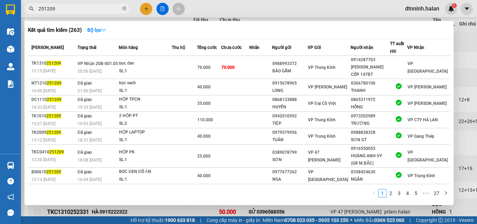
click at [227, 2] on div at bounding box center [238, 112] width 477 height 224
click at [126, 9] on span "251209" at bounding box center [76, 8] width 105 height 10
click at [125, 9] on icon "close-circle" at bounding box center [124, 8] width 4 height 4
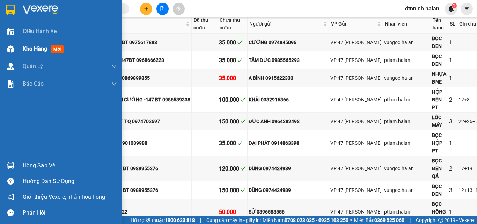
click at [50, 50] on div "Kho hàng mới" at bounding box center [45, 48] width 44 height 9
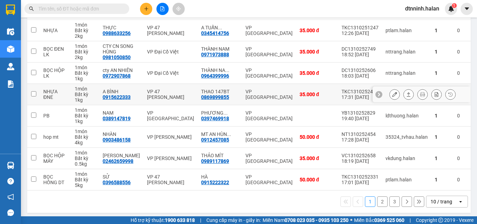
click at [213, 93] on div "THAO 147BT" at bounding box center [219, 92] width 37 height 6
checkbox input "true"
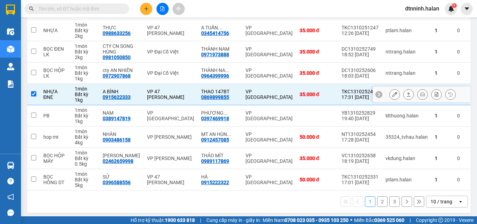
click at [392, 94] on icon at bounding box center [394, 94] width 5 height 5
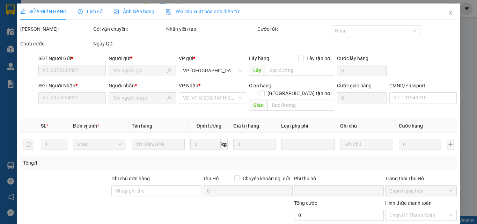
type input "0915622333"
type input "A BÌNH"
type input "0869899855"
type input "THAO 147BT"
type input "0"
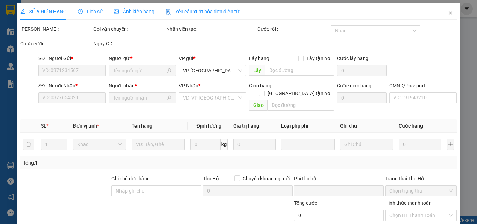
type input "35.000"
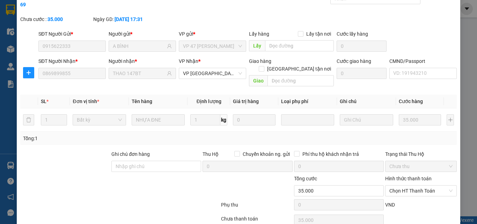
scroll to position [50, 0]
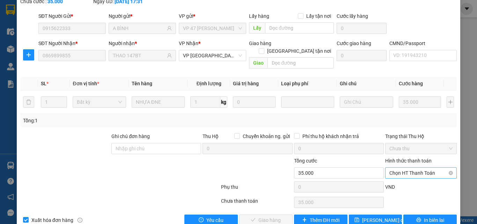
click at [402, 168] on span "Chọn HT Thanh Toán" at bounding box center [420, 173] width 63 height 10
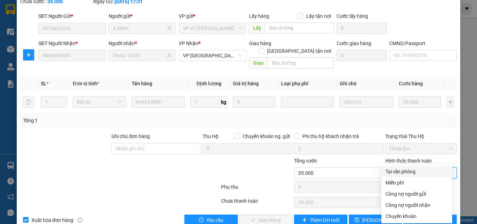
click at [401, 171] on div "Tại văn phòng" at bounding box center [417, 172] width 63 height 8
type input "0"
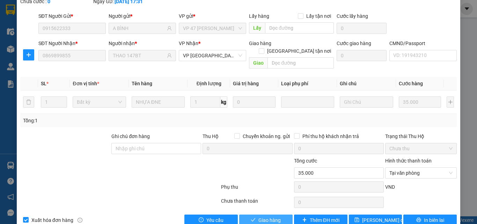
click at [272, 216] on span "Giao hàng" at bounding box center [269, 220] width 22 height 8
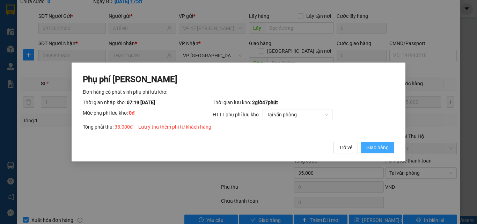
click at [376, 146] on span "Giao hàng" at bounding box center [377, 148] width 22 height 8
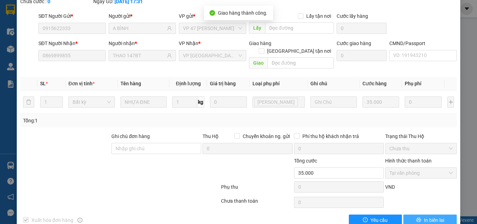
click at [424, 216] on span "In biên lai" at bounding box center [434, 220] width 20 height 8
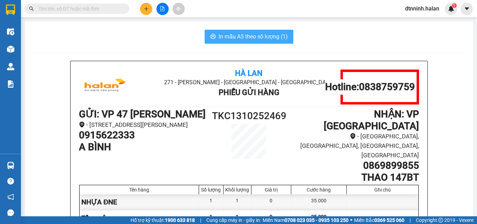
click at [249, 37] on span "In mẫu A5 theo số lượng (1)" at bounding box center [253, 36] width 69 height 9
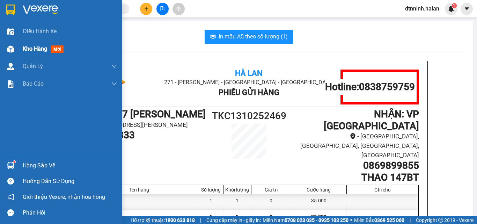
click at [33, 47] on span "Kho hàng" at bounding box center [35, 48] width 24 height 7
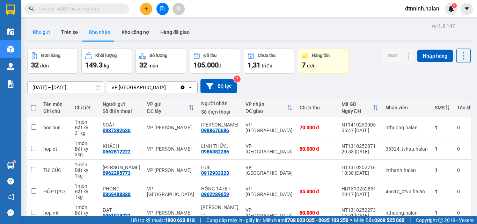
click at [41, 30] on button "Kho gửi" at bounding box center [41, 32] width 28 height 17
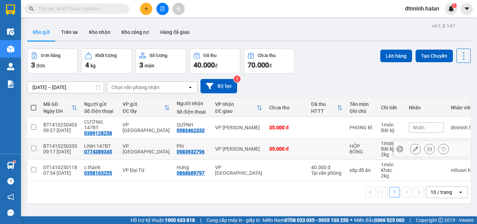
click at [32, 147] on input "checkbox" at bounding box center [33, 148] width 5 height 5
checkbox input "true"
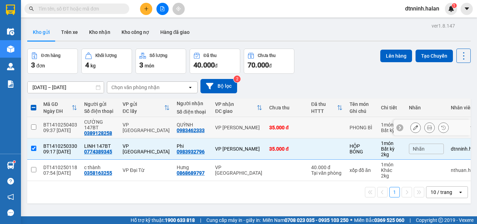
click at [34, 127] on input "checkbox" at bounding box center [33, 126] width 5 height 5
checkbox input "true"
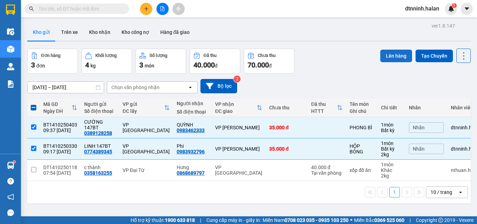
click at [394, 53] on button "Lên hàng" at bounding box center [396, 56] width 32 height 13
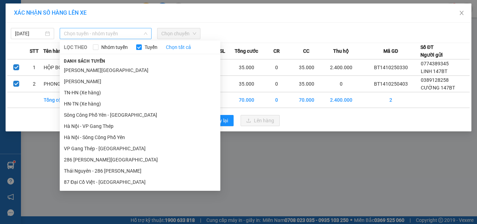
click at [110, 35] on span "Chọn tuyến - nhóm tuyến" at bounding box center [105, 33] width 83 height 10
click at [96, 71] on li "[PERSON_NAME][GEOGRAPHIC_DATA]" at bounding box center [140, 70] width 161 height 11
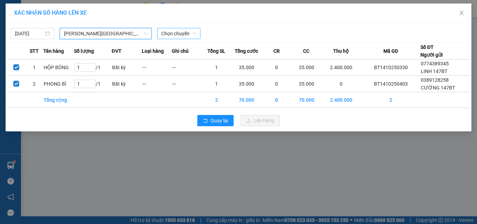
click at [178, 34] on span "Chọn chuyến" at bounding box center [178, 33] width 35 height 10
click at [169, 34] on span "Chọn chuyến" at bounding box center [178, 33] width 35 height 10
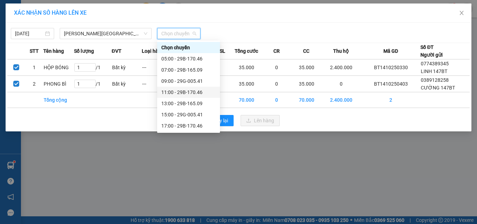
click at [167, 90] on div "11:00 - 29B-170.46" at bounding box center [188, 92] width 54 height 8
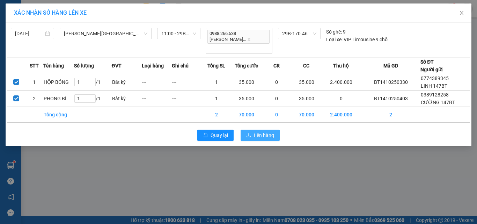
click at [264, 131] on span "Lên hàng" at bounding box center [264, 135] width 20 height 8
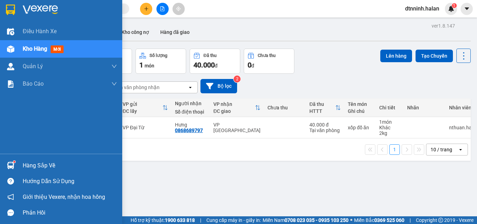
click at [45, 166] on div "Hàng sắp về" at bounding box center [70, 165] width 94 height 10
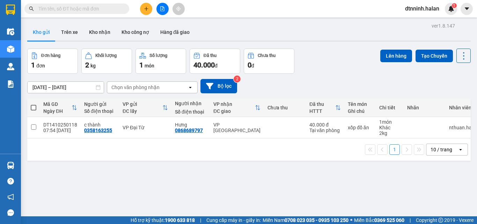
click at [363, 167] on section "Kết quả tìm kiếm ( 263 ) Bộ lọc Mã ĐH Trạng thái Món hàng Thu hộ Tổng cước Chưa…" at bounding box center [238, 112] width 477 height 224
